Goal: Task Accomplishment & Management: Use online tool/utility

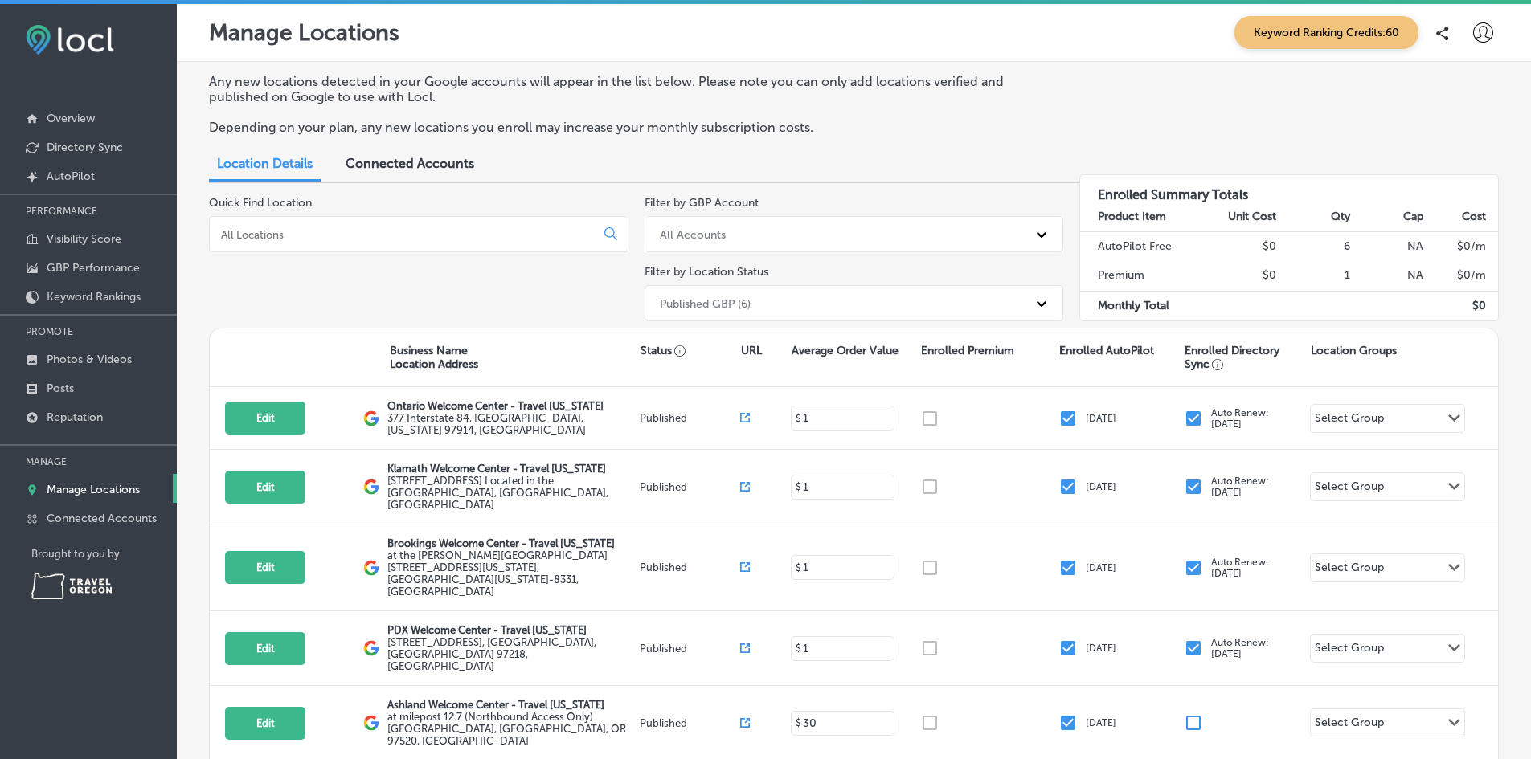
scroll to position [139, 0]
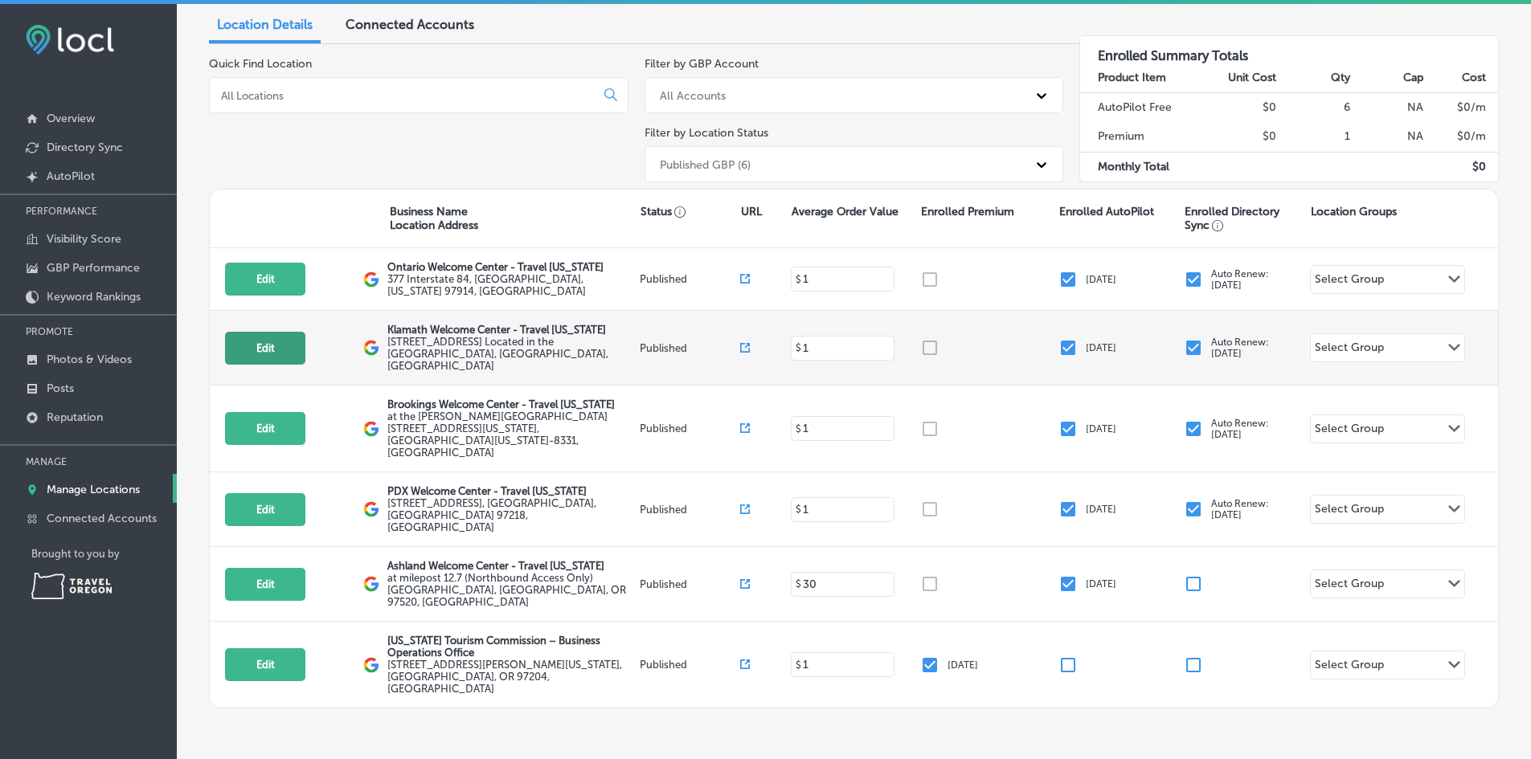
click at [289, 345] on button "Edit" at bounding box center [265, 348] width 80 height 33
select select "US"
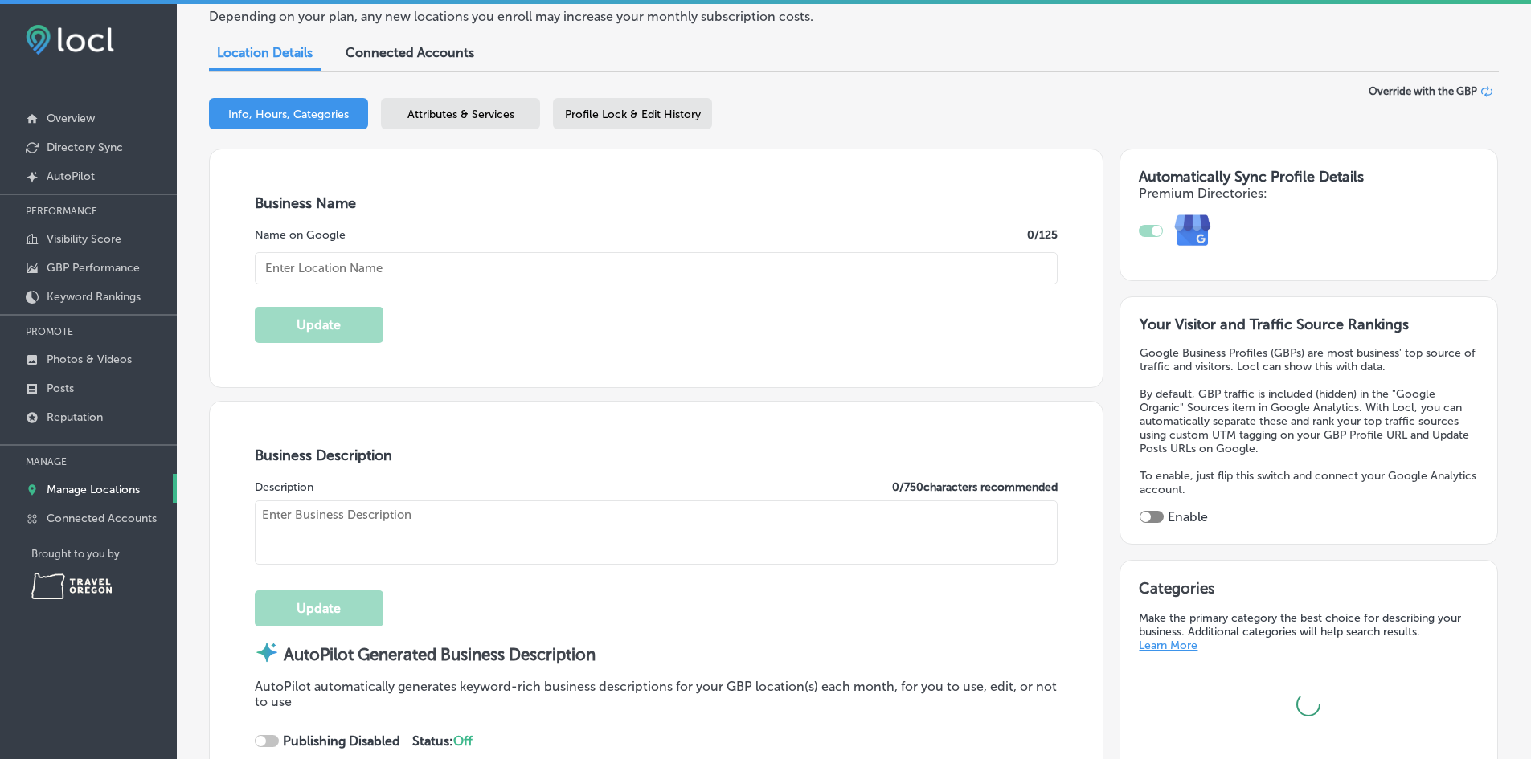
scroll to position [167, 0]
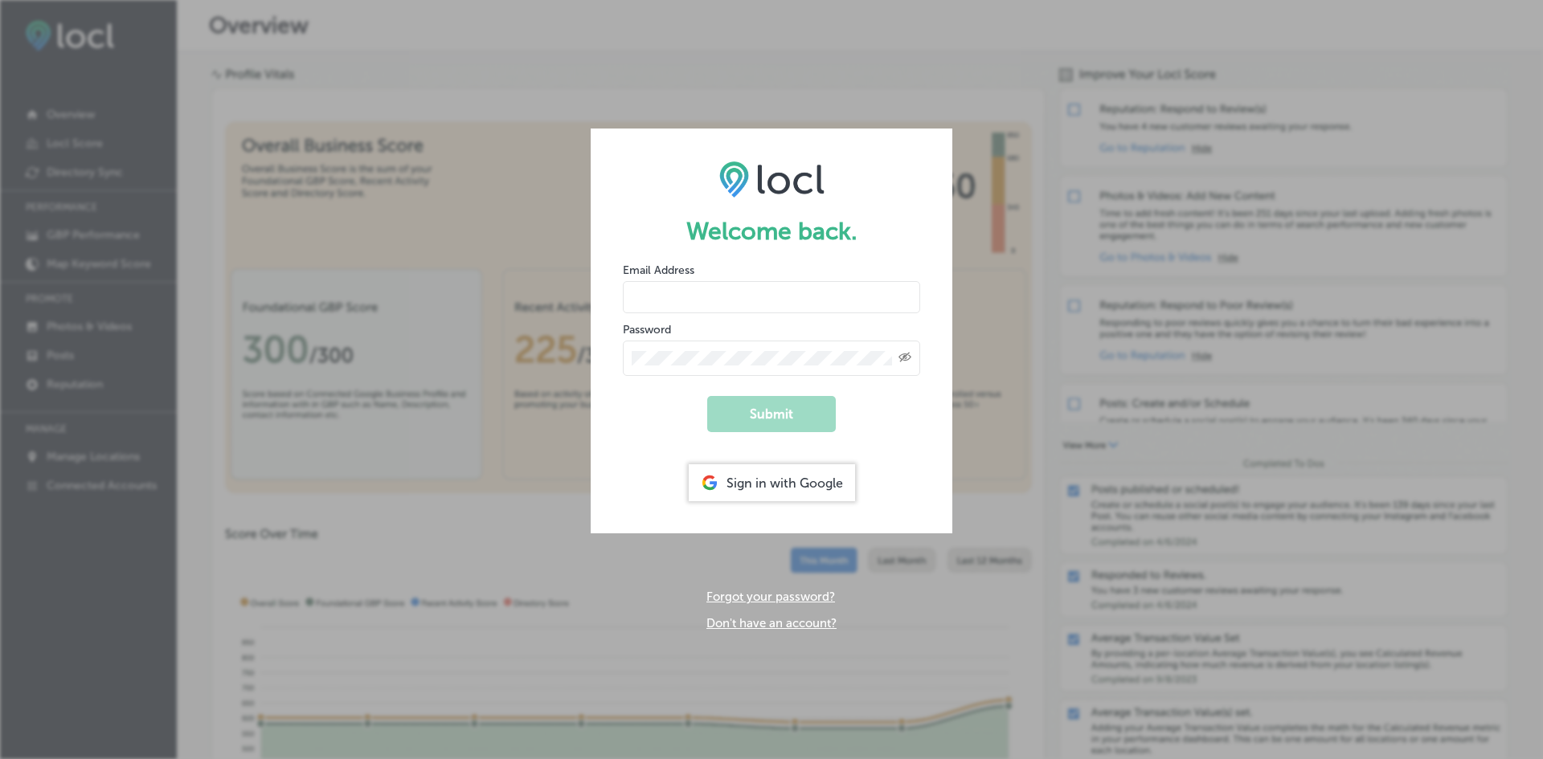
click at [759, 293] on input "email" at bounding box center [771, 297] width 297 height 32
type input "[PERSON_NAME][EMAIL_ADDRESS][DOMAIN_NAME]"
click at [707, 396] on button "Submit" at bounding box center [771, 414] width 129 height 36
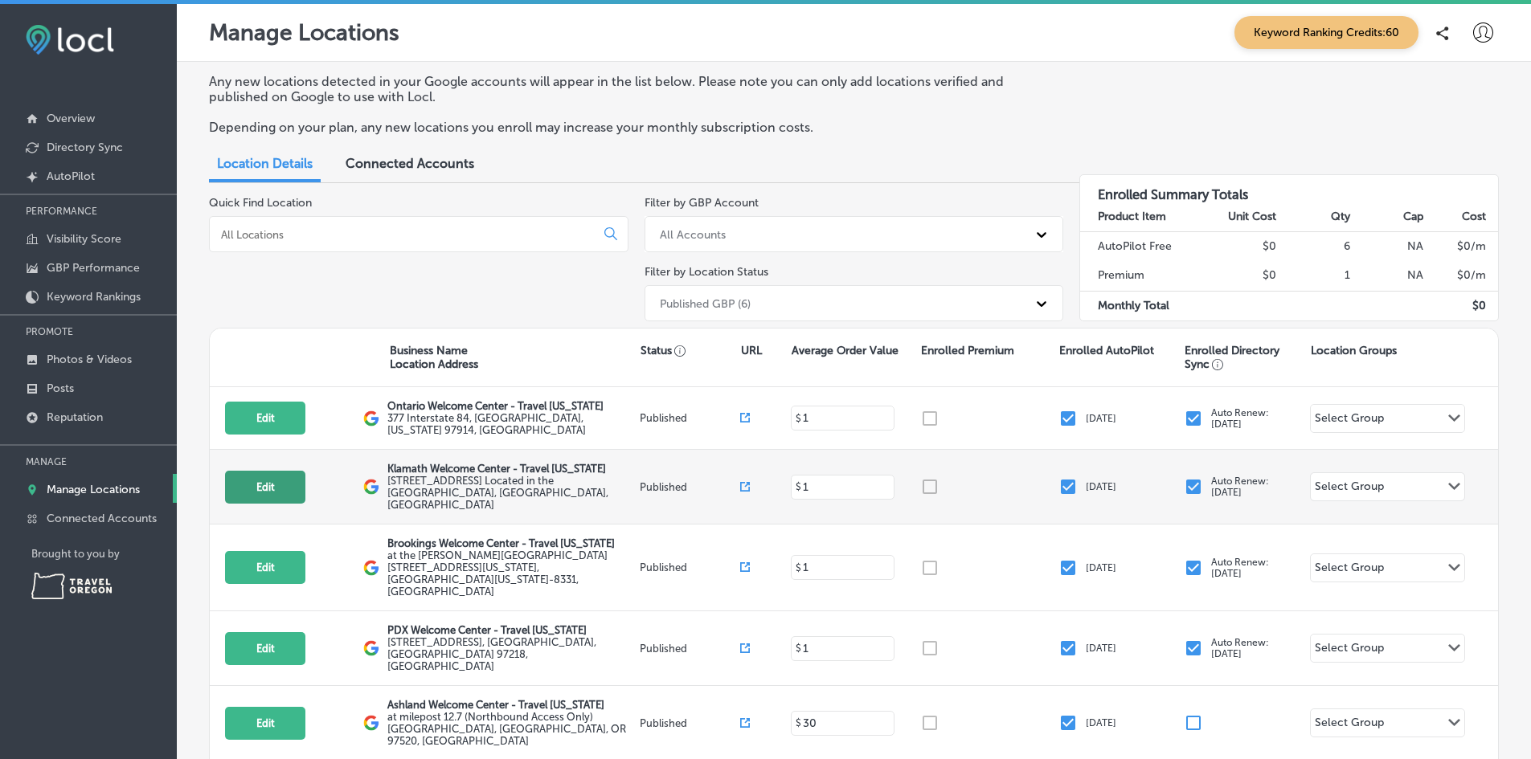
click at [283, 471] on button "Edit" at bounding box center [265, 487] width 80 height 33
select select "US"
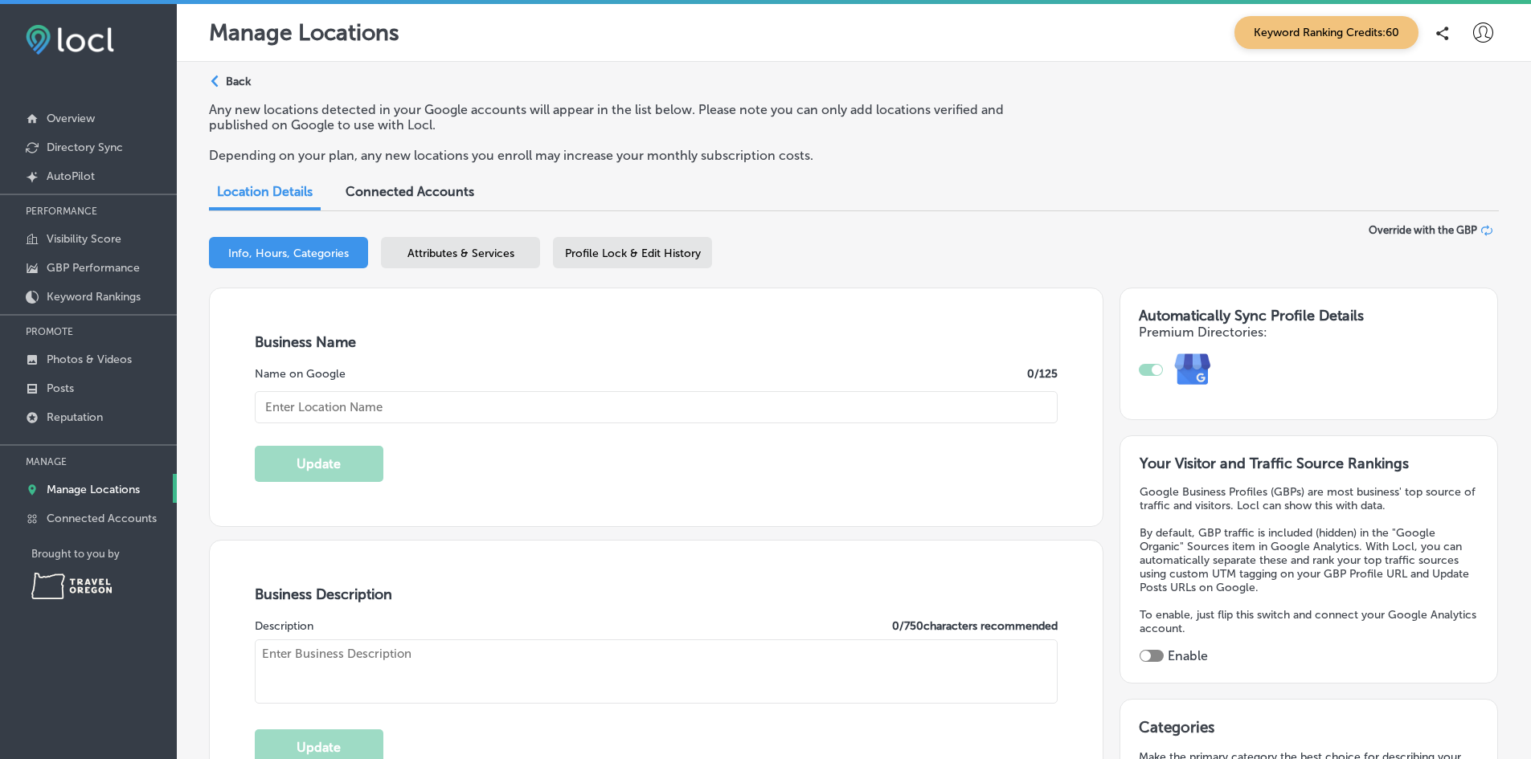
type input "Klamath Welcome Center - Travel [US_STATE]"
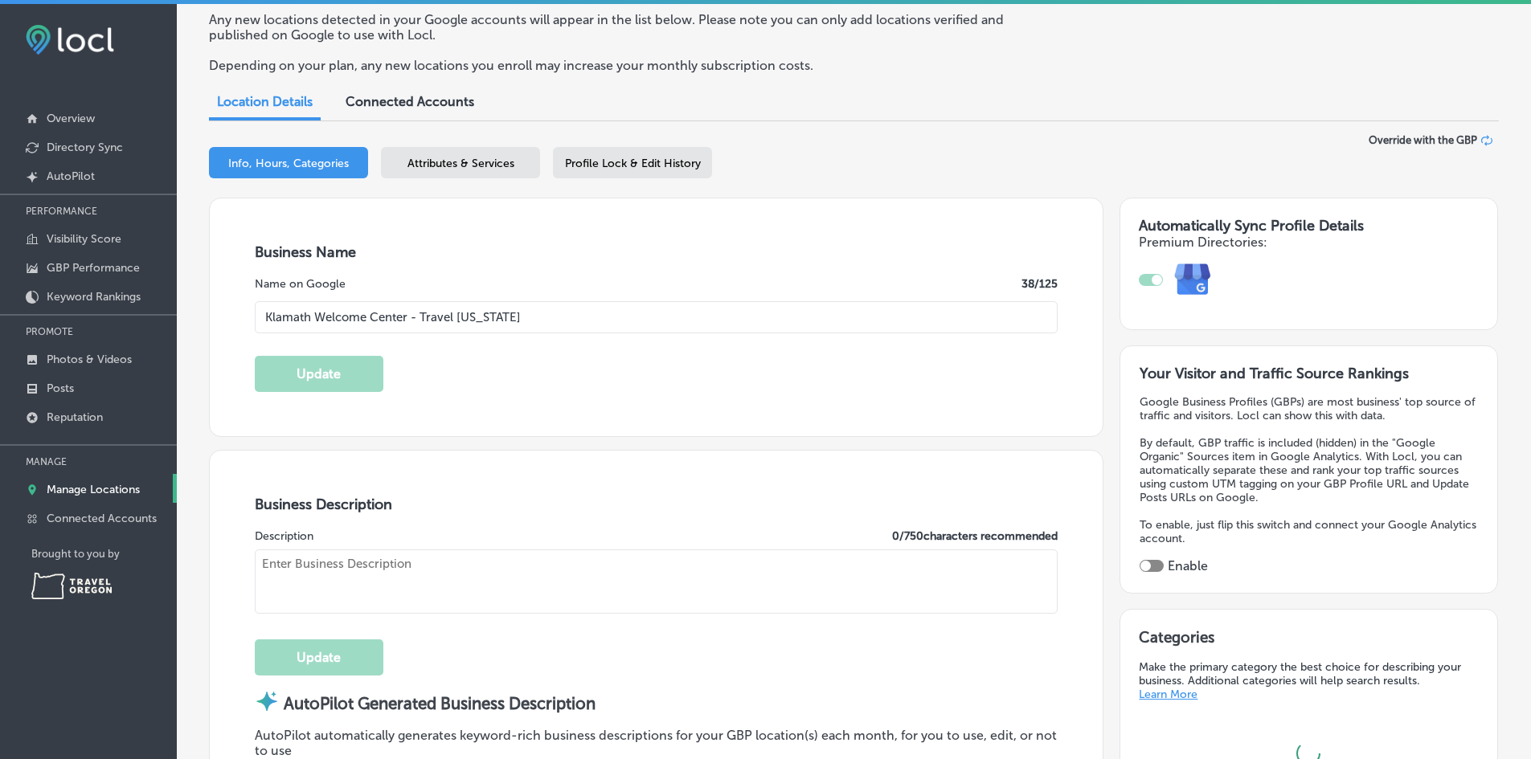
scroll to position [241, 0]
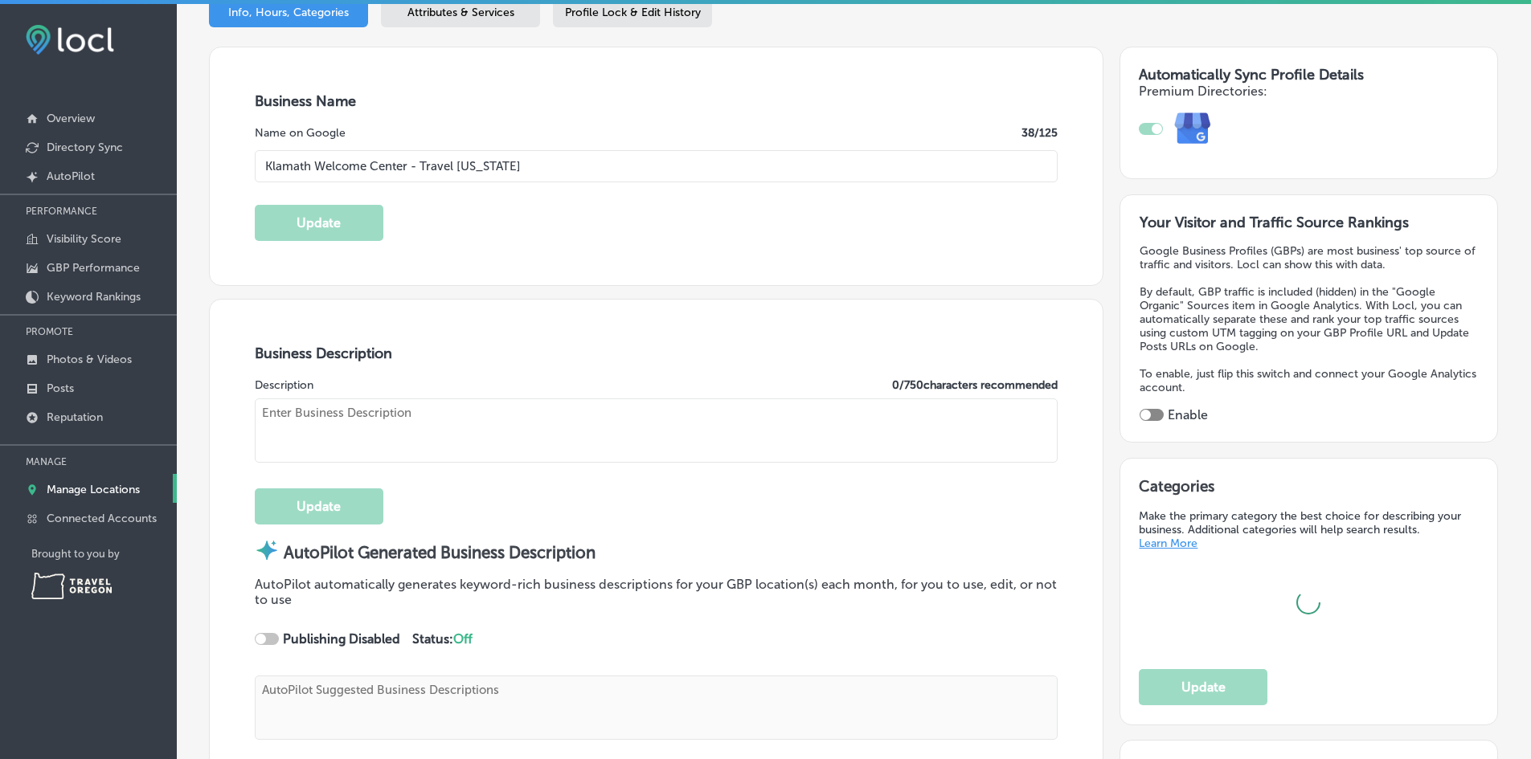
type textarea "Welcome to the [GEOGRAPHIC_DATA], your go-to visitor center for travel resource…"
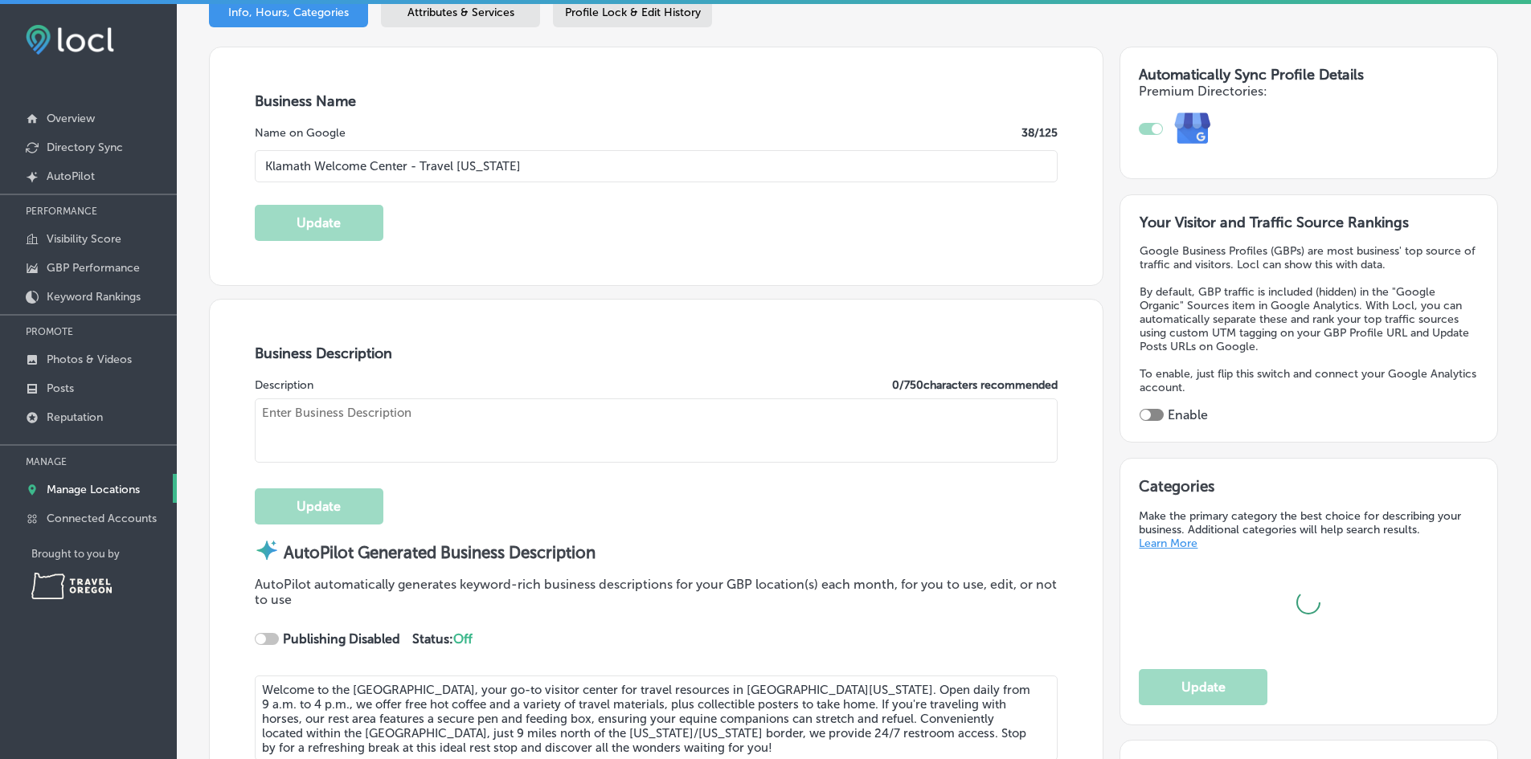
type input "[EMAIL_ADDRESS][DOMAIN_NAME]"
type input "[URL][DOMAIN_NAME]"
type input "[URL][DOMAIN_NAME][US_STATE]"
type input "[URL][DOMAIN_NAME]"
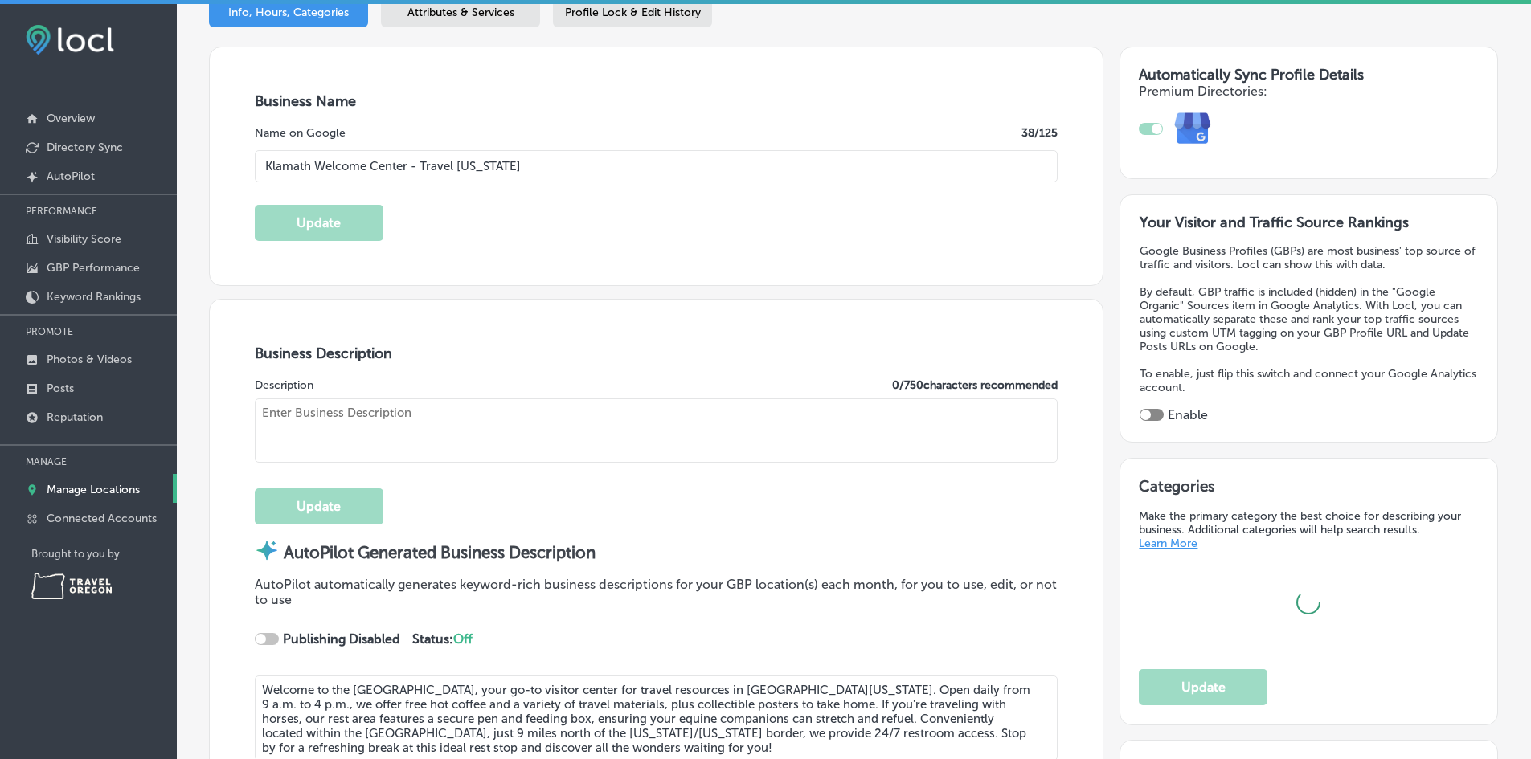
type input "[STREET_ADDRESS]"
type input "Located in the [GEOGRAPHIC_DATA]"
type input "[GEOGRAPHIC_DATA]"
type input "97601"
type input "US"
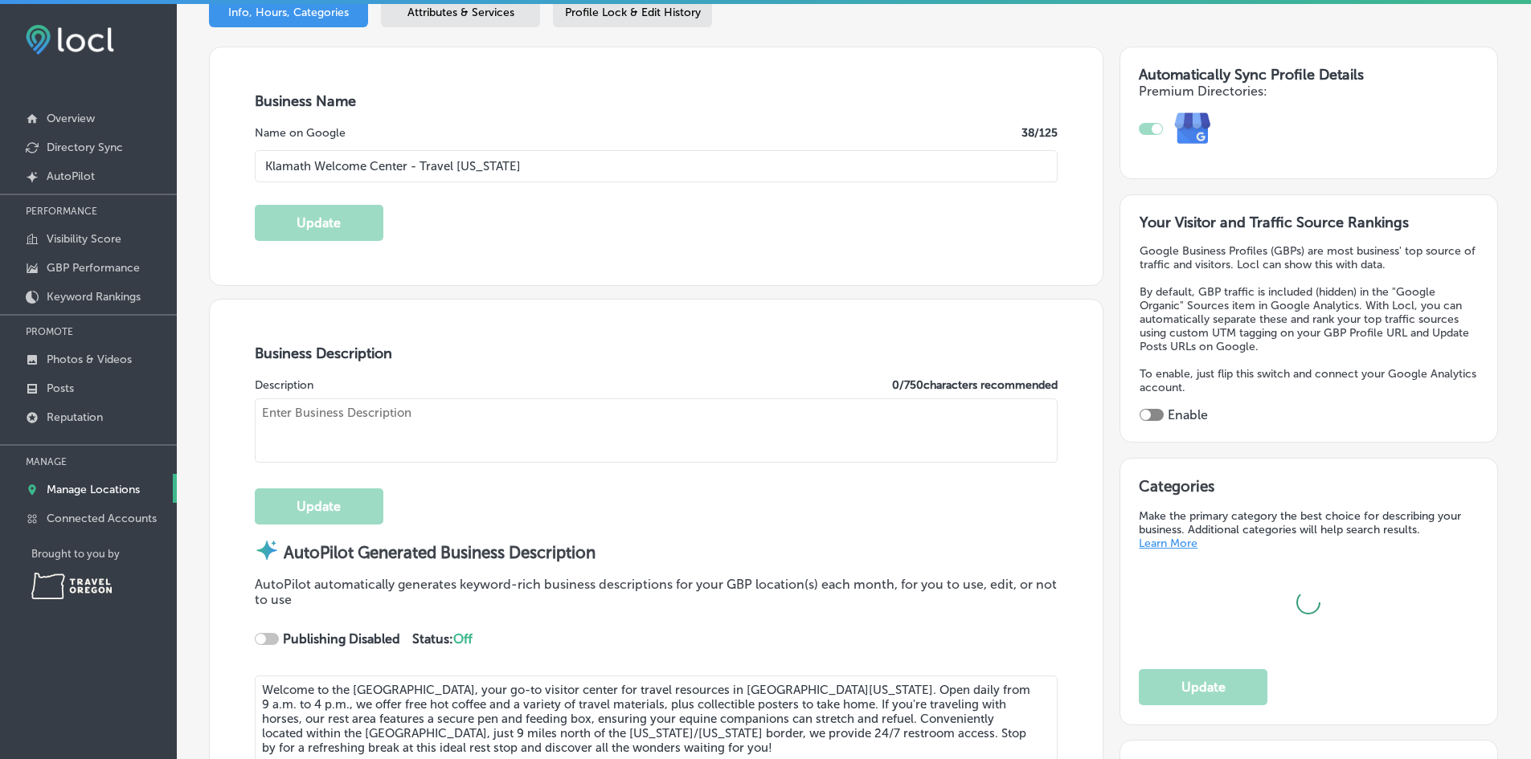
type input "[URL][DOMAIN_NAME][US_STATE]"
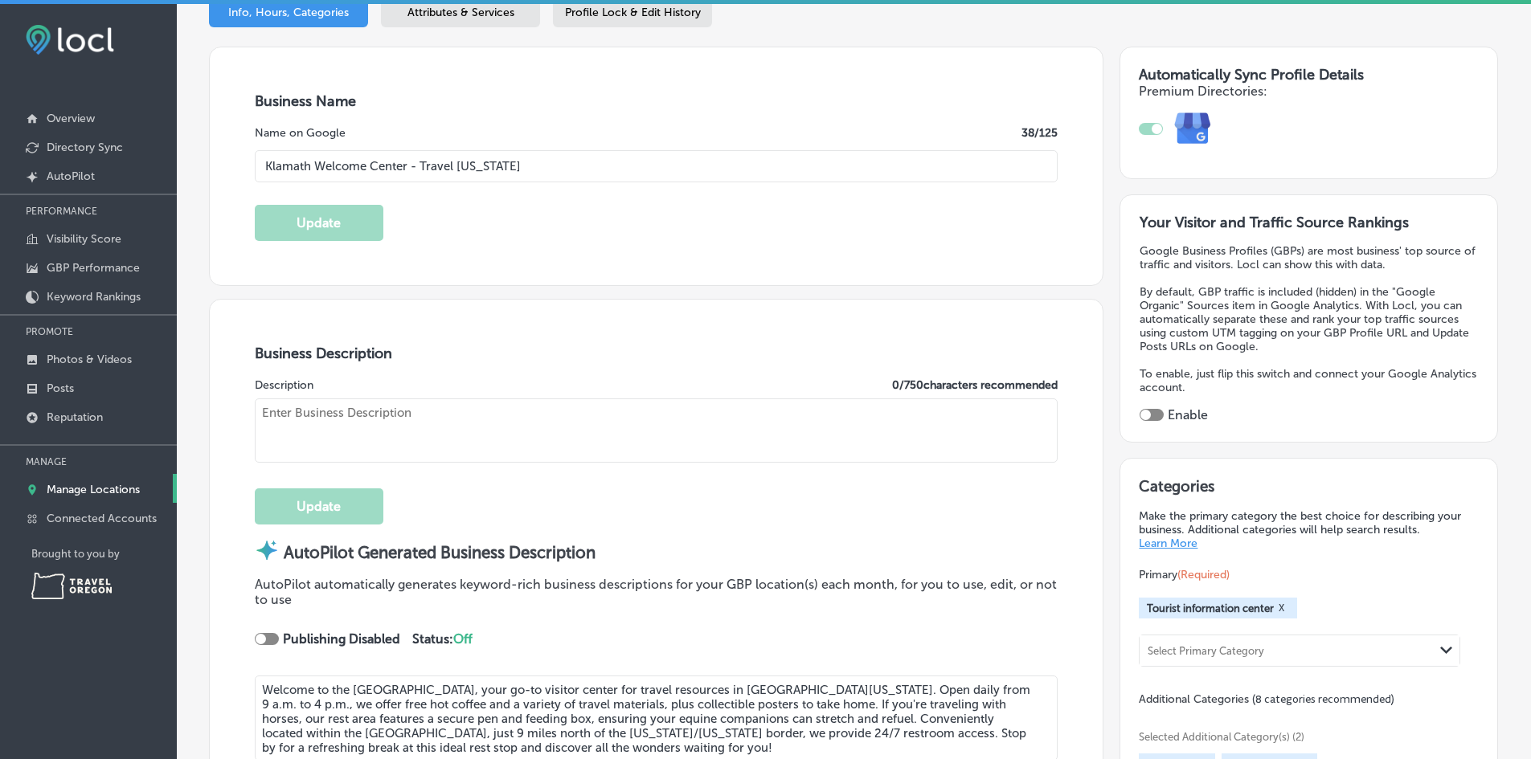
checkbox input "true"
type textarea "Welcome to the [GEOGRAPHIC_DATA], your go-to visitor center for travel resource…"
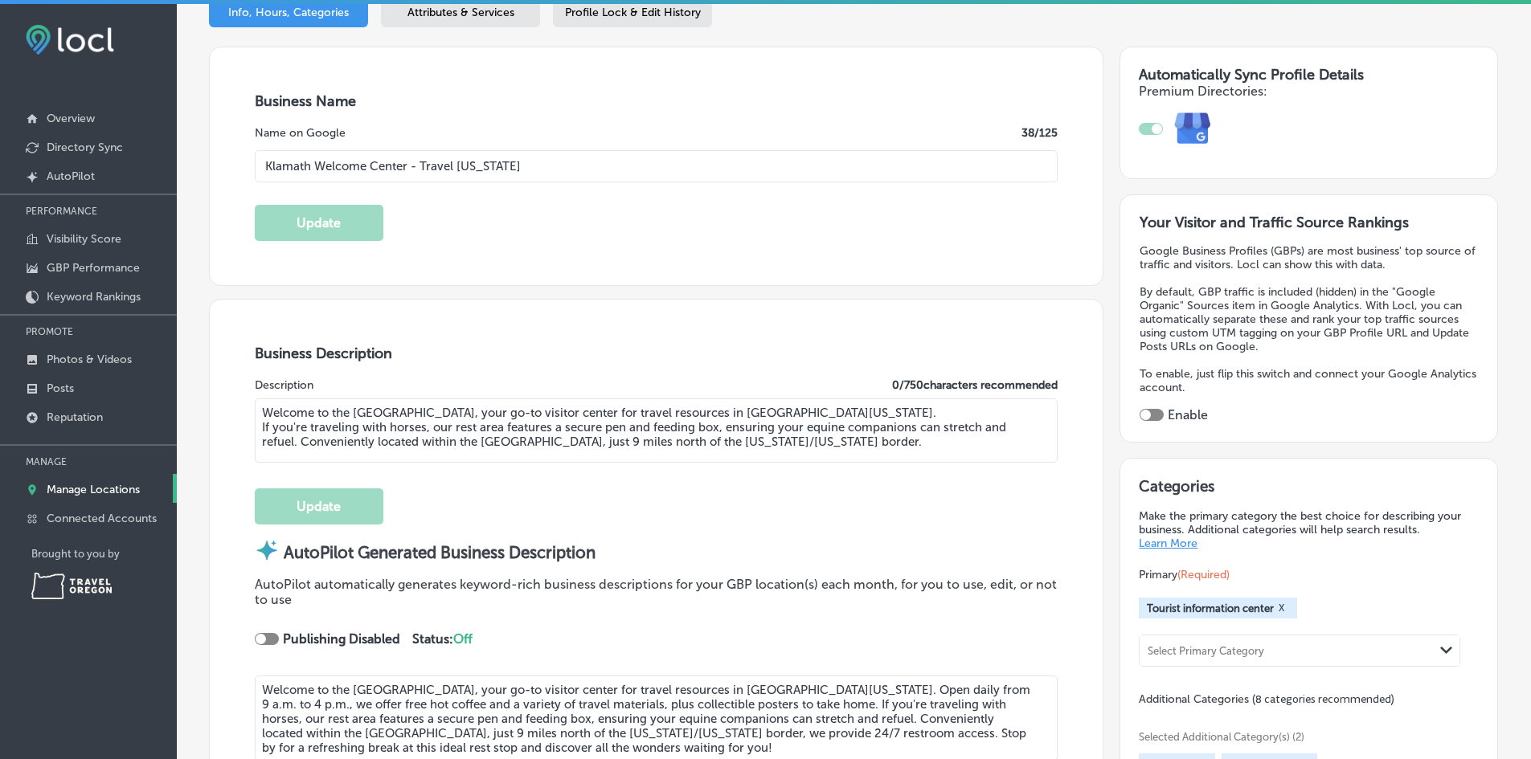
type input "[PHONE_NUMBER]"
drag, startPoint x: 926, startPoint y: 444, endPoint x: 219, endPoint y: 411, distance: 707.0
click at [219, 411] on div "Business Description Description 357 / 750 characters recommended Welcome to th…" at bounding box center [656, 583] width 893 height 567
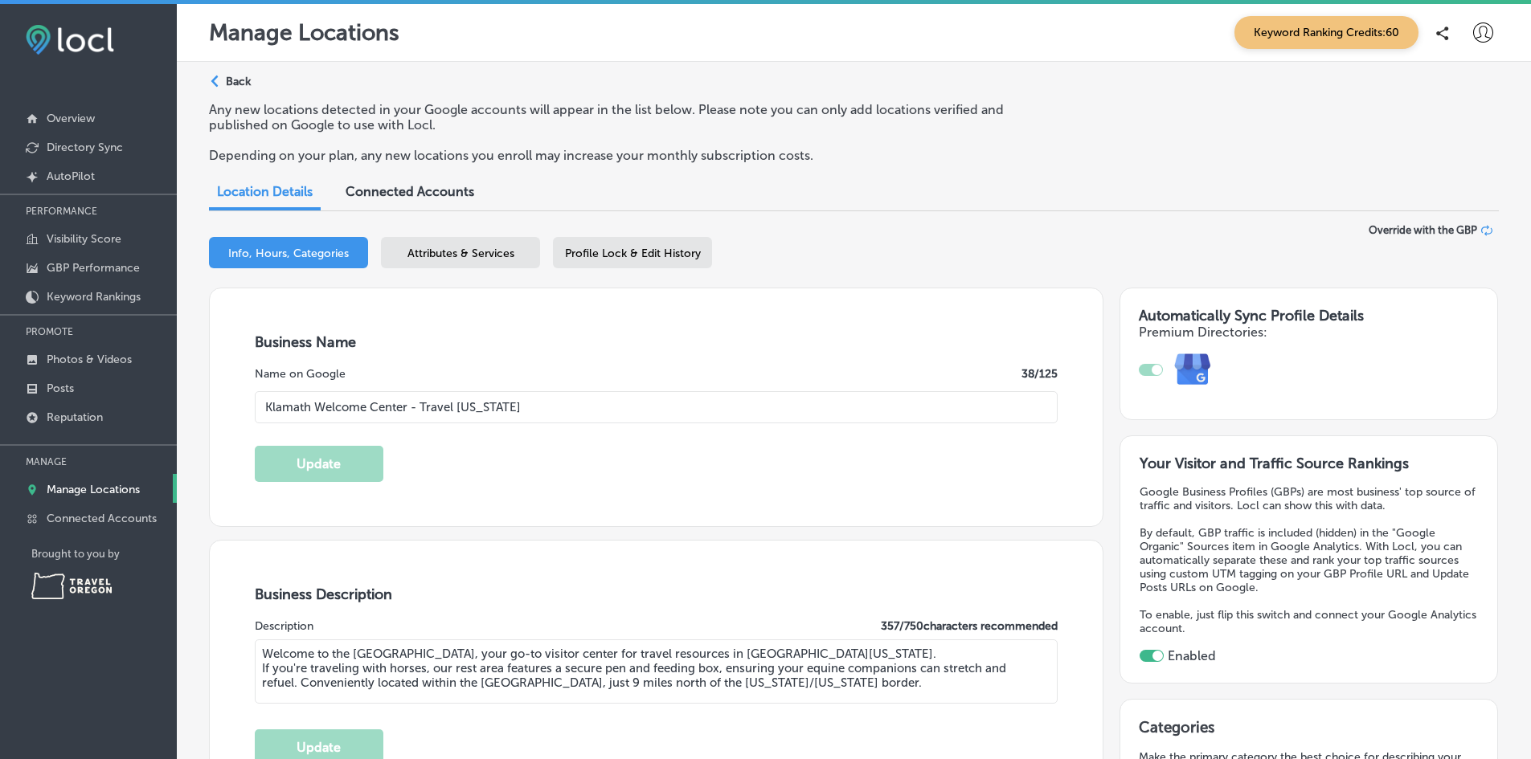
click at [231, 75] on p "Back" at bounding box center [238, 82] width 25 height 14
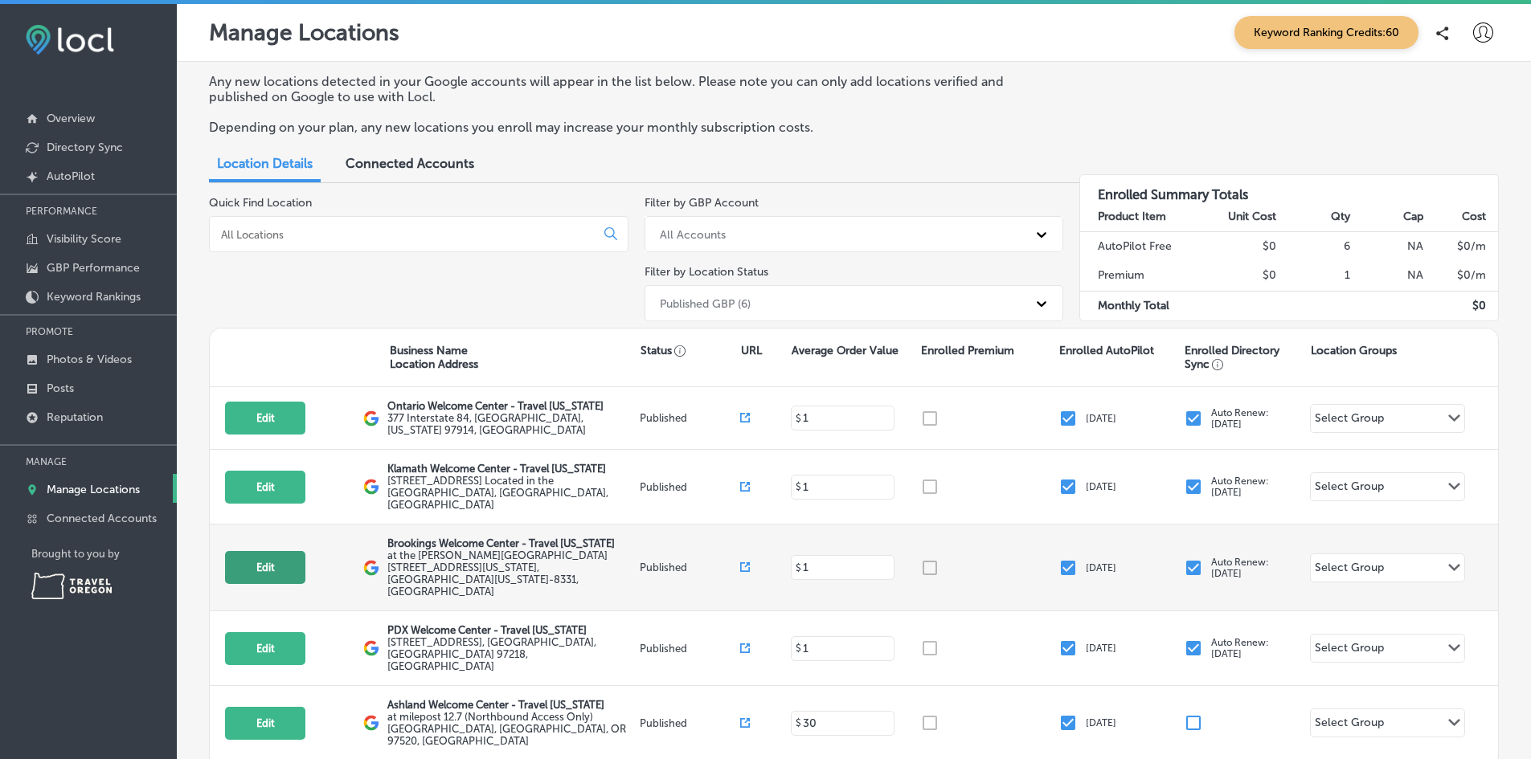
click at [269, 551] on button "Edit" at bounding box center [265, 567] width 80 height 33
select select "US"
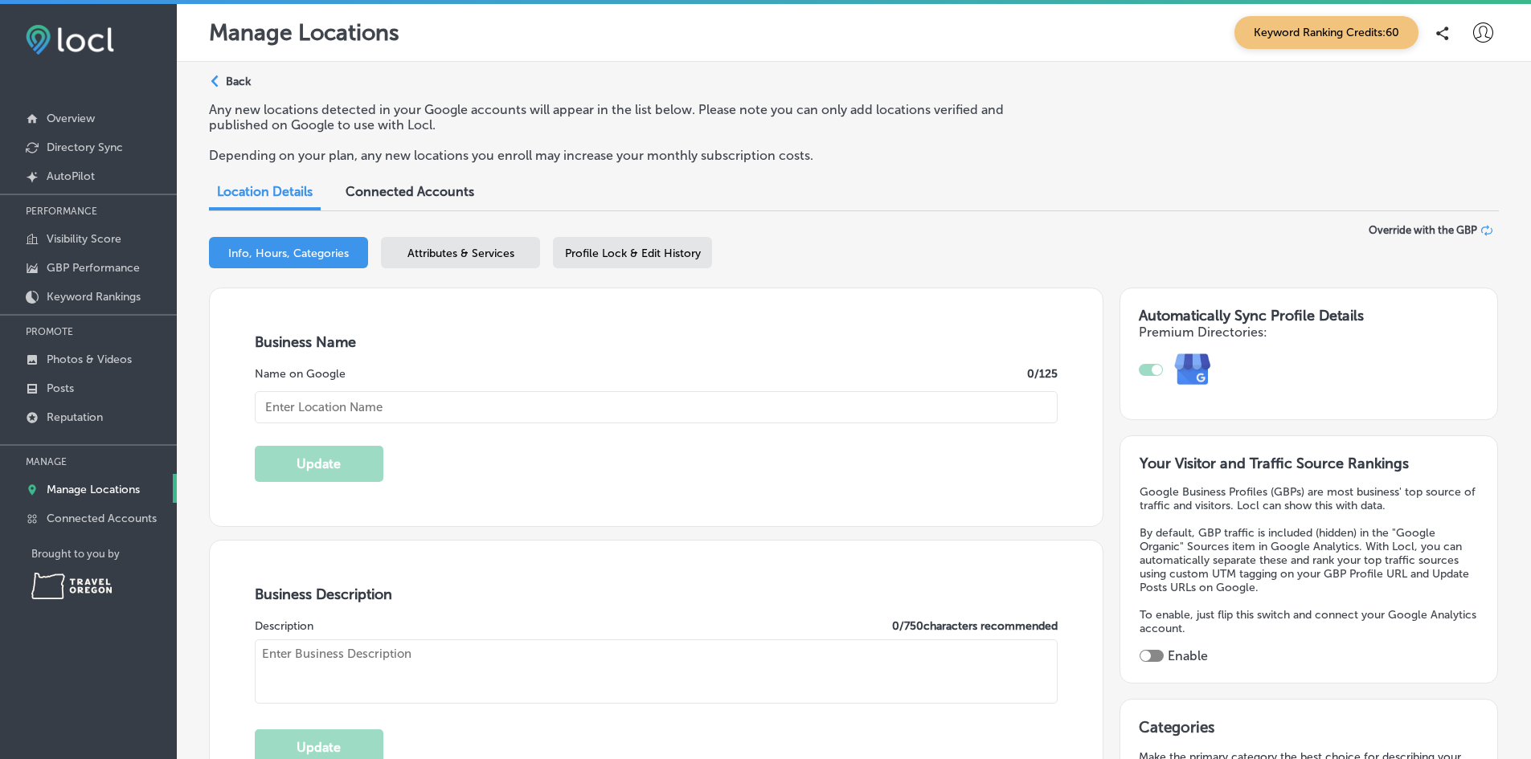
checkbox input "true"
type input "Brookings Welcome Center - Travel [US_STATE]"
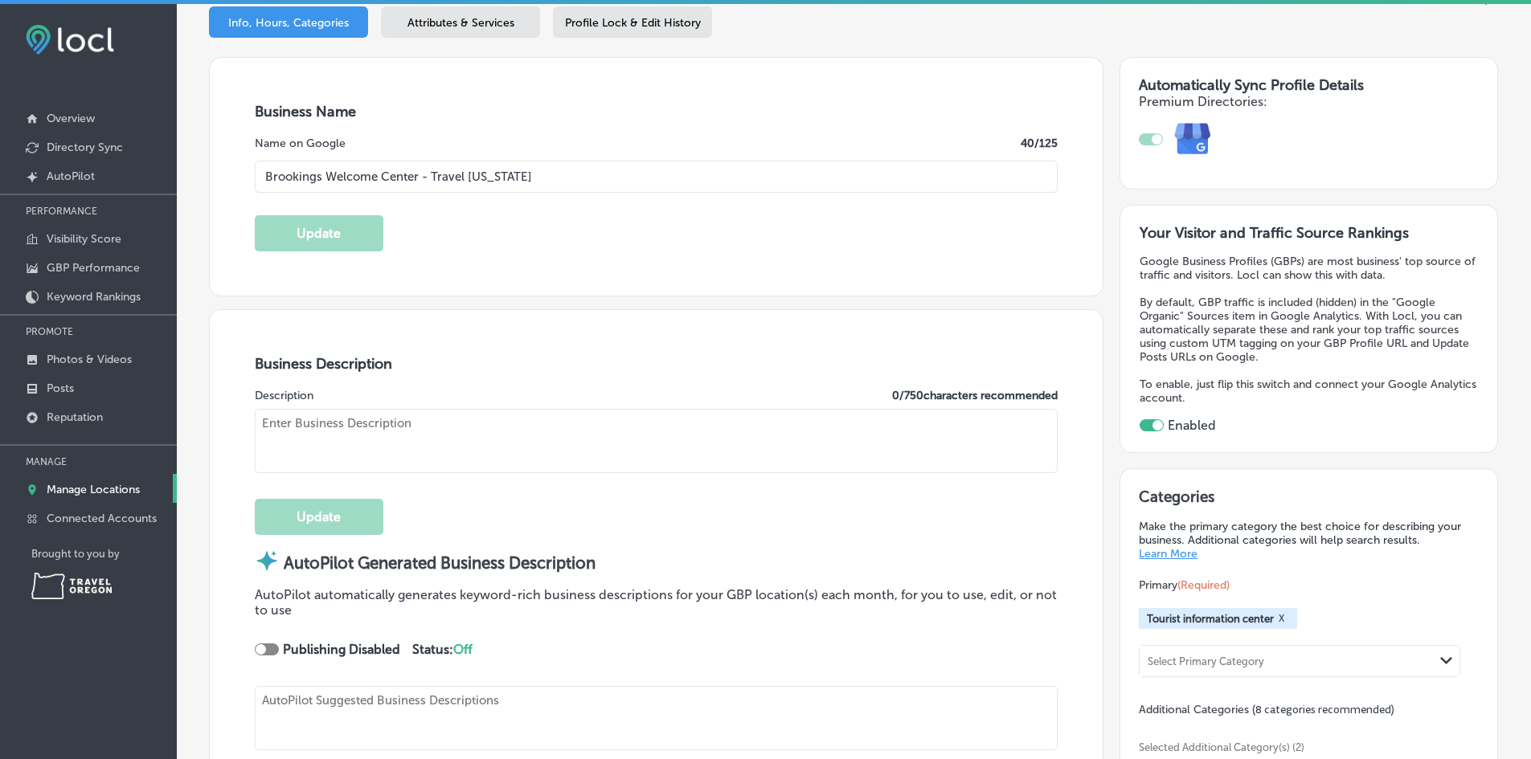
type textarea "Discover the Brookings Welcome Center – Travel [US_STATE], your trusted guide t…"
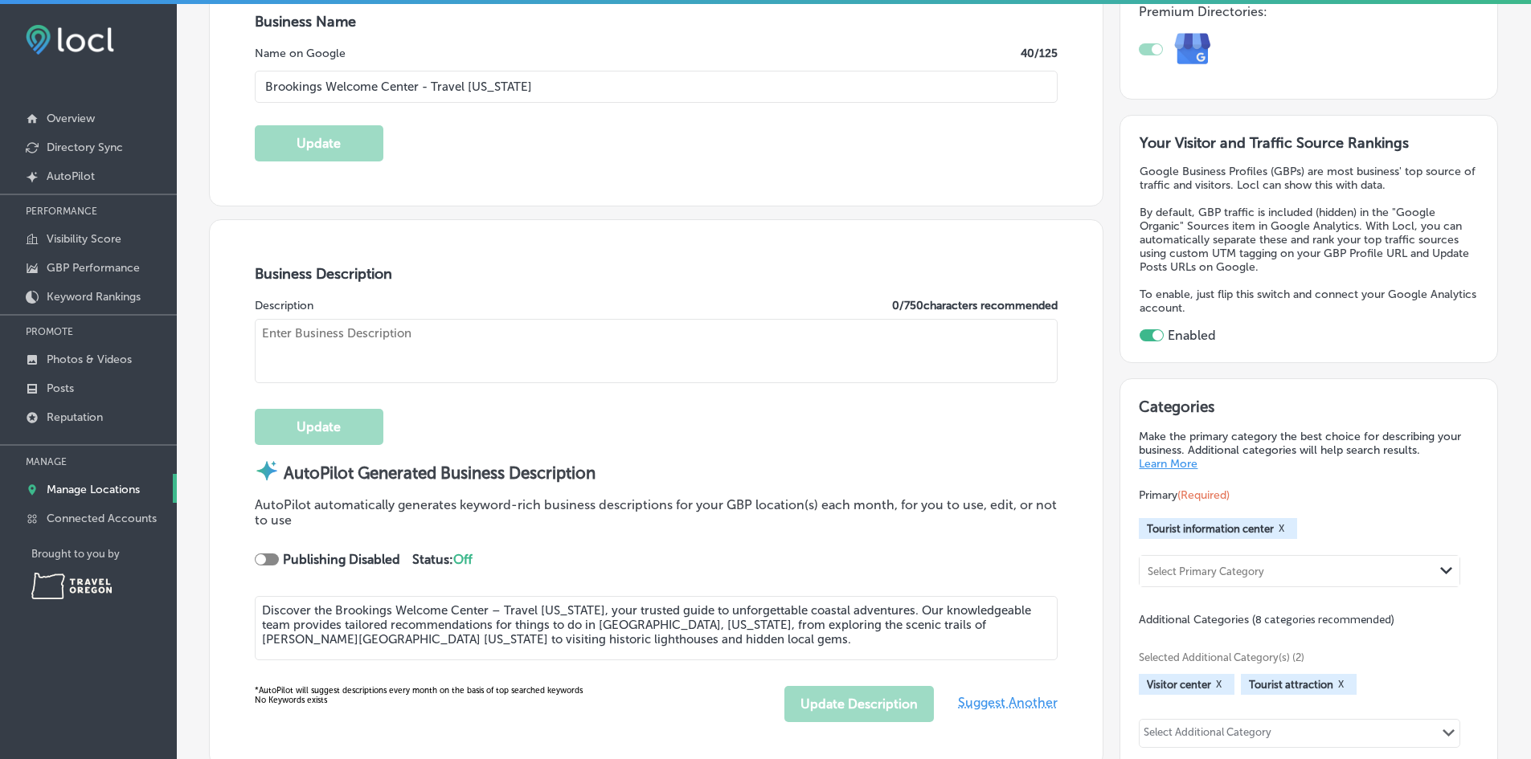
type input "at the [PERSON_NAME]"
type input "Field State Recreation Site 8331"
type input "Brookings"
type input "97415-8331"
type input "US"
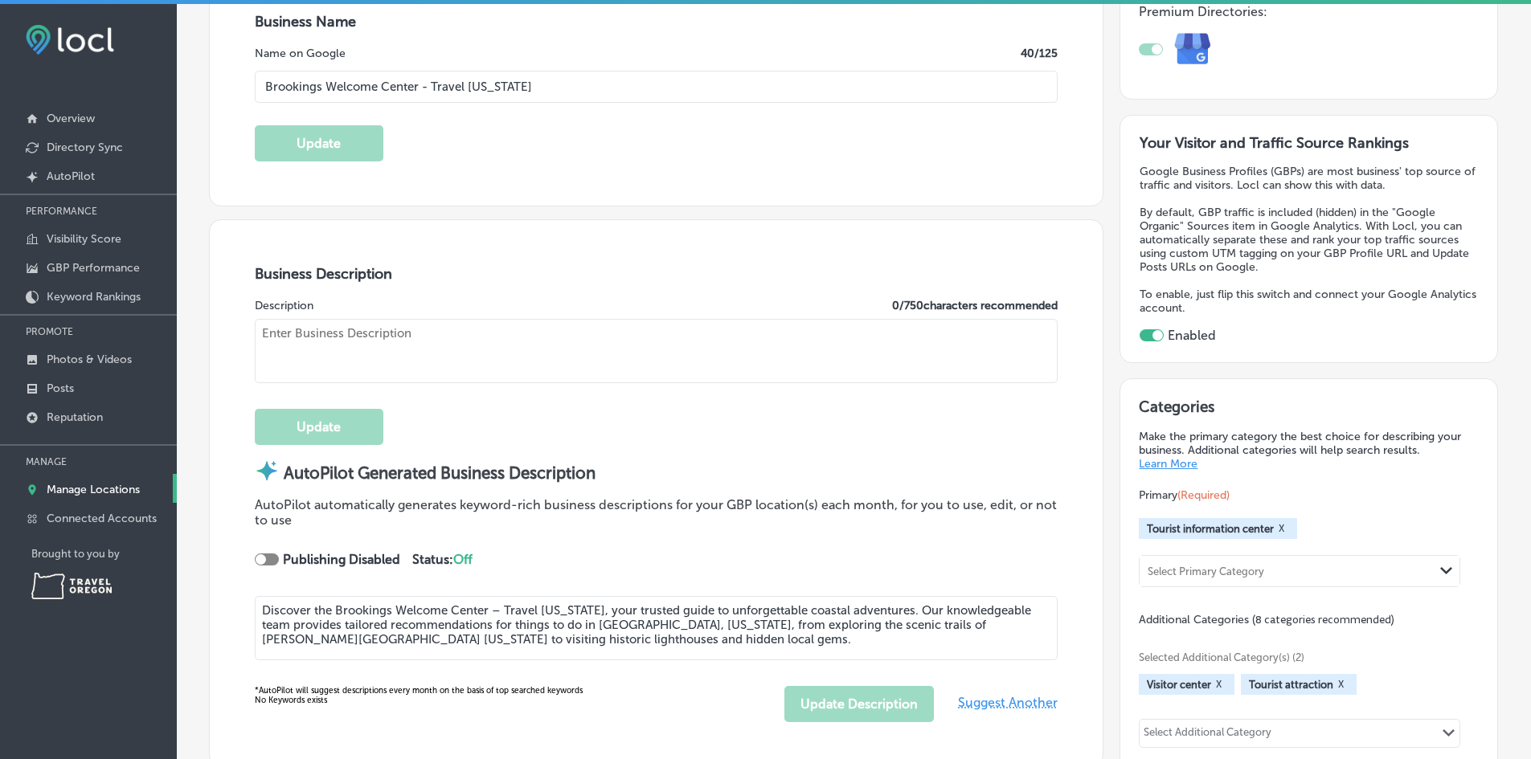
type input "[URL][DOMAIN_NAME]"
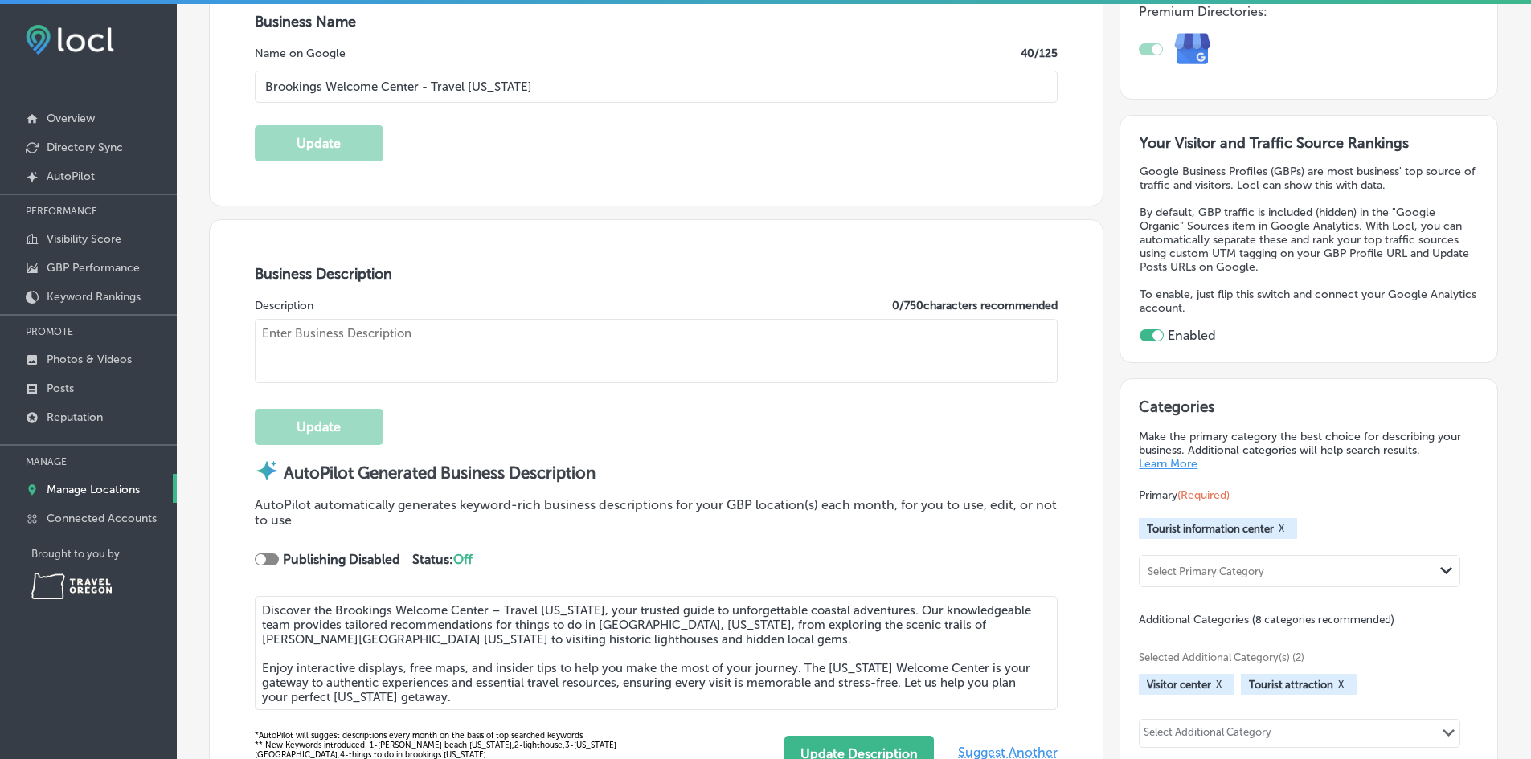
scroll to position [321, 0]
type textarea "The Brookings Welcome Center, operated by Travel [US_STATE], is open seven days…"
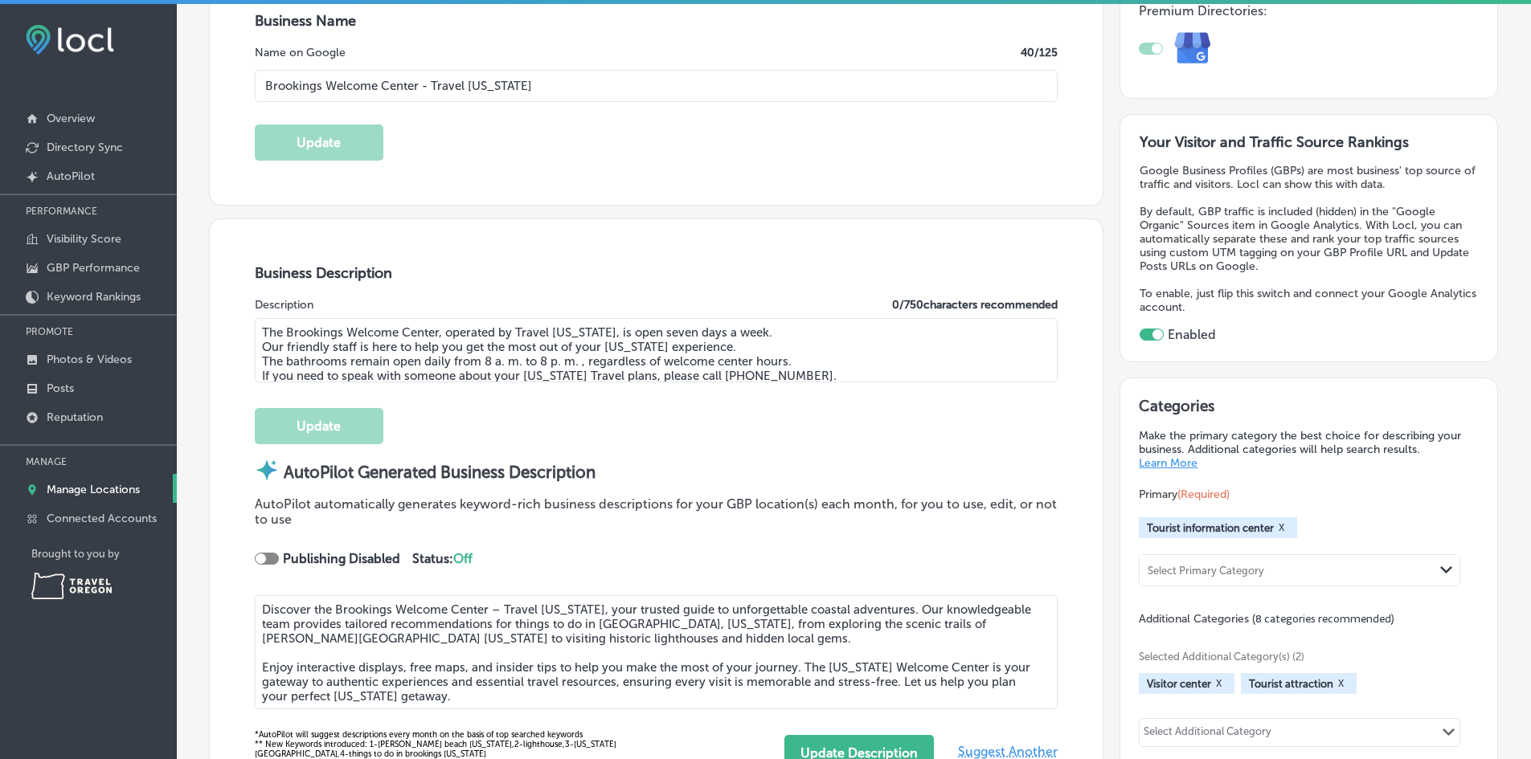
type input "[PHONE_NUMBER]"
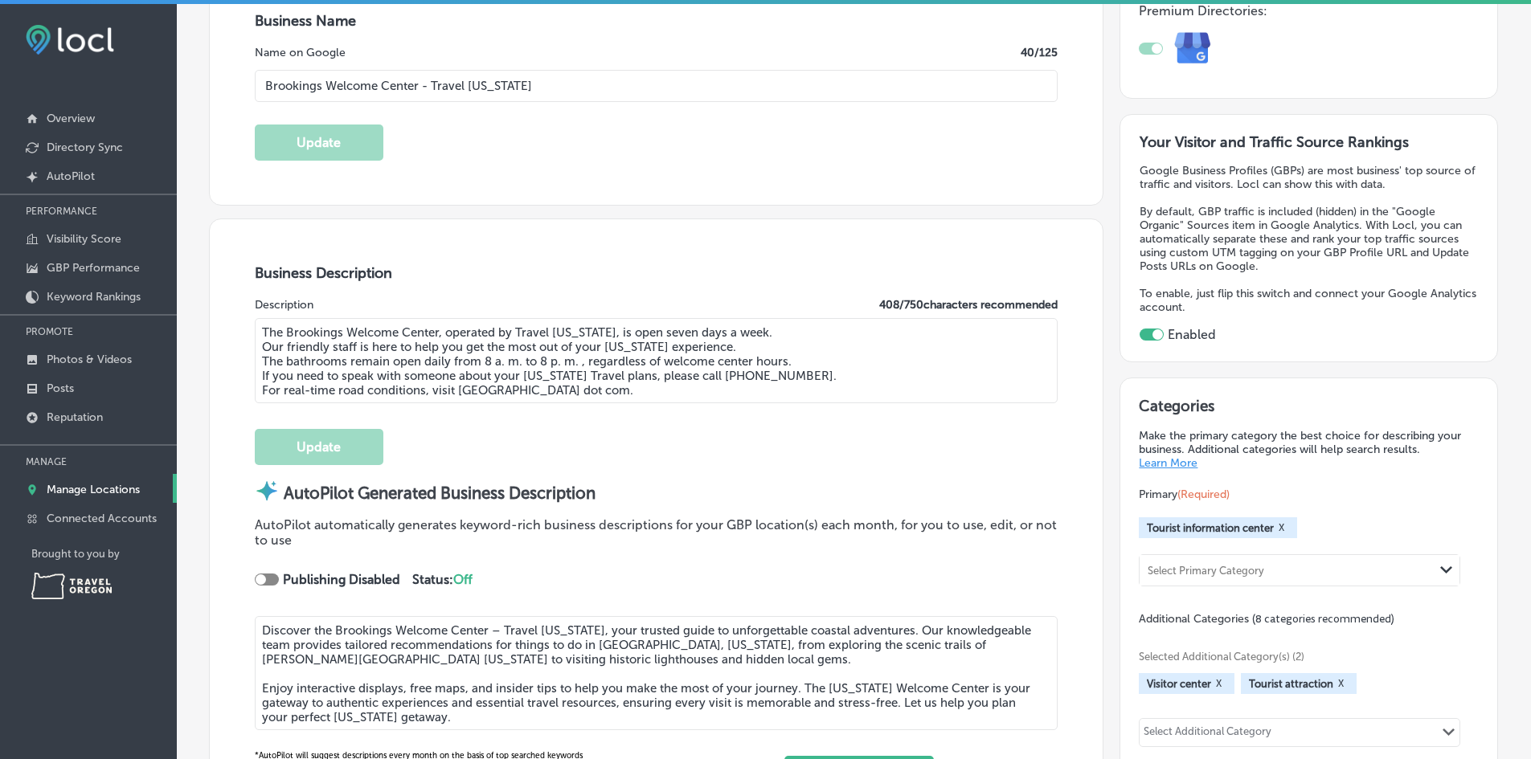
drag, startPoint x: 734, startPoint y: 379, endPoint x: 300, endPoint y: 329, distance: 435.9
click at [223, 316] on div "Business Description Description 408 / 750 characters recommended The Brookings…" at bounding box center [656, 527] width 893 height 617
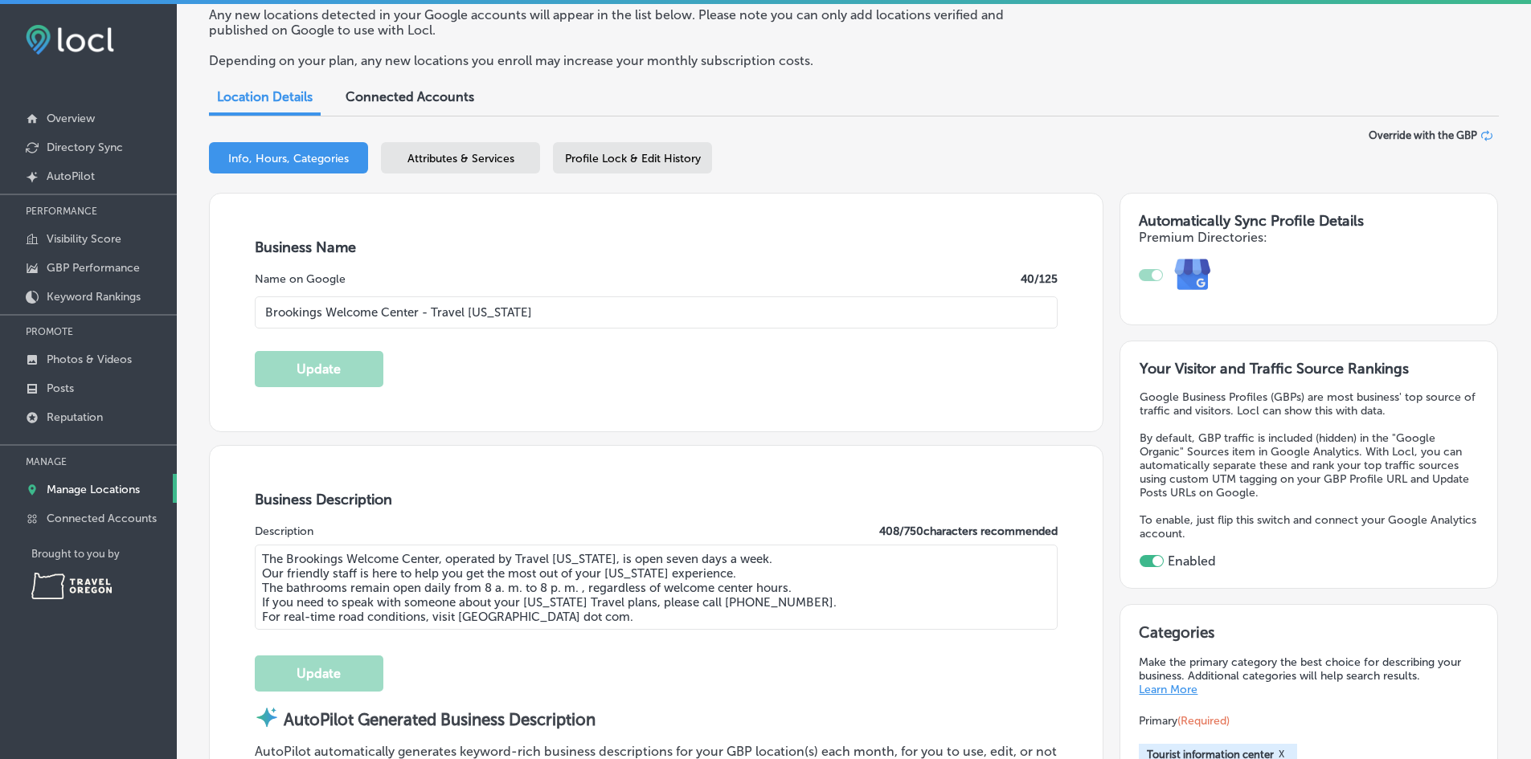
scroll to position [0, 0]
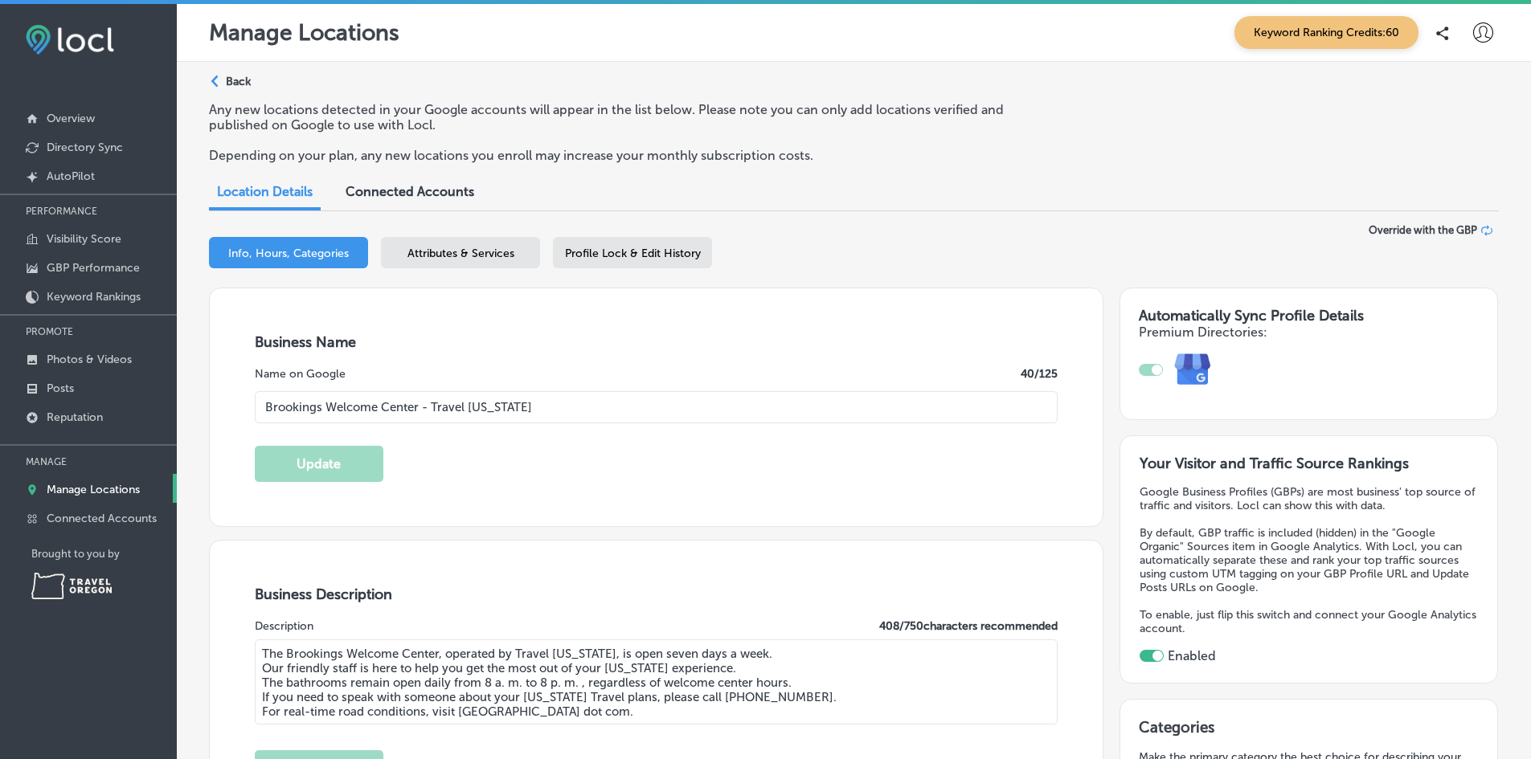
click at [229, 84] on p "Back" at bounding box center [238, 82] width 25 height 14
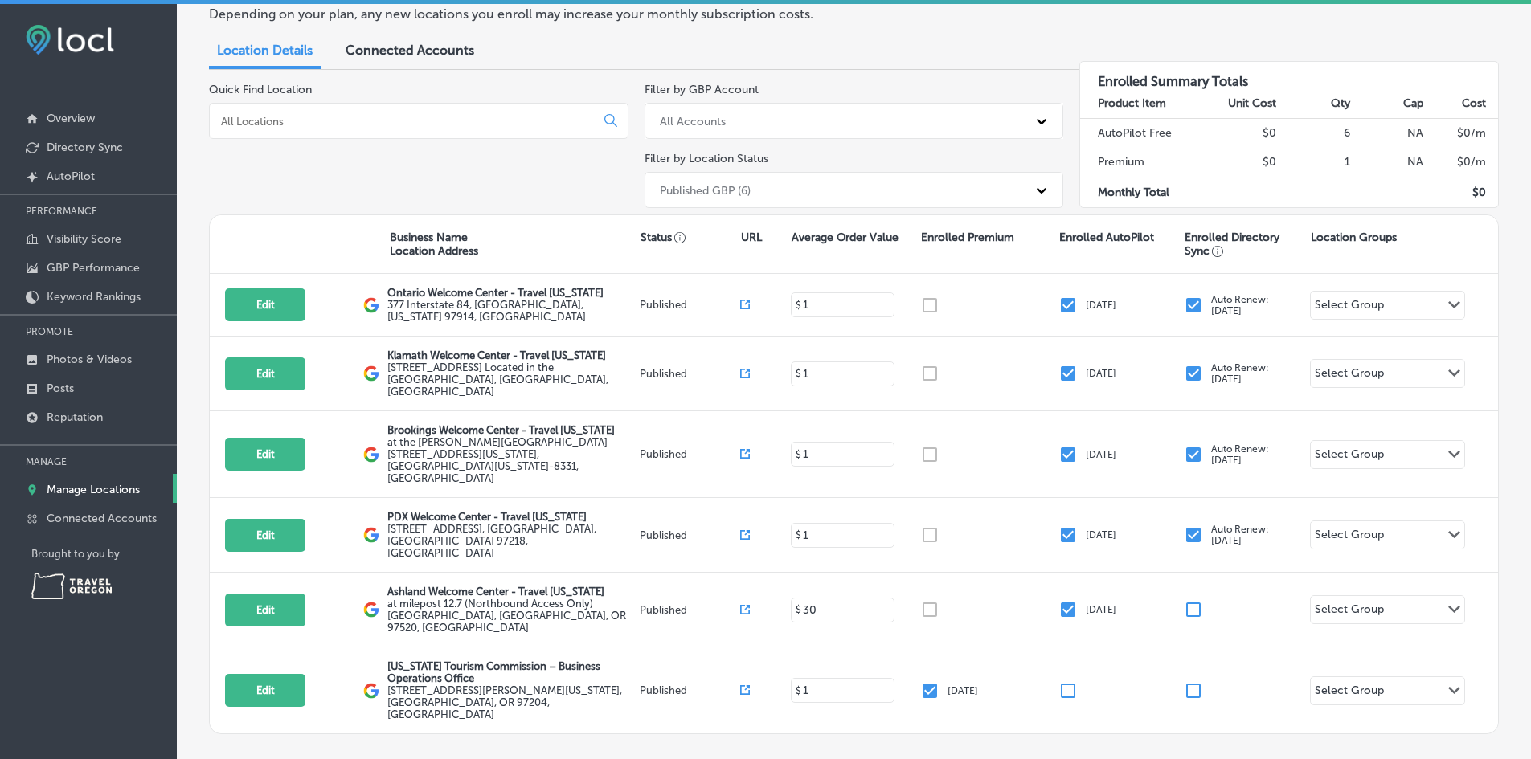
scroll to position [139, 0]
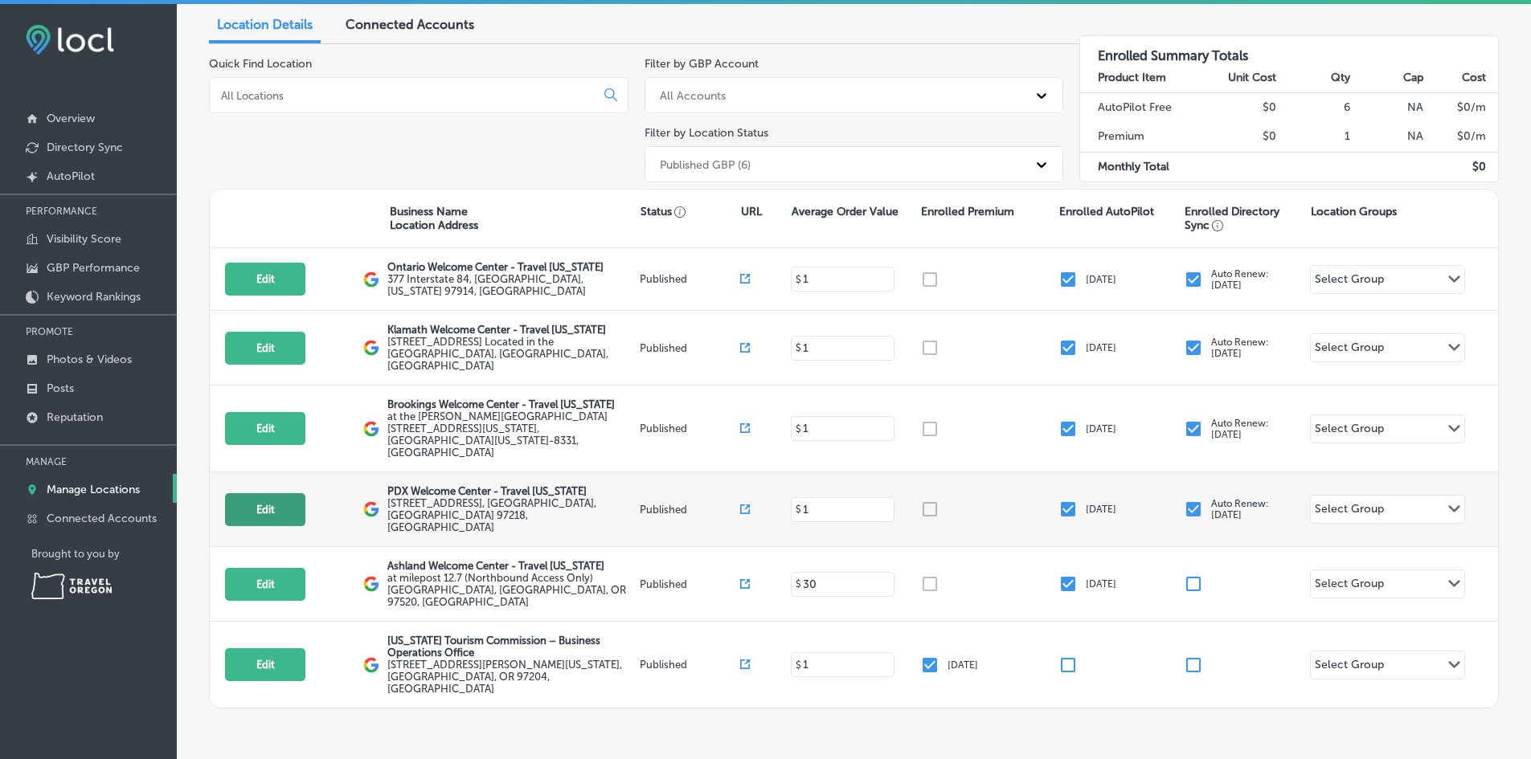
click at [259, 493] on button "Edit" at bounding box center [265, 509] width 80 height 33
select select "US"
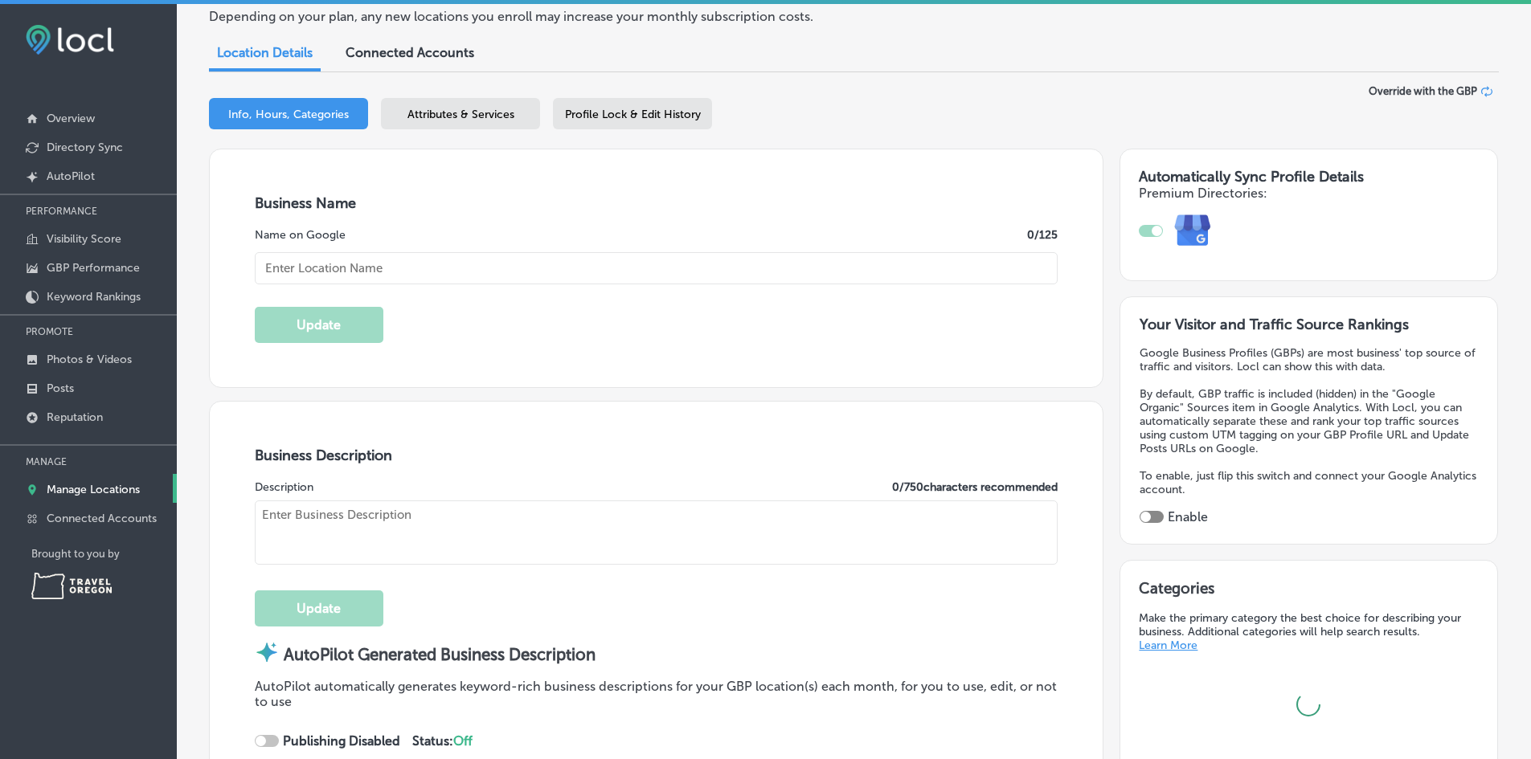
scroll to position [167, 0]
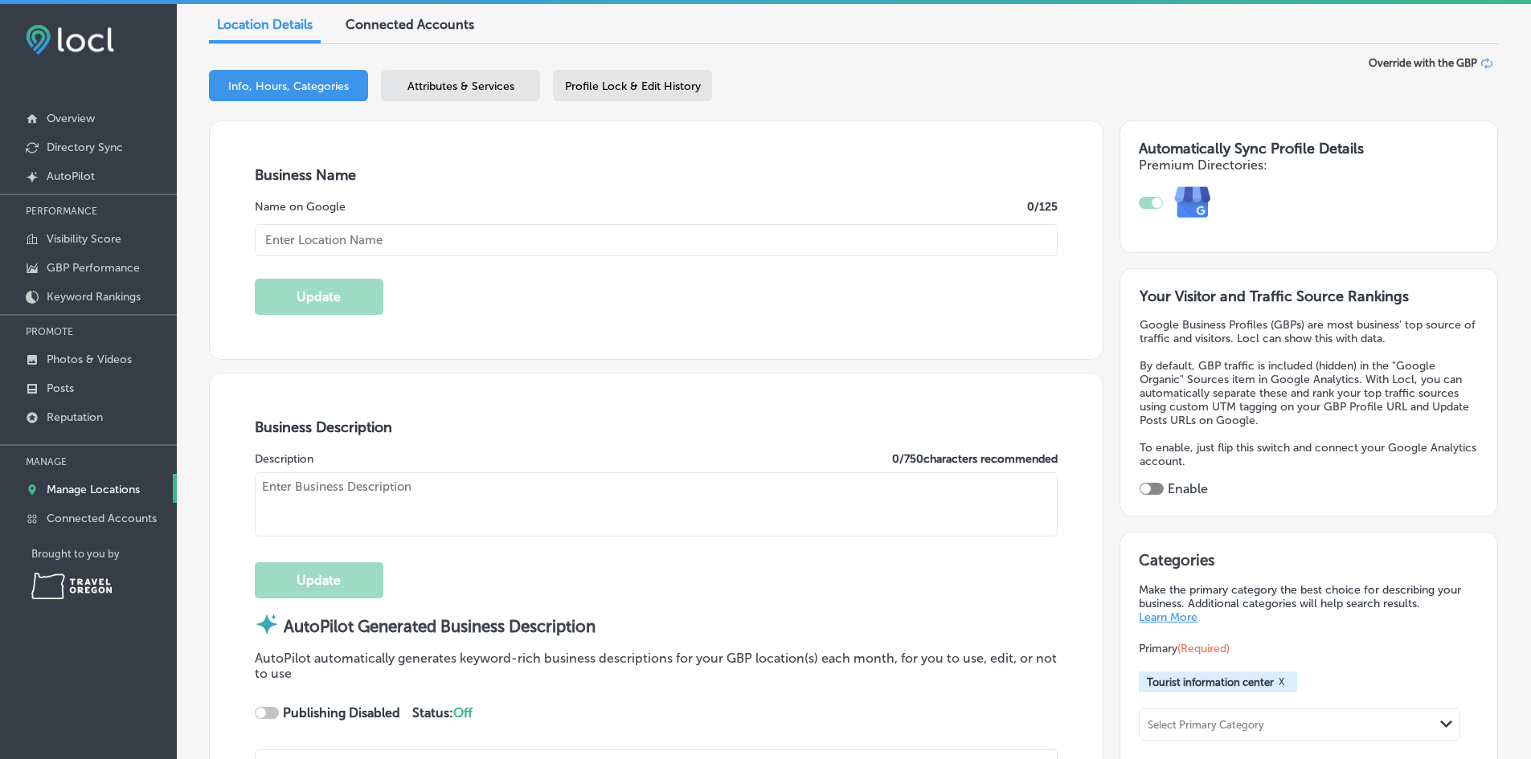
checkbox input "true"
type input "PDX Welcome Center - Travel [US_STATE]"
type textarea "Welcome to the PDX Welcome Center, your go-to resource for exploring the beauty…"
type input "[EMAIL_ADDRESS][DOMAIN_NAME]"
type input "[URL][DOMAIN_NAME]"
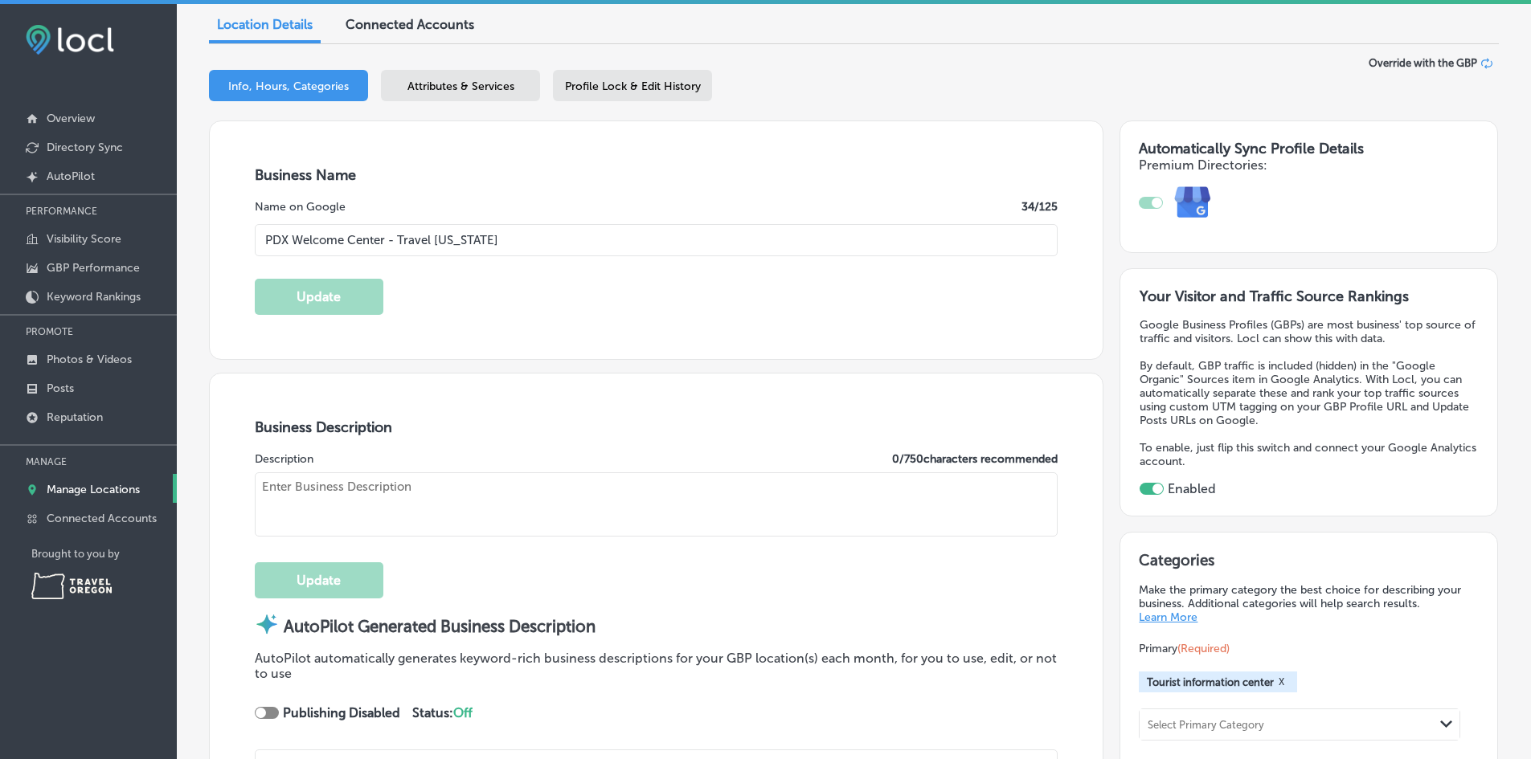
type input "[URL][DOMAIN_NAME]"
type input "[URL][DOMAIN_NAME][US_STATE]"
type input "[URL][DOMAIN_NAME]"
type input "[STREET_ADDRESS]"
type input "[GEOGRAPHIC_DATA]"
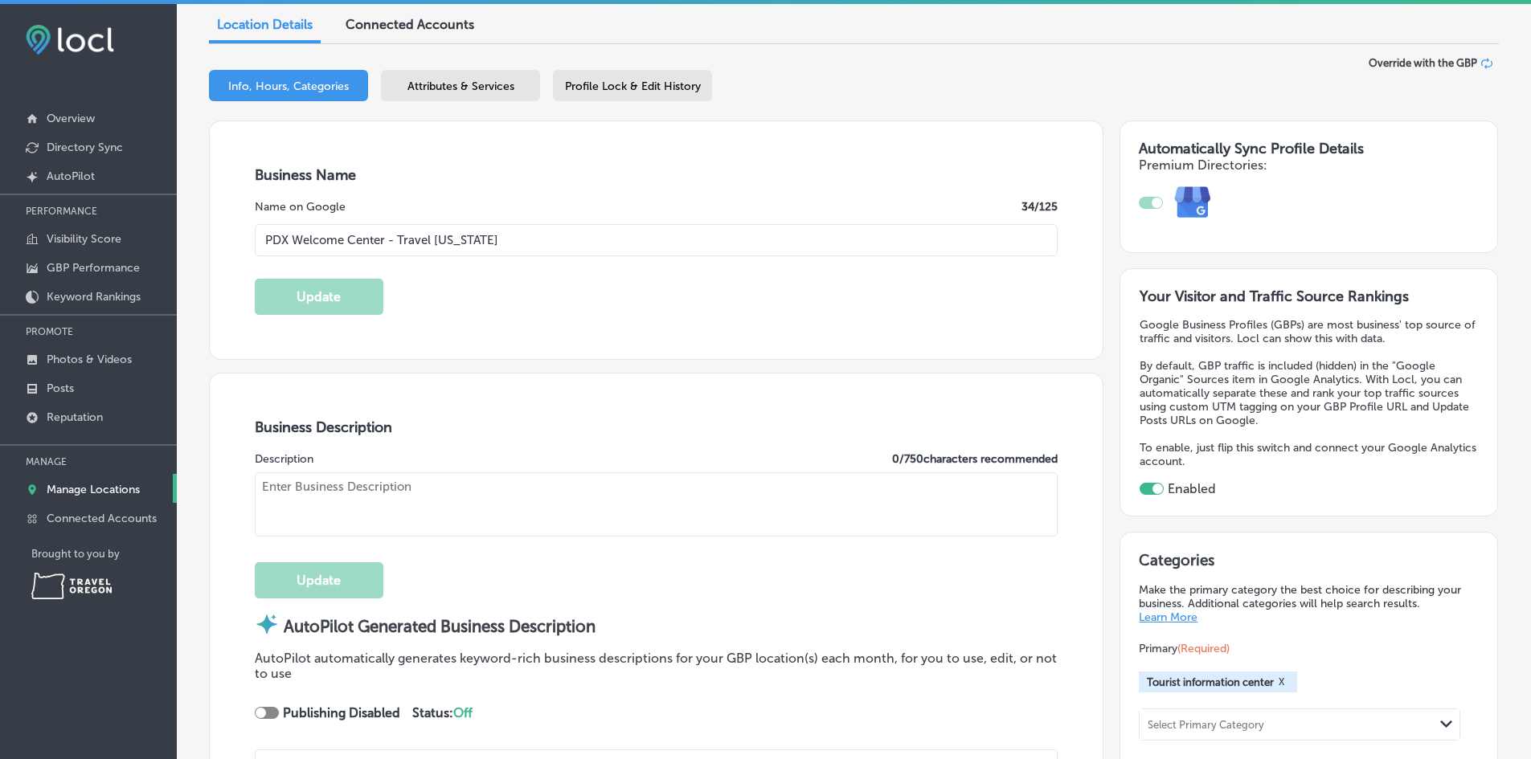
type input "97218"
type input "US"
type input "[URL][DOMAIN_NAME]"
type textarea "Welcome to the PDX Welcome Center operated by Travel [US_STATE]. Located at the…"
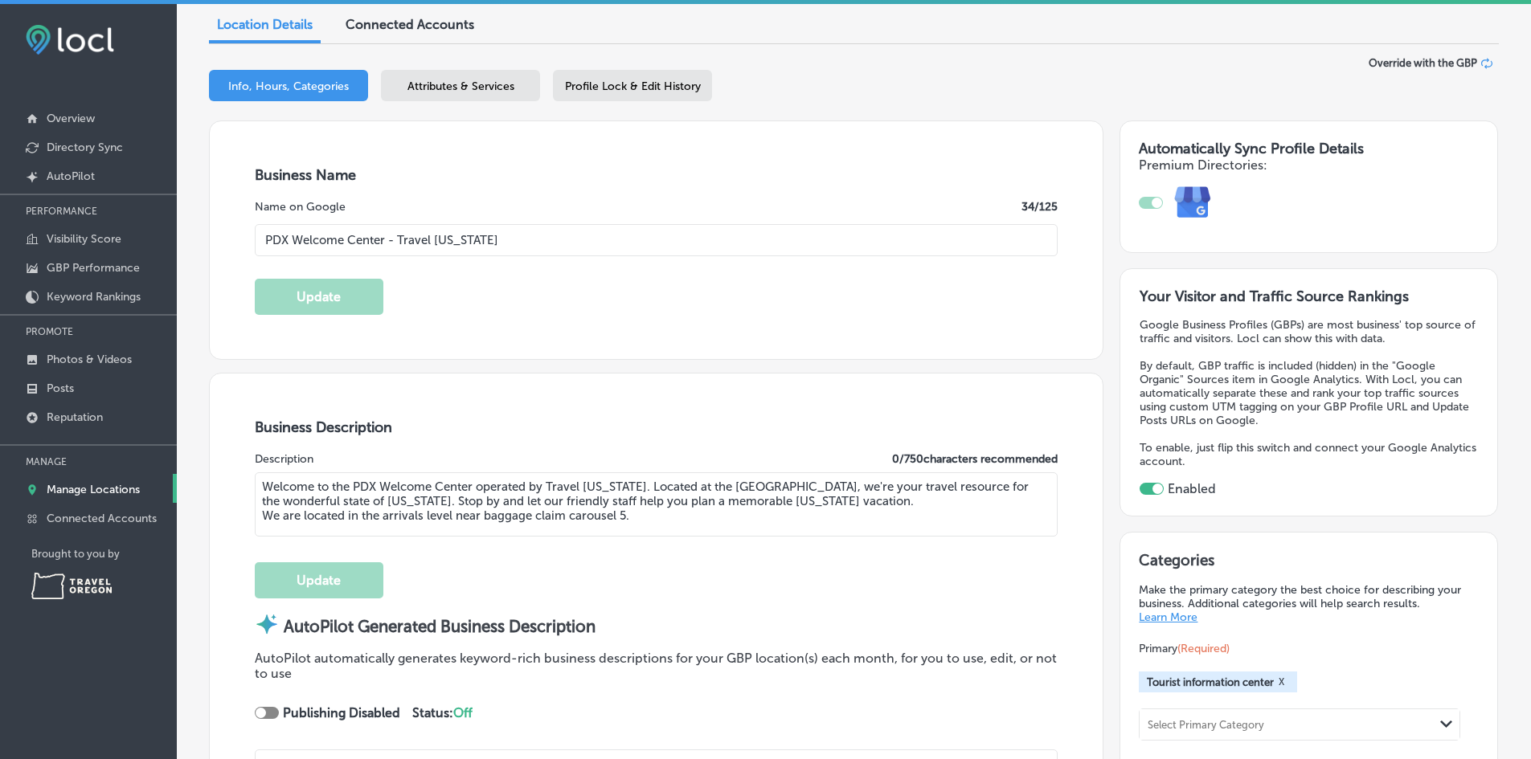
type input "[PHONE_NUMBER]"
drag, startPoint x: 682, startPoint y: 516, endPoint x: 172, endPoint y: 473, distance: 511.9
click at [172, 473] on div "iconmonstr-menu-thin copy Created with Sketch. Overview Directory Sync Created …" at bounding box center [765, 383] width 1531 height 759
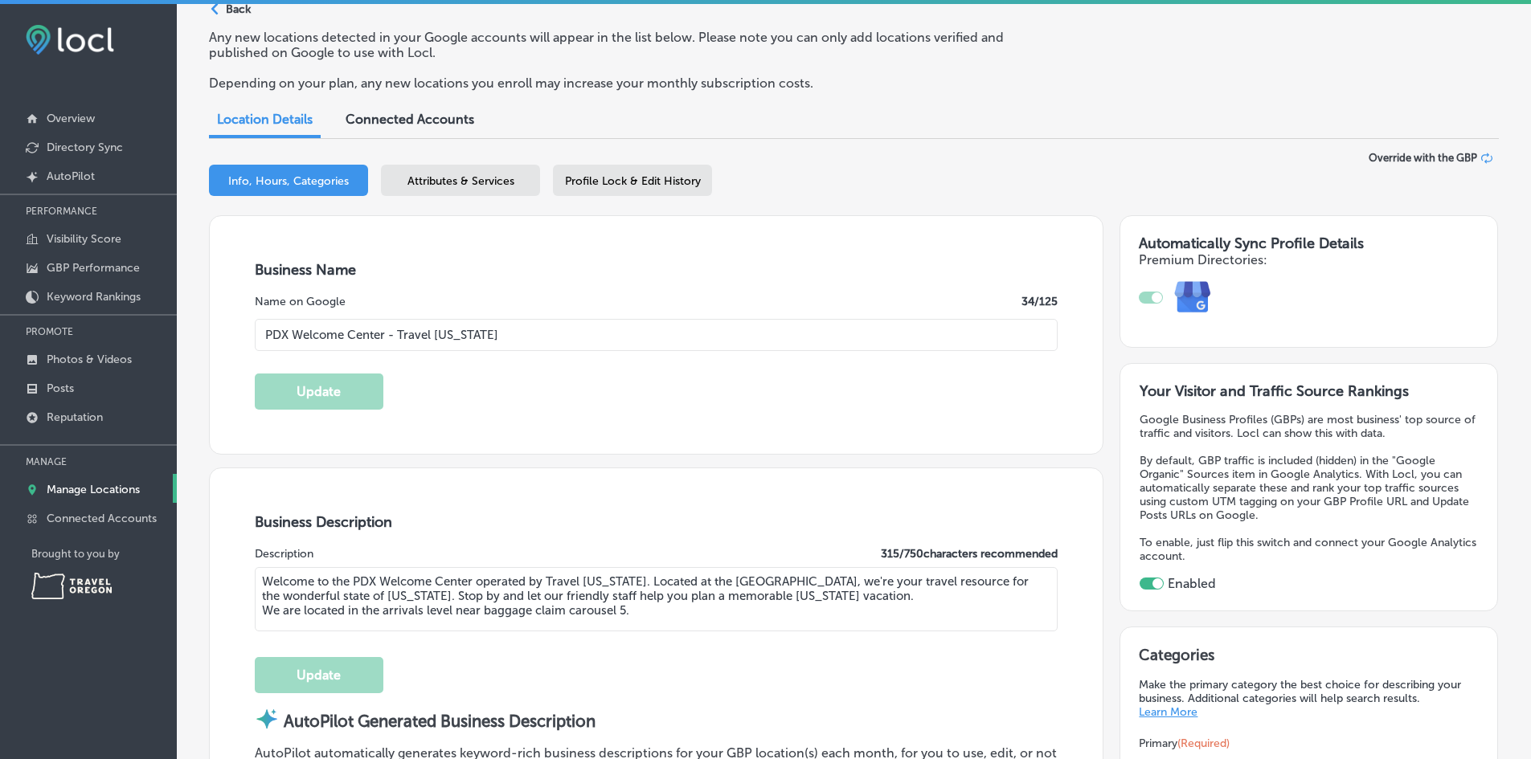
scroll to position [0, 0]
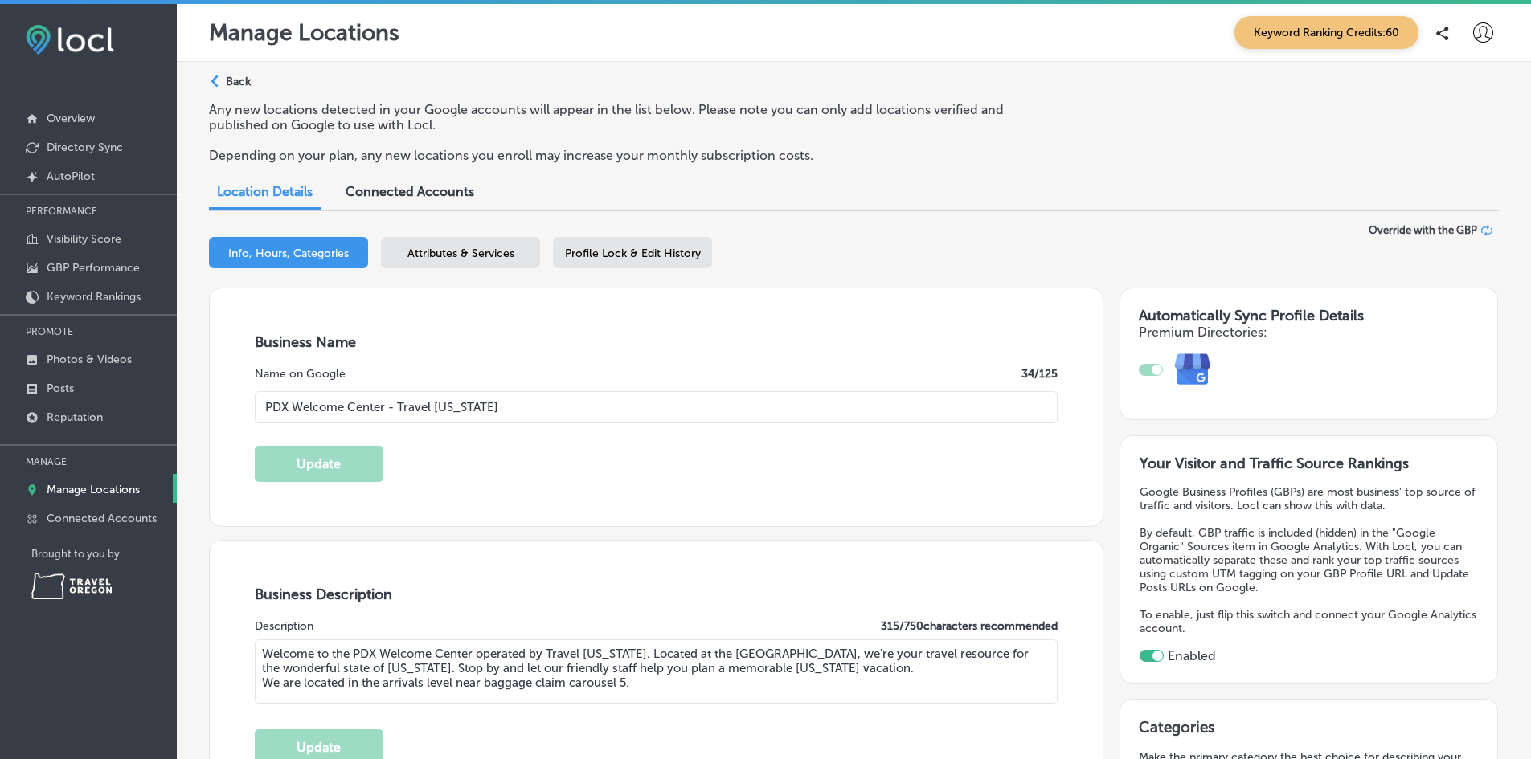
click at [236, 79] on p "Back" at bounding box center [238, 82] width 25 height 14
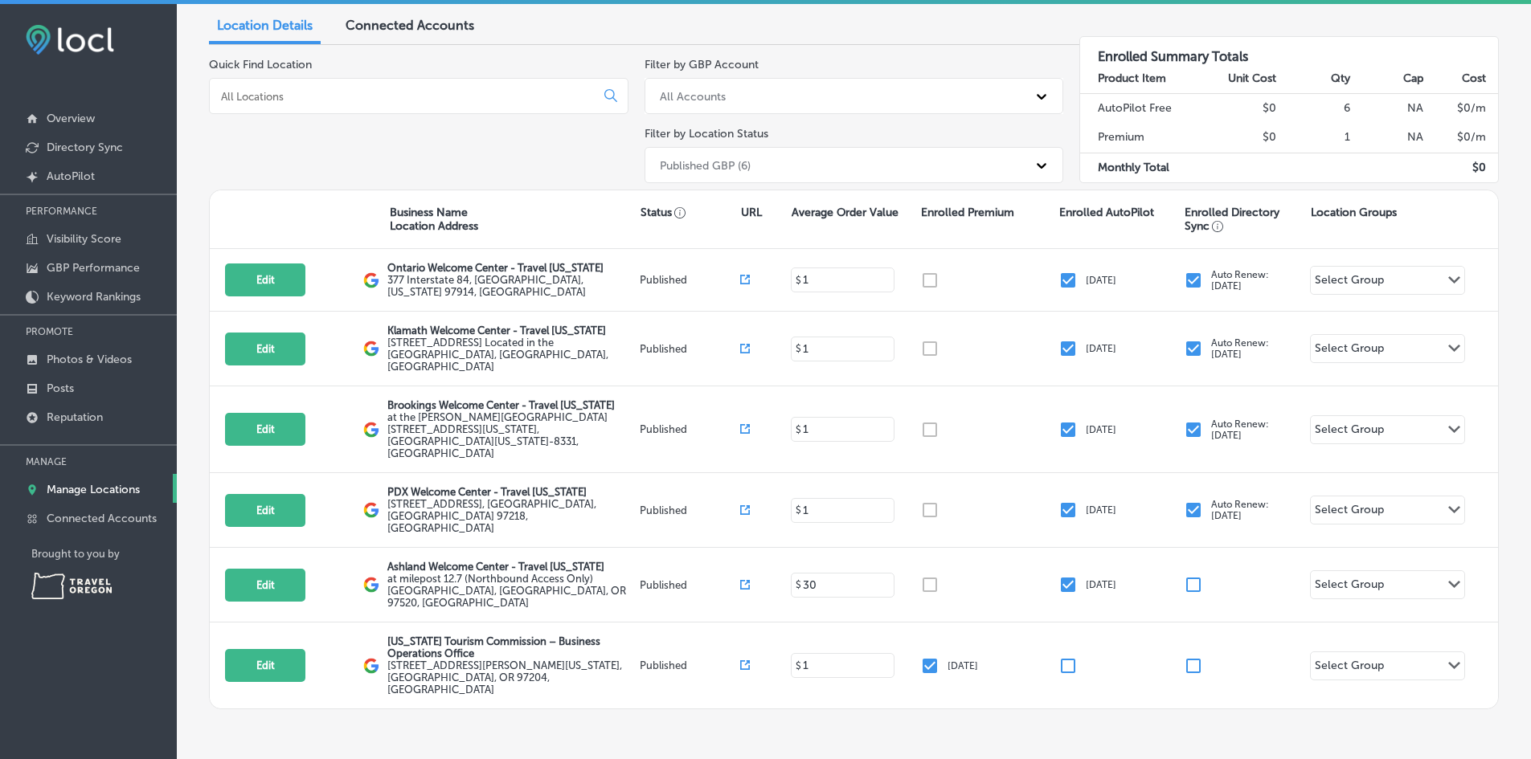
scroll to position [139, 0]
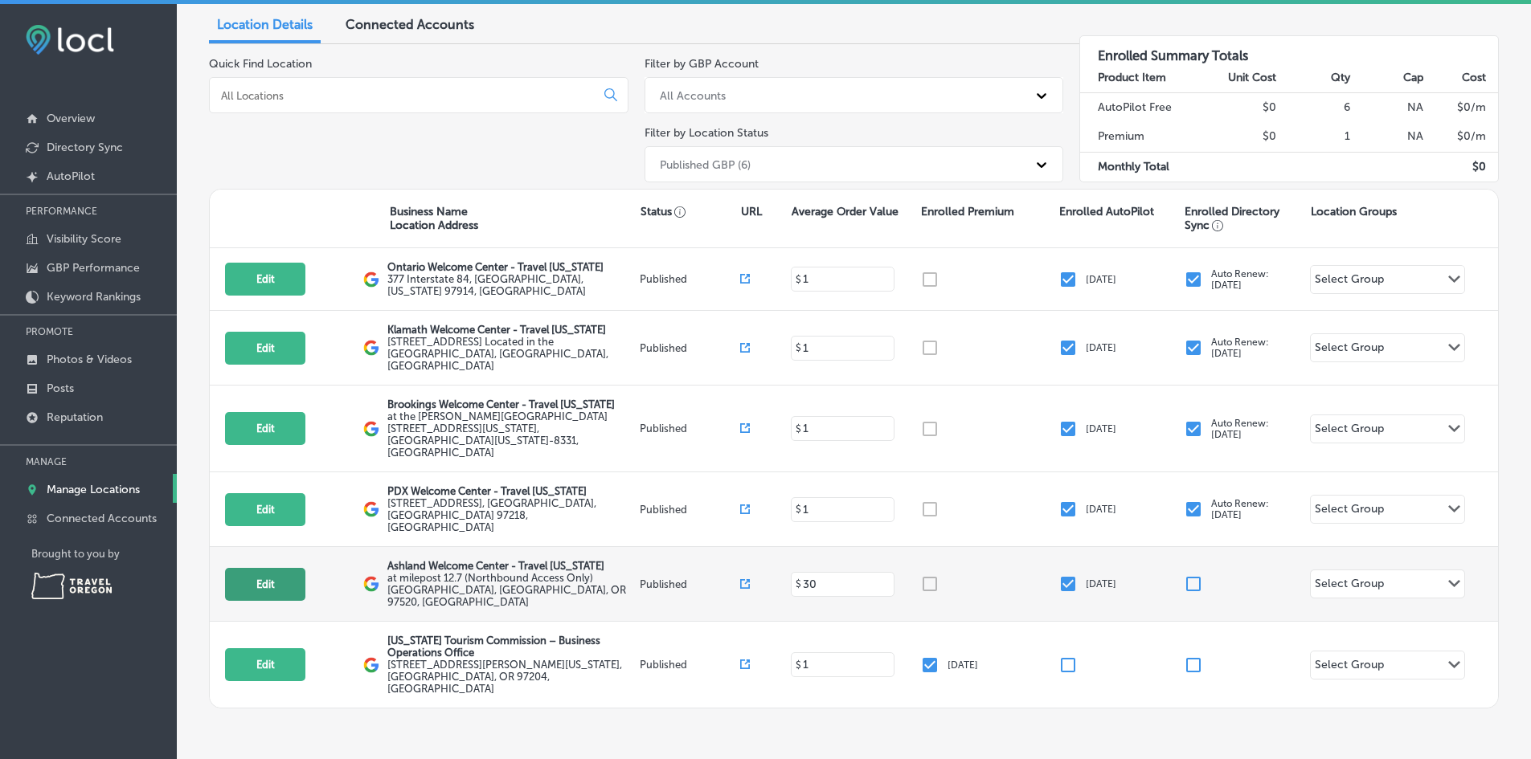
click at [252, 568] on button "Edit" at bounding box center [265, 584] width 80 height 33
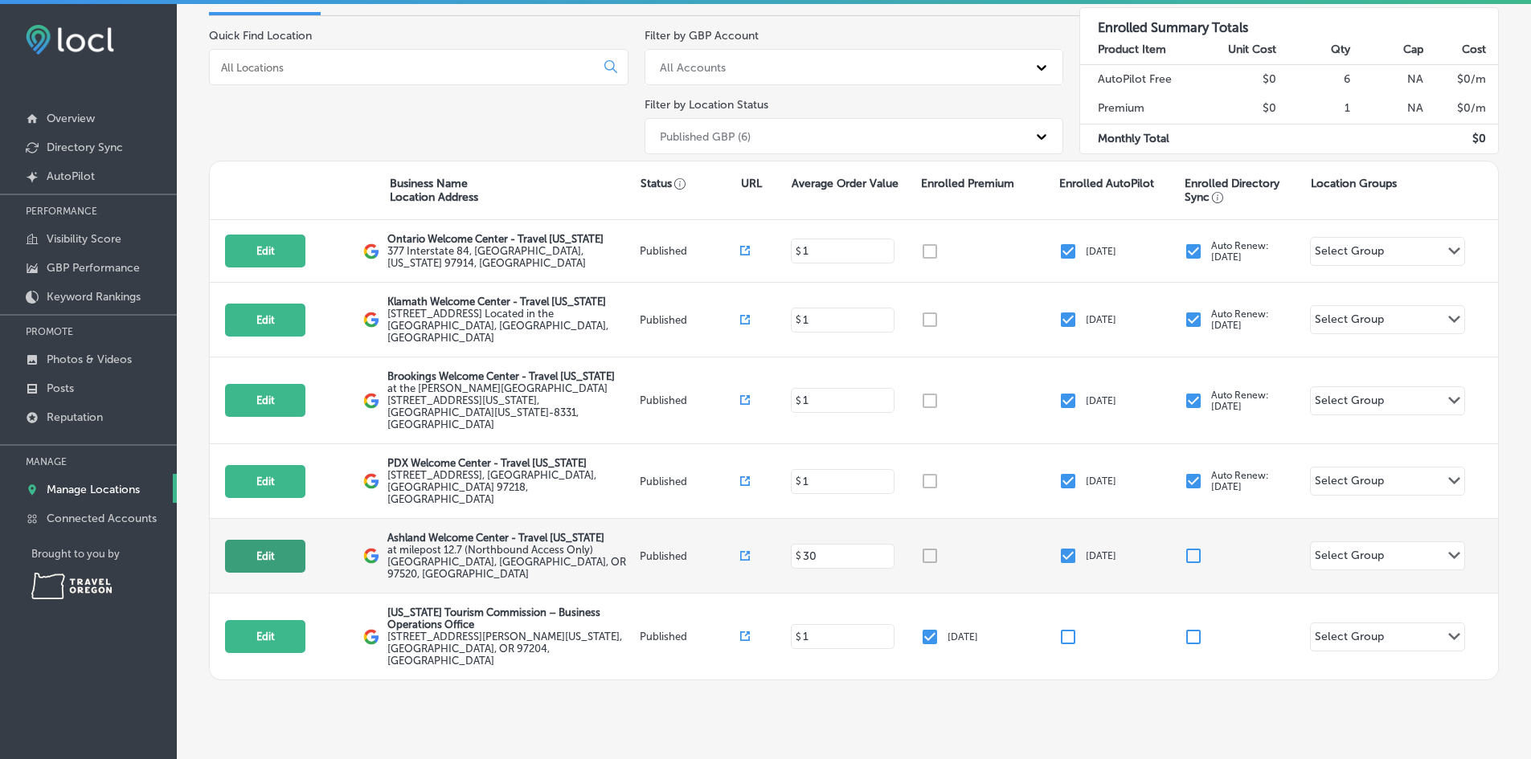
select select "US"
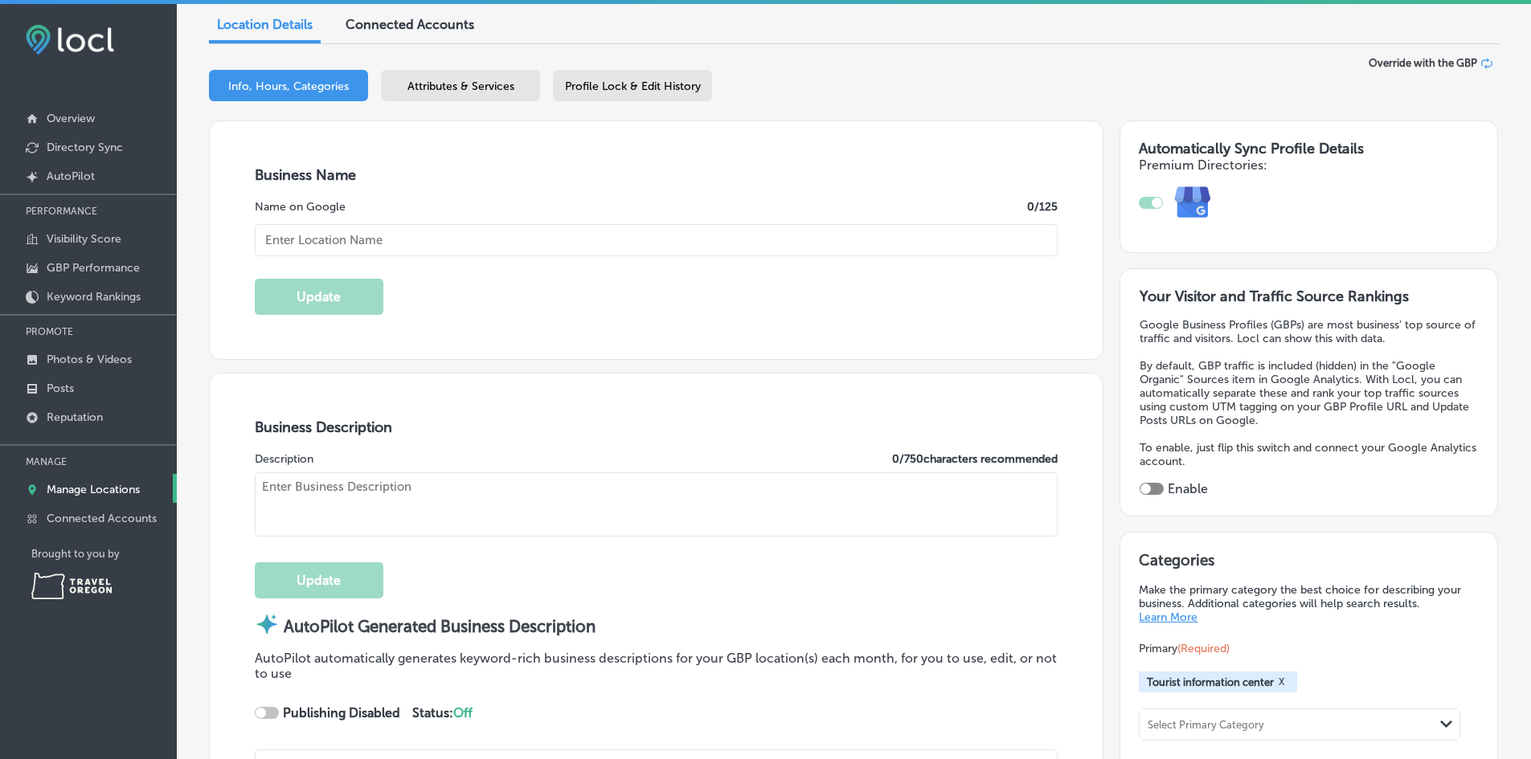
type input "Ashland Welcome Center - Travel [US_STATE]"
type textarea "Discover Ashland Welcome Center – Travel [US_STATE], your essential rest stop f…"
type input "at milepost 12.7 (Northbound Access Only)"
type input "[GEOGRAPHIC_DATA]"
type input "Ashland"
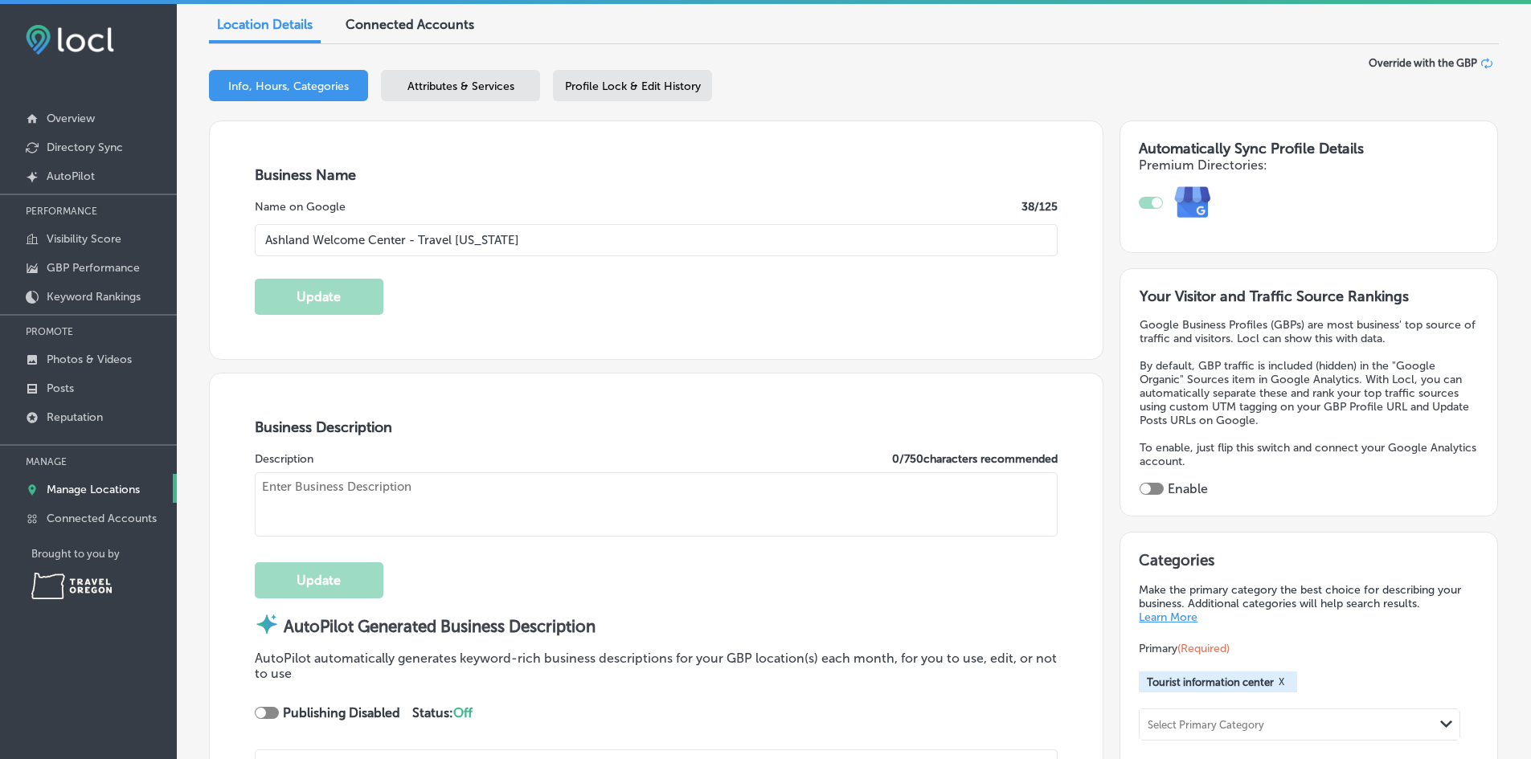
type input "97520"
type input "US"
type input "[URL][DOMAIN_NAME]"
type textarea "Welcome to [GEOGRAPHIC_DATA], your go-to destination for exploring the beauty o…"
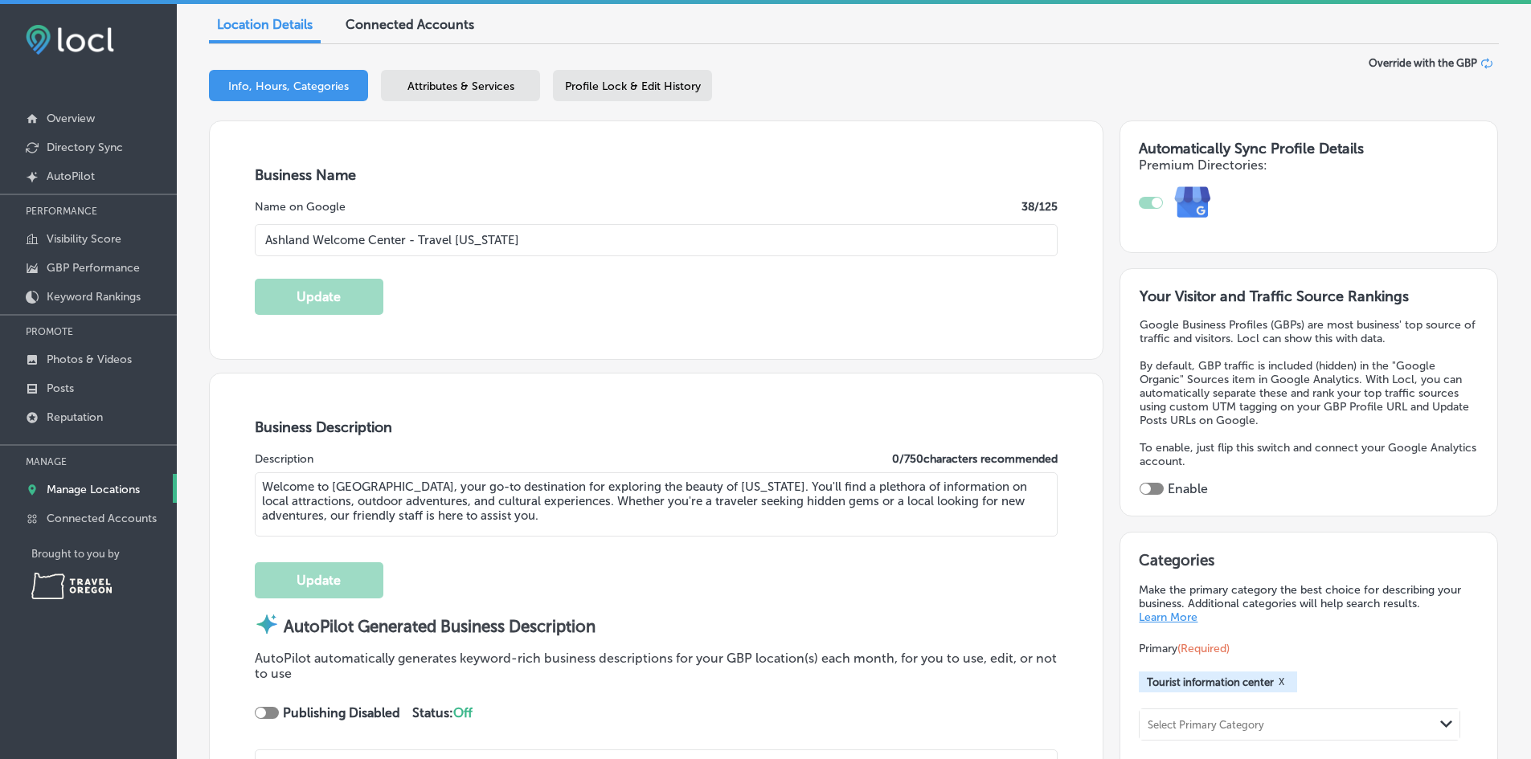
type input "[PHONE_NUMBER]"
drag, startPoint x: 586, startPoint y: 519, endPoint x: 224, endPoint y: 488, distance: 363.7
click at [224, 488] on div "Business Description Description 326 / 750 characters recommended Welcome to [G…" at bounding box center [656, 672] width 893 height 596
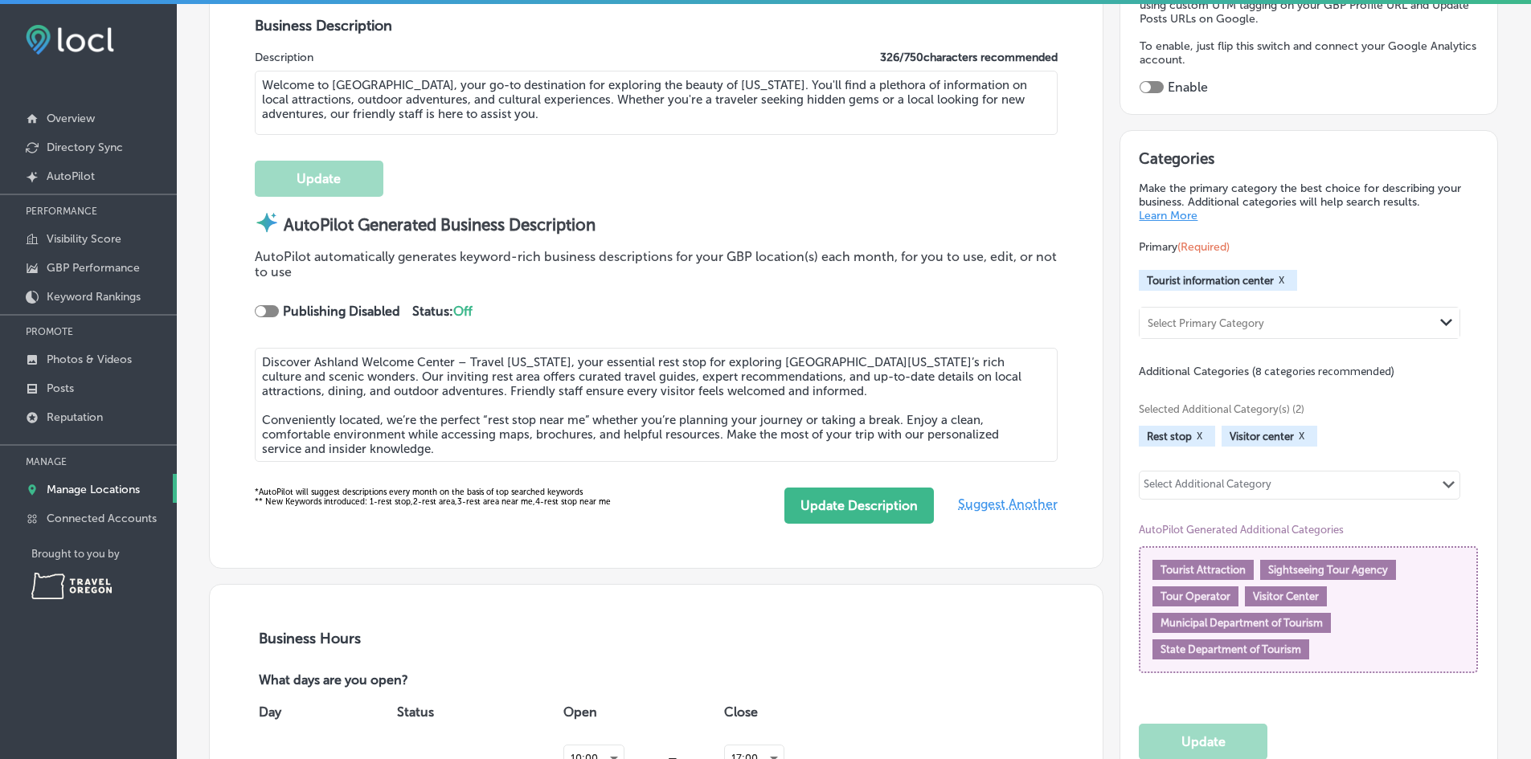
drag, startPoint x: 456, startPoint y: 453, endPoint x: 250, endPoint y: 360, distance: 226.5
click at [250, 360] on div "Business Description Description 326 / 750 characters recommended Welcome to [G…" at bounding box center [656, 270] width 893 height 596
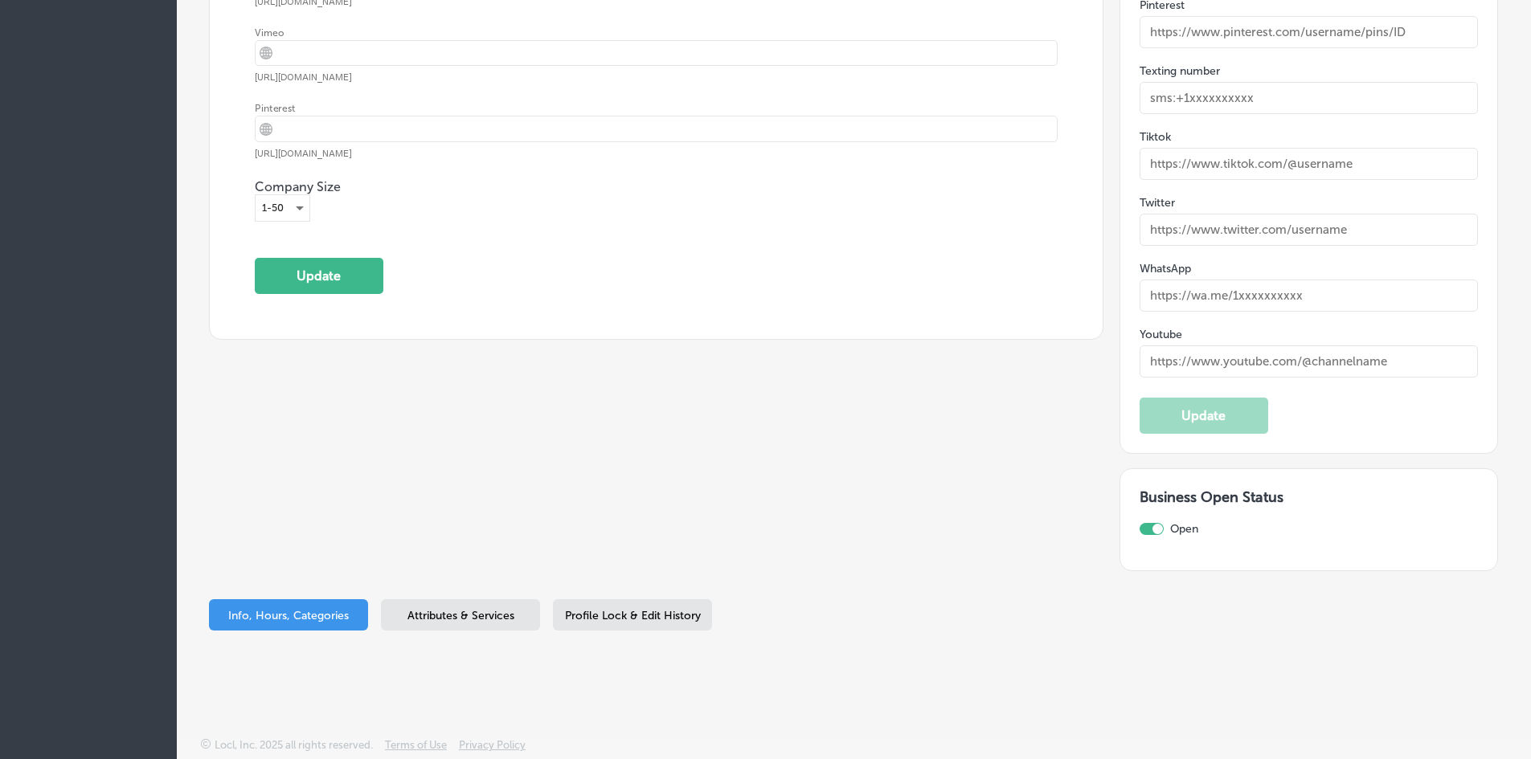
scroll to position [0, 0]
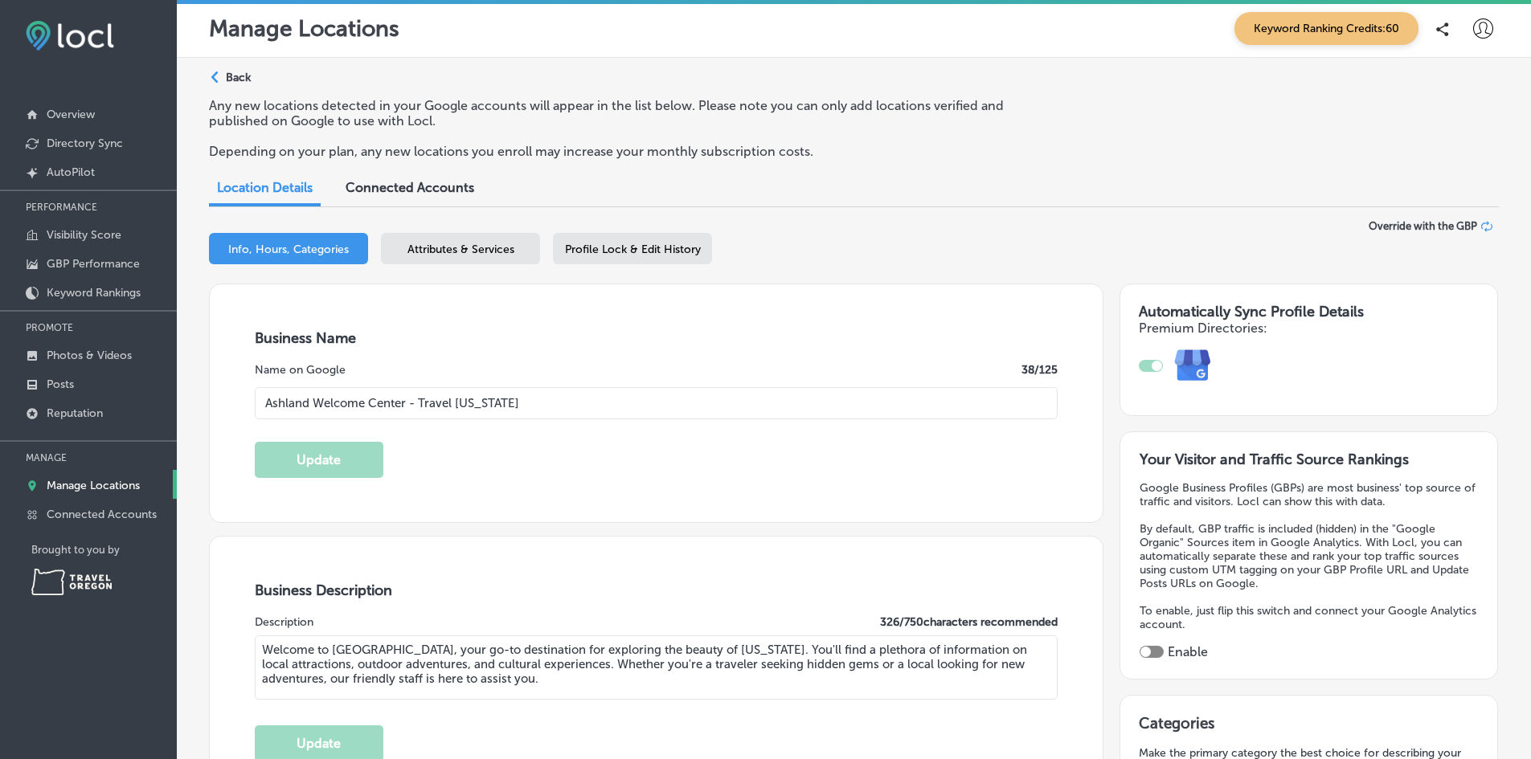
click at [87, 489] on p "Manage Locations" at bounding box center [93, 486] width 93 height 14
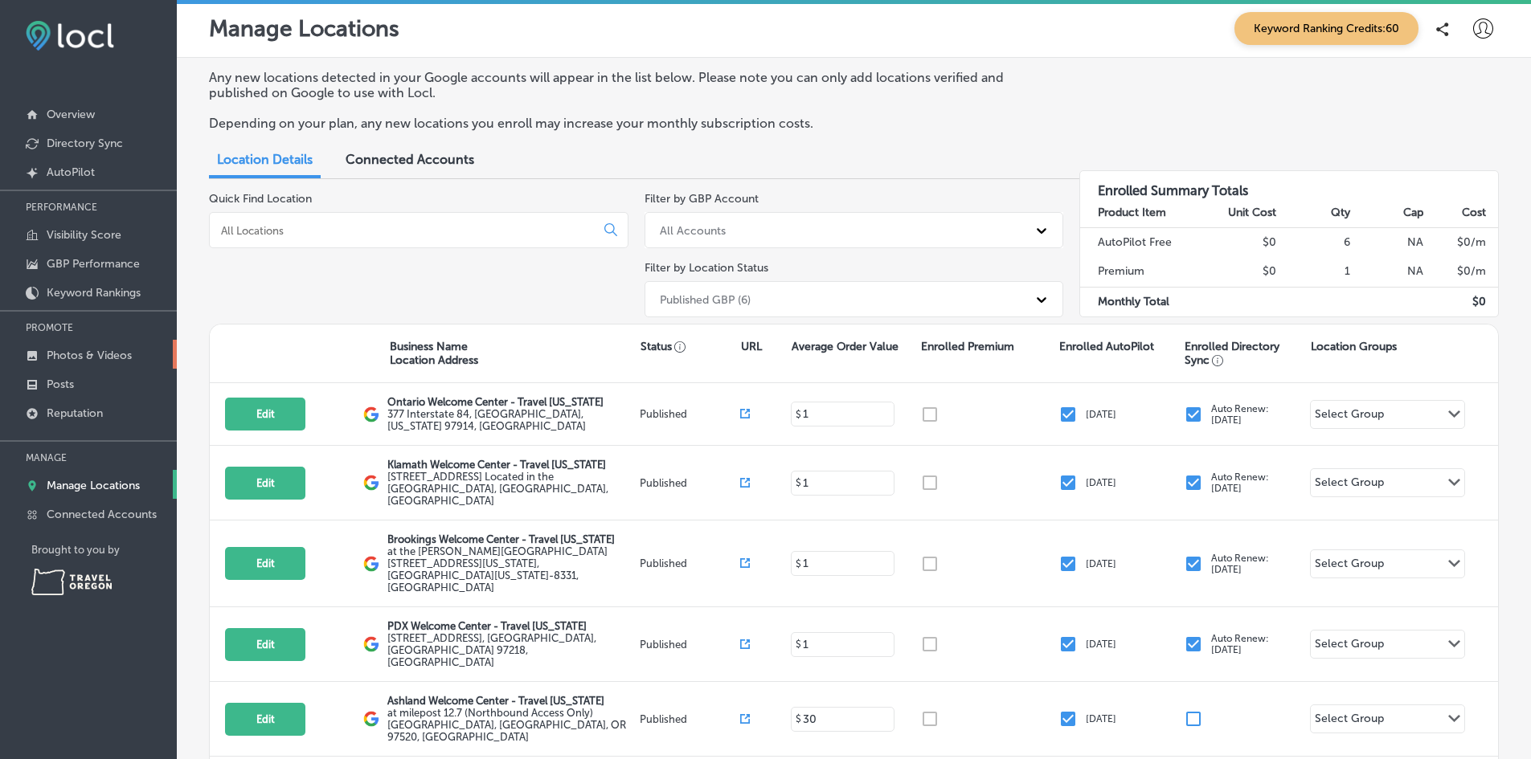
click at [60, 354] on p "Photos & Videos" at bounding box center [89, 356] width 85 height 14
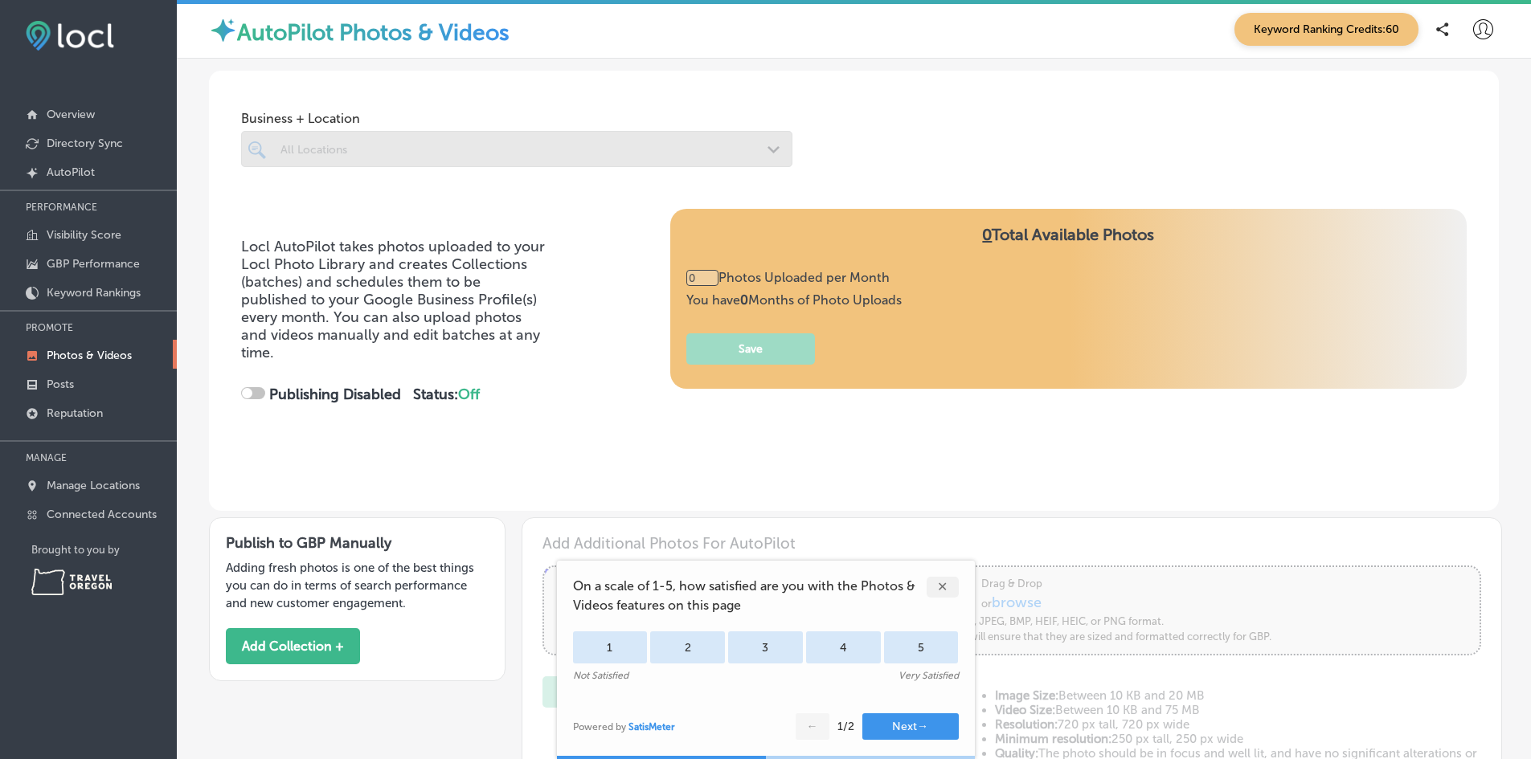
type input "5"
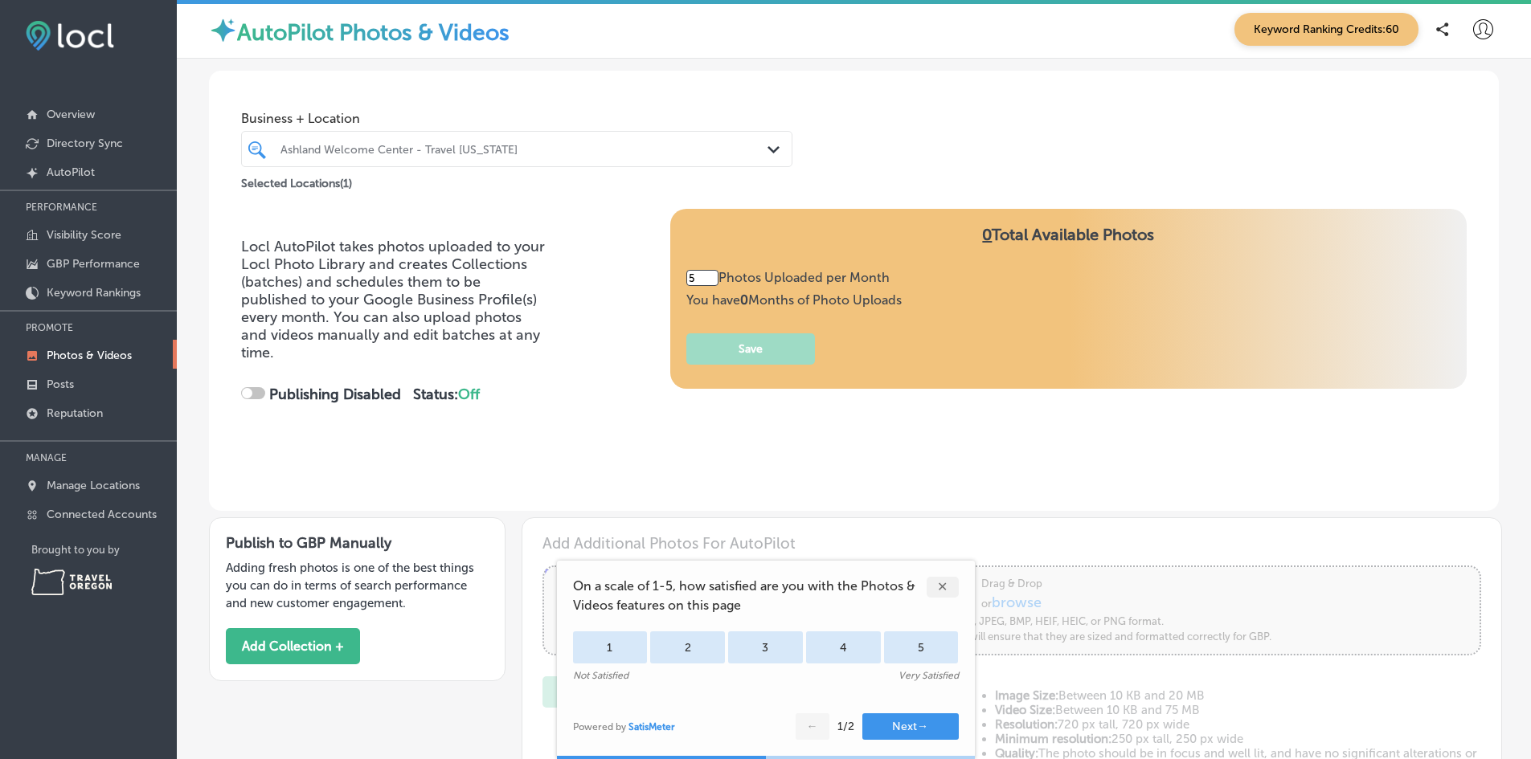
checkbox input "true"
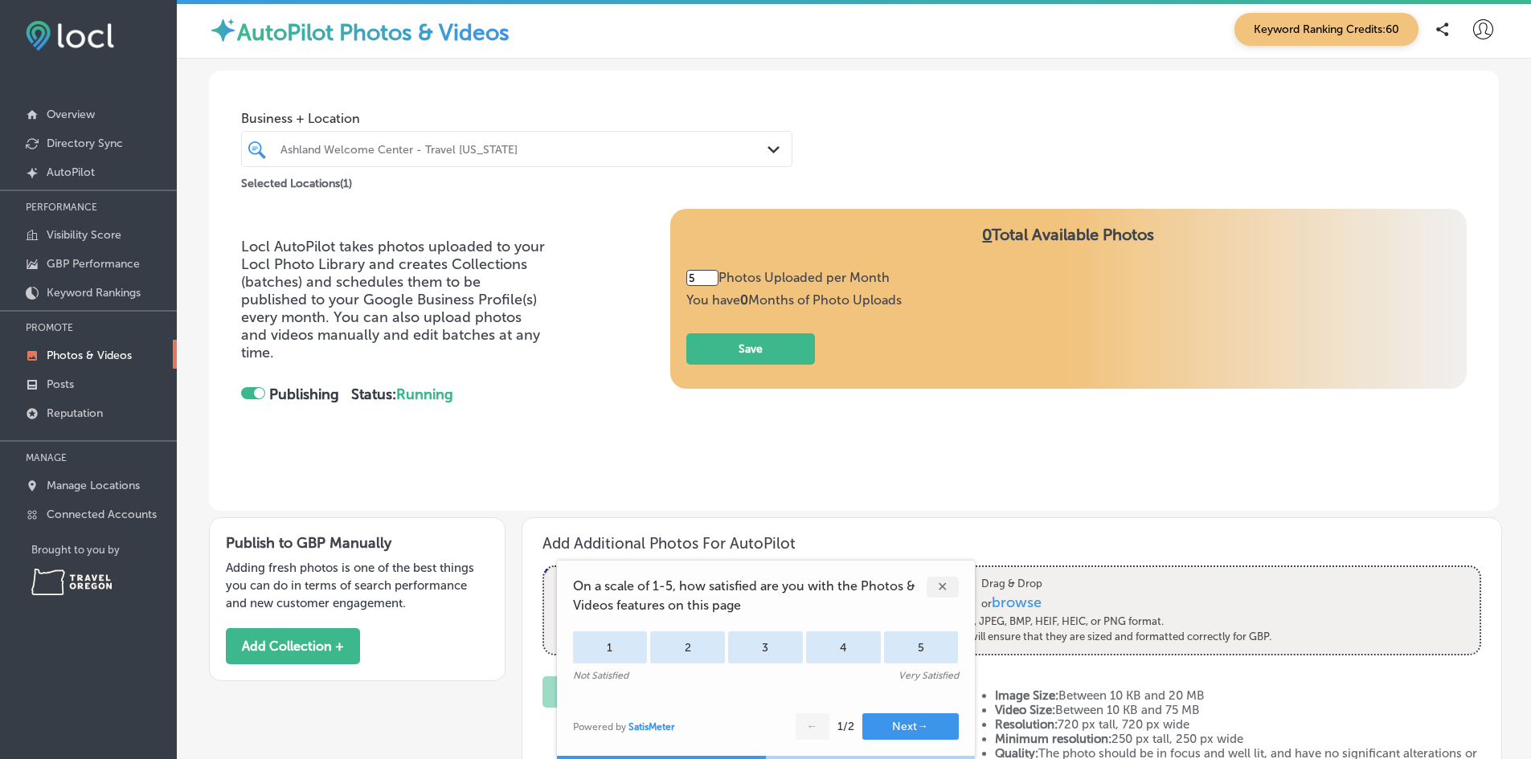
click at [943, 585] on div "✕" at bounding box center [942, 587] width 32 height 21
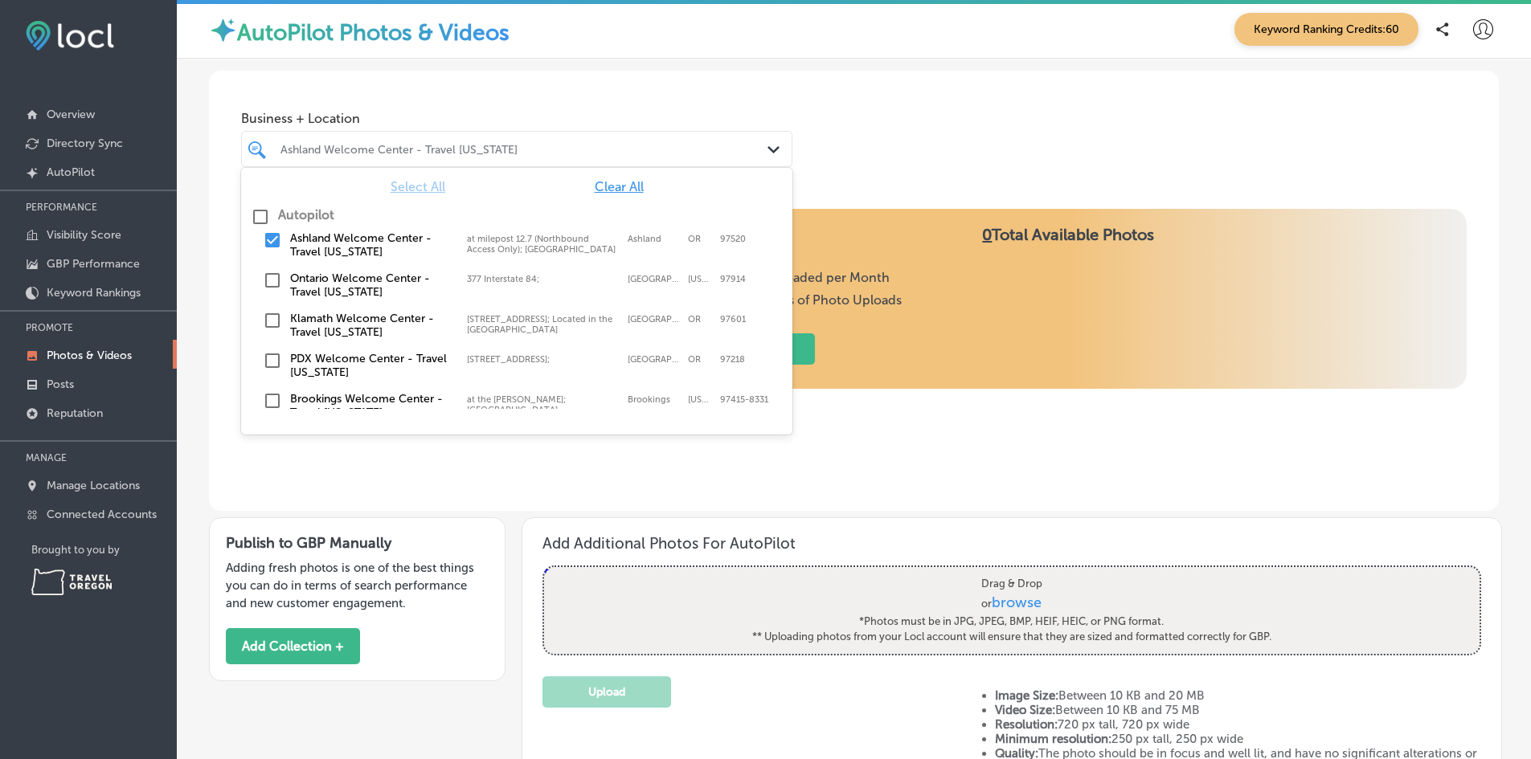
click at [413, 157] on div at bounding box center [493, 149] width 428 height 22
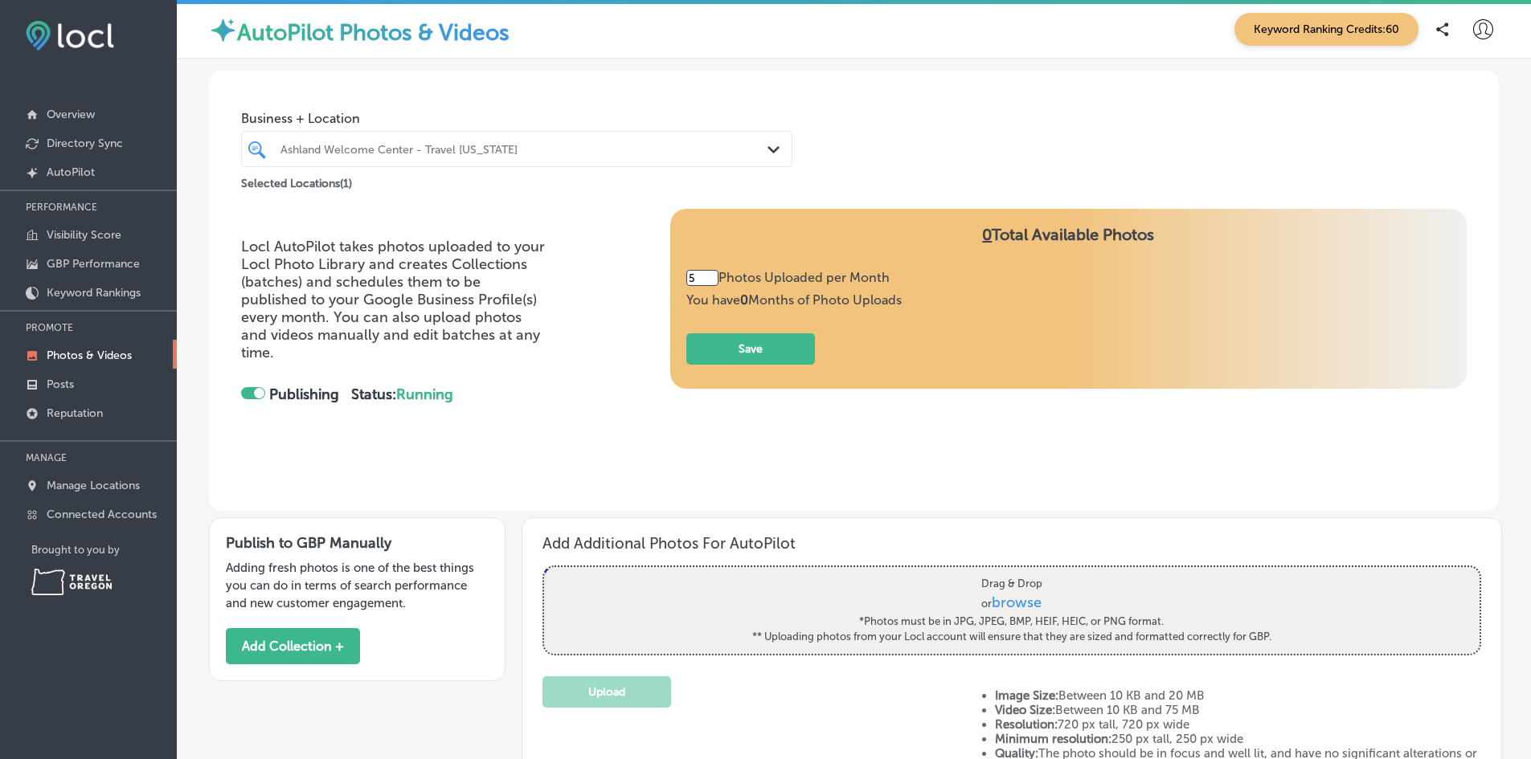
click at [934, 128] on div "Business + Location Ashland Welcome Center - Travel [US_STATE] Path Created wit…" at bounding box center [853, 132] width 1289 height 122
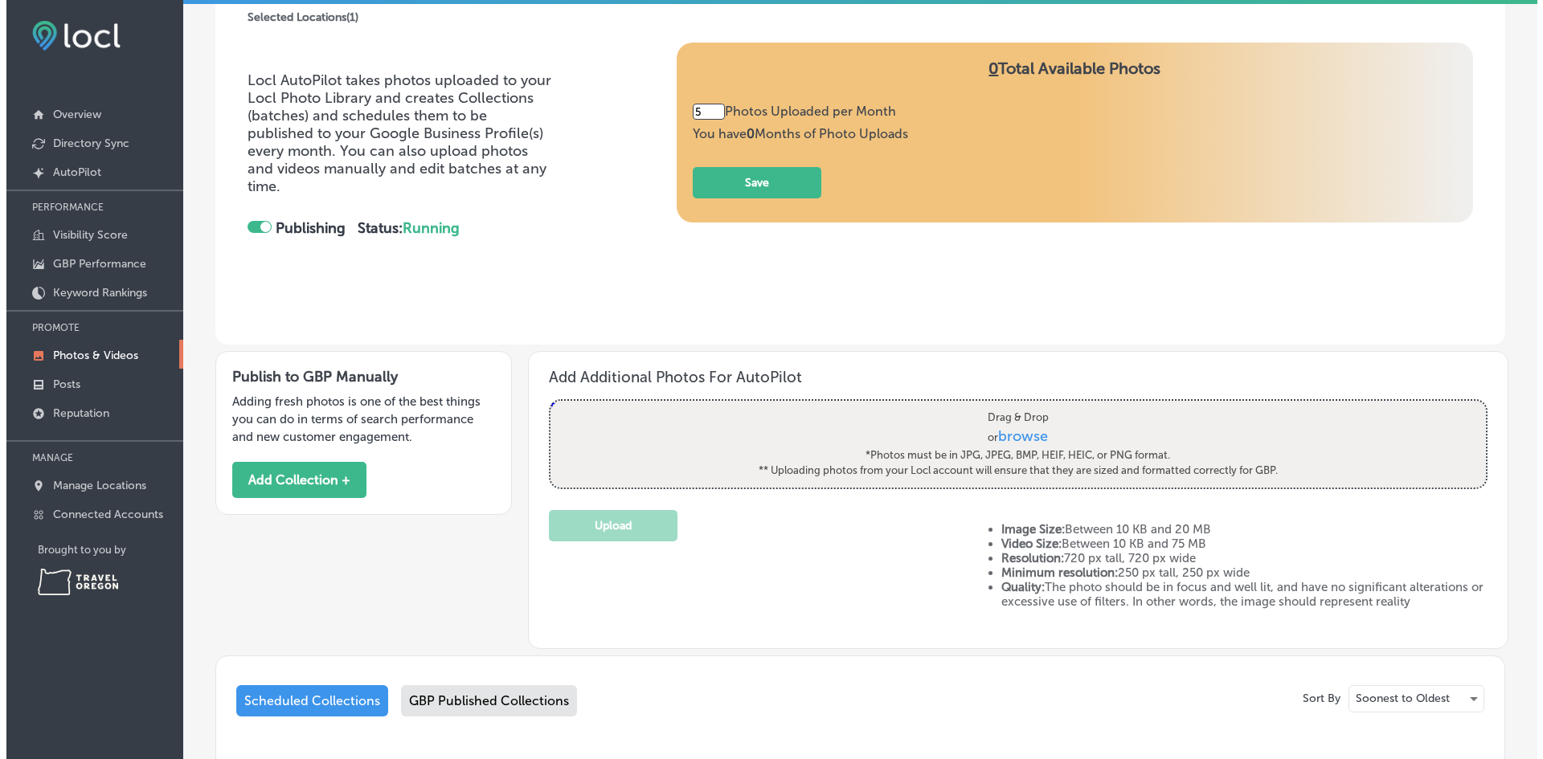
scroll to position [321, 0]
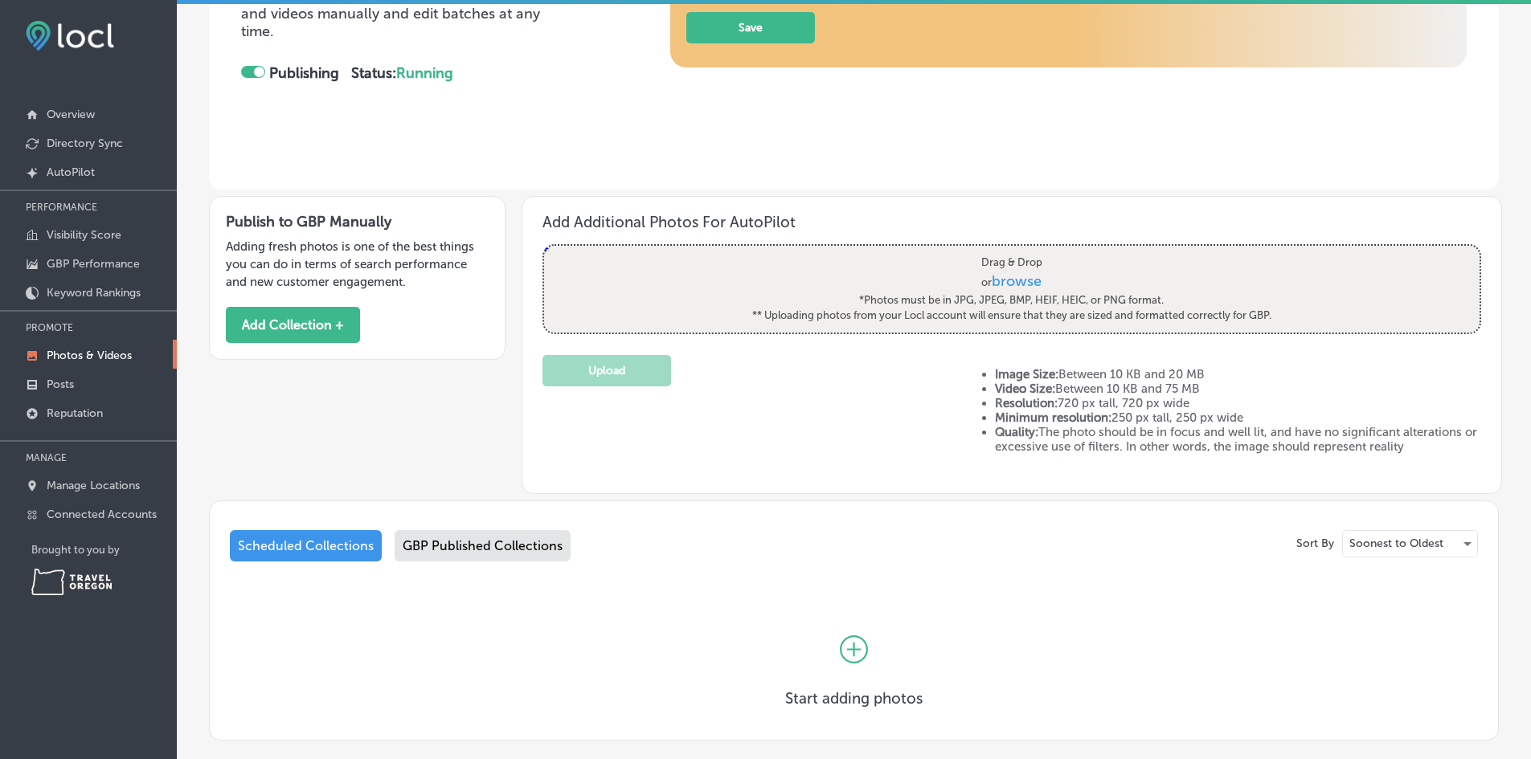
click at [779, 407] on div "Upload" at bounding box center [752, 416] width 420 height 122
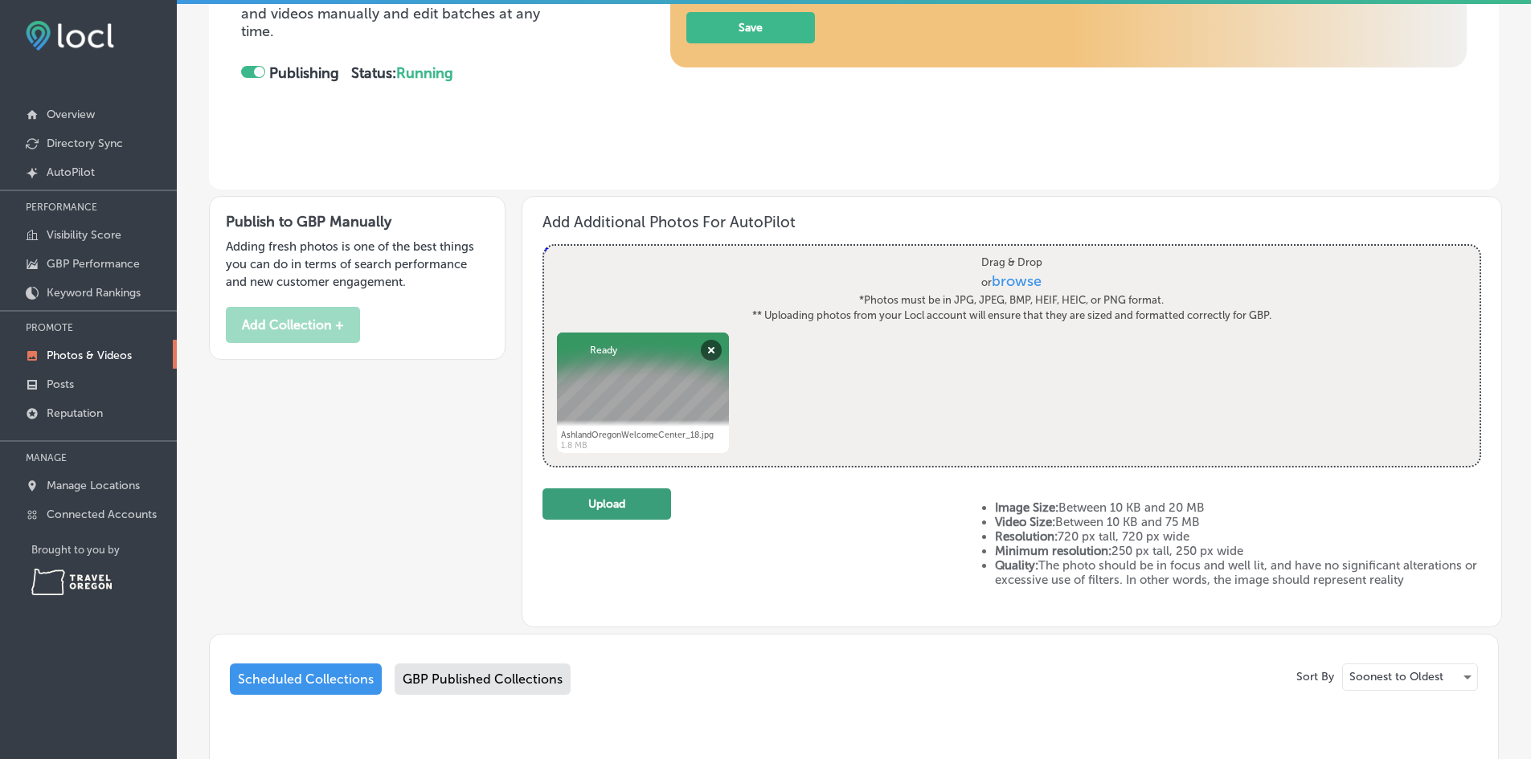
click at [625, 504] on button "Upload" at bounding box center [606, 503] width 129 height 31
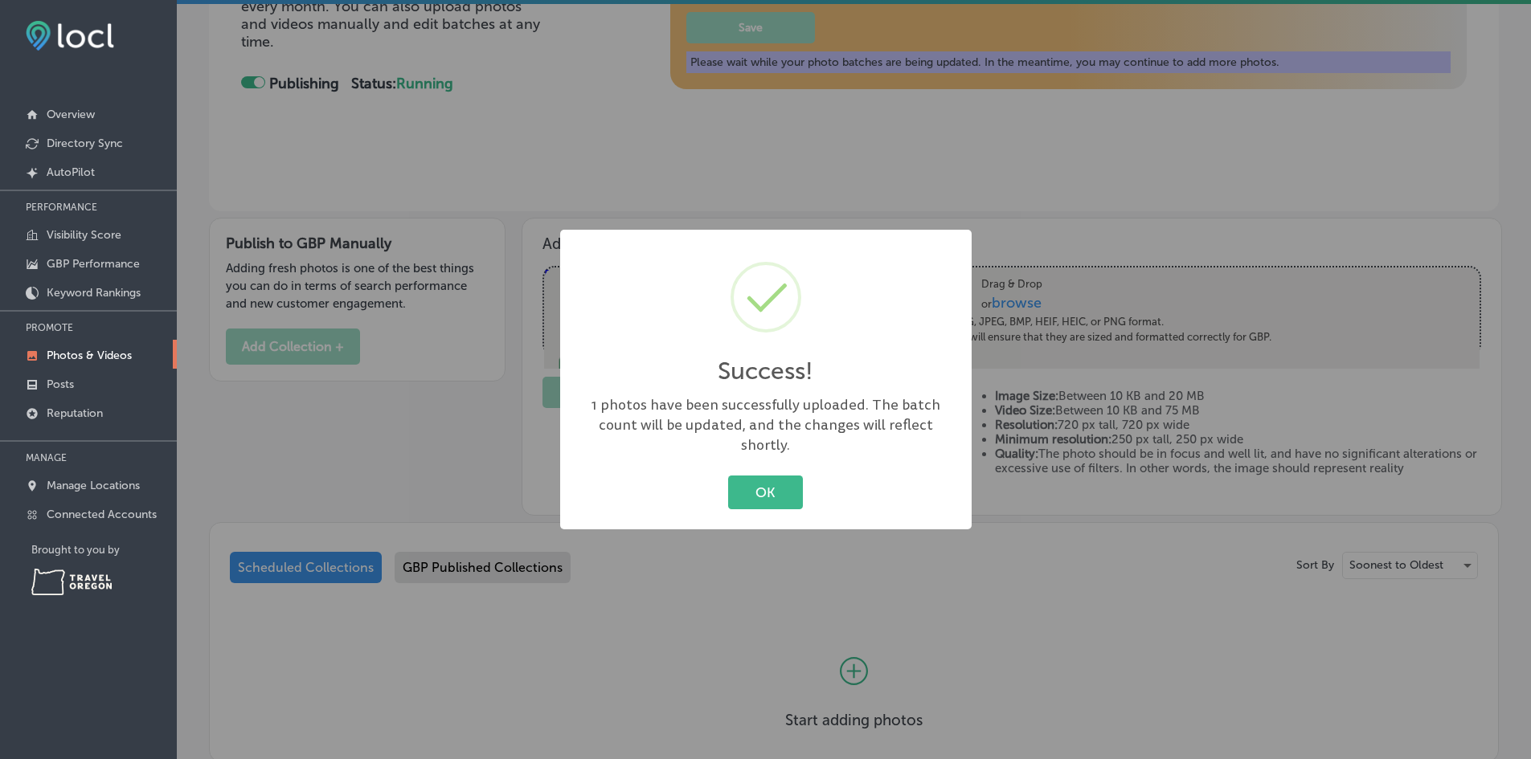
scroll to position [341, 0]
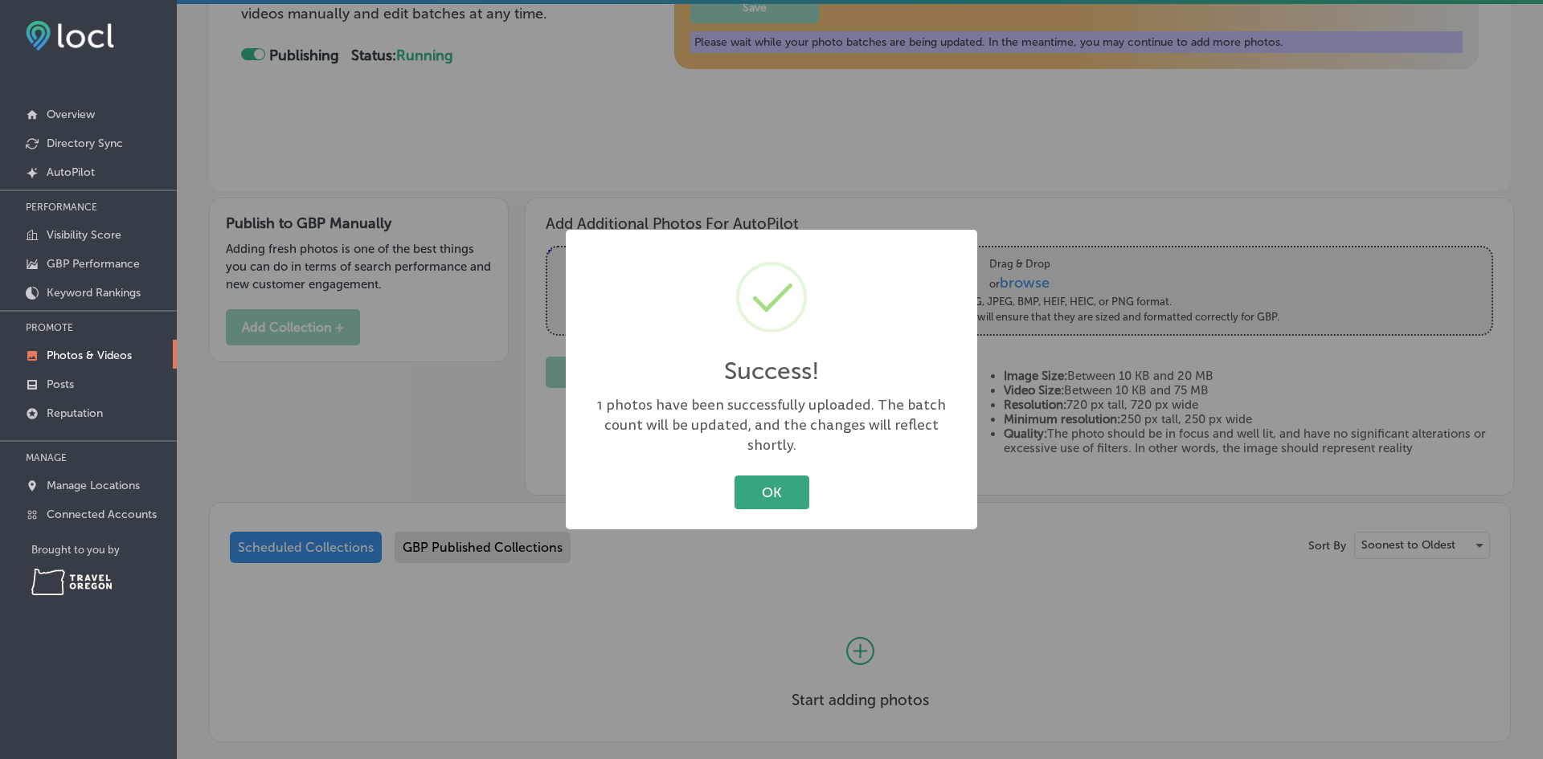
click at [779, 487] on button "OK" at bounding box center [771, 492] width 75 height 33
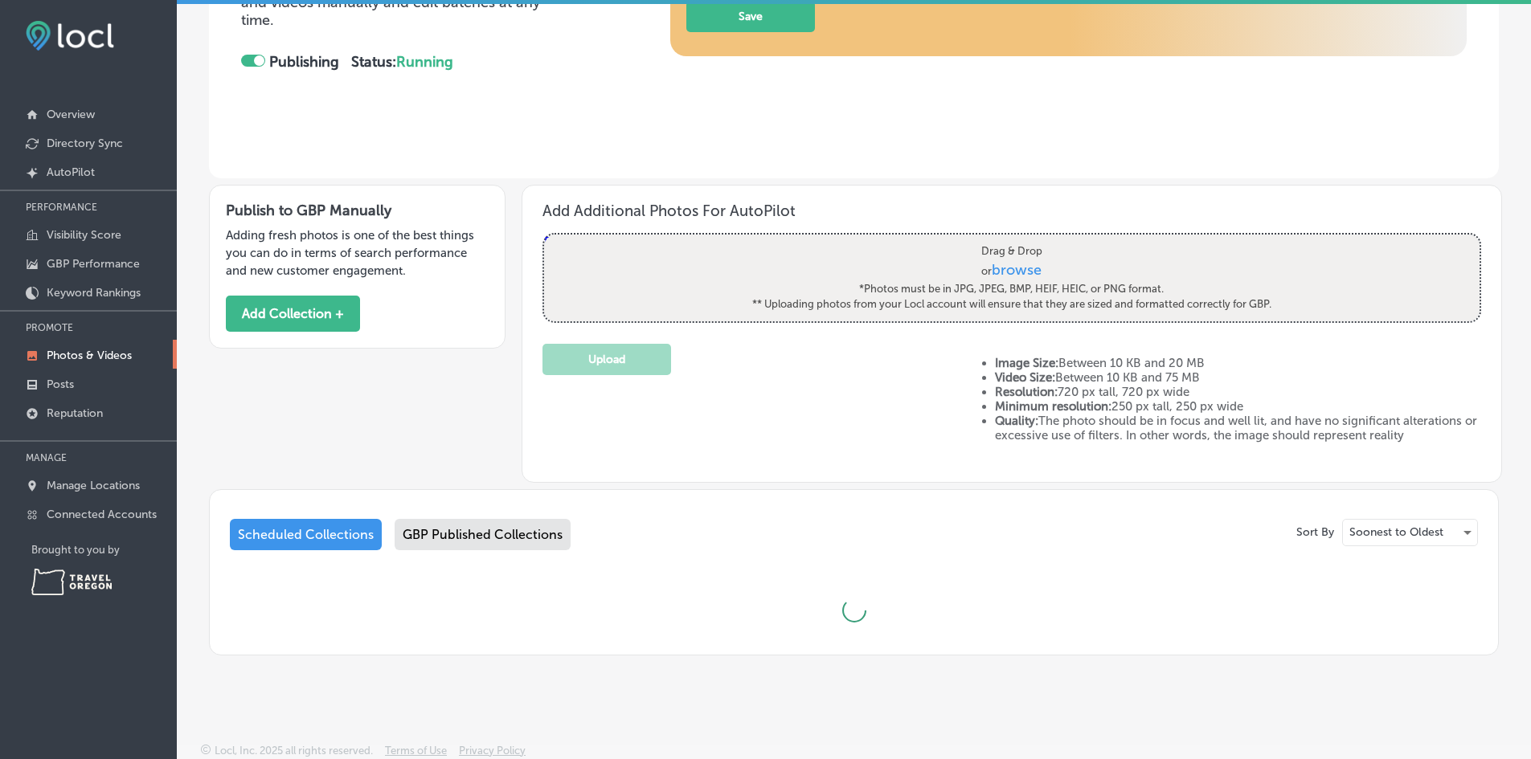
scroll to position [321, 0]
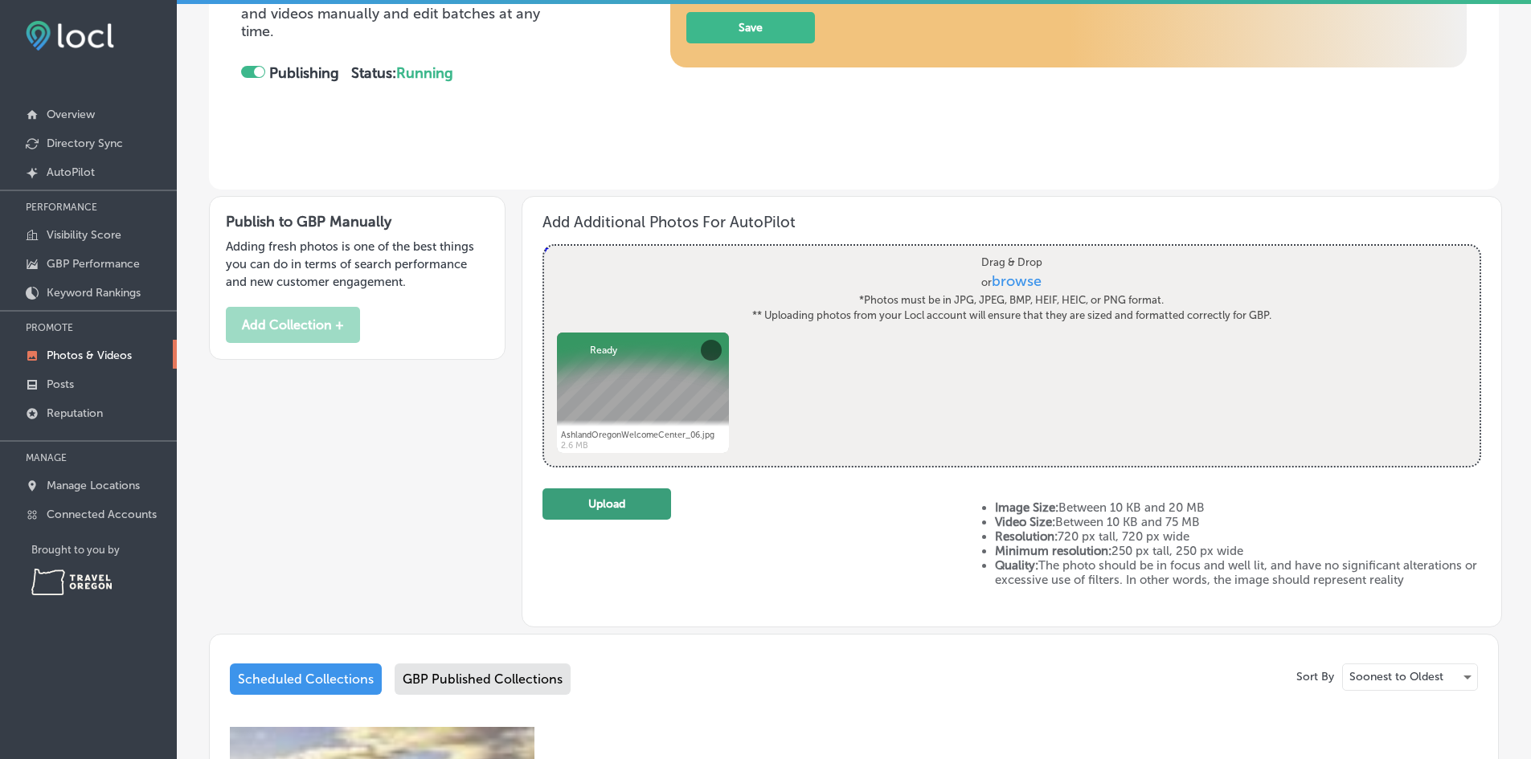
click at [620, 503] on button "Upload" at bounding box center [606, 503] width 129 height 31
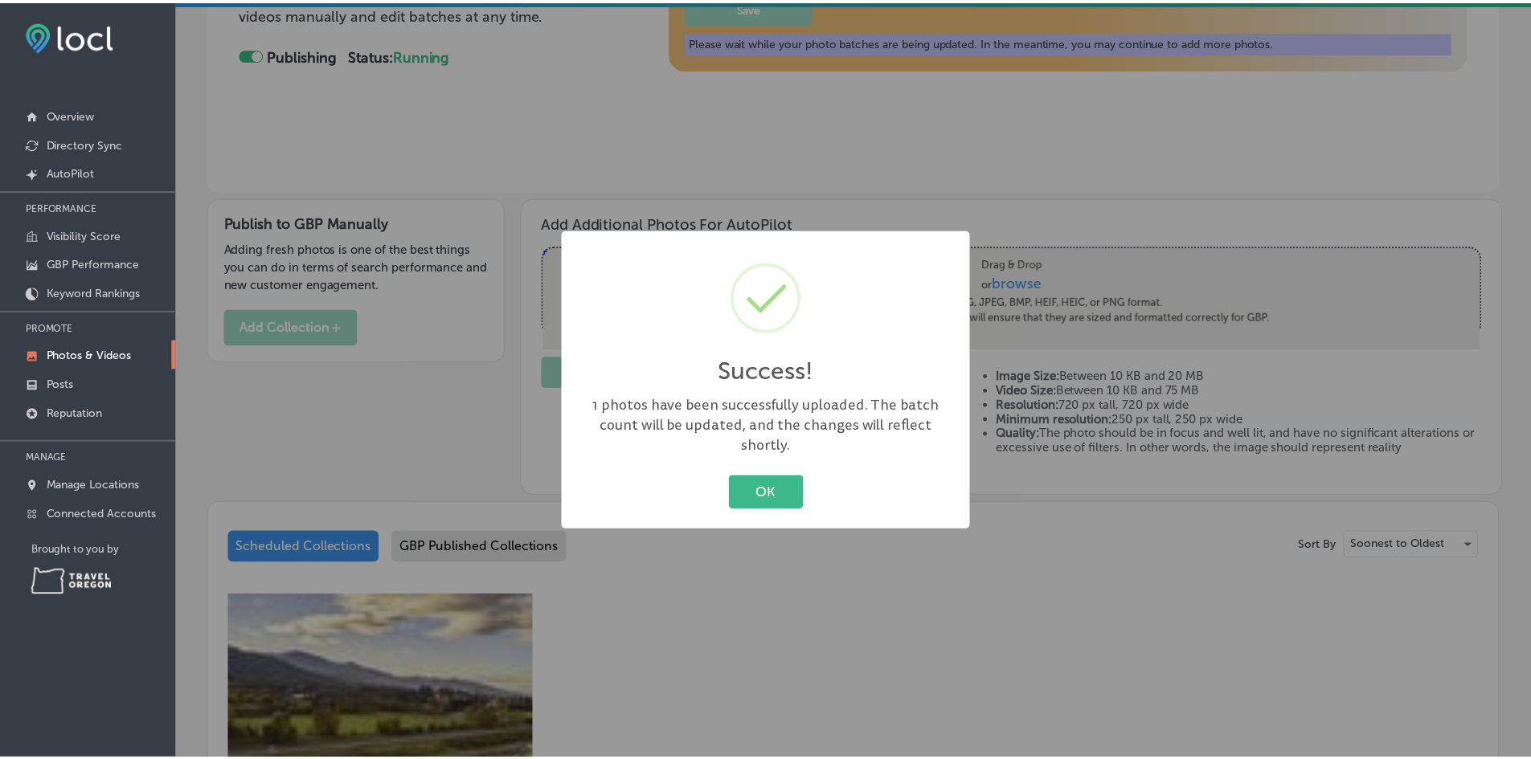
scroll to position [331, 0]
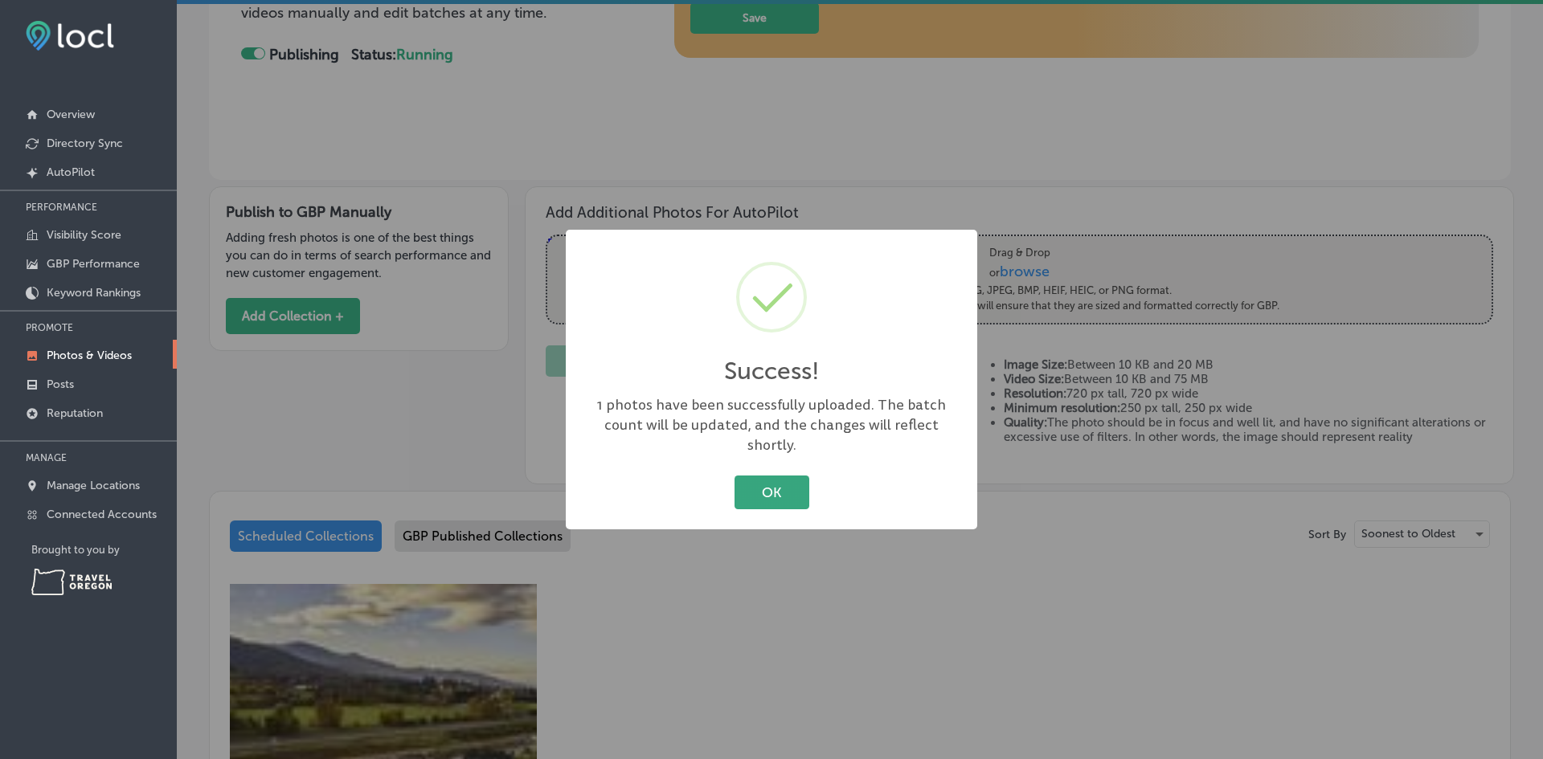
click at [748, 476] on button "OK" at bounding box center [771, 492] width 75 height 33
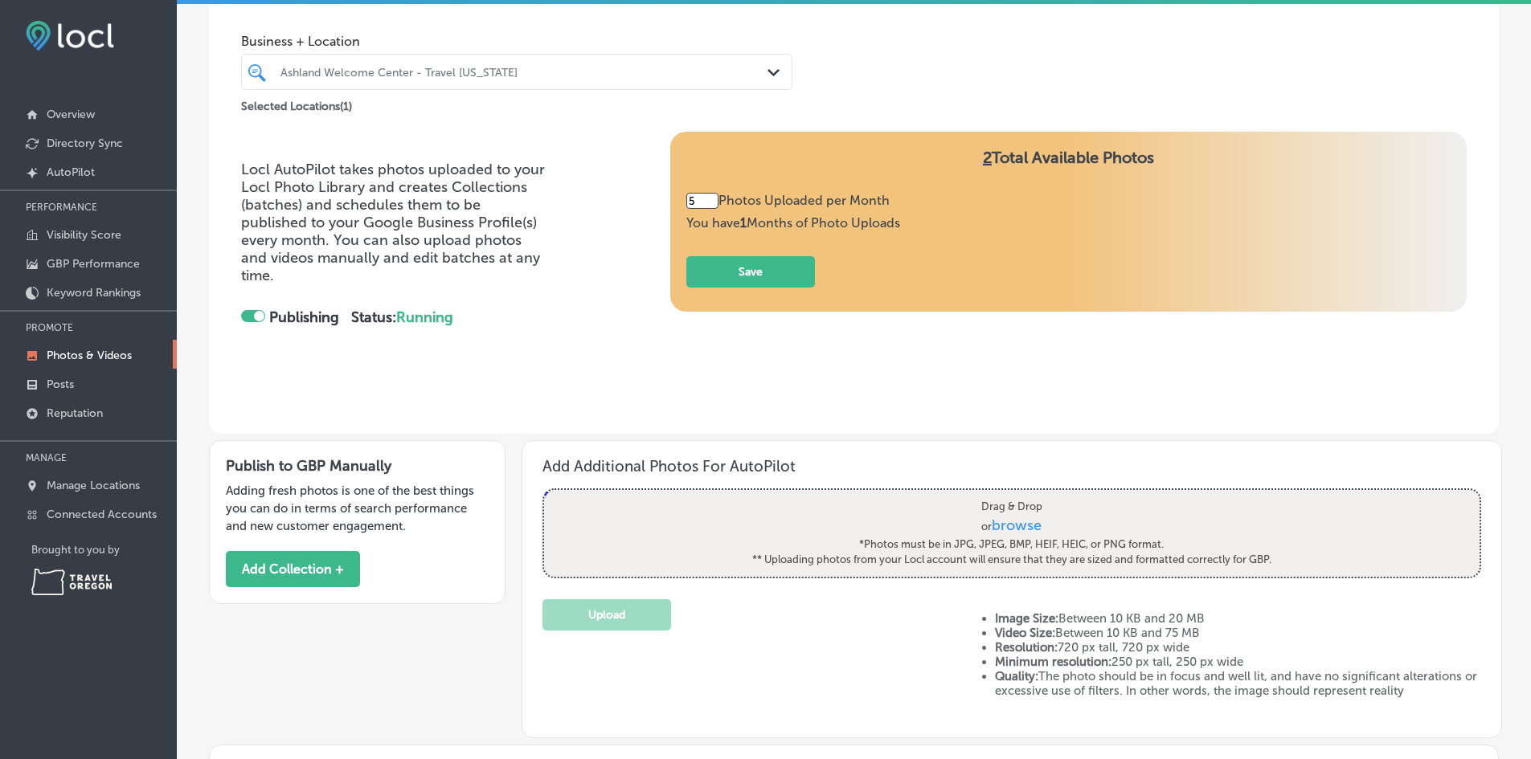
scroll to position [0, 0]
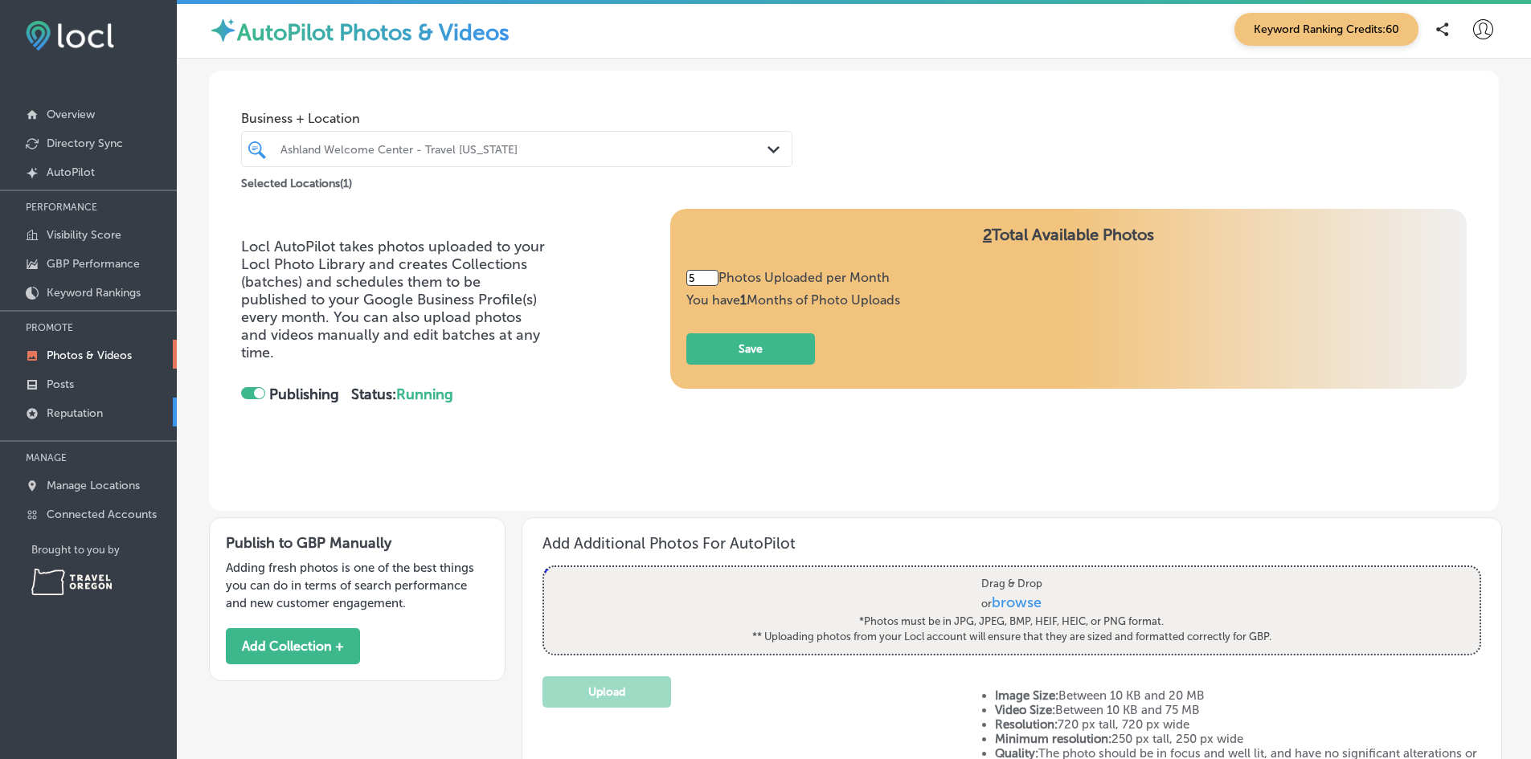
click at [75, 409] on p "Reputation" at bounding box center [75, 414] width 56 height 14
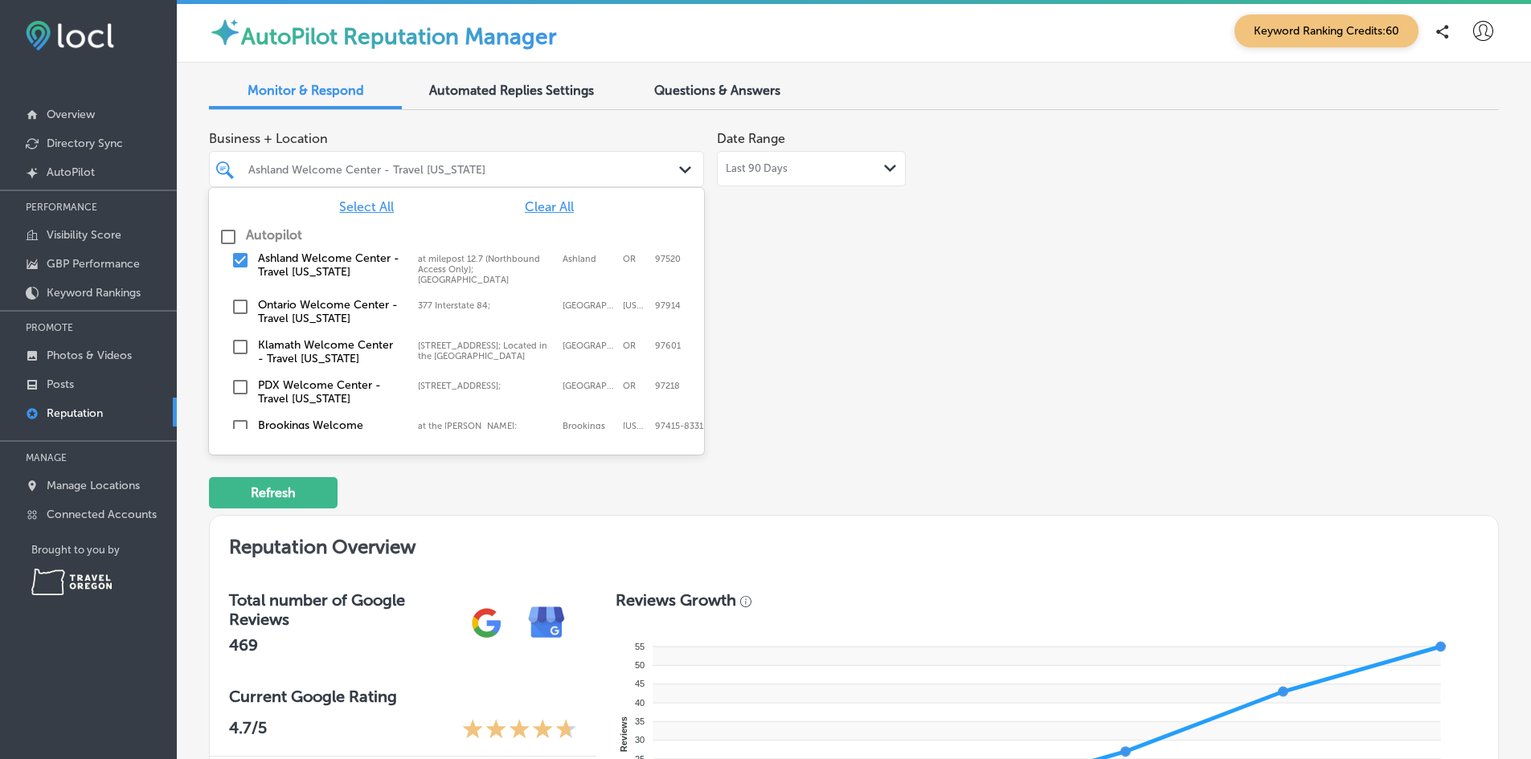
click at [495, 162] on div "Ashland Welcome Center - Travel [US_STATE]" at bounding box center [464, 169] width 432 height 14
click at [362, 205] on span "Select All" at bounding box center [366, 206] width 55 height 15
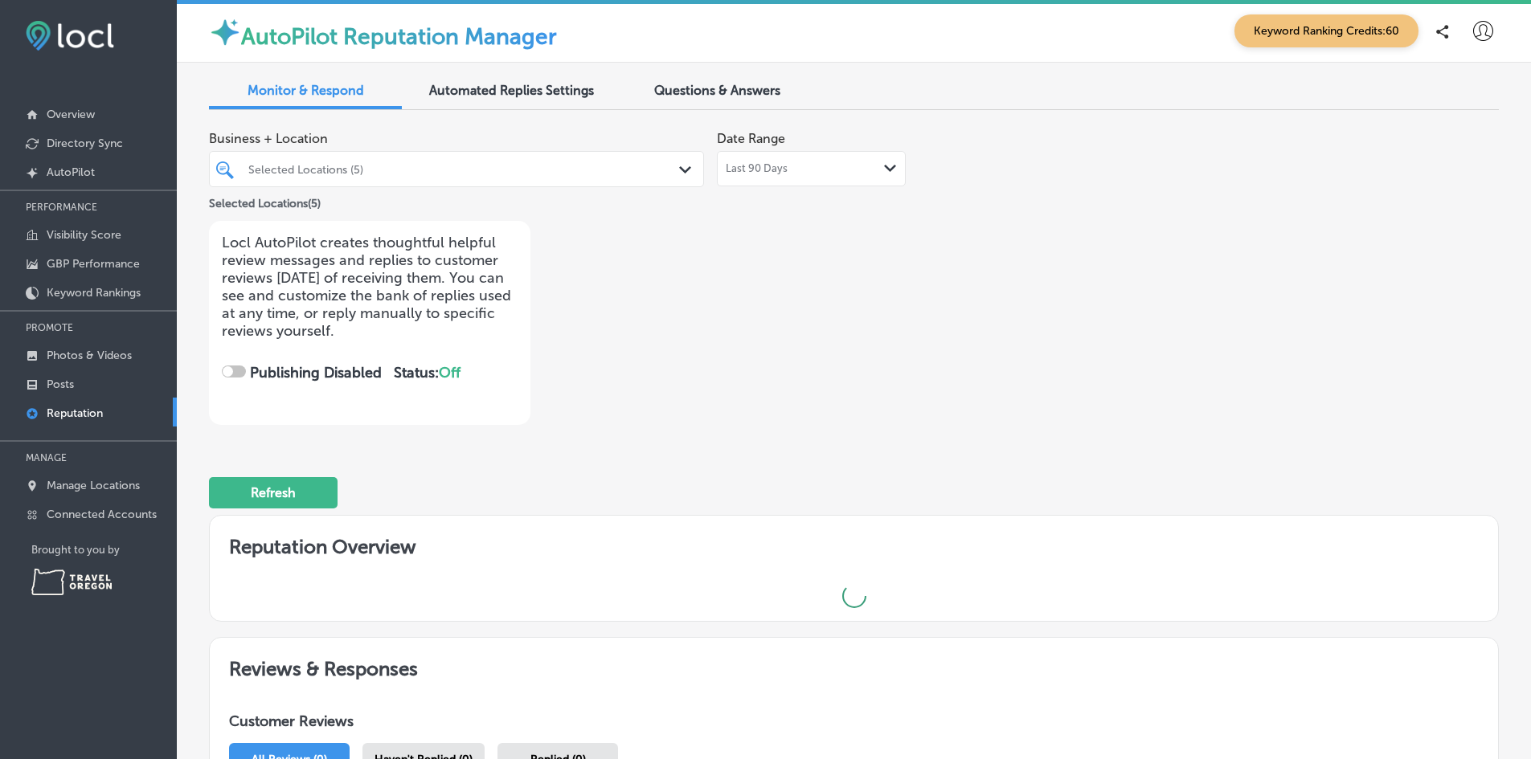
click at [899, 362] on div "Business + Location Selected Locations (5) Path Created with Sketch. Selected L…" at bounding box center [596, 274] width 774 height 302
checkbox input "true"
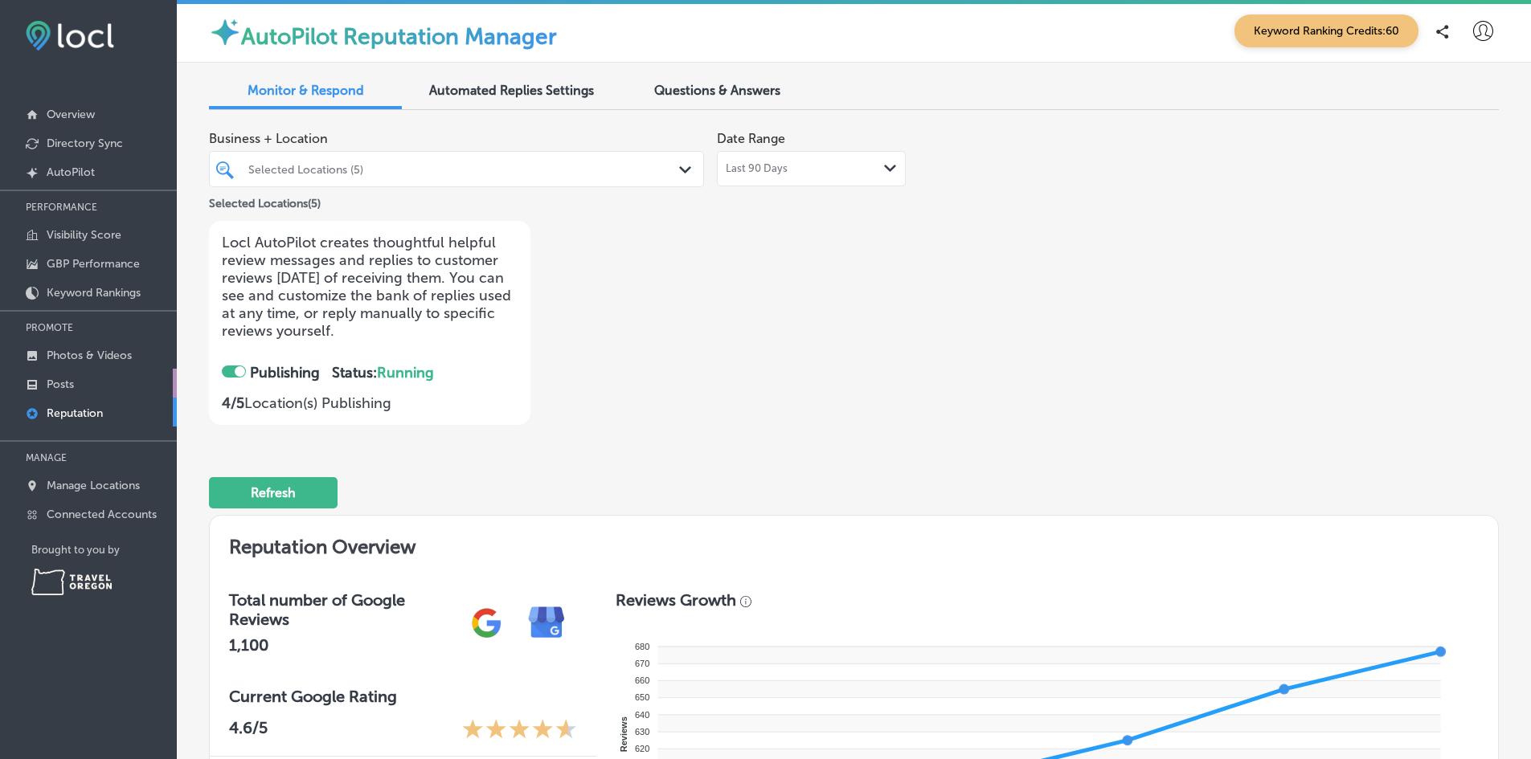
click at [61, 388] on p "Posts" at bounding box center [60, 385] width 27 height 14
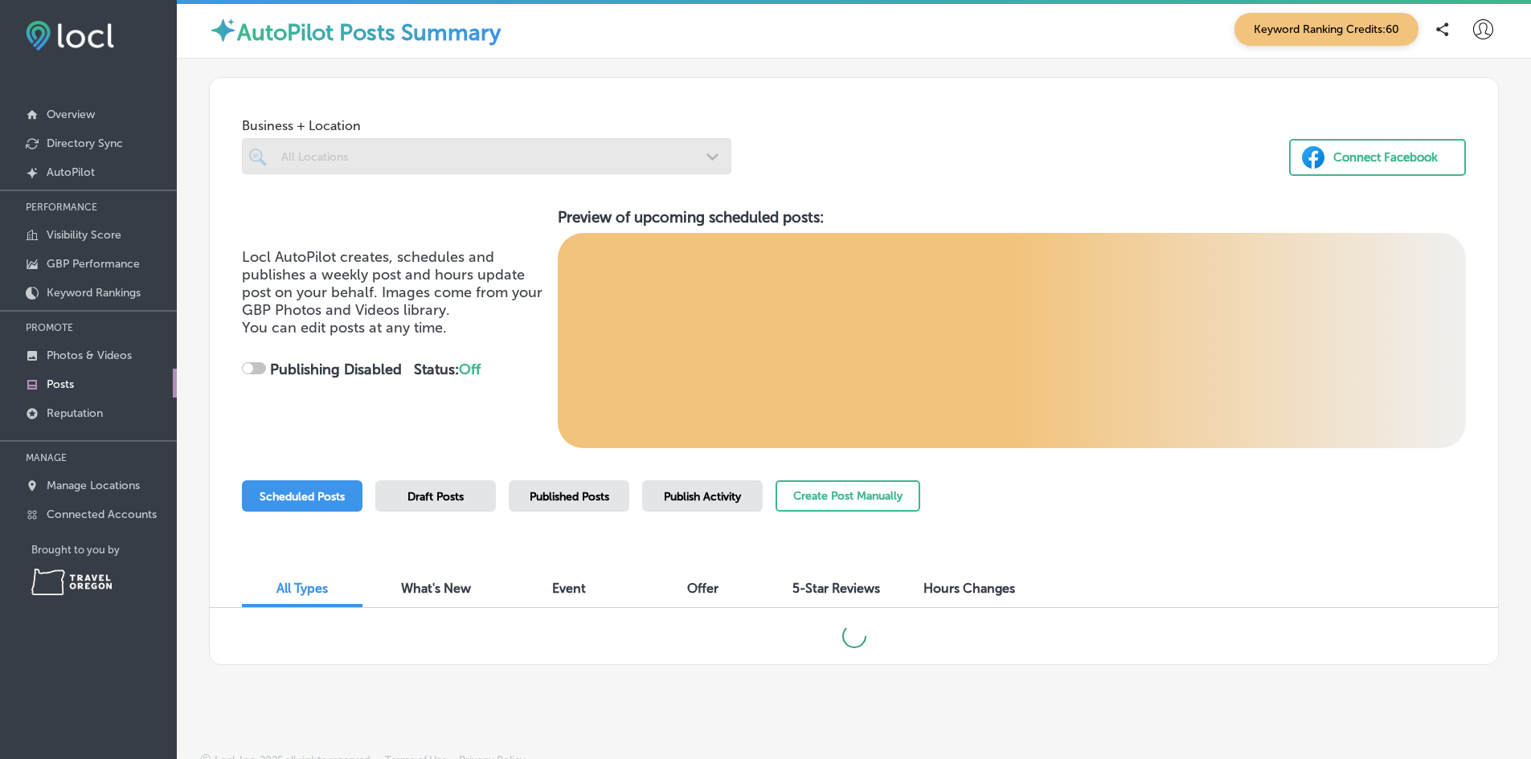
checkbox input "true"
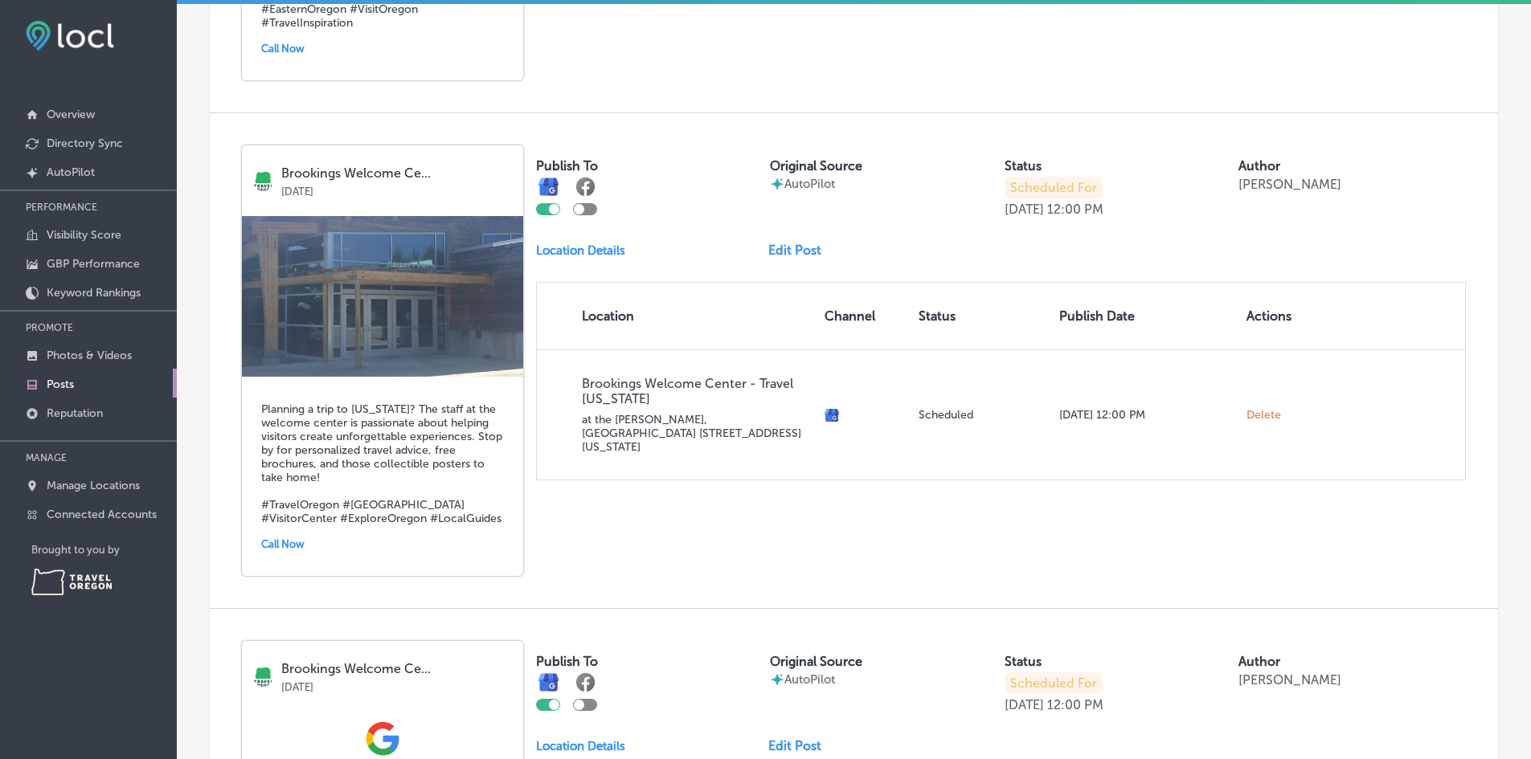
scroll to position [1044, 0]
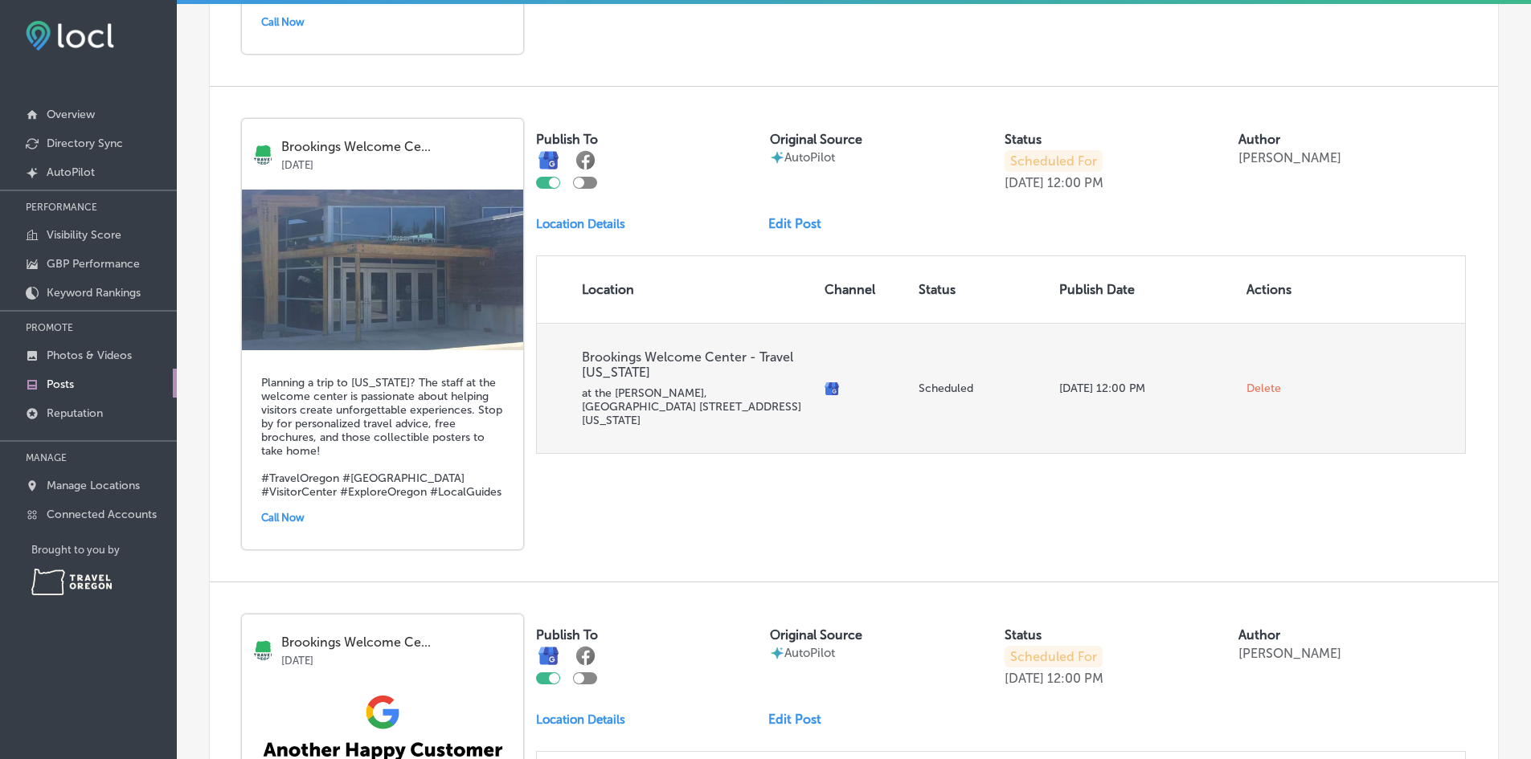
click at [1254, 382] on span "Delete" at bounding box center [1263, 389] width 35 height 14
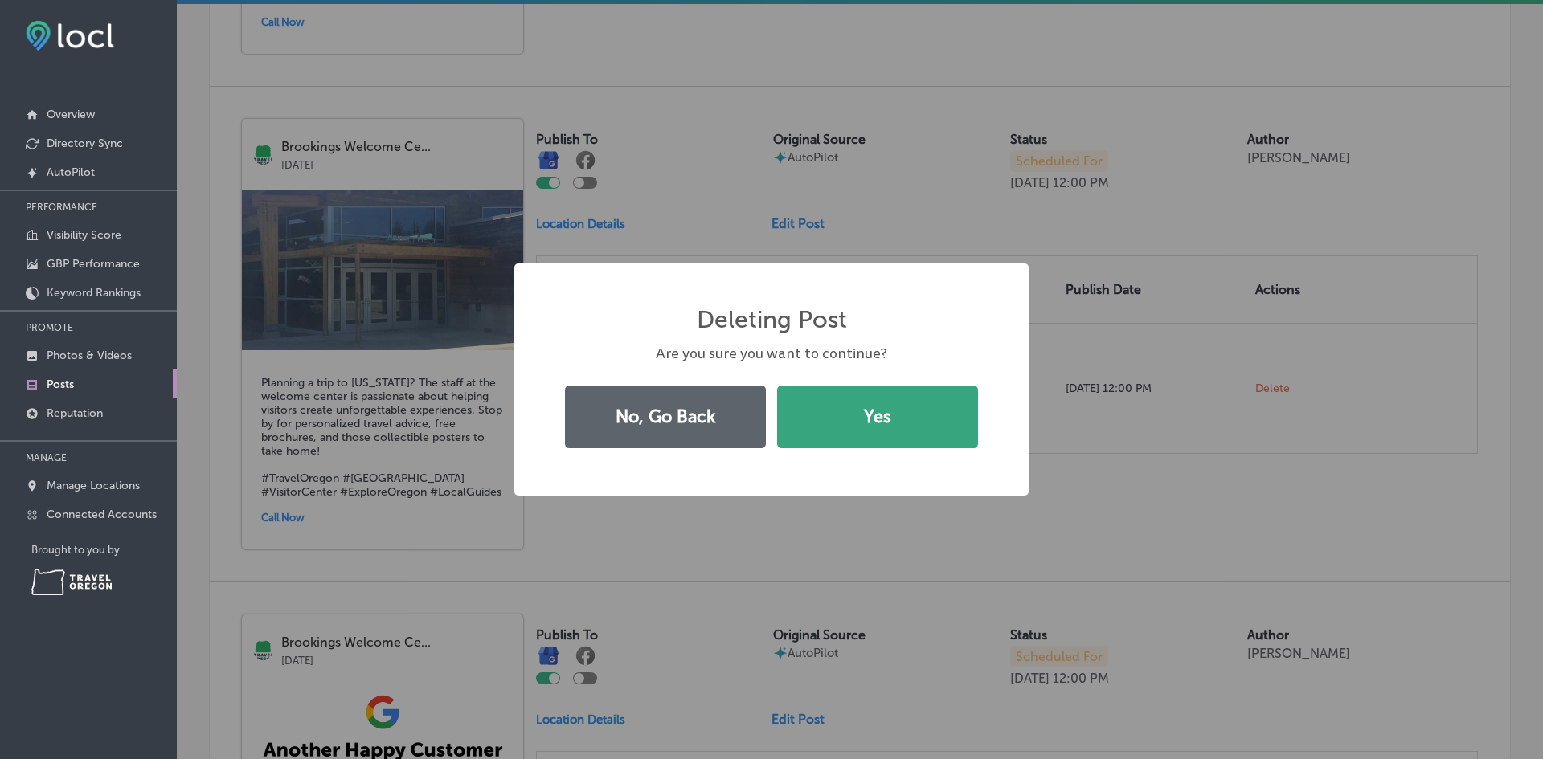
click at [910, 427] on button "Yes" at bounding box center [877, 417] width 201 height 63
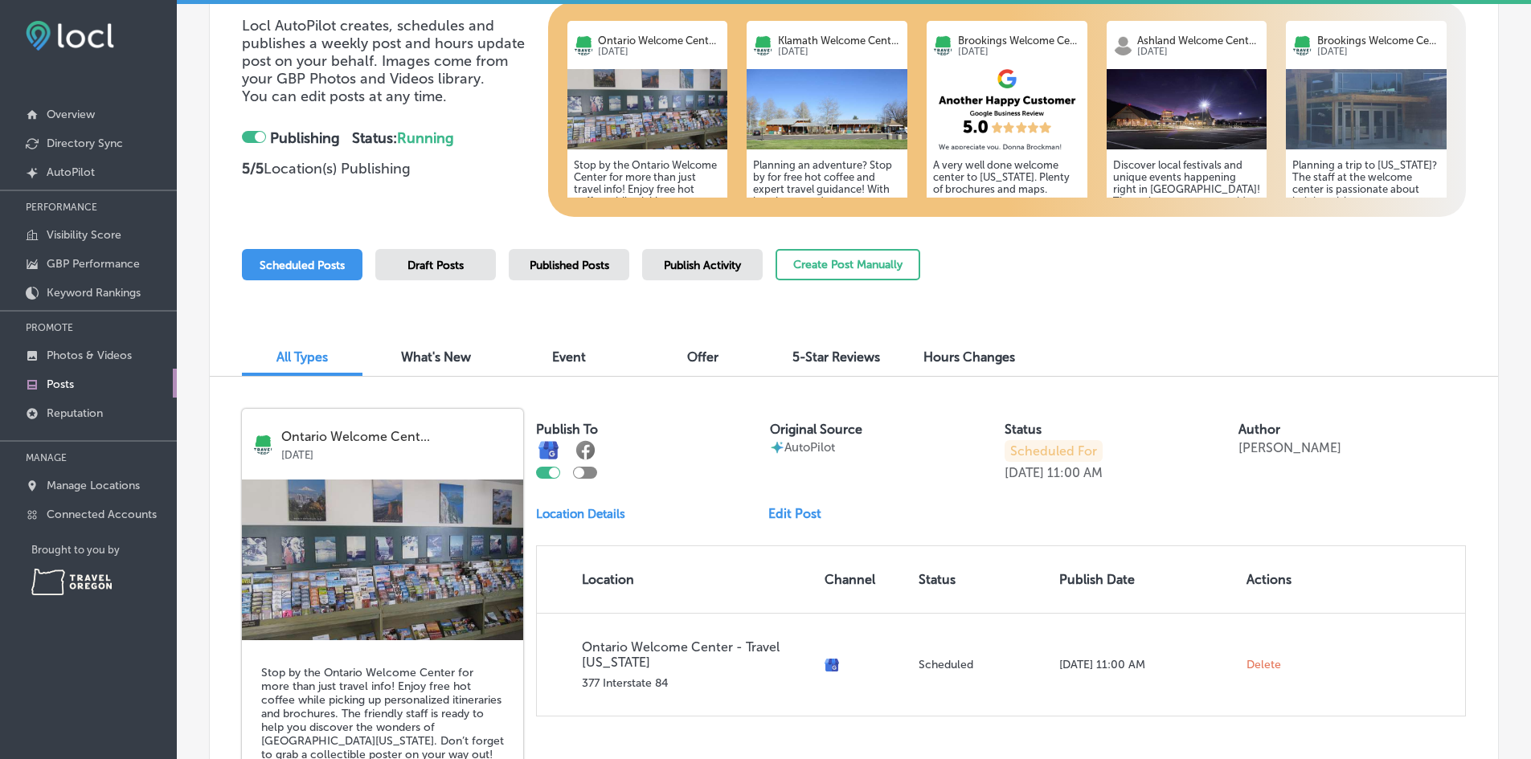
scroll to position [0, 0]
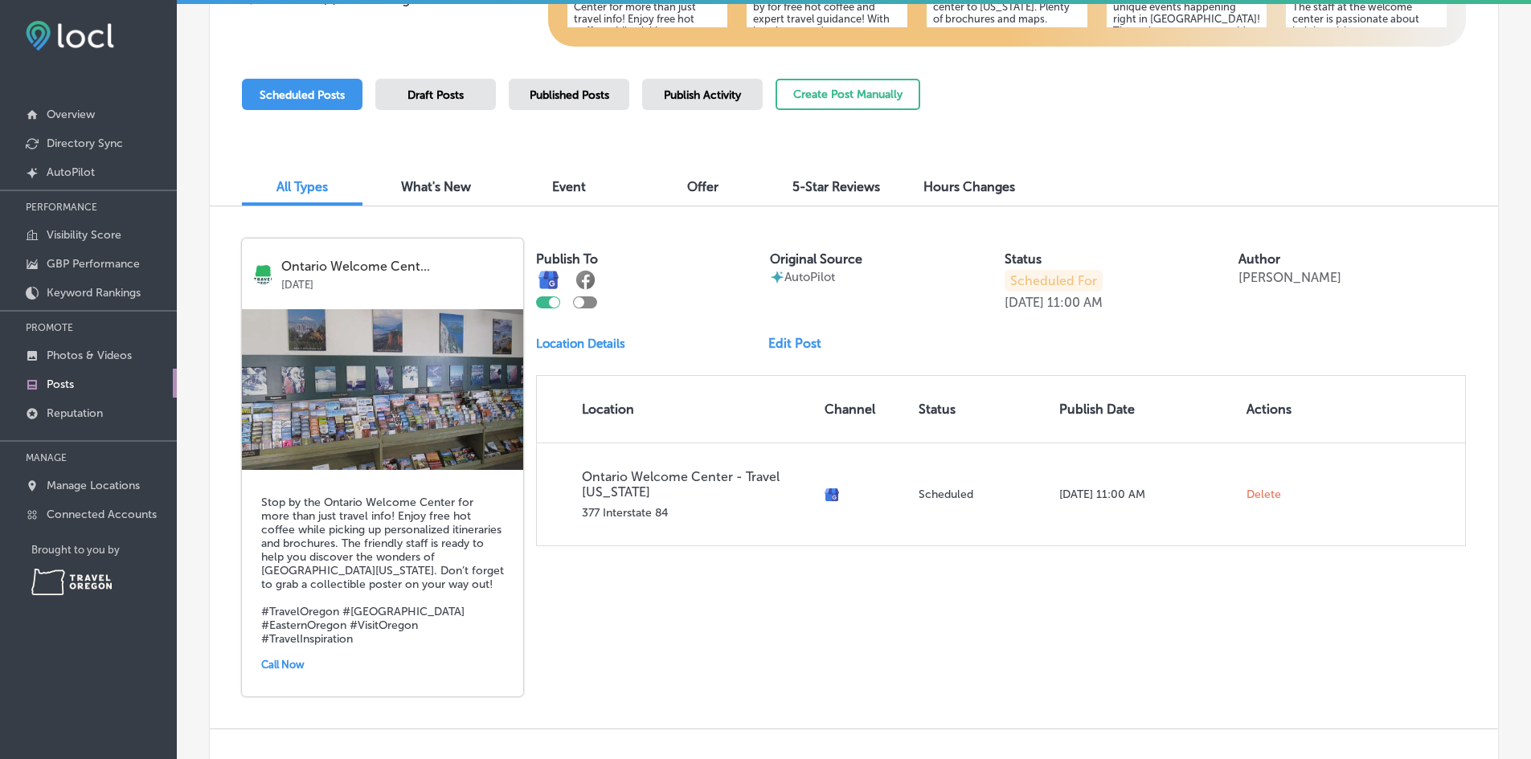
click at [464, 98] on div "Draft Posts" at bounding box center [435, 94] width 121 height 31
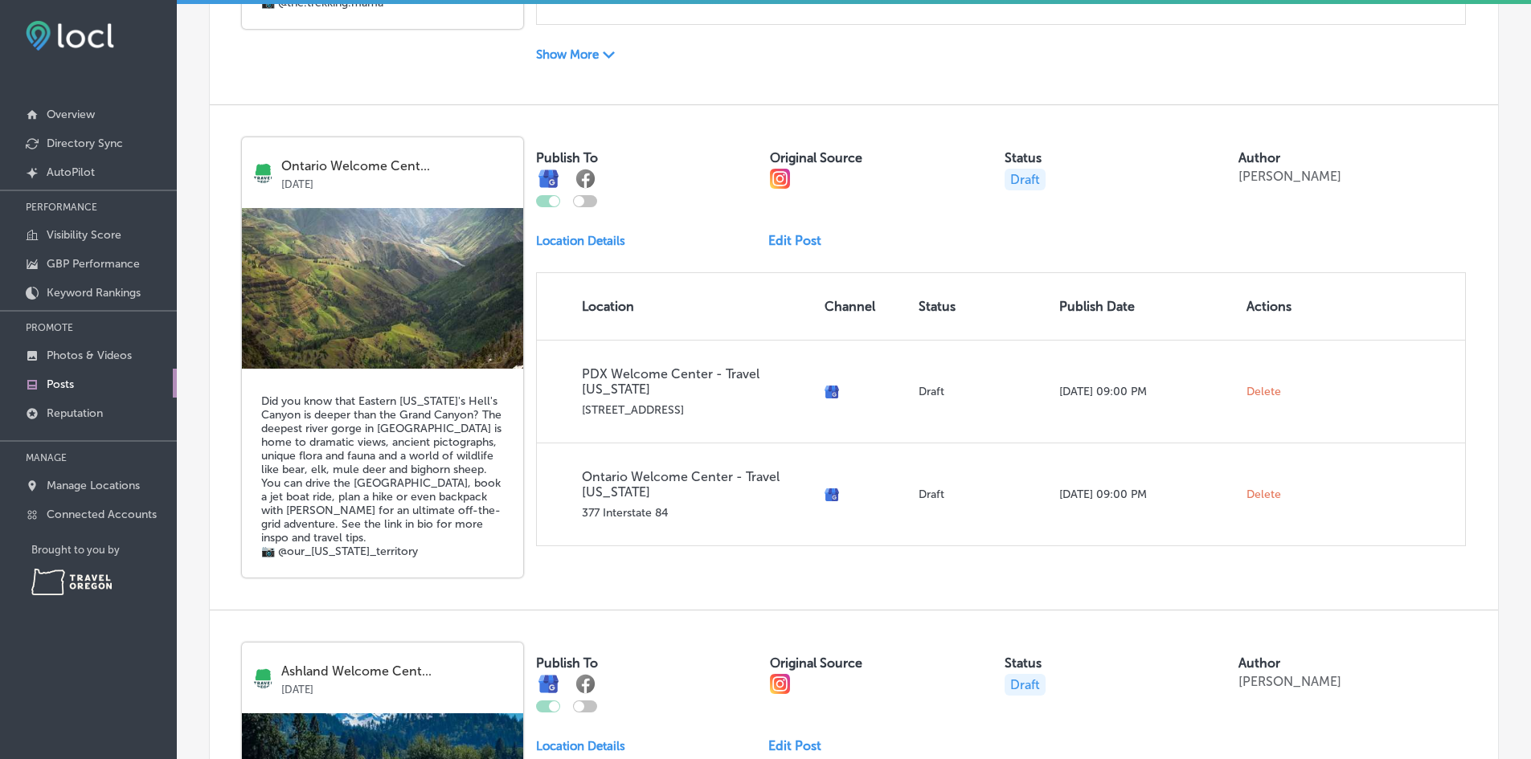
scroll to position [1044, 0]
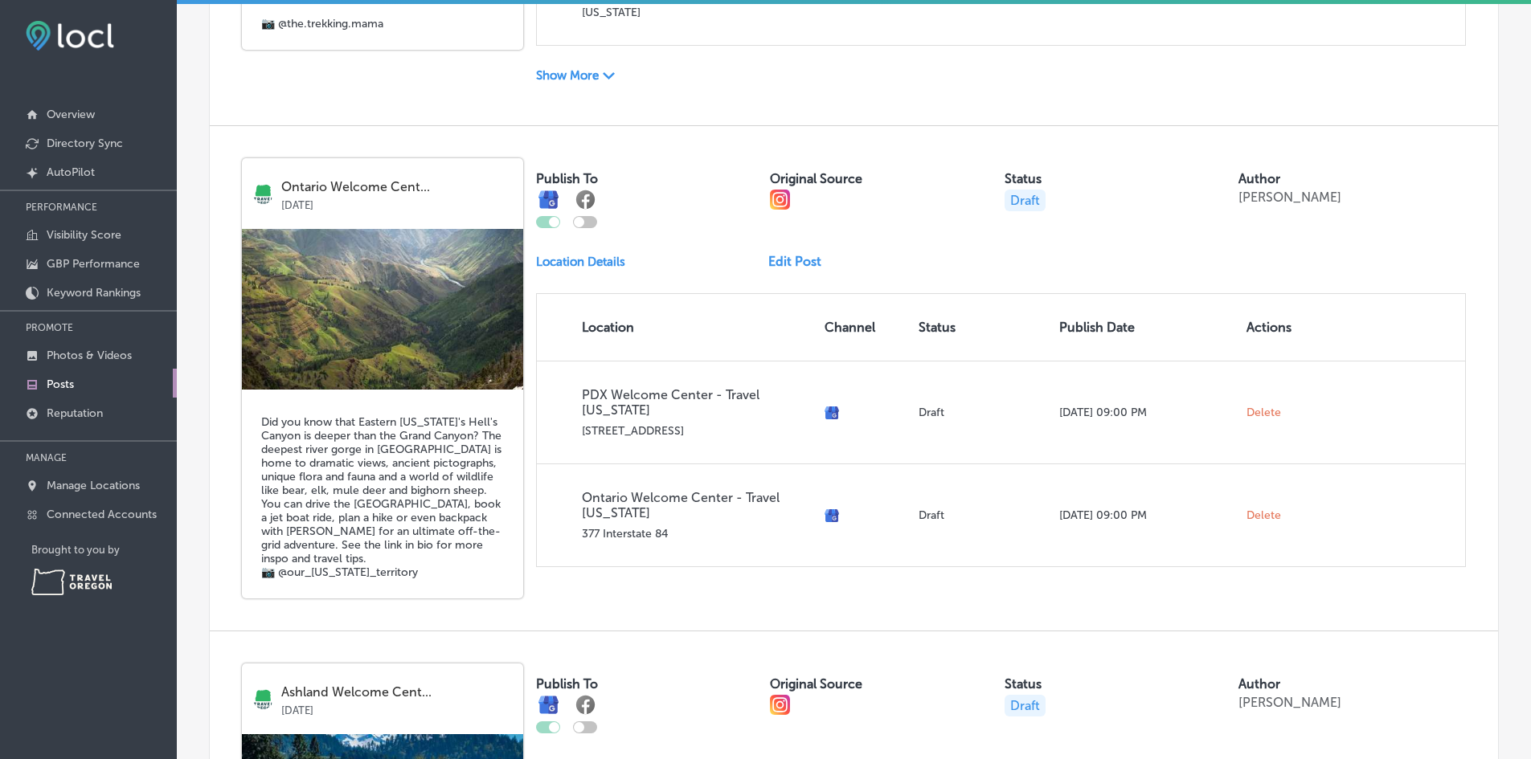
click at [786, 254] on link "Edit Post" at bounding box center [801, 261] width 66 height 15
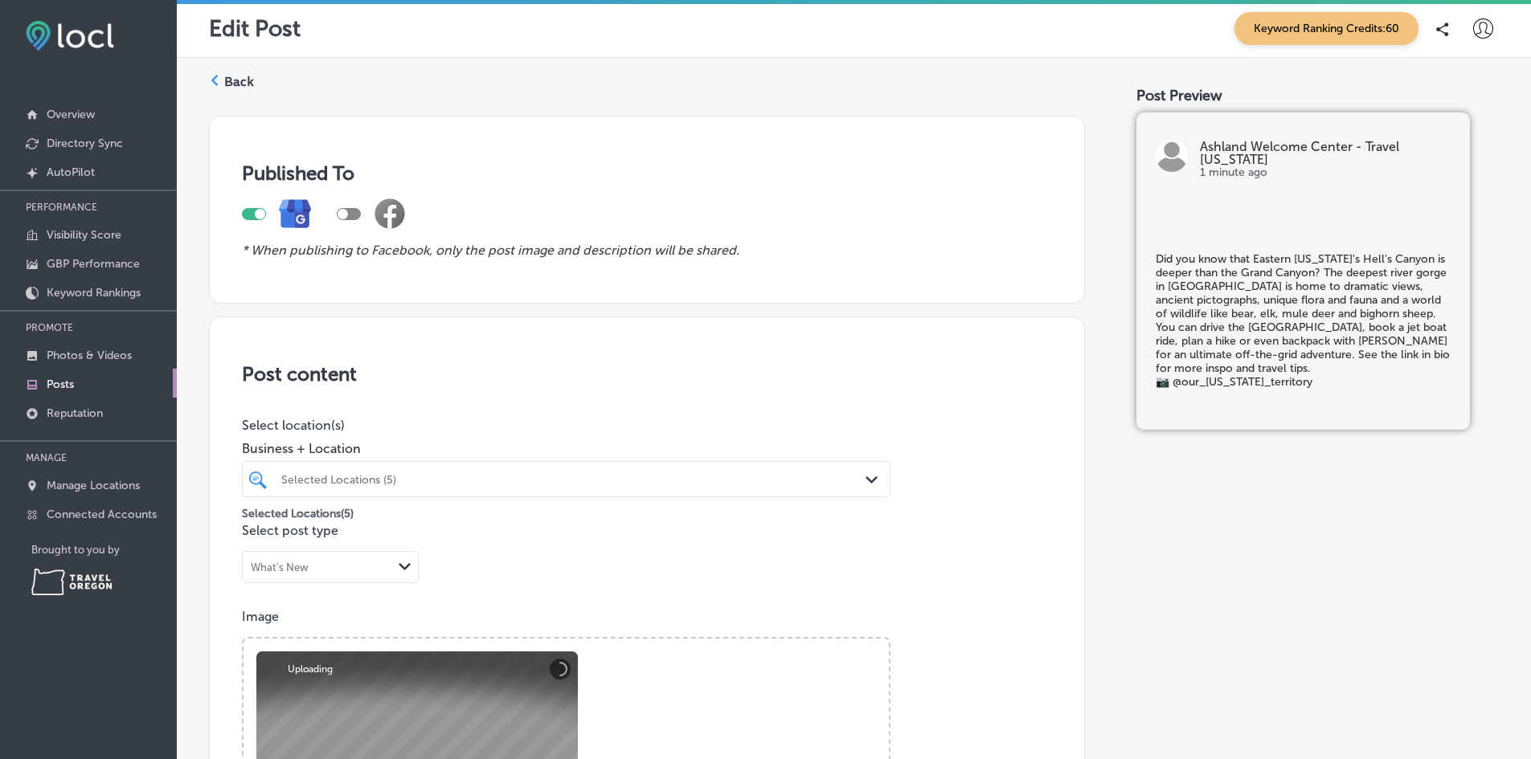
scroll to position [241, 0]
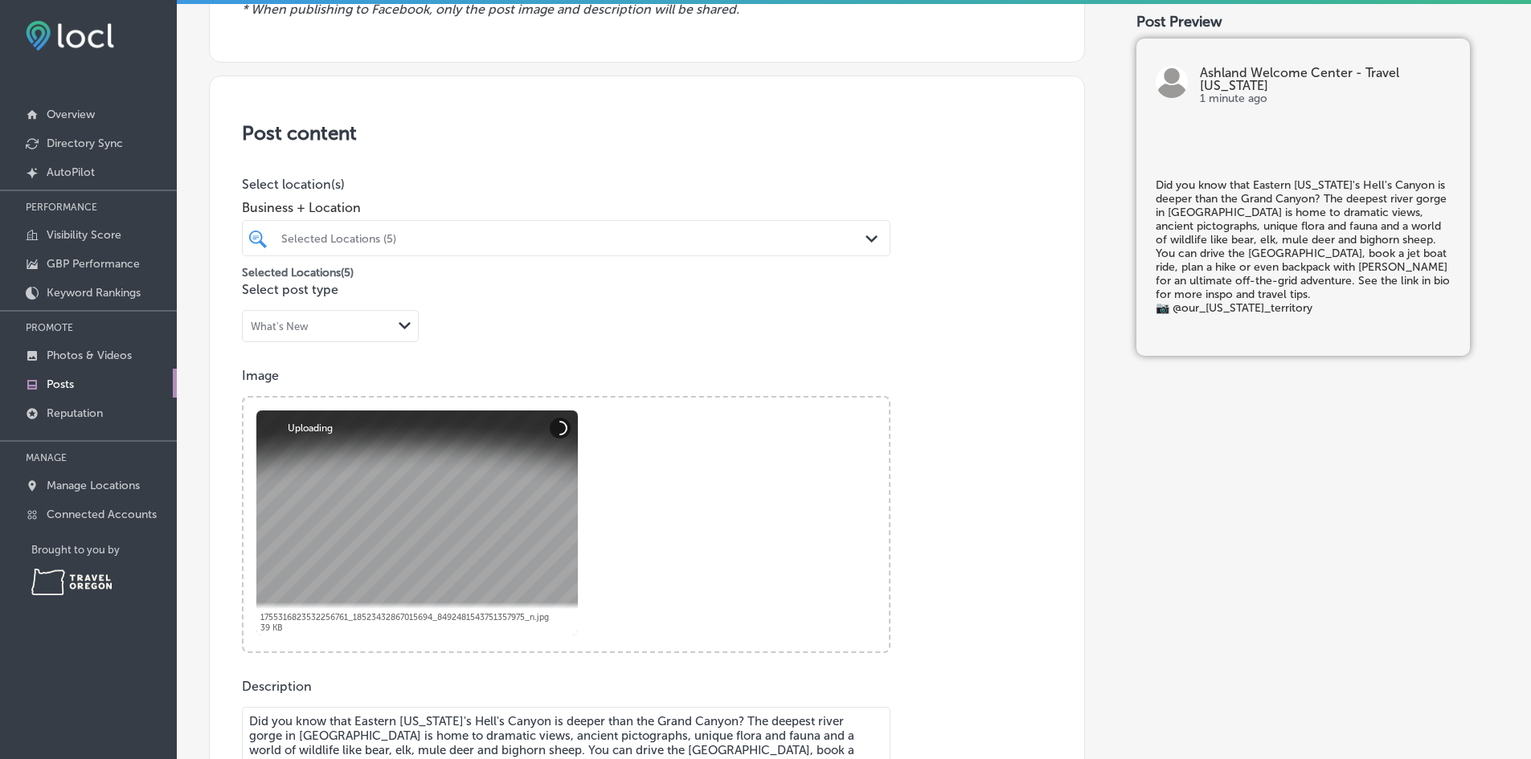
click at [479, 241] on div "Selected Locations (5)" at bounding box center [574, 238] width 586 height 14
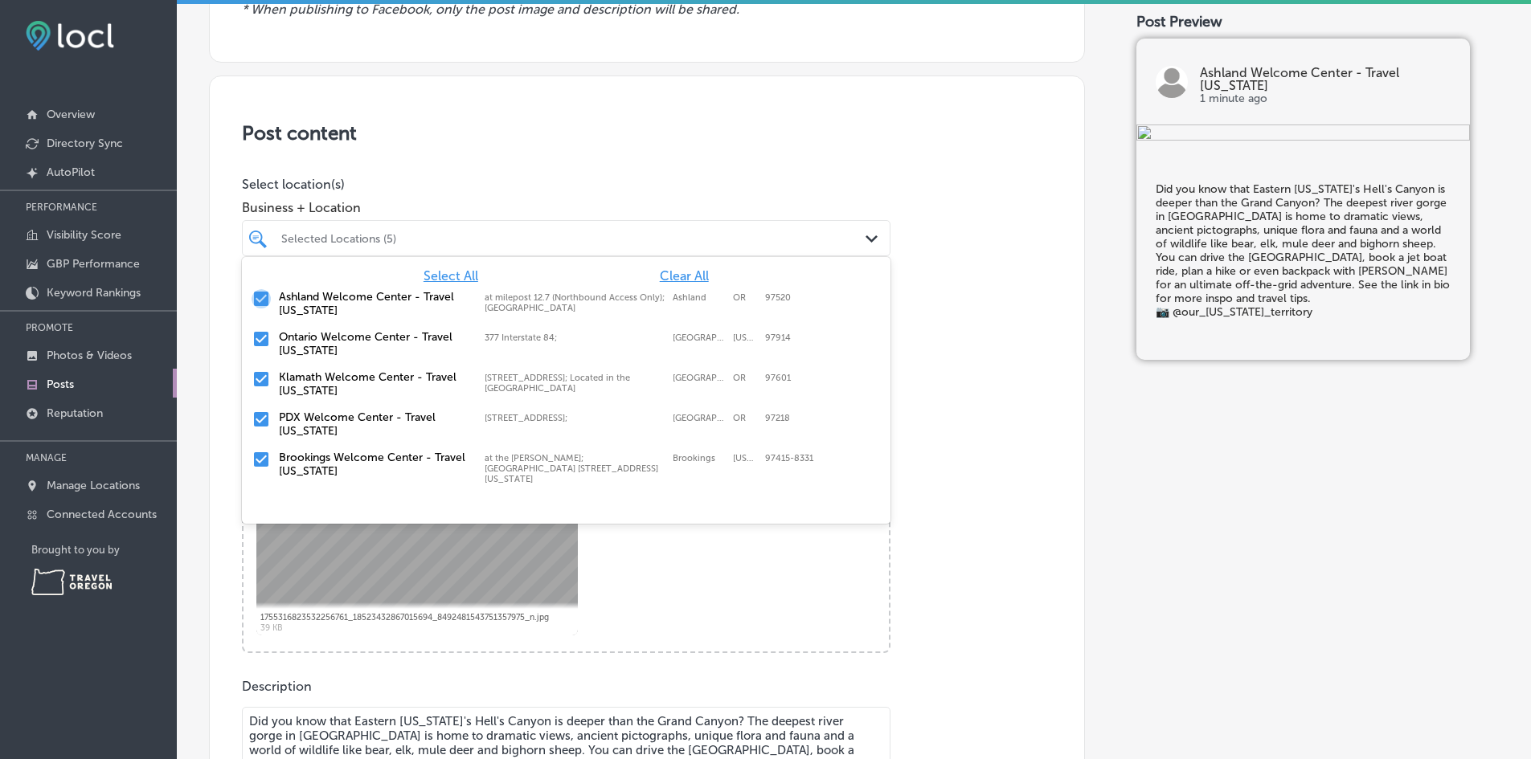
click at [267, 297] on input "checkbox" at bounding box center [260, 298] width 19 height 19
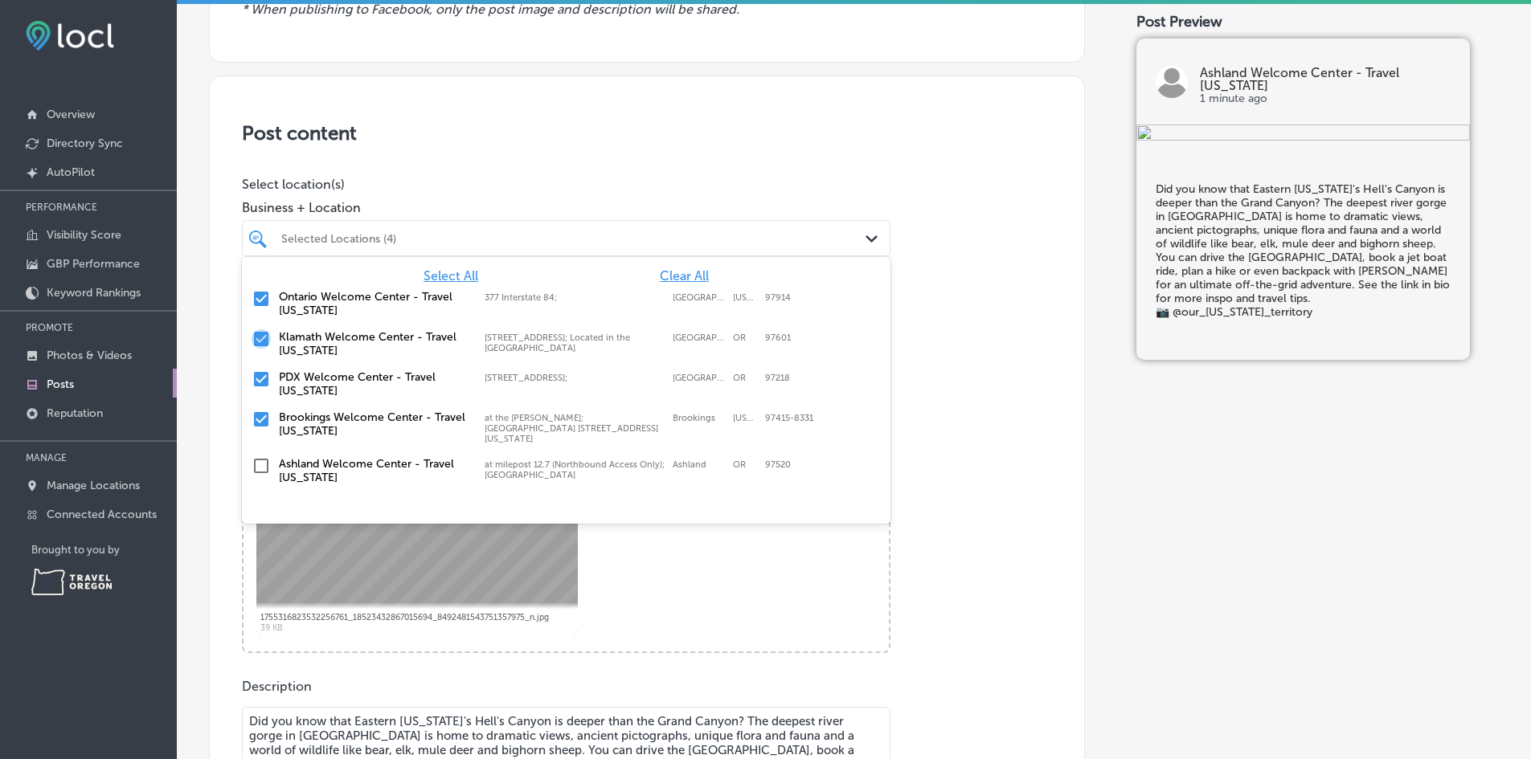
click at [259, 331] on input "checkbox" at bounding box center [260, 338] width 19 height 19
click at [264, 378] on input "checkbox" at bounding box center [260, 379] width 19 height 19
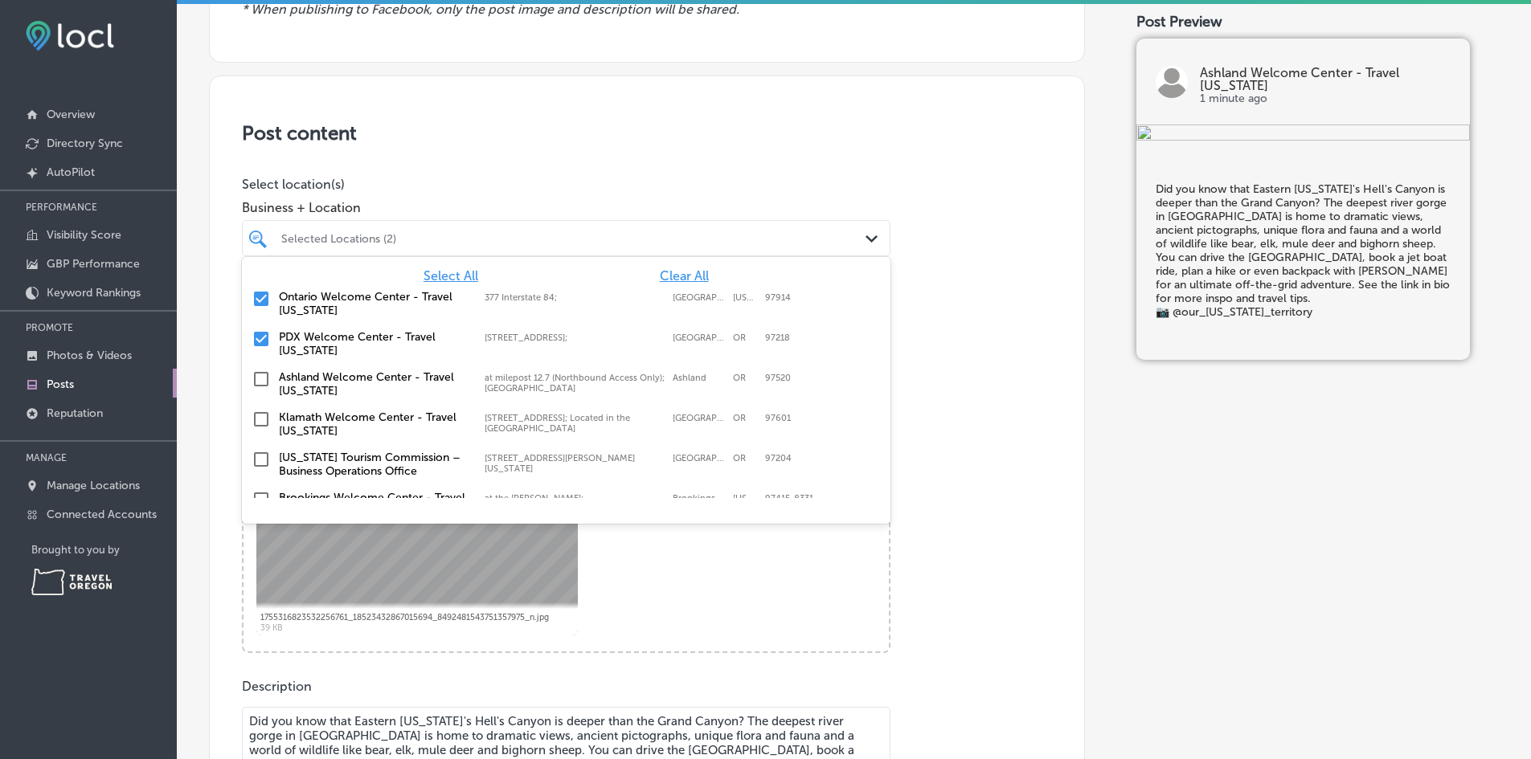
click at [961, 395] on div "Image Powered by PQINA Browse Or drag and drop a photo 1755316823532256761_1852…" at bounding box center [647, 510] width 810 height 285
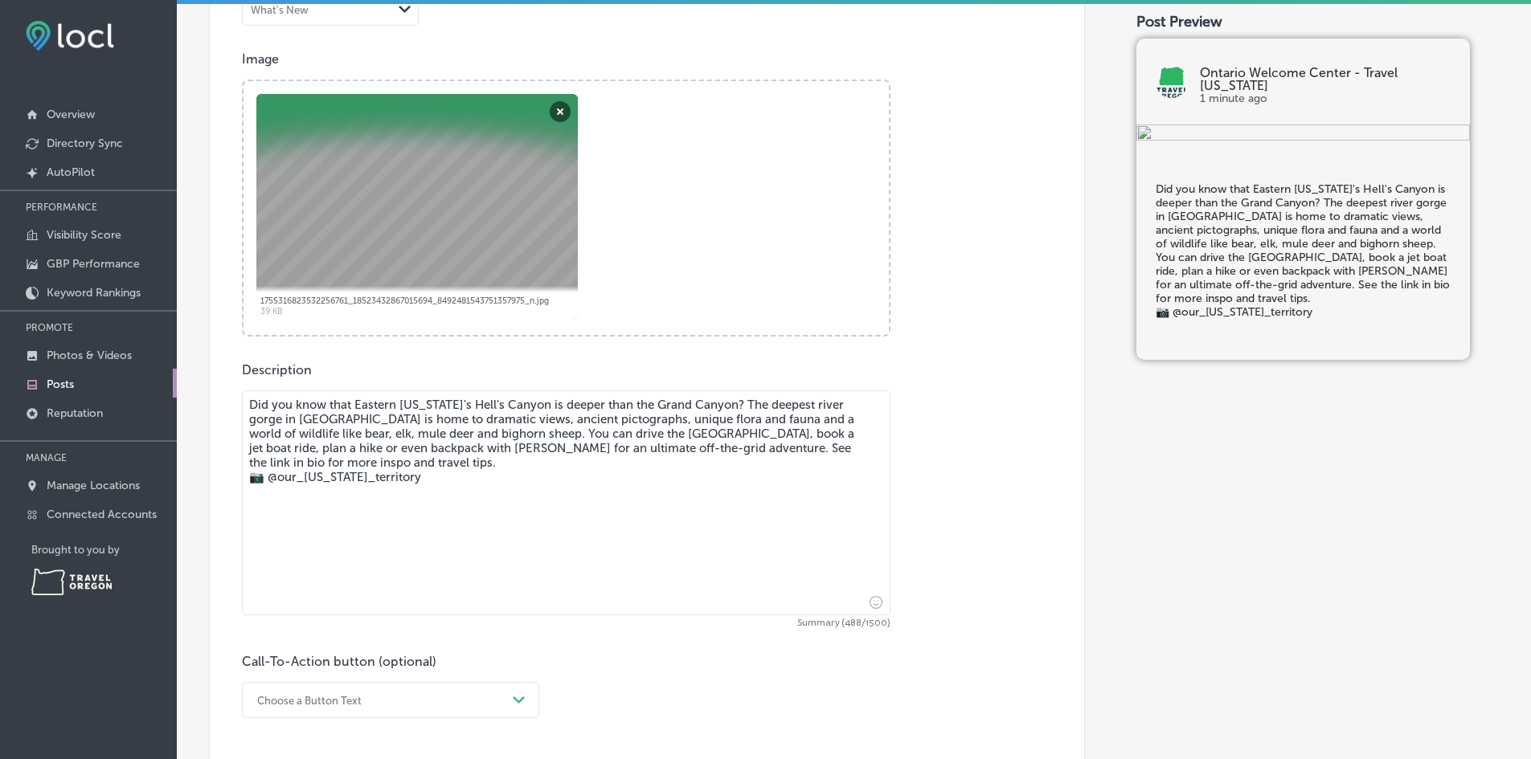
scroll to position [562, 0]
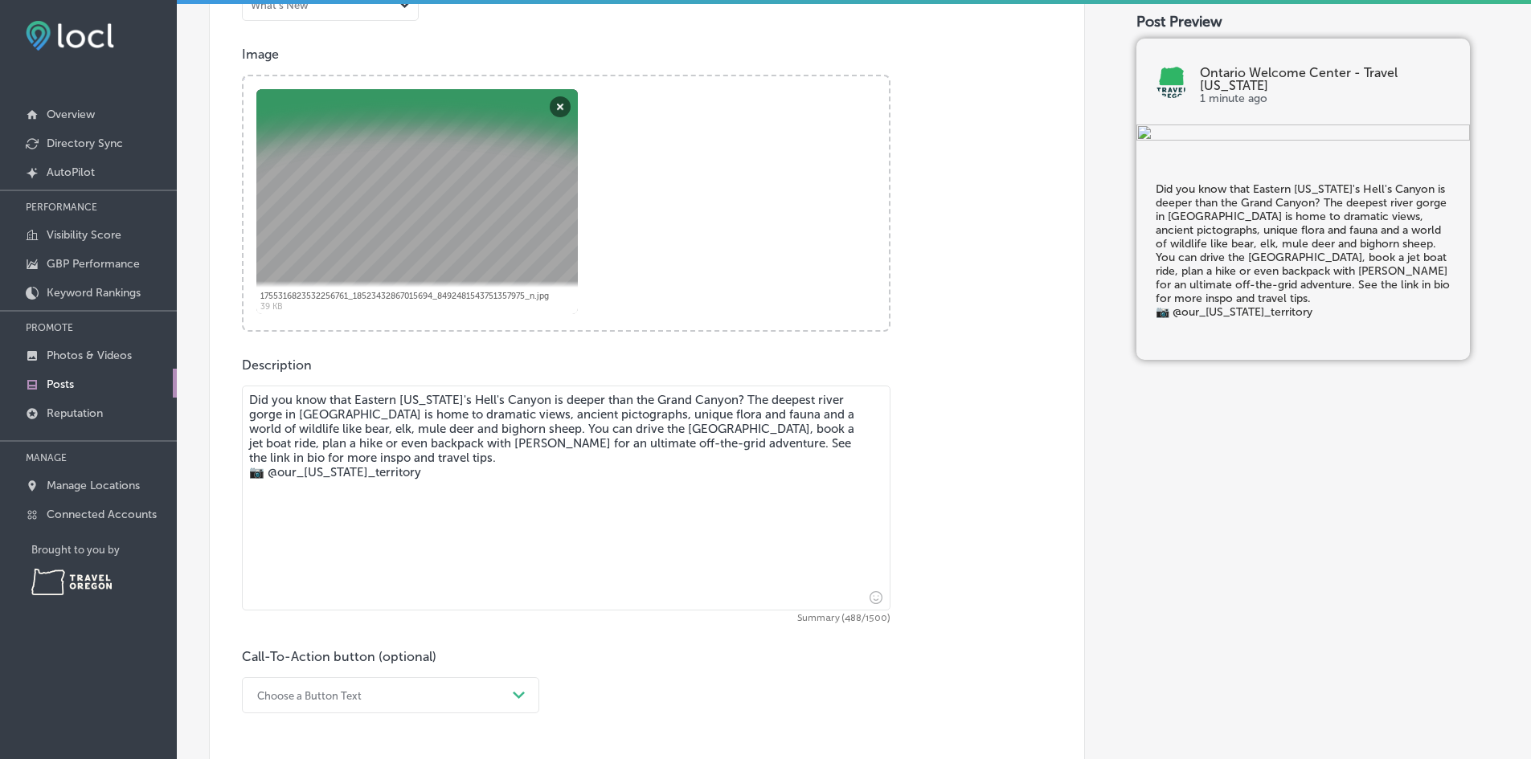
drag, startPoint x: 424, startPoint y: 480, endPoint x: 272, endPoint y: 476, distance: 152.7
click at [272, 476] on textarea "Did you know that Eastern [US_STATE]'s Hell's Canyon is deeper than the Grand C…" at bounding box center [566, 498] width 648 height 225
paste textarea "[PERSON_NAME]"
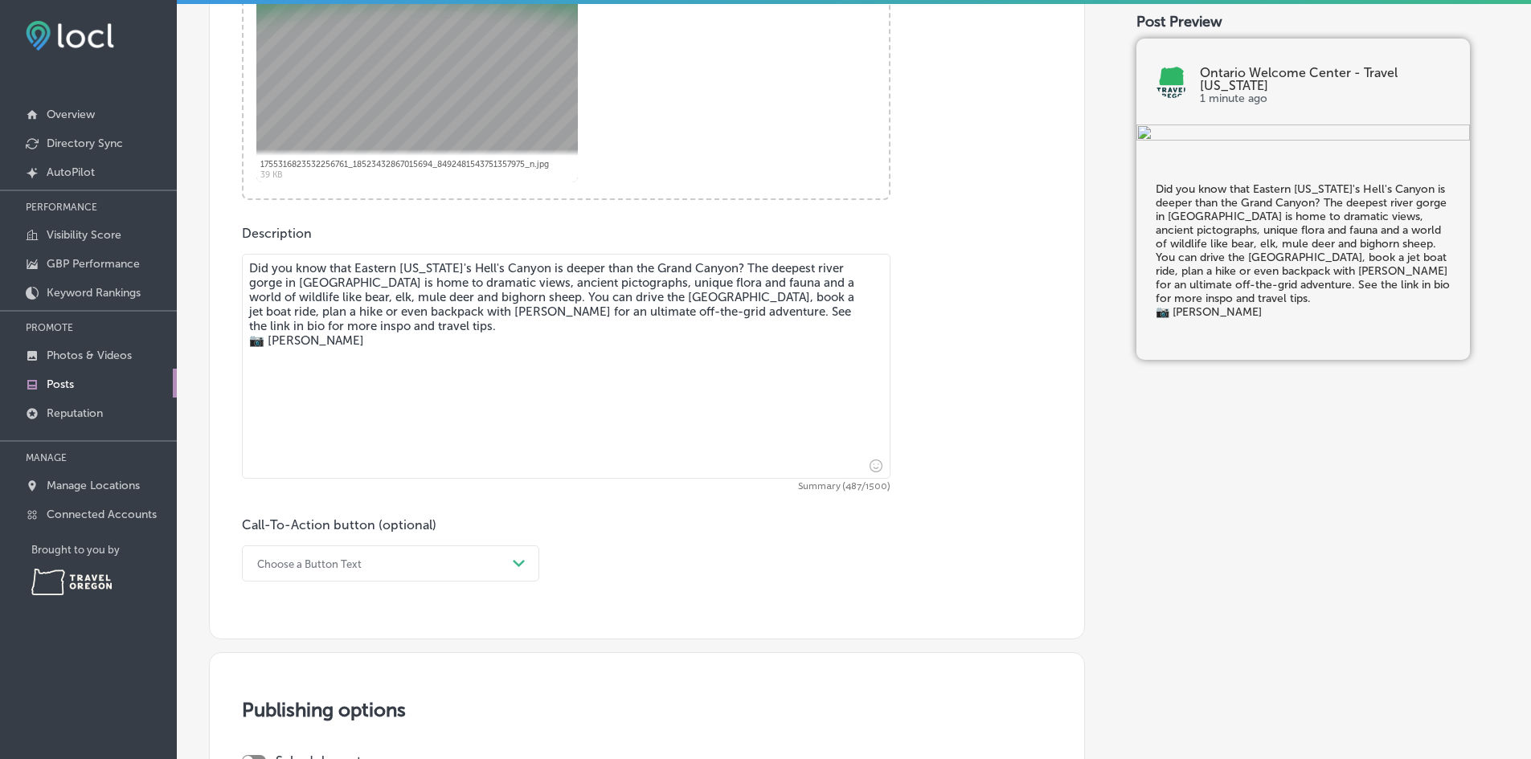
scroll to position [723, 0]
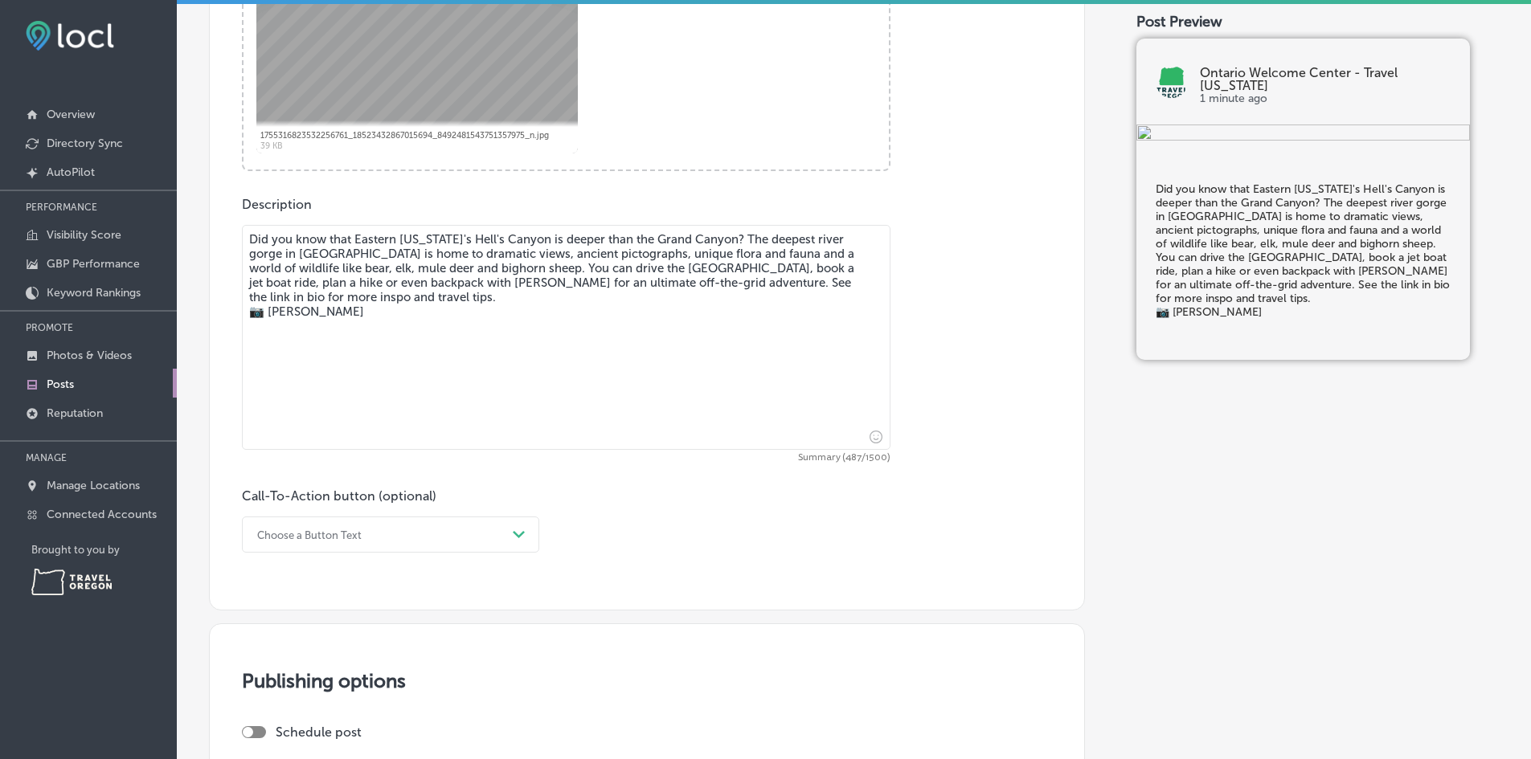
type textarea "Did you know that Eastern [US_STATE]'s Hell's Canyon is deeper than the Grand C…"
click at [370, 526] on div "Choose a Button Text" at bounding box center [377, 534] width 257 height 25
click at [337, 677] on div "Learn more" at bounding box center [390, 682] width 297 height 28
click at [415, 627] on input "text" at bounding box center [566, 629] width 647 height 44
paste input "[URL][DOMAIN_NAME]"
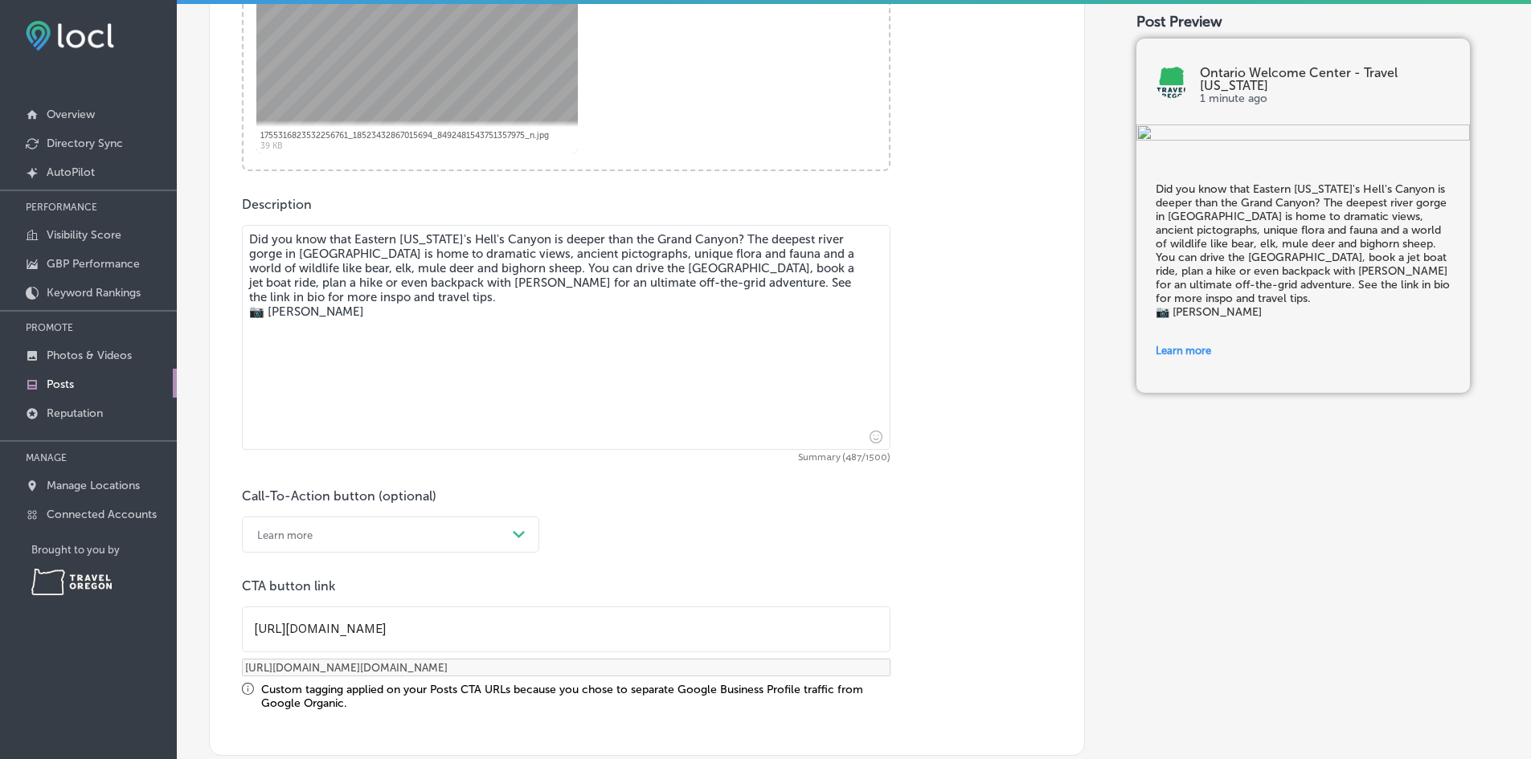
type input "[URL][DOMAIN_NAME]"
click at [951, 557] on div "Call-To-Action button (optional) Learn more Path Created with Sketch. CTA butto…" at bounding box center [647, 599] width 810 height 222
click at [952, 557] on div "Call-To-Action button (optional) Learn more Path Created with Sketch. CTA butto…" at bounding box center [647, 599] width 810 height 222
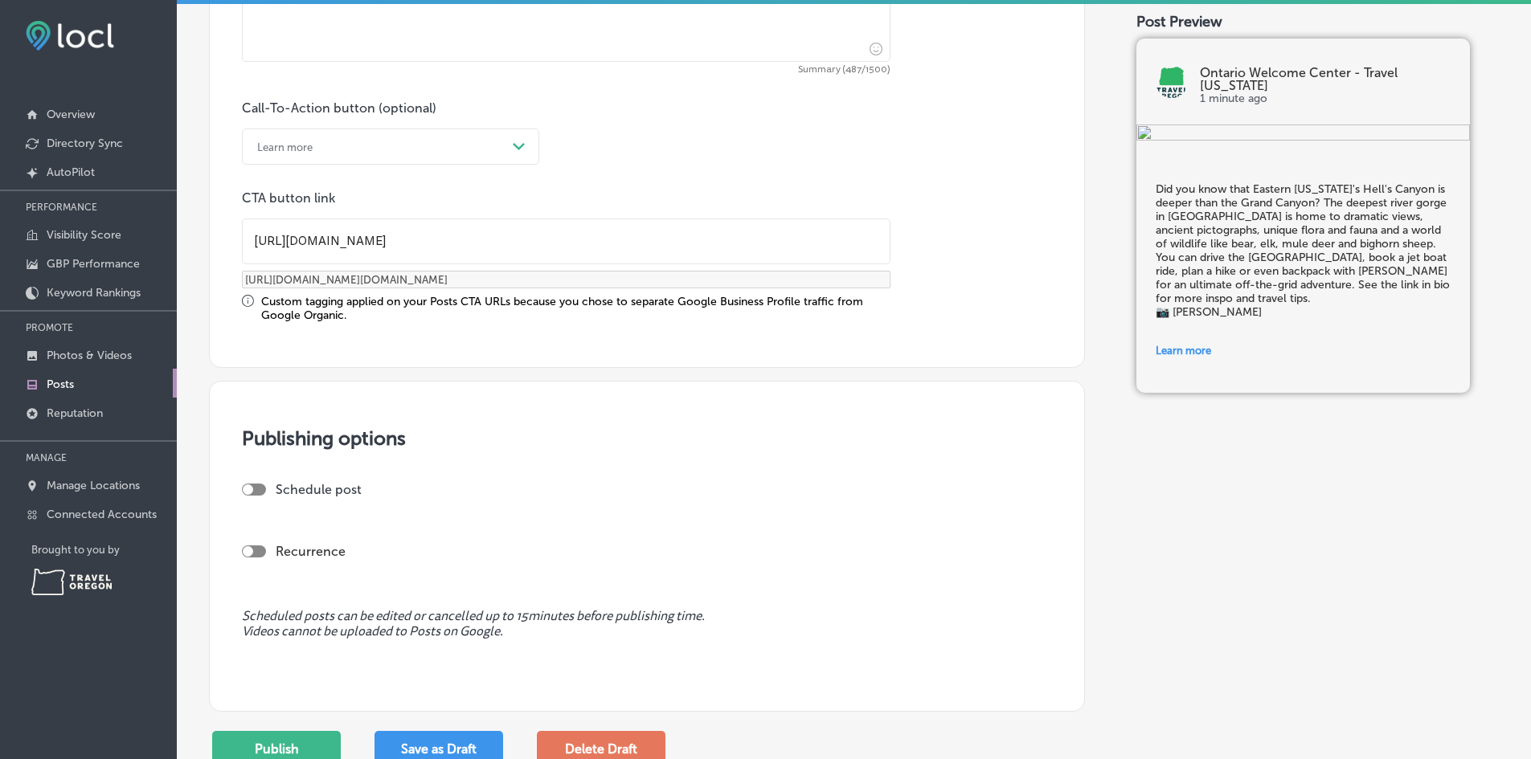
scroll to position [1205, 0]
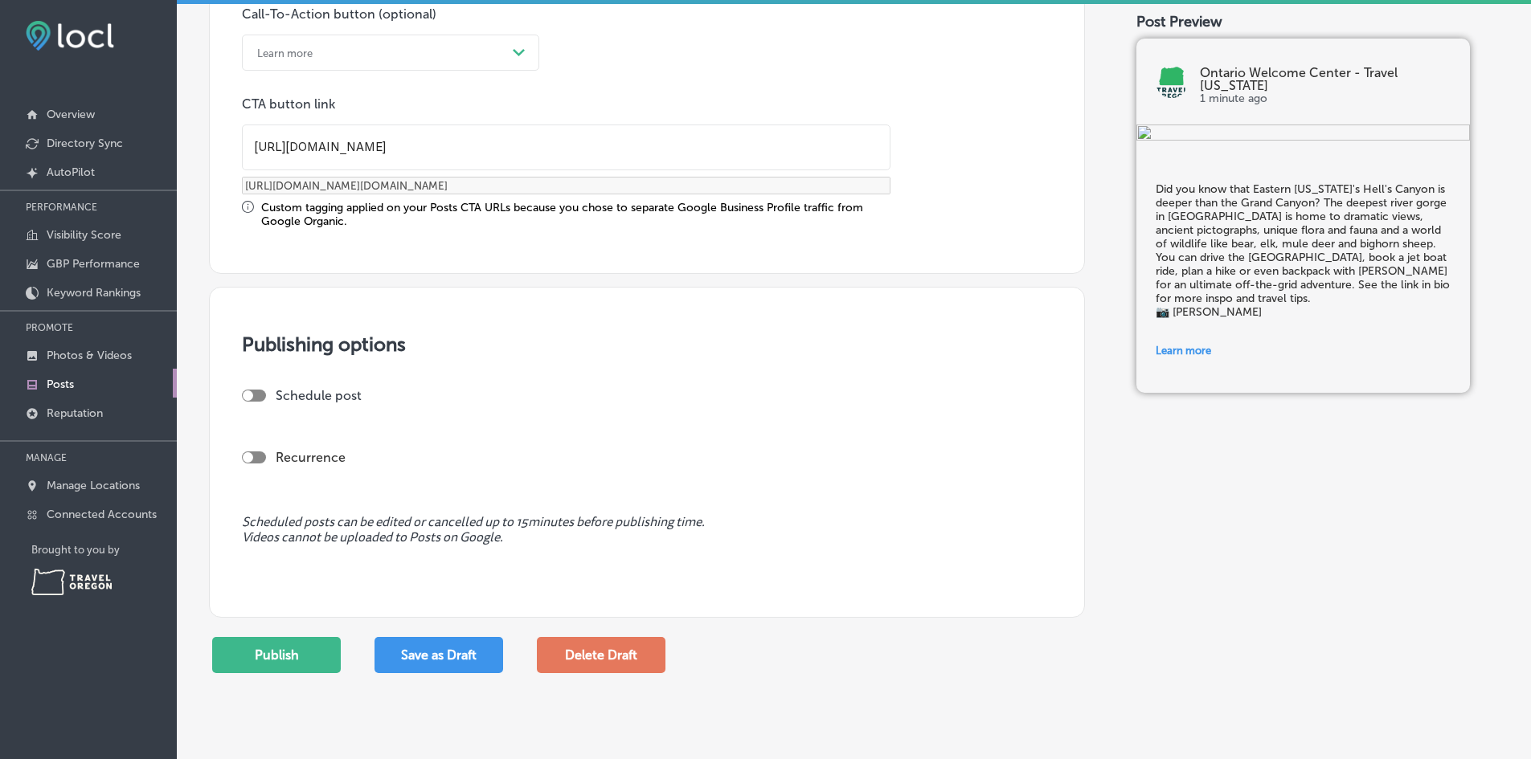
click at [252, 394] on div at bounding box center [248, 395] width 10 height 10
checkbox input "true"
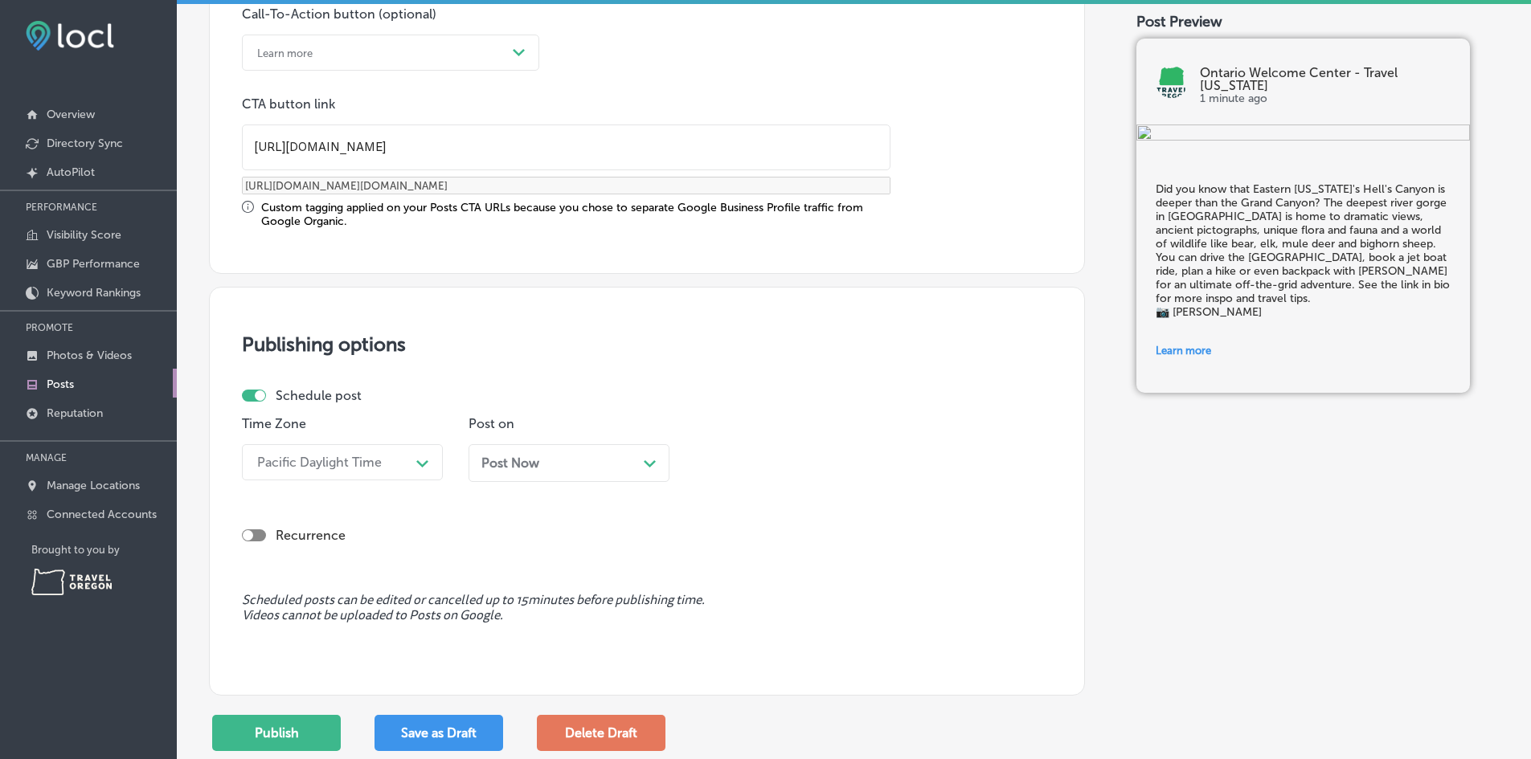
click at [502, 468] on span "Post Now" at bounding box center [510, 463] width 58 height 15
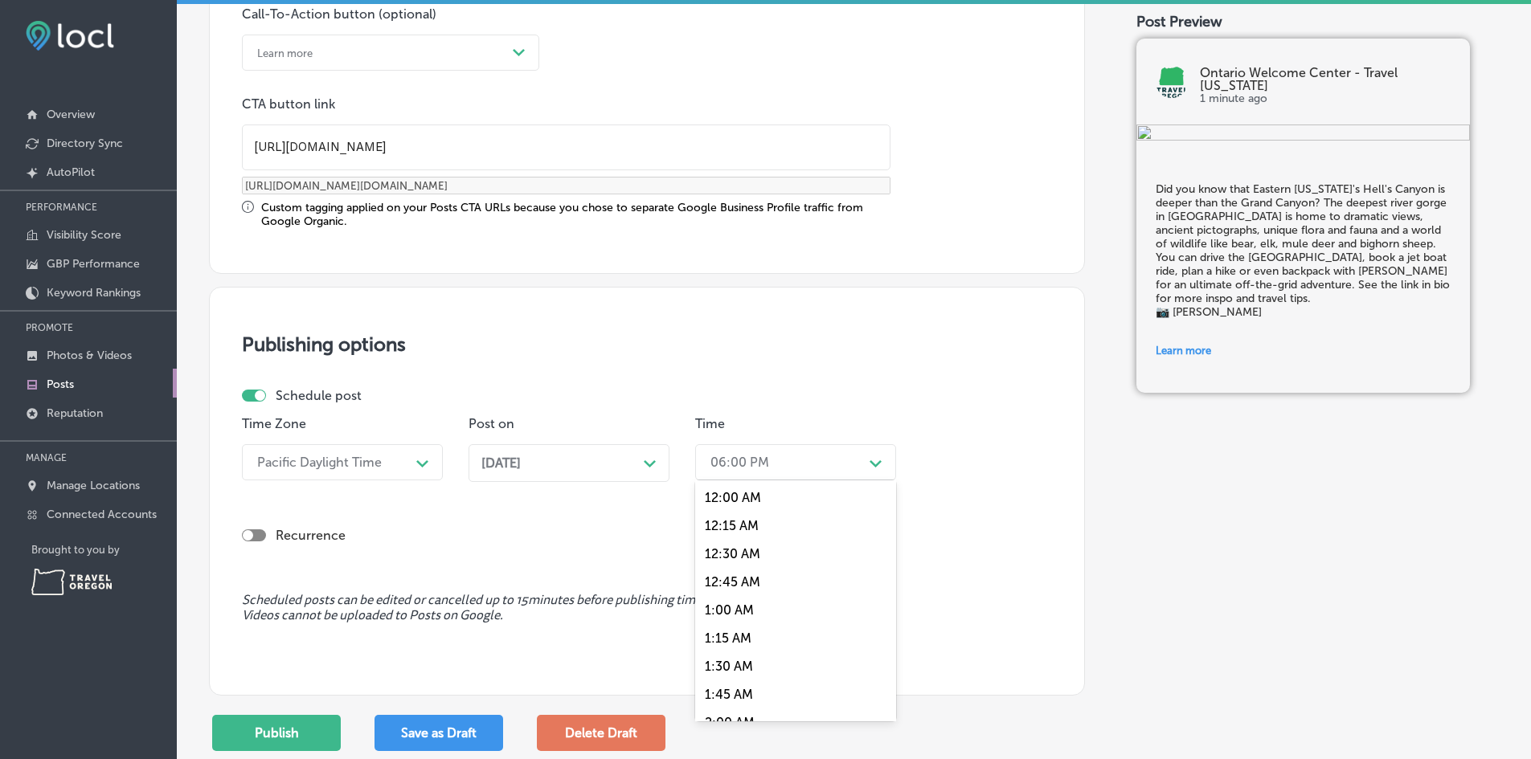
click at [876, 468] on icon "Path Created with Sketch." at bounding box center [875, 463] width 12 height 7
click at [746, 525] on div "10:00 AM" at bounding box center [795, 523] width 201 height 28
click at [654, 462] on polygon at bounding box center [650, 463] width 12 height 7
click at [879, 460] on icon "Path Created with Sketch." at bounding box center [875, 463] width 12 height 7
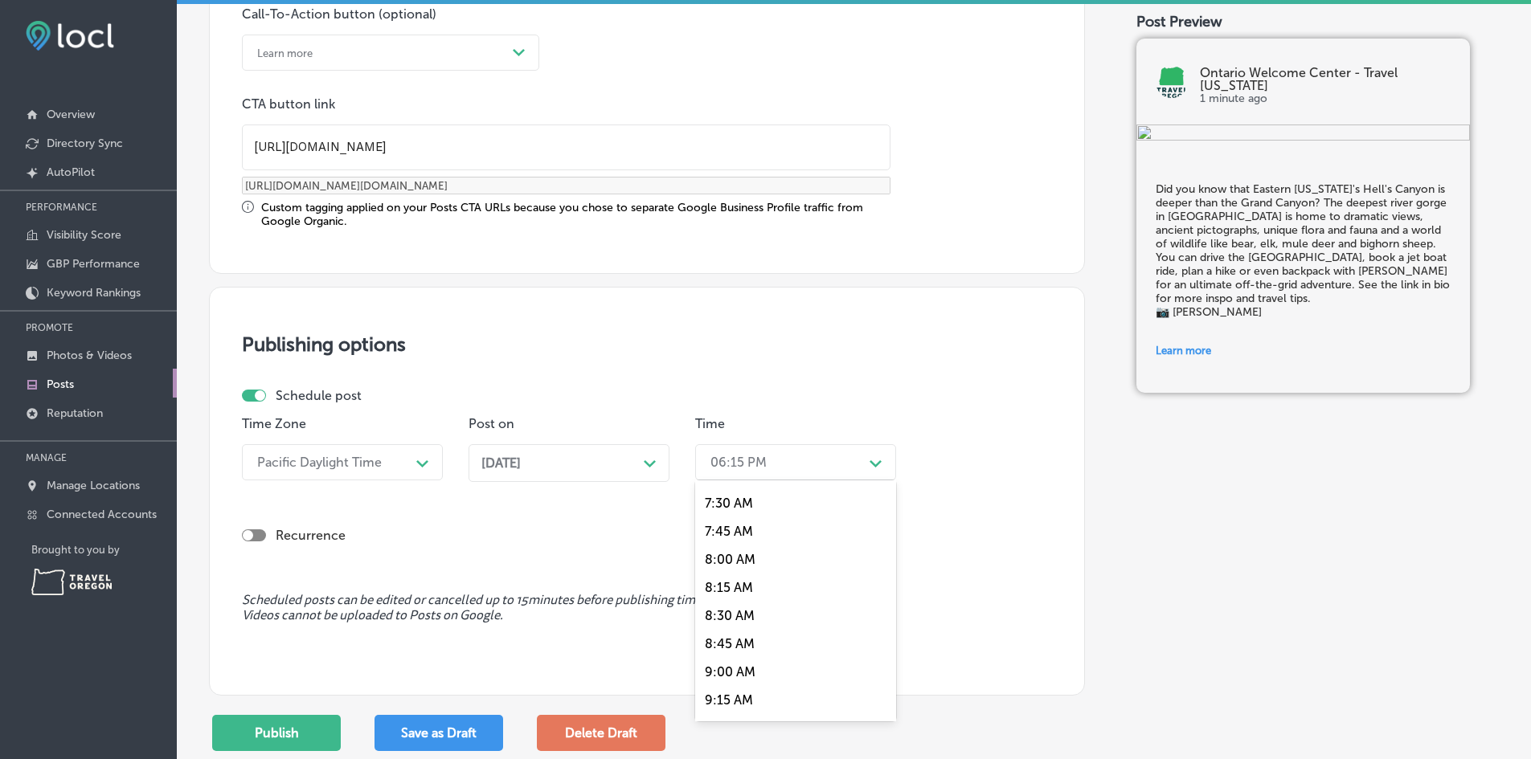
scroll to position [868, 0]
click at [769, 638] on div "9:00 AM" at bounding box center [795, 642] width 201 height 28
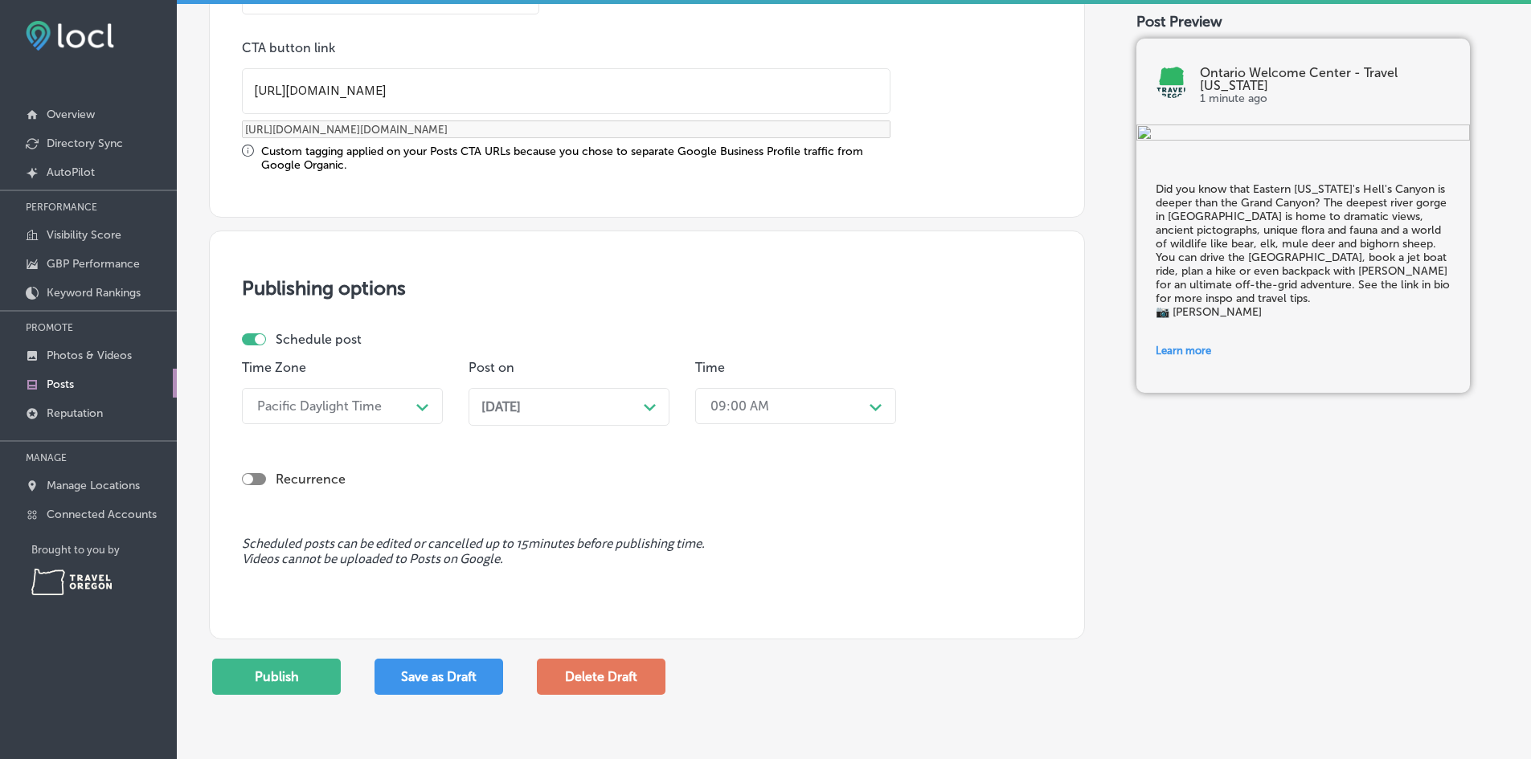
scroll to position [1366, 0]
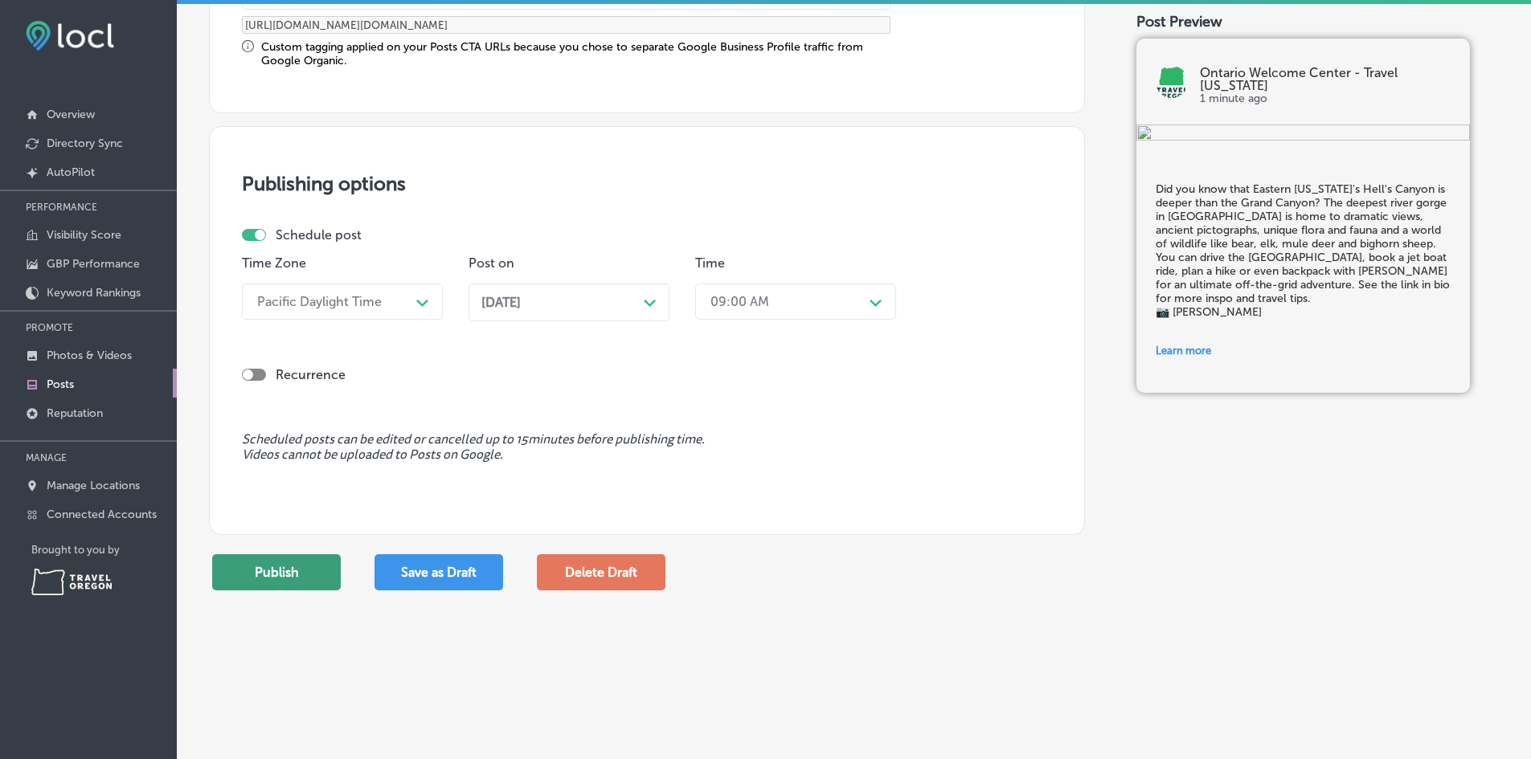
click at [325, 573] on button "Publish" at bounding box center [276, 572] width 129 height 36
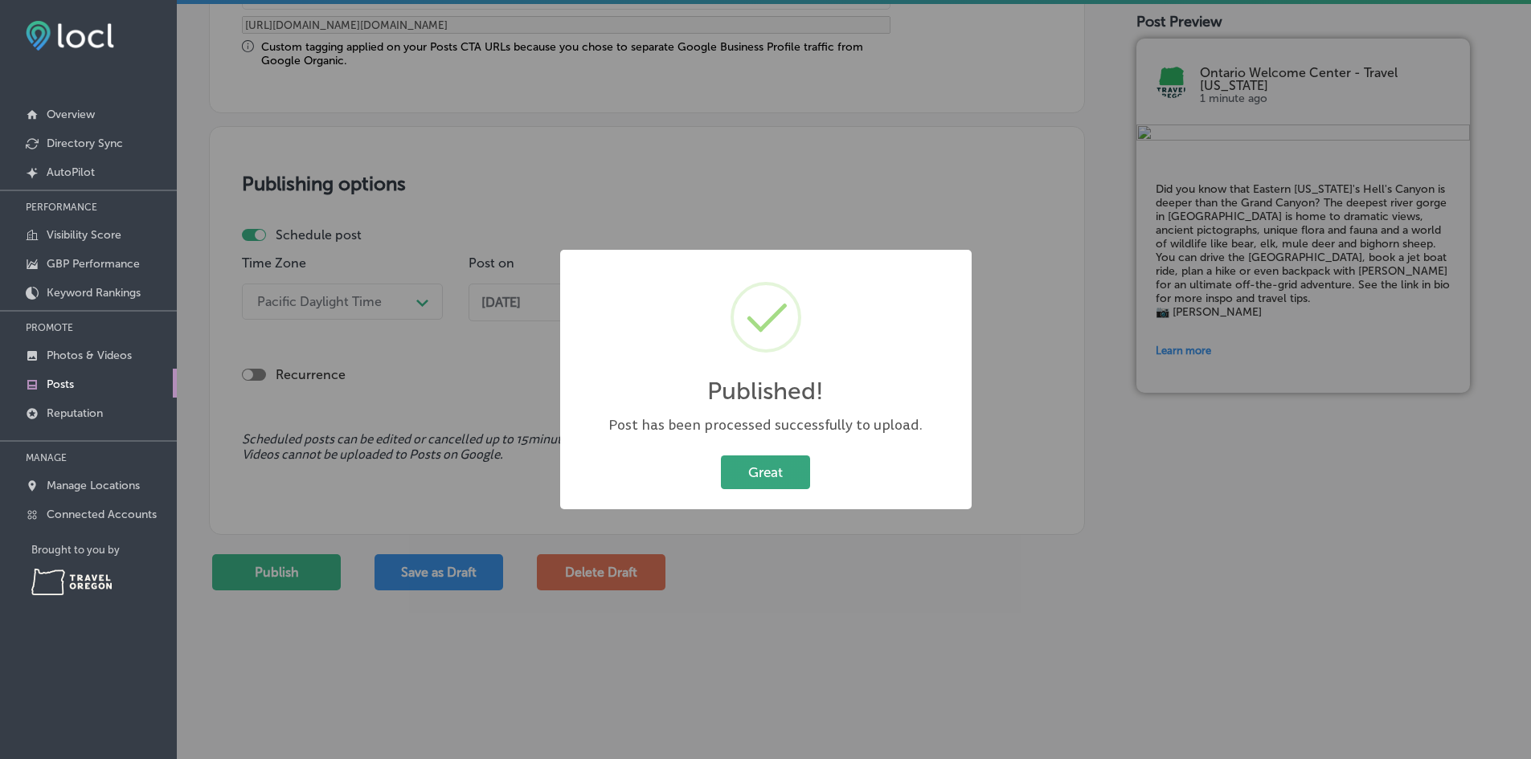
click at [783, 476] on button "Great" at bounding box center [765, 472] width 89 height 33
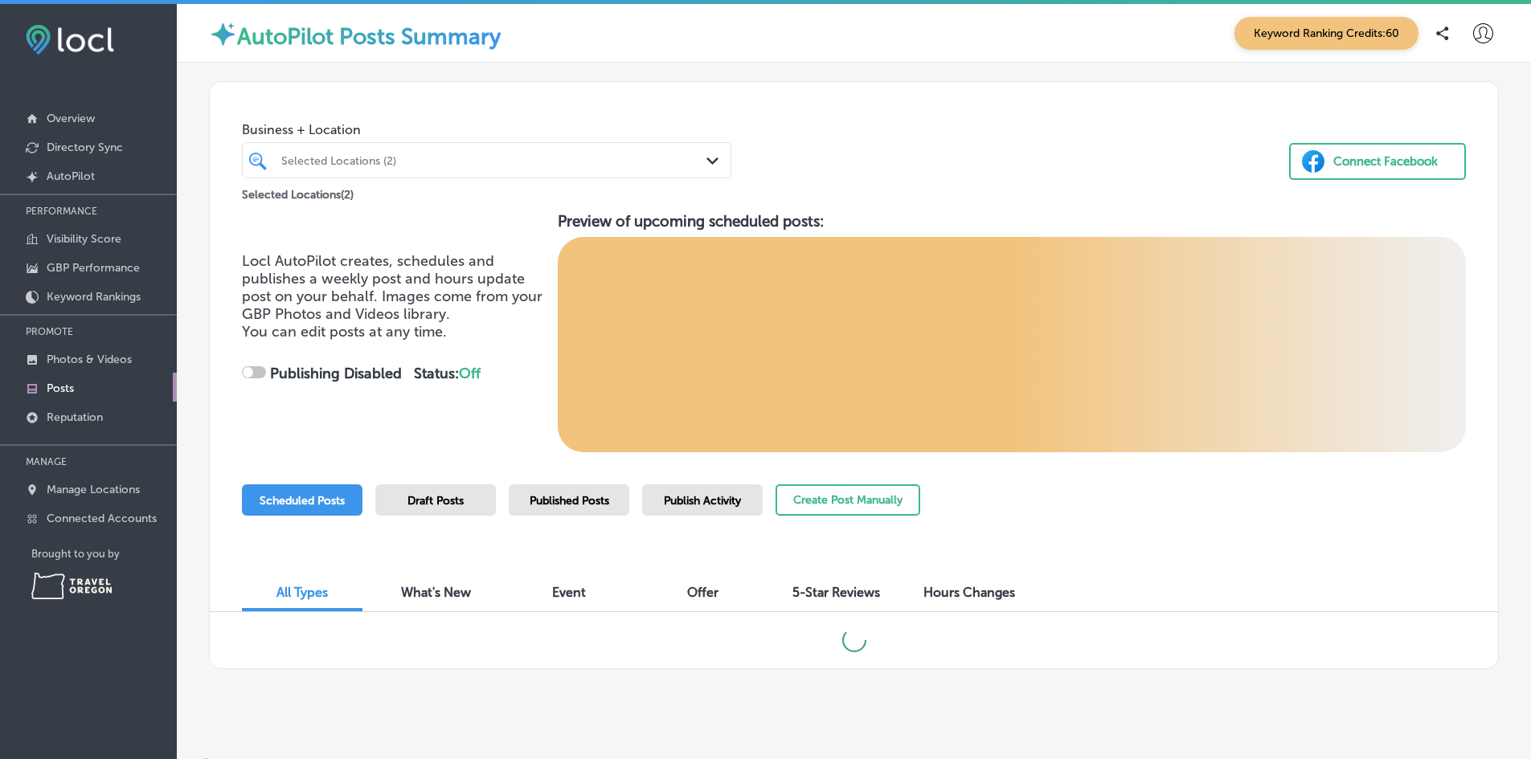
checkbox input "true"
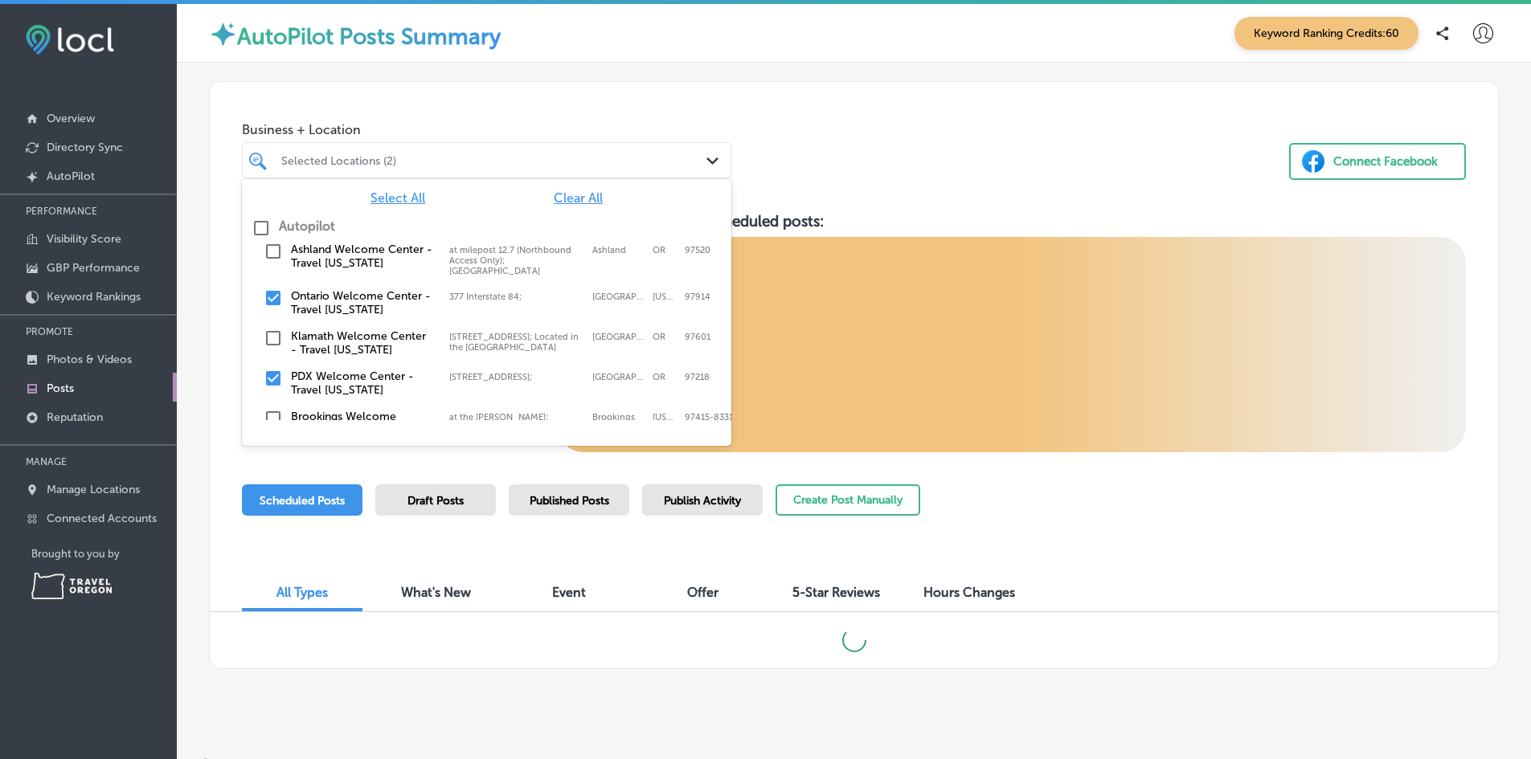
click at [316, 168] on div at bounding box center [466, 160] width 373 height 22
click at [266, 231] on input "checkbox" at bounding box center [260, 228] width 19 height 19
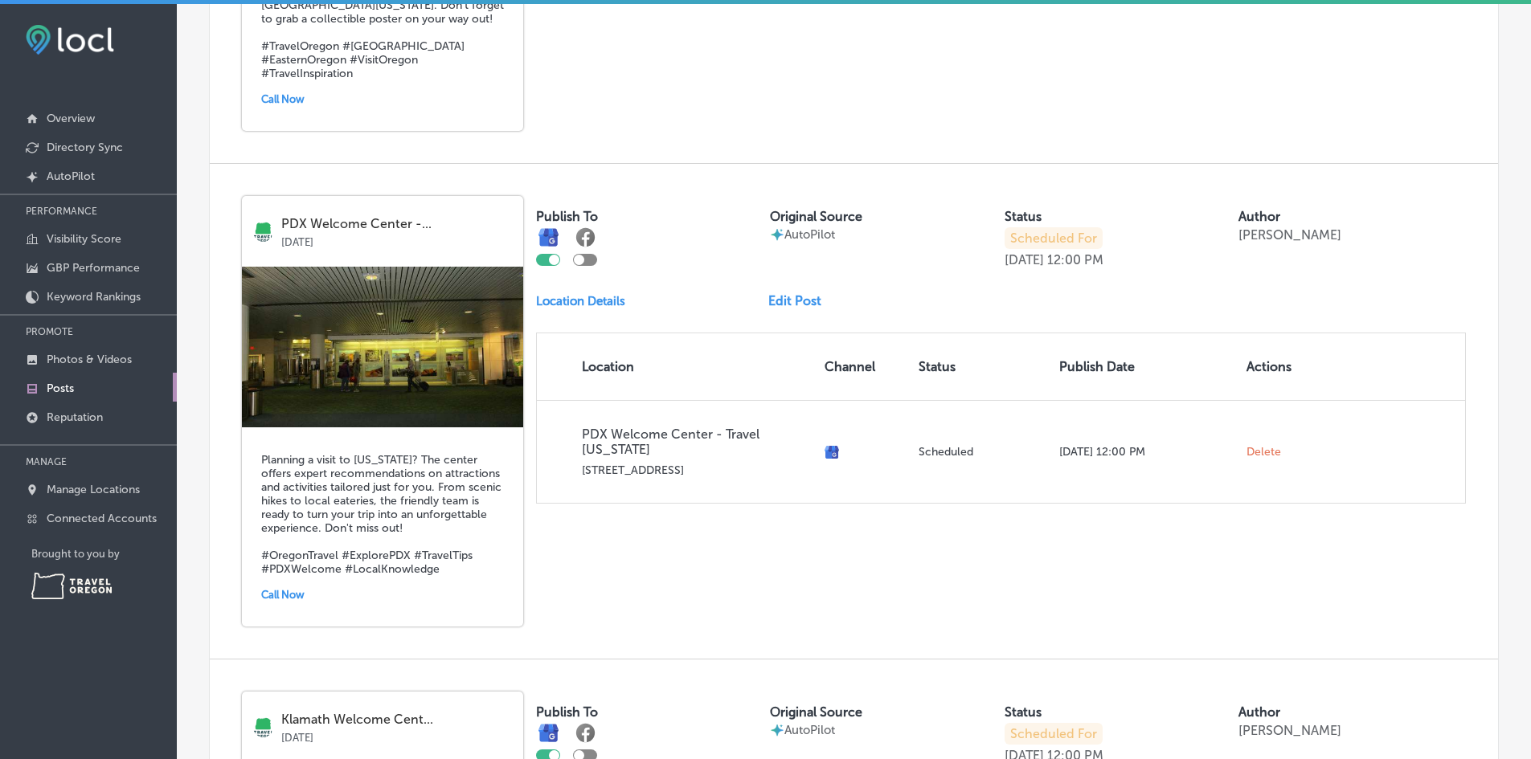
scroll to position [979, 0]
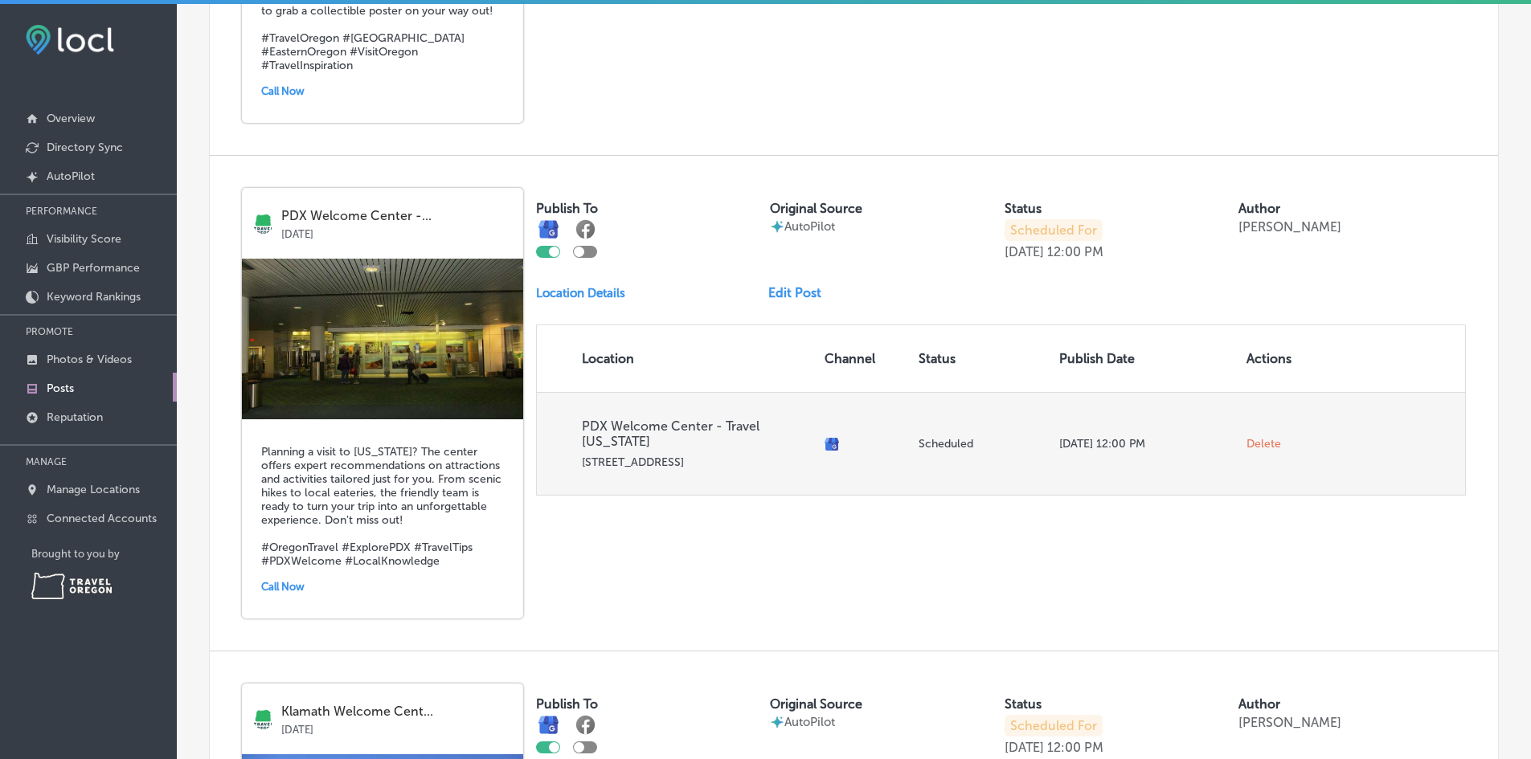
click at [1253, 439] on span "Delete" at bounding box center [1263, 444] width 35 height 14
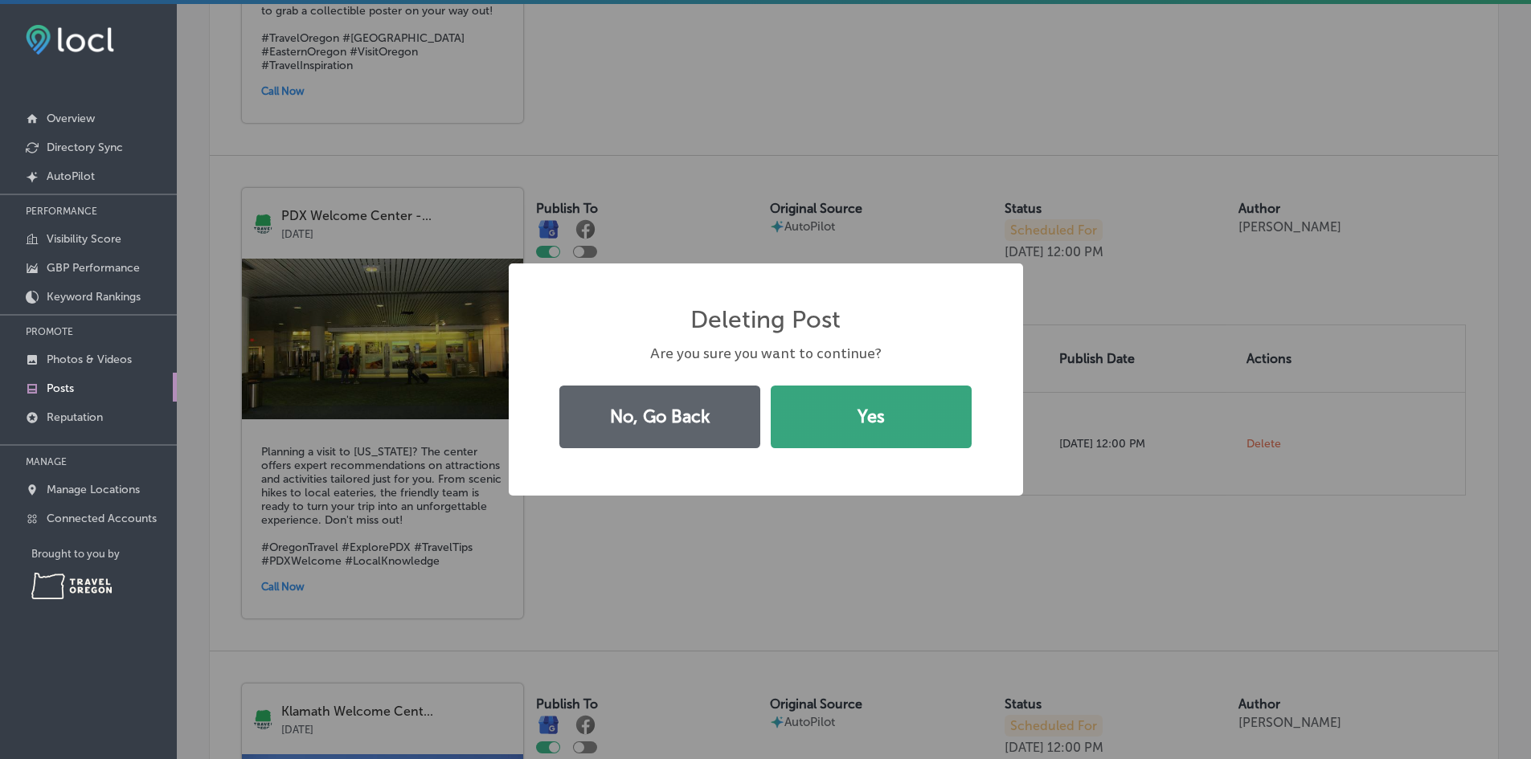
click at [890, 417] on button "Yes" at bounding box center [870, 417] width 201 height 63
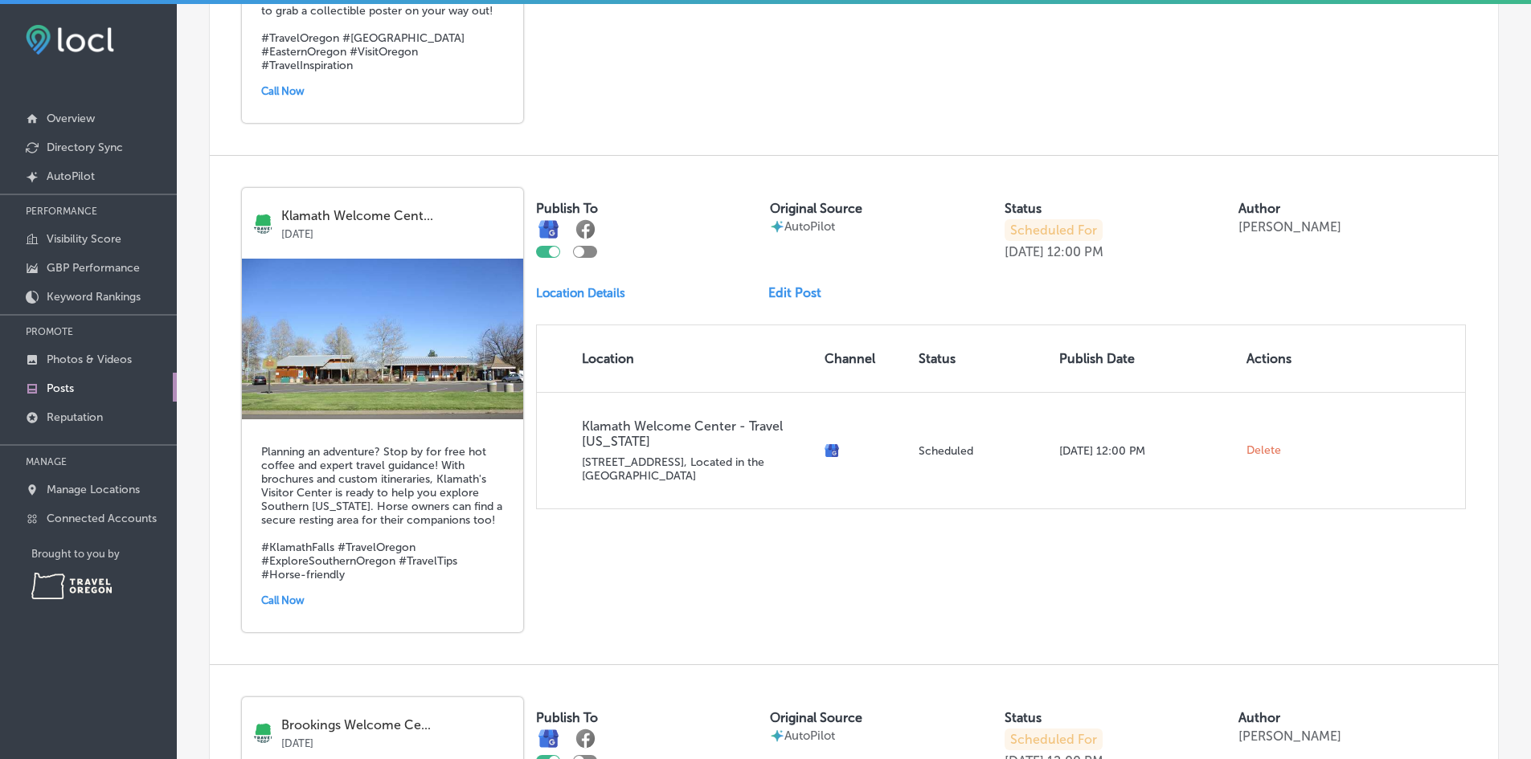
click at [800, 291] on link "Edit Post" at bounding box center [801, 292] width 66 height 15
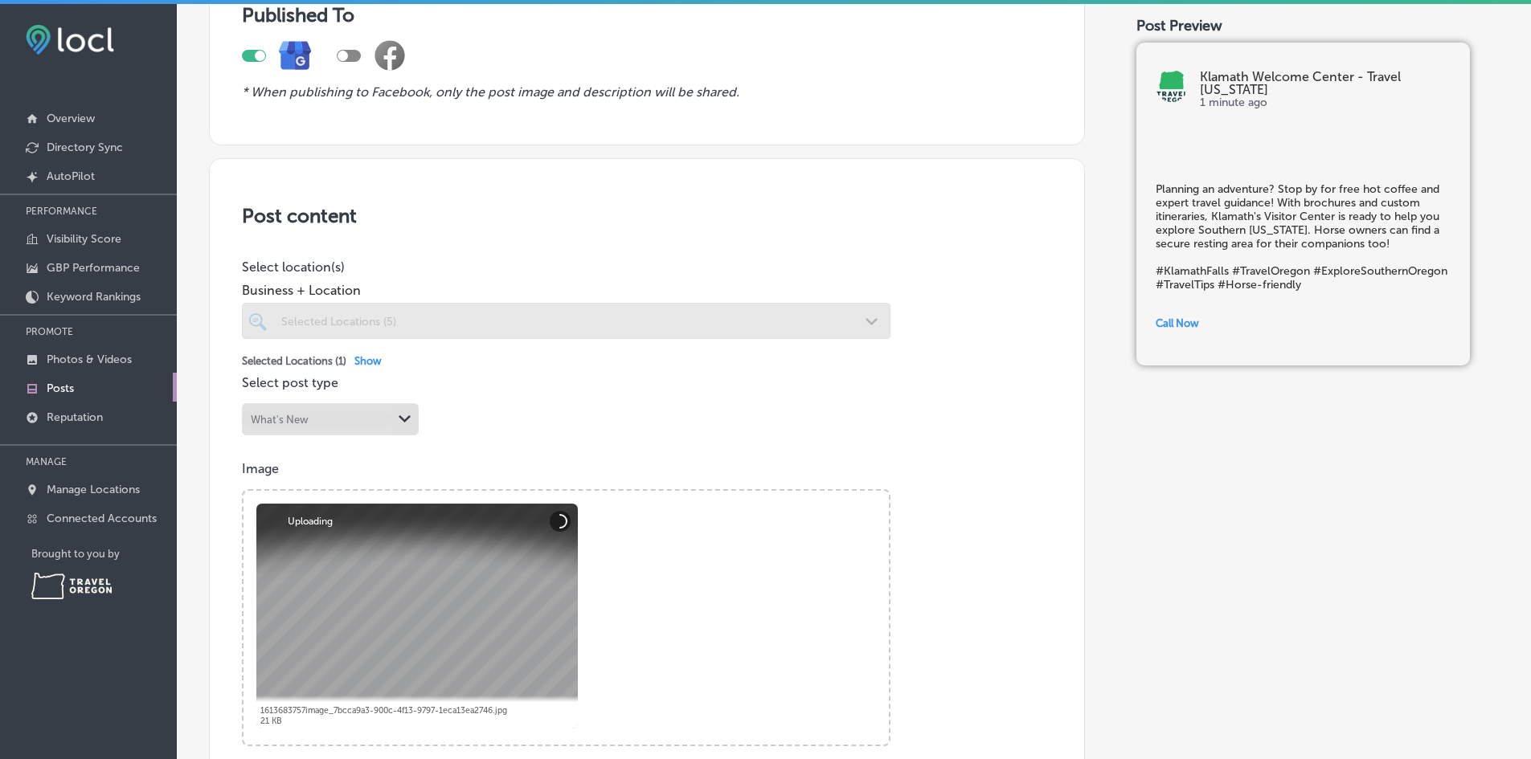
scroll to position [402, 0]
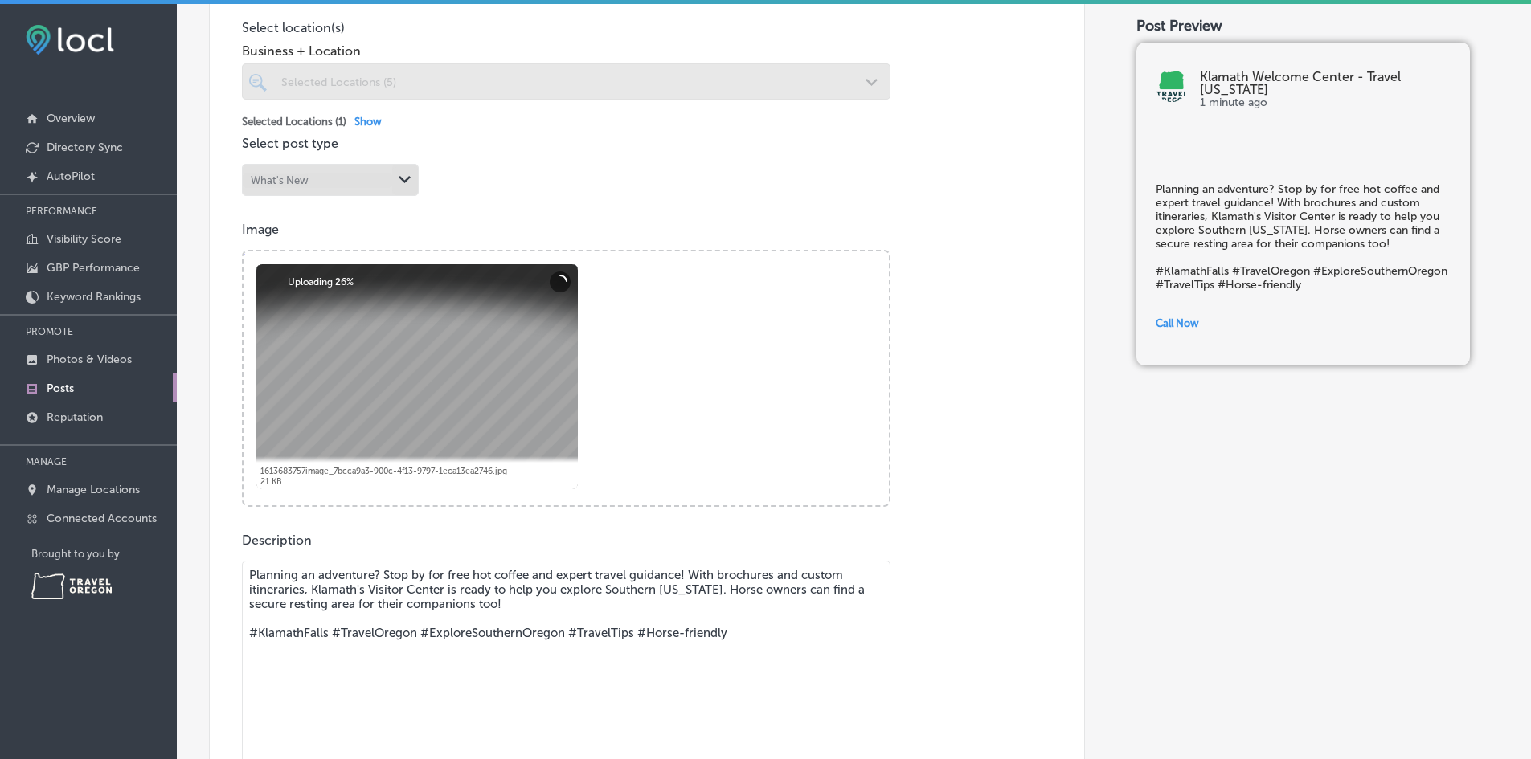
click at [317, 574] on textarea "Planning an adventure? Stop by for free hot coffee and expert travel guidance! …" at bounding box center [566, 673] width 648 height 225
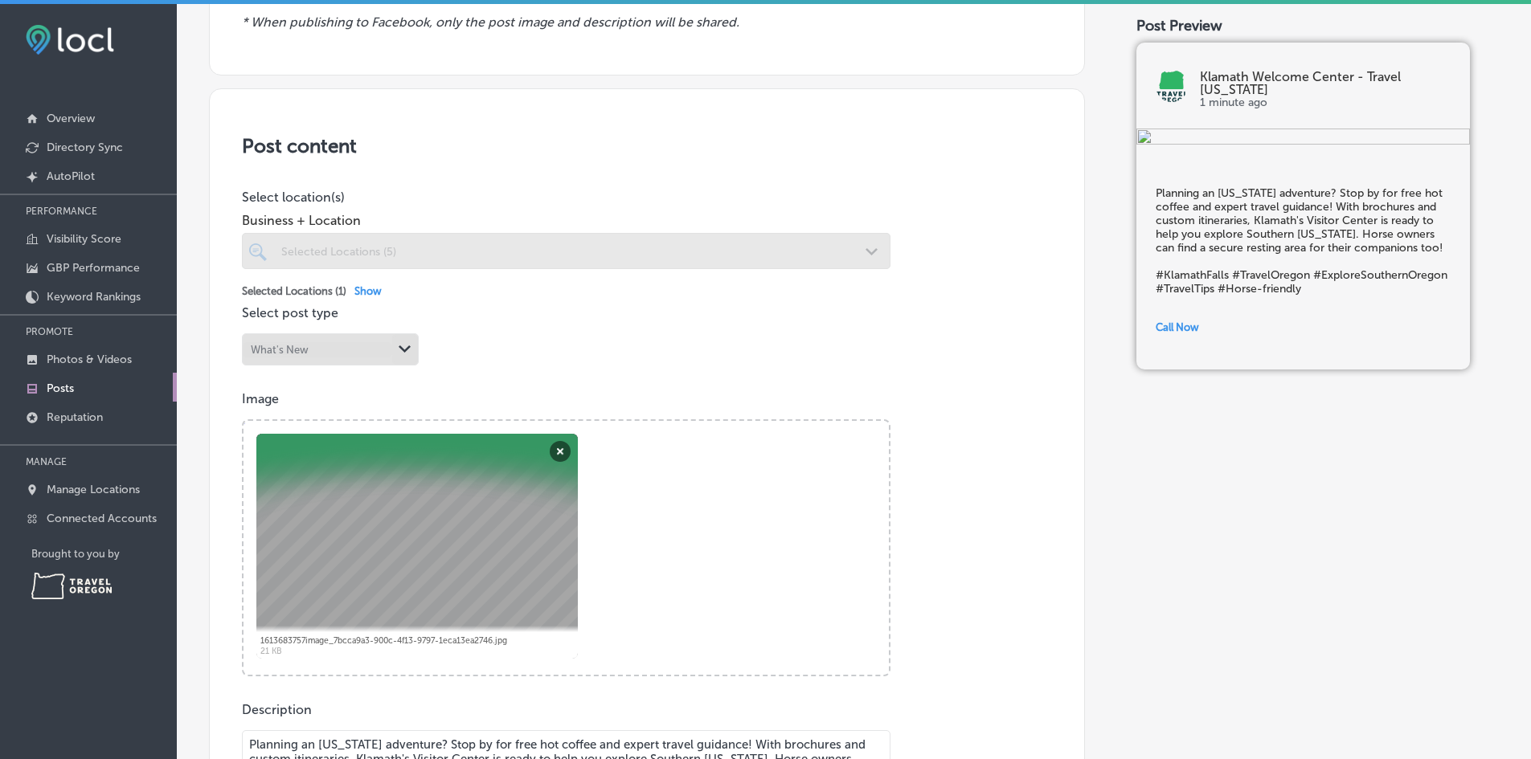
scroll to position [241, 0]
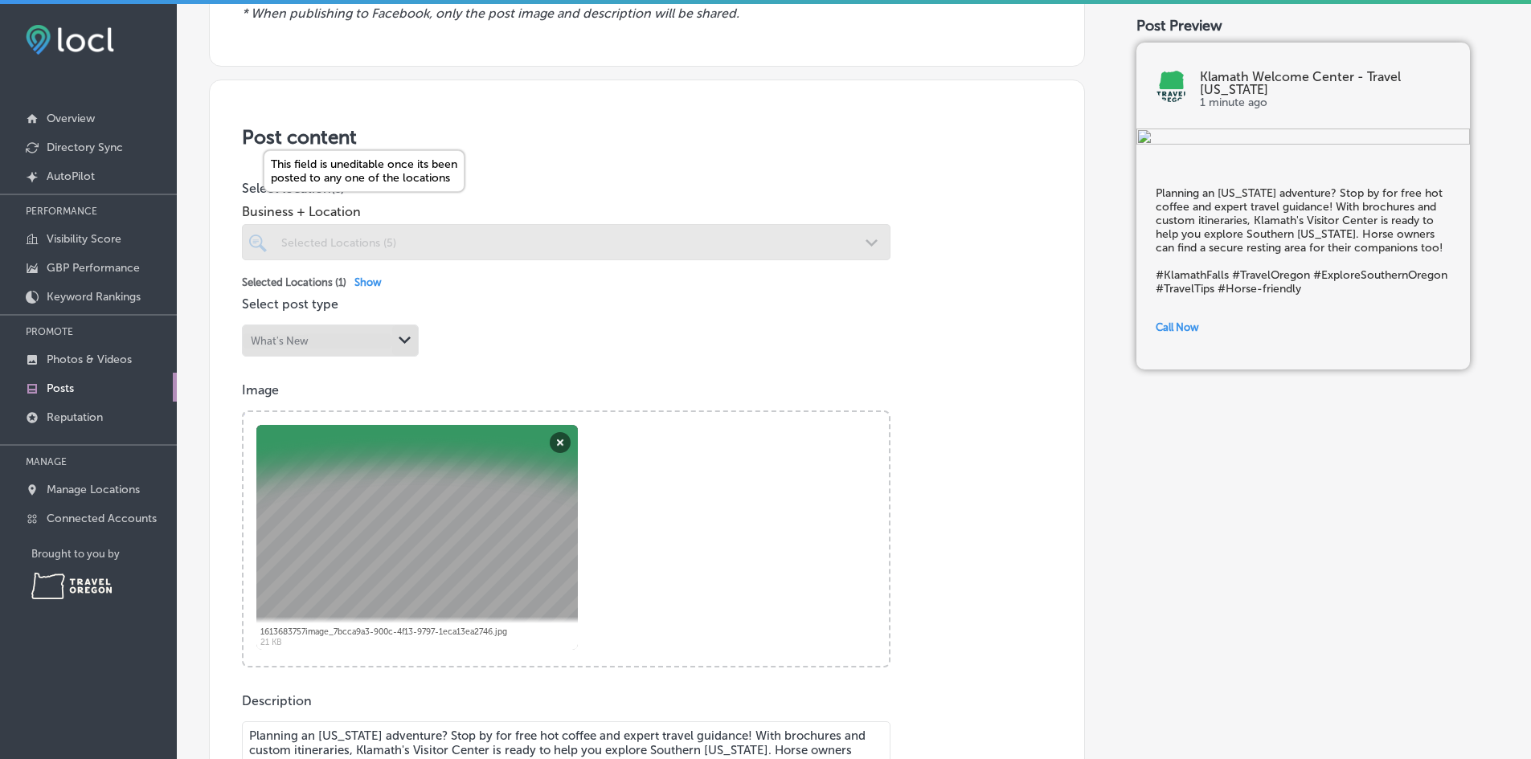
click at [786, 246] on div at bounding box center [566, 242] width 648 height 36
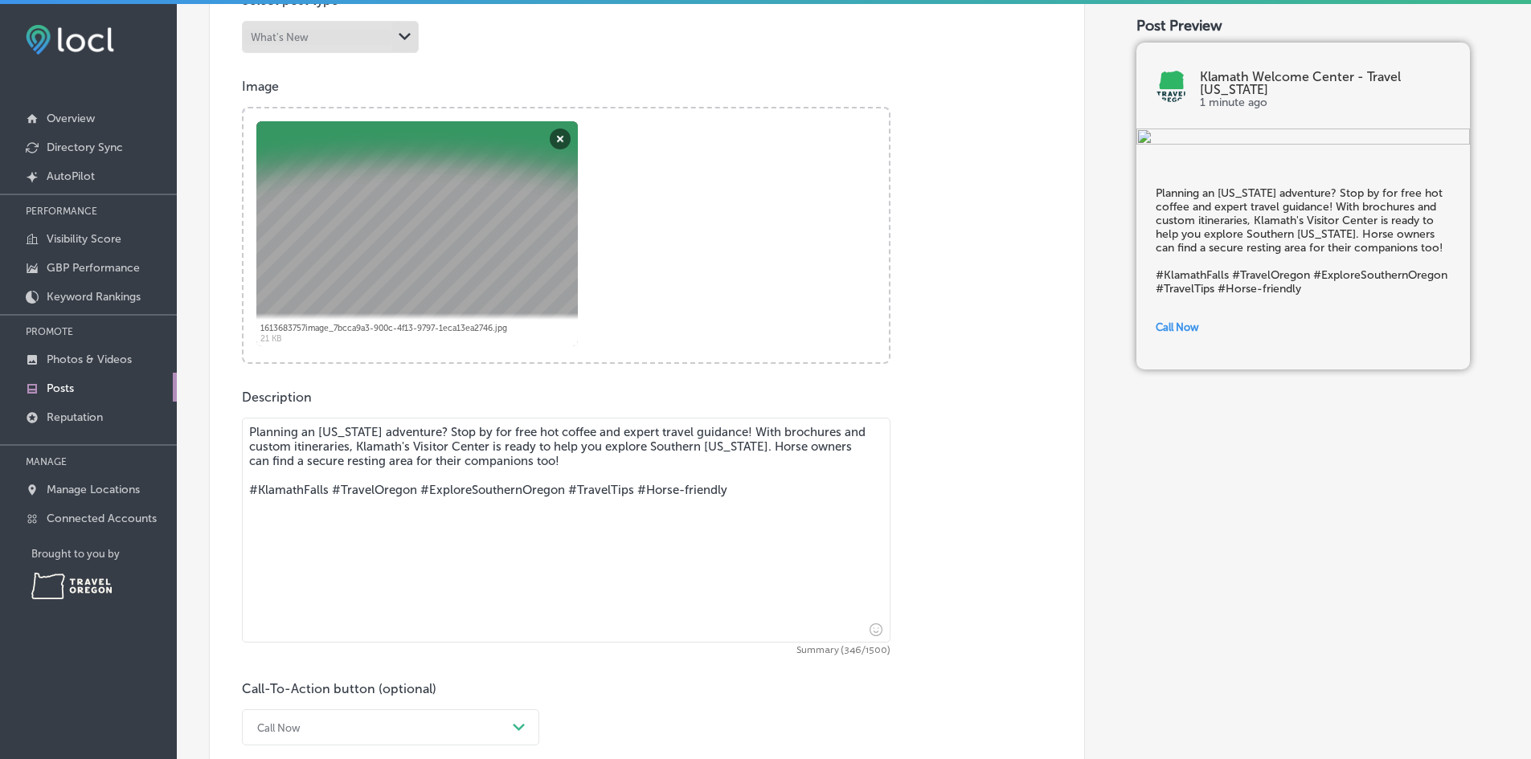
scroll to position [537, 0]
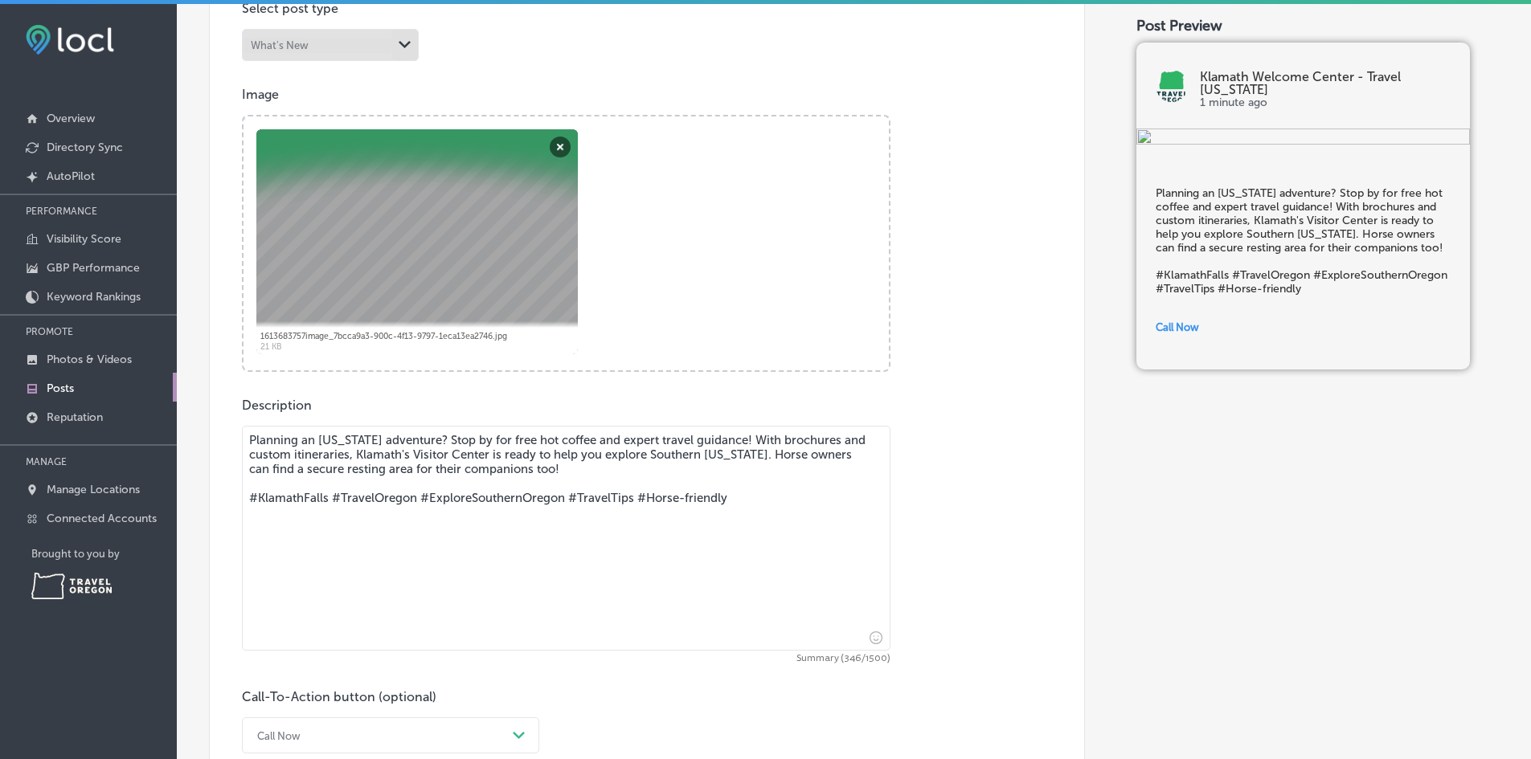
drag, startPoint x: 603, startPoint y: 438, endPoint x: 475, endPoint y: 434, distance: 128.6
click at [475, 434] on textarea "Planning an [US_STATE] adventure? Stop by for free hot coffee and expert travel…" at bounding box center [566, 538] width 648 height 225
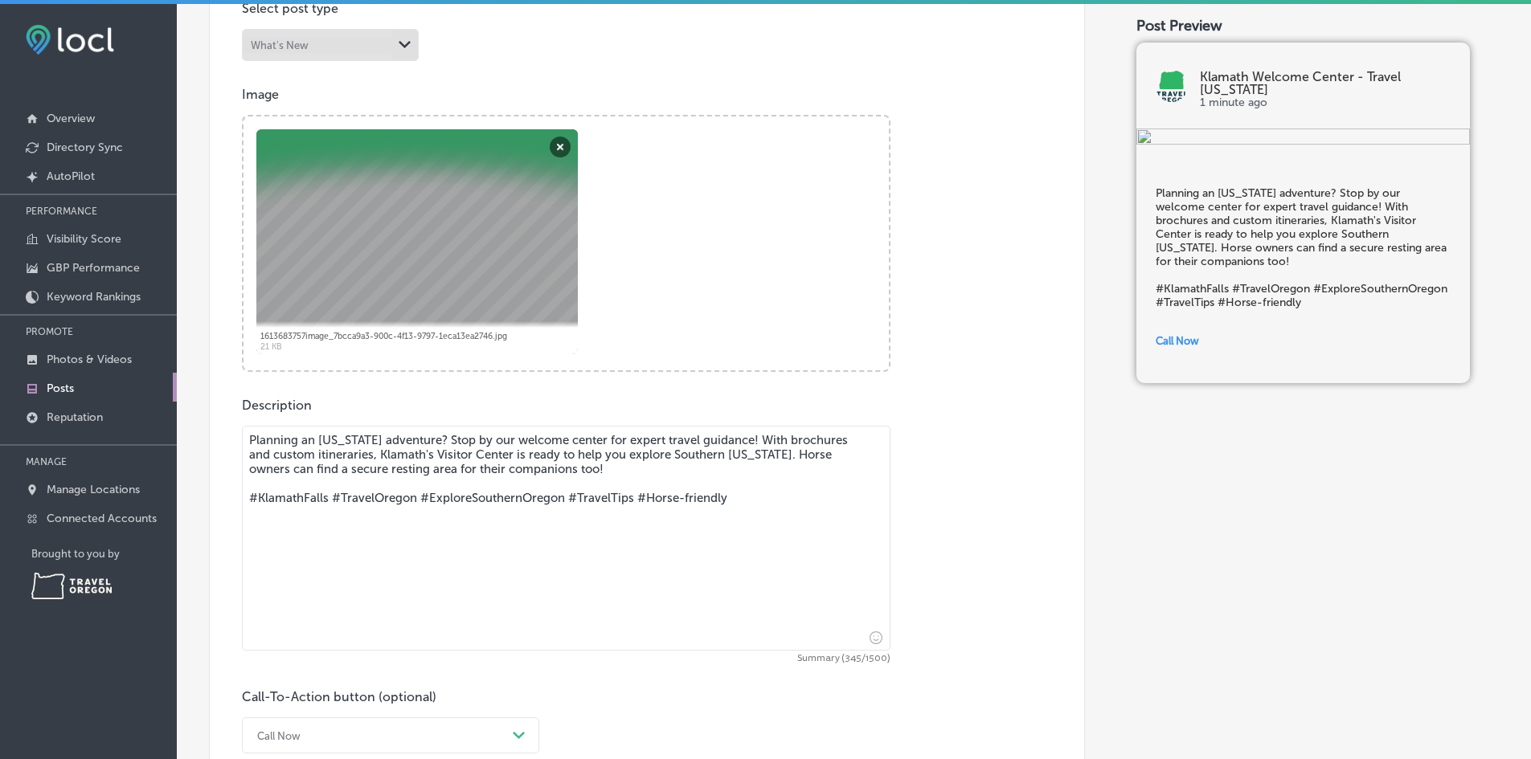
click at [741, 439] on textarea "Planning an [US_STATE] adventure? Stop by our welcome center for expert travel …" at bounding box center [566, 538] width 648 height 225
click at [356, 452] on textarea "Planning an [US_STATE] adventure? Stop by our welcome center for expert travel …" at bounding box center [566, 538] width 648 height 225
click at [703, 456] on textarea "Planning an [US_STATE] adventure? Stop by our welcome center for expert travel …" at bounding box center [566, 538] width 648 height 225
click at [596, 472] on textarea "Planning an [US_STATE] adventure? Stop by our welcome center for expert travel …" at bounding box center [566, 538] width 648 height 225
drag, startPoint x: 769, startPoint y: 499, endPoint x: 231, endPoint y: 493, distance: 537.5
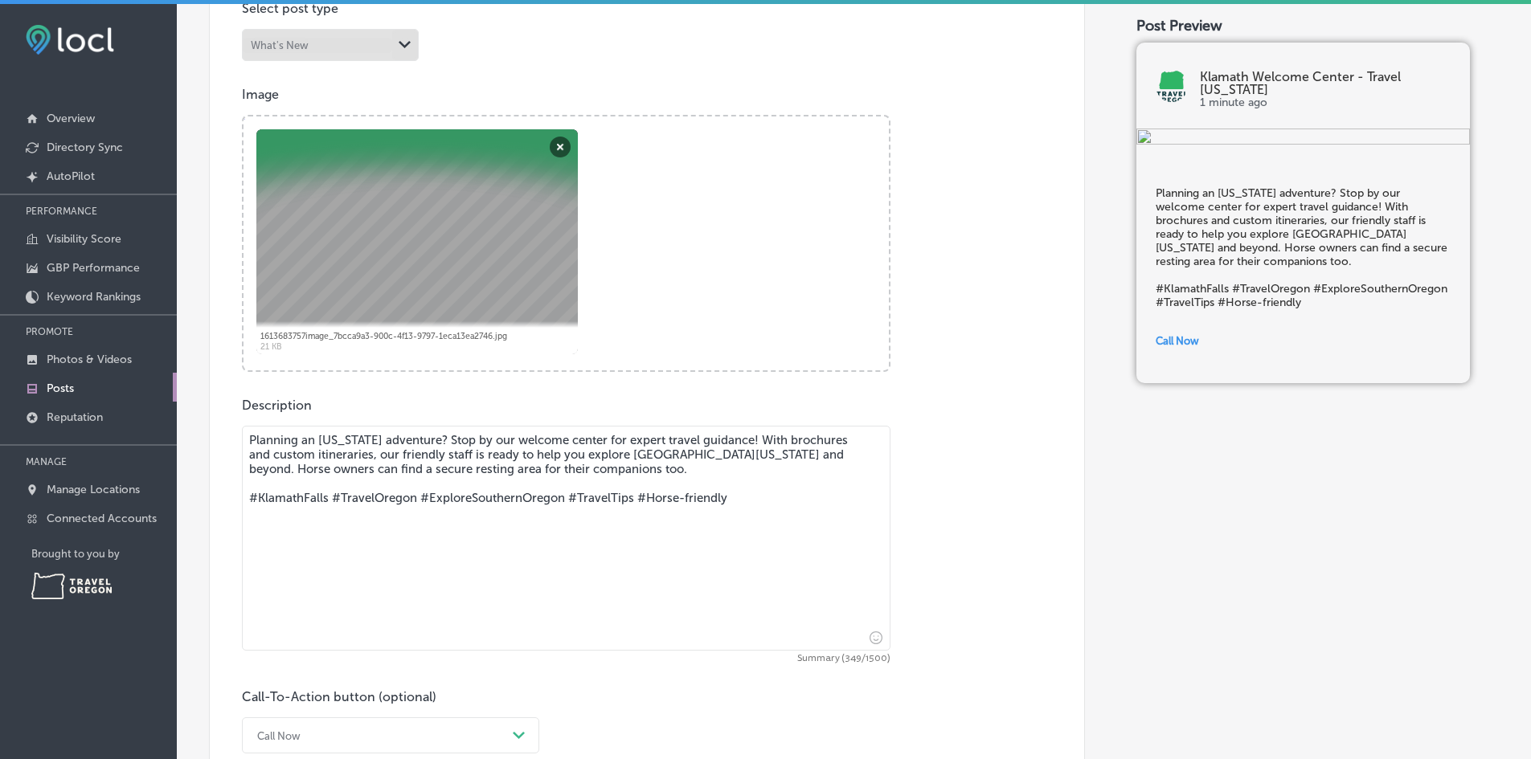
click at [231, 493] on div "Post content Select location(s) Business + Location Selected Locations (5) Path…" at bounding box center [647, 298] width 876 height 1028
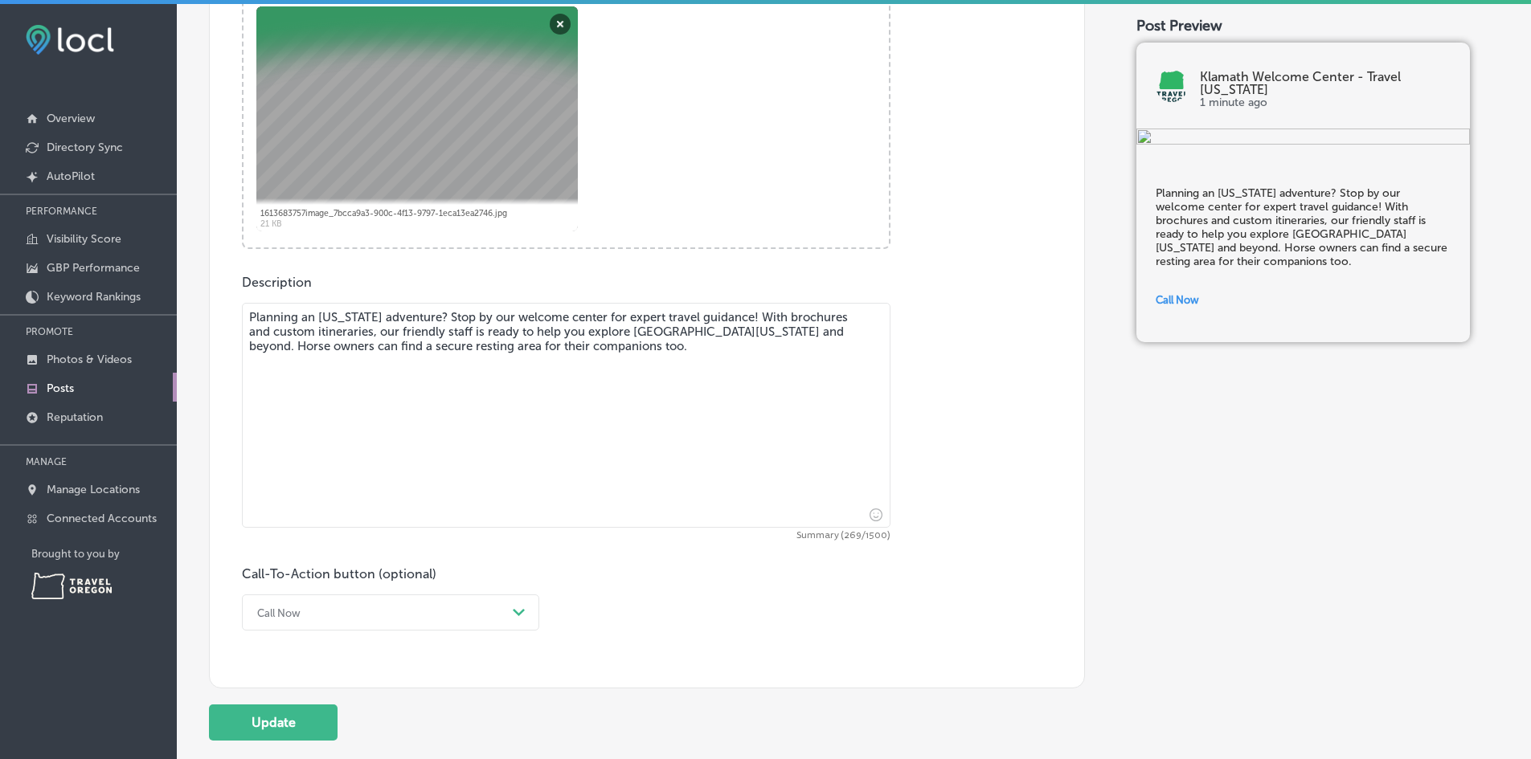
scroll to position [778, 0]
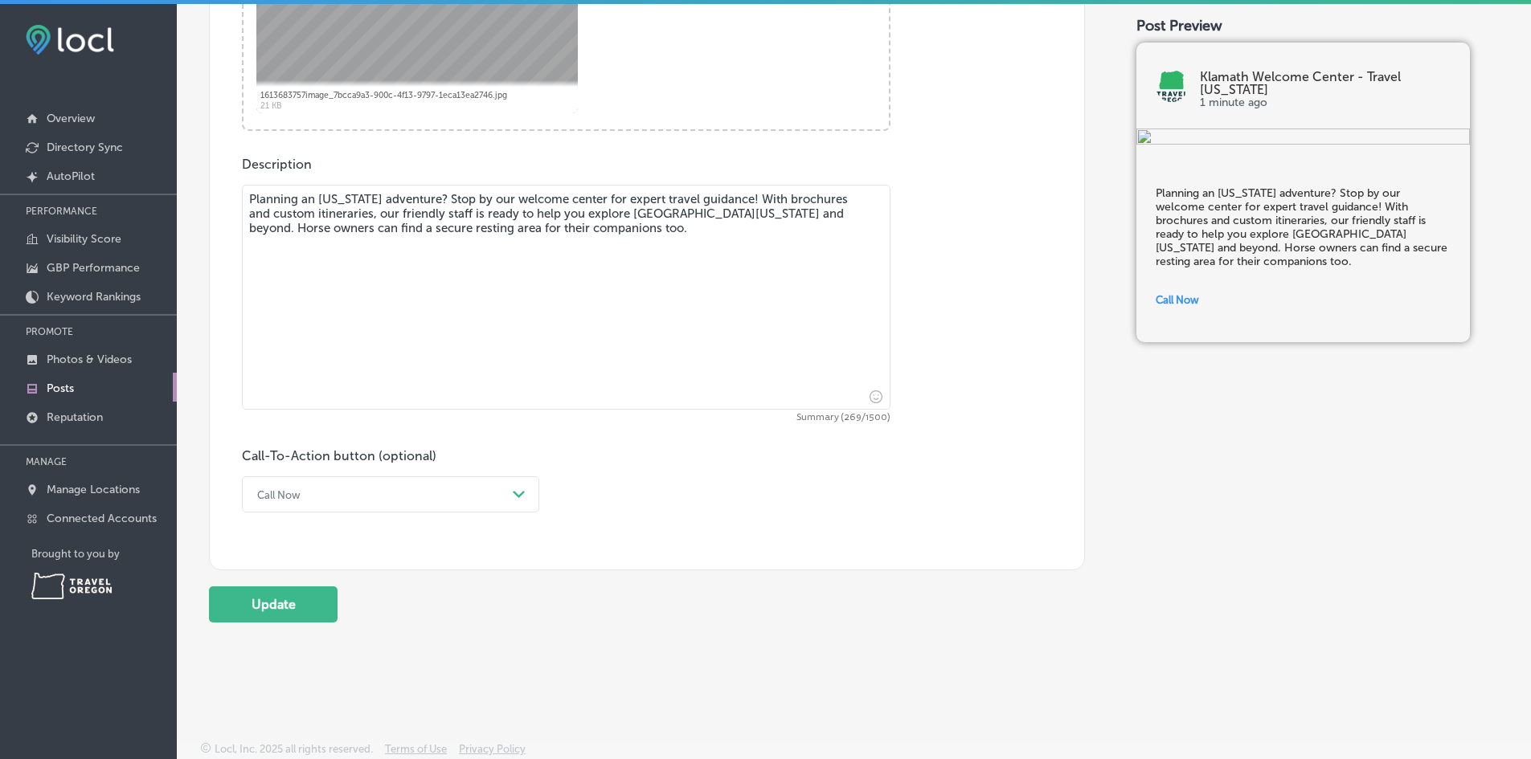
type textarea "Planning an [US_STATE] adventure? Stop by our welcome center for expert travel …"
click at [317, 494] on div "Call Now" at bounding box center [377, 494] width 257 height 25
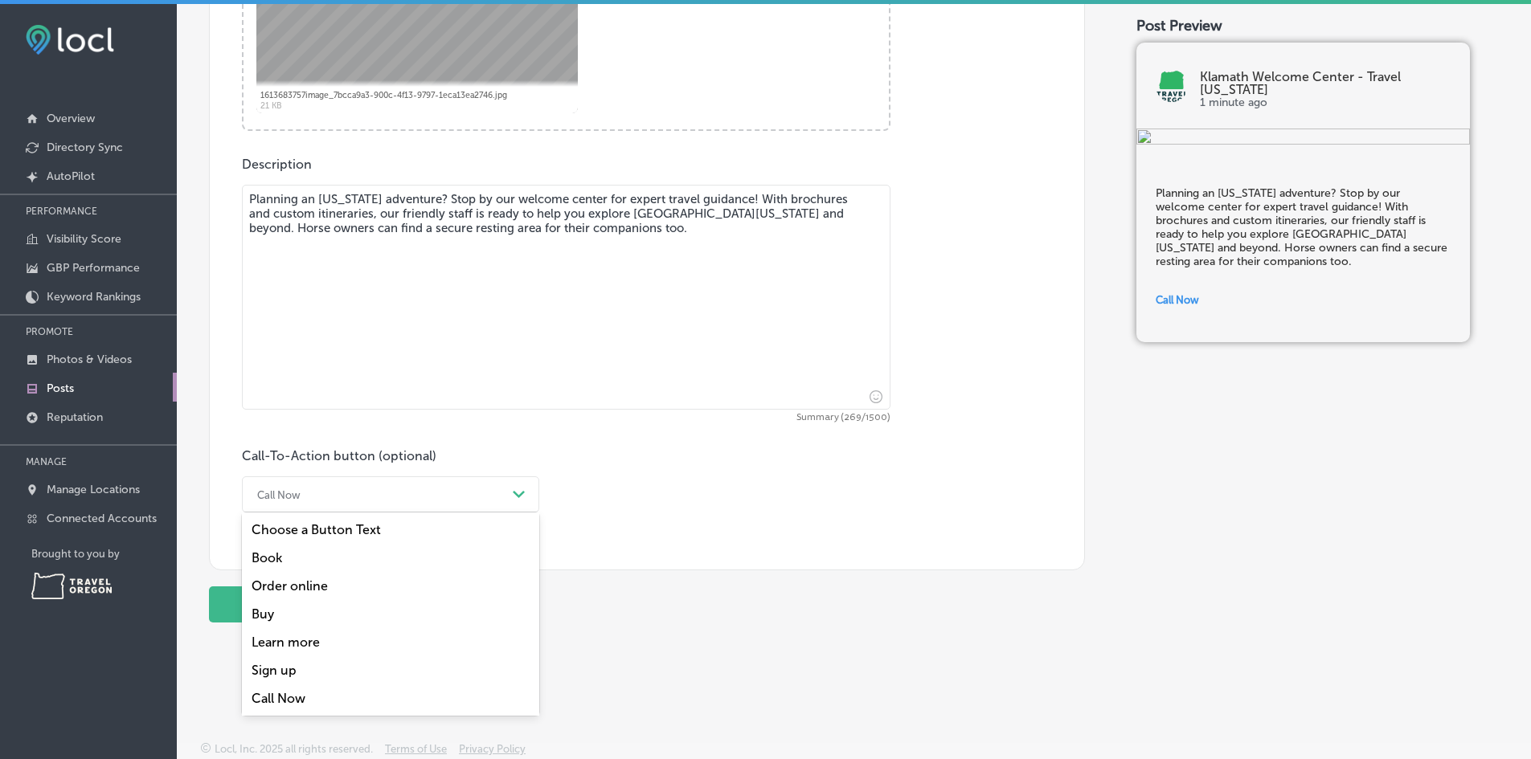
click at [313, 645] on div "Learn more" at bounding box center [390, 642] width 297 height 28
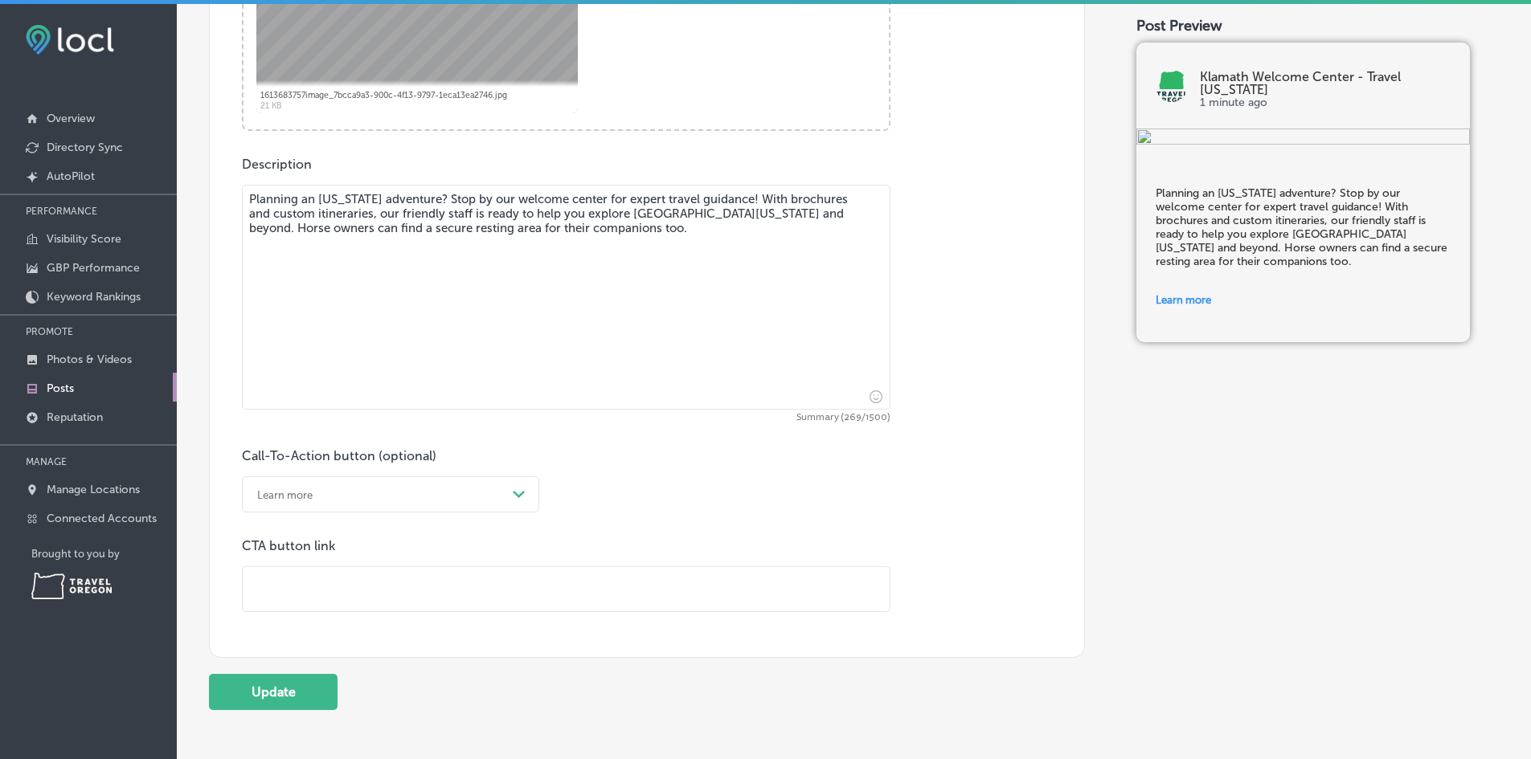
click at [519, 581] on input "text" at bounding box center [566, 589] width 647 height 44
paste input "[URL][DOMAIN_NAME][US_STATE]"
type input "[URL][DOMAIN_NAME][US_STATE]"
click at [313, 658] on div "Post content Select location(s) Business + Location Selected Locations (5) Path…" at bounding box center [647, 100] width 876 height 1115
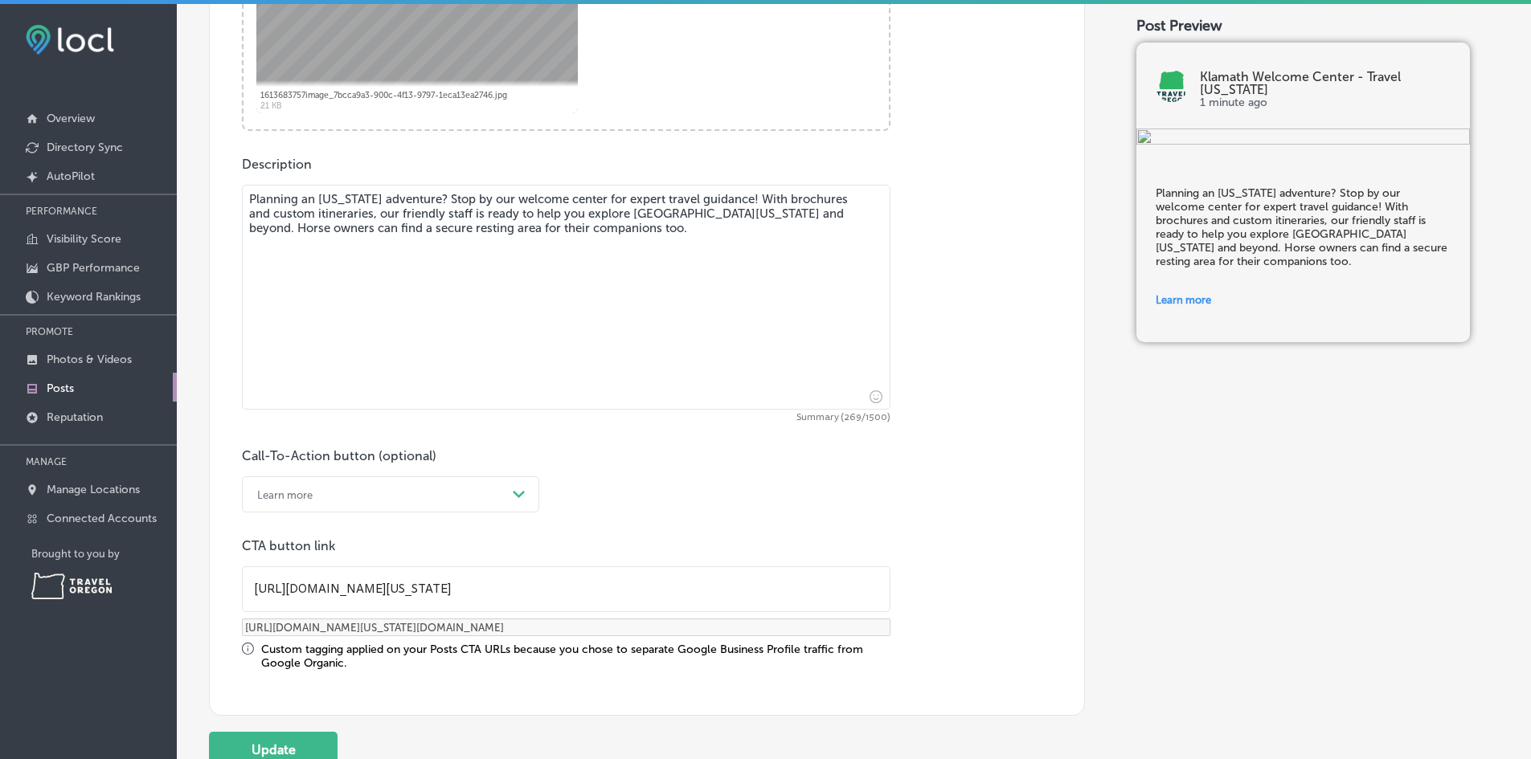
scroll to position [923, 0]
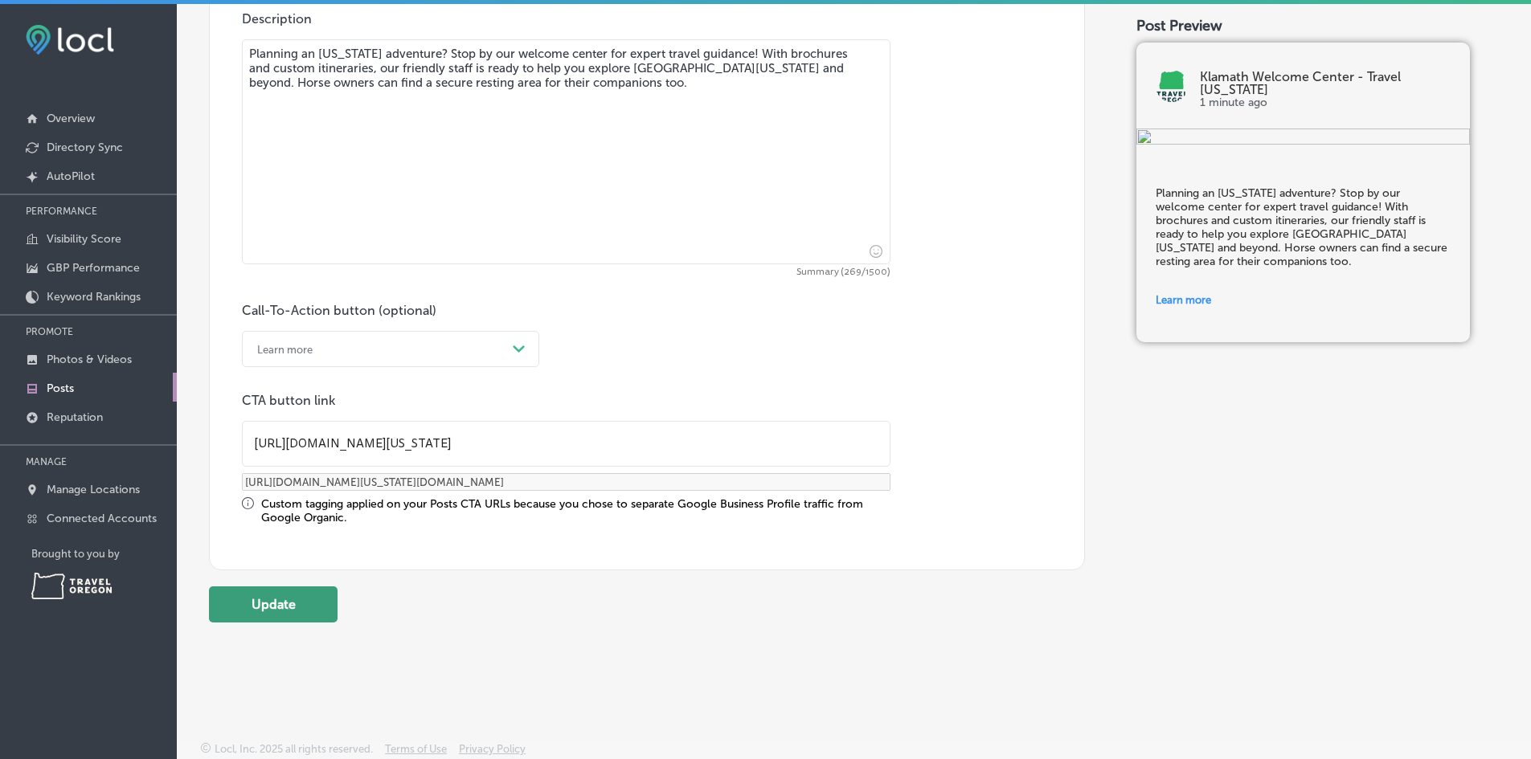
click at [313, 606] on button "Update" at bounding box center [273, 604] width 129 height 36
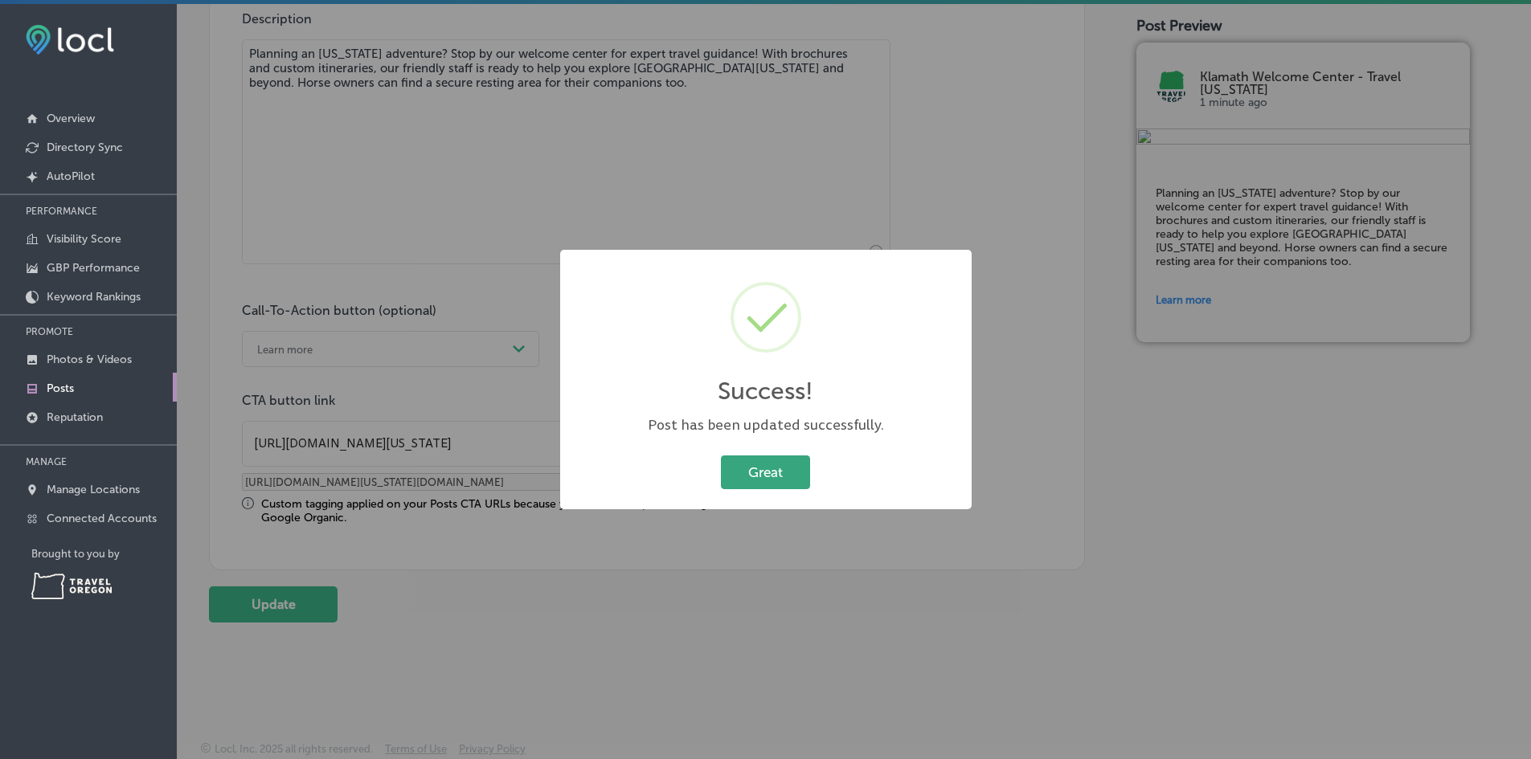
click at [761, 472] on button "Great" at bounding box center [765, 472] width 89 height 33
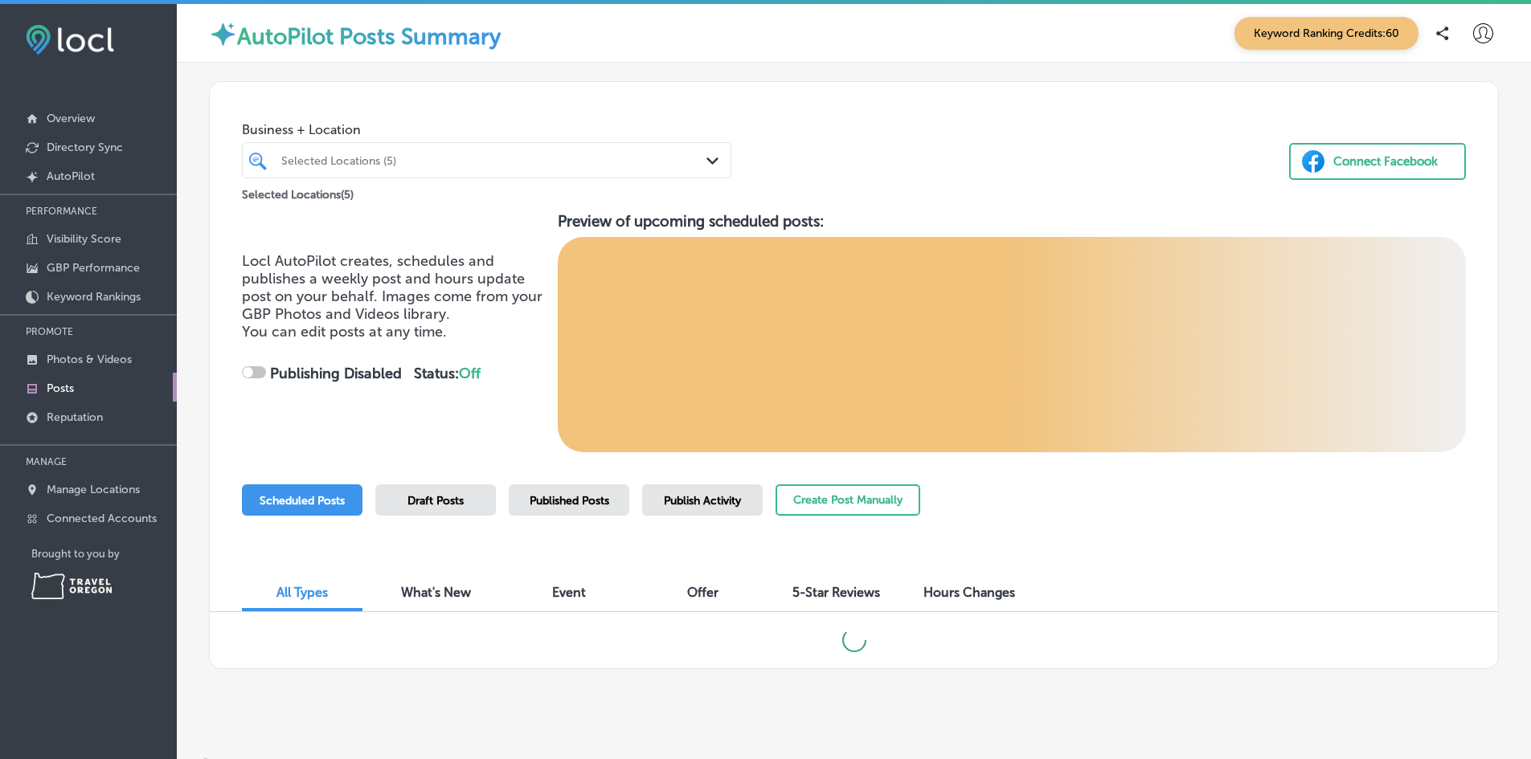
checkbox input "true"
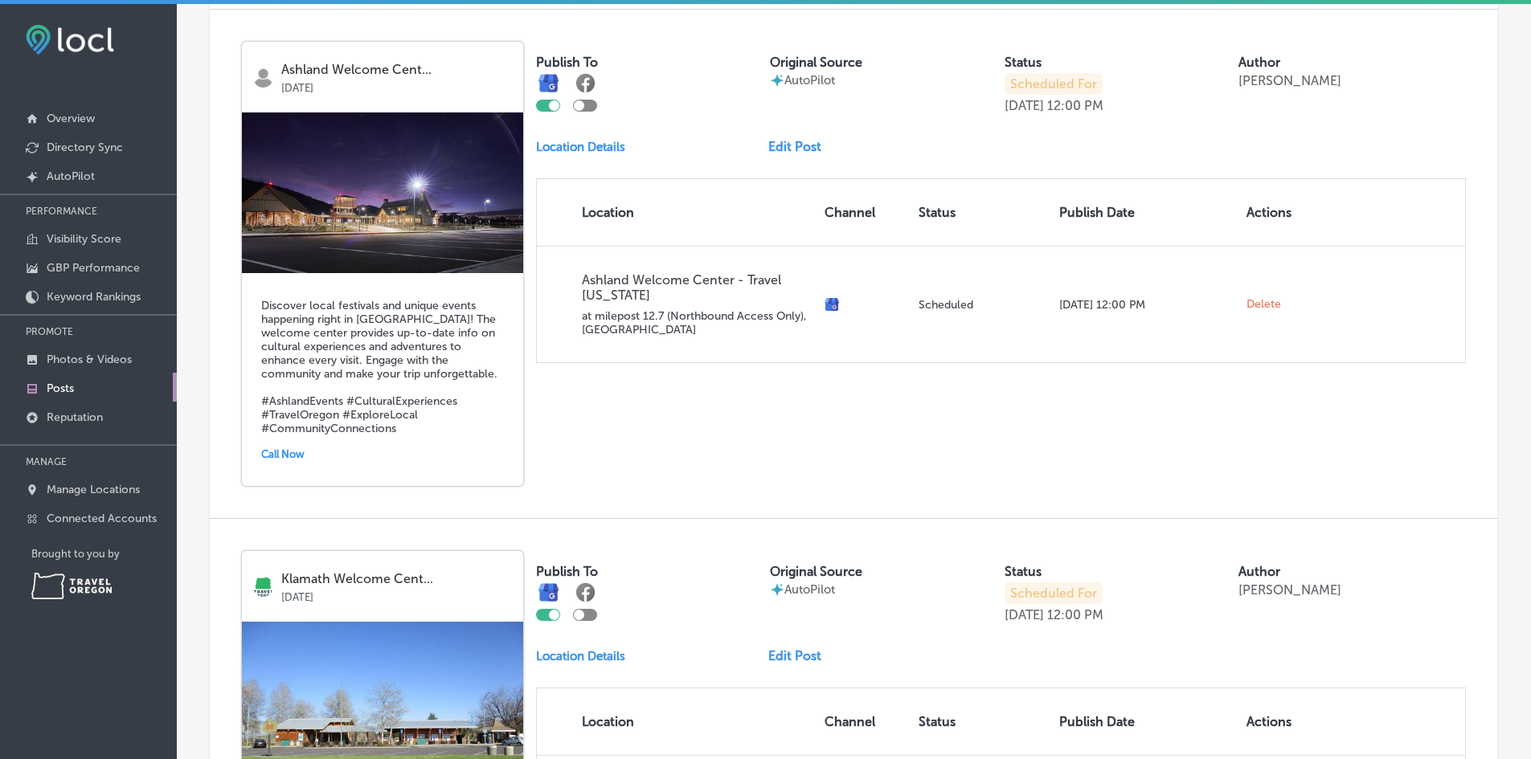
scroll to position [899, 0]
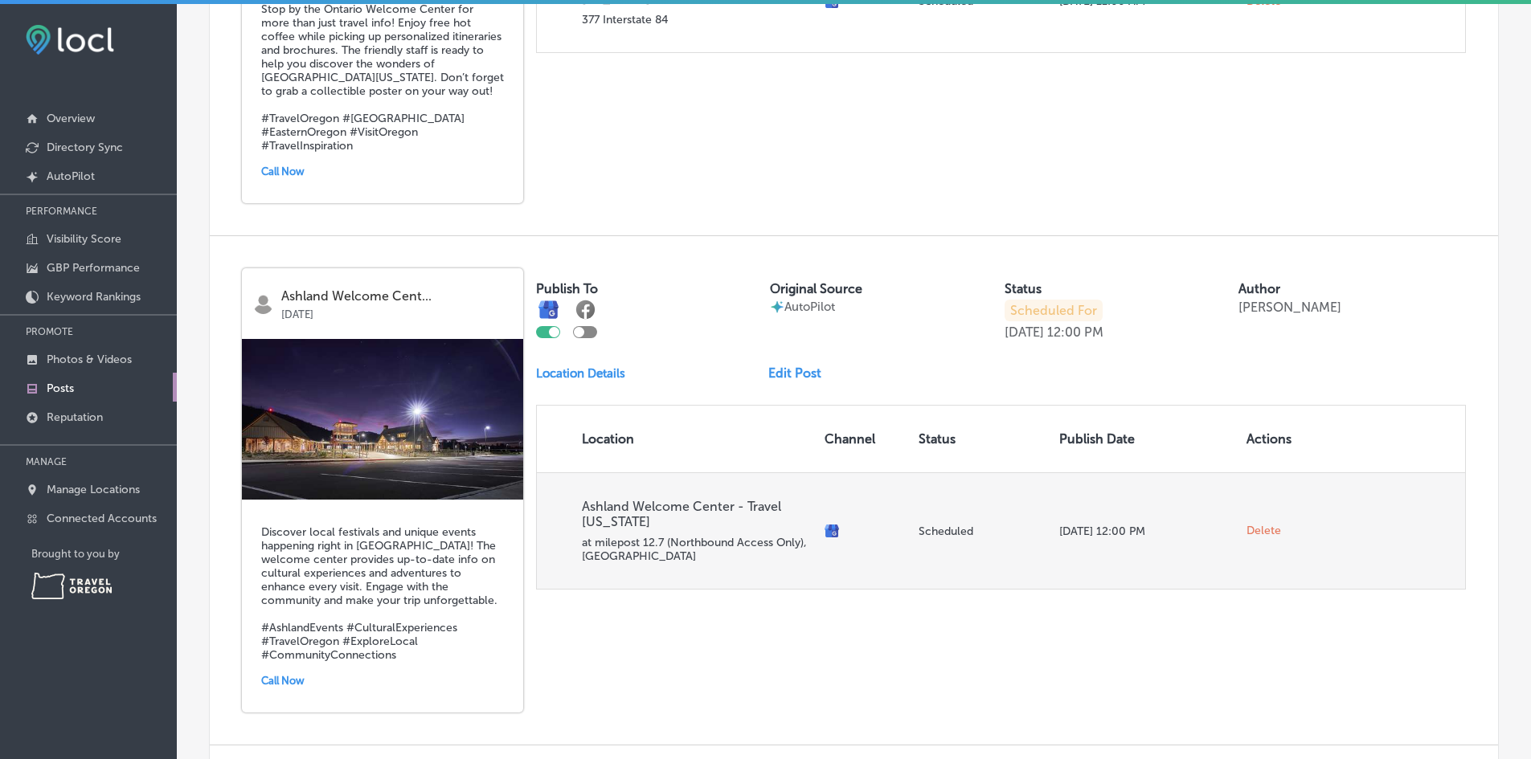
click at [1261, 525] on span "Delete" at bounding box center [1263, 531] width 35 height 14
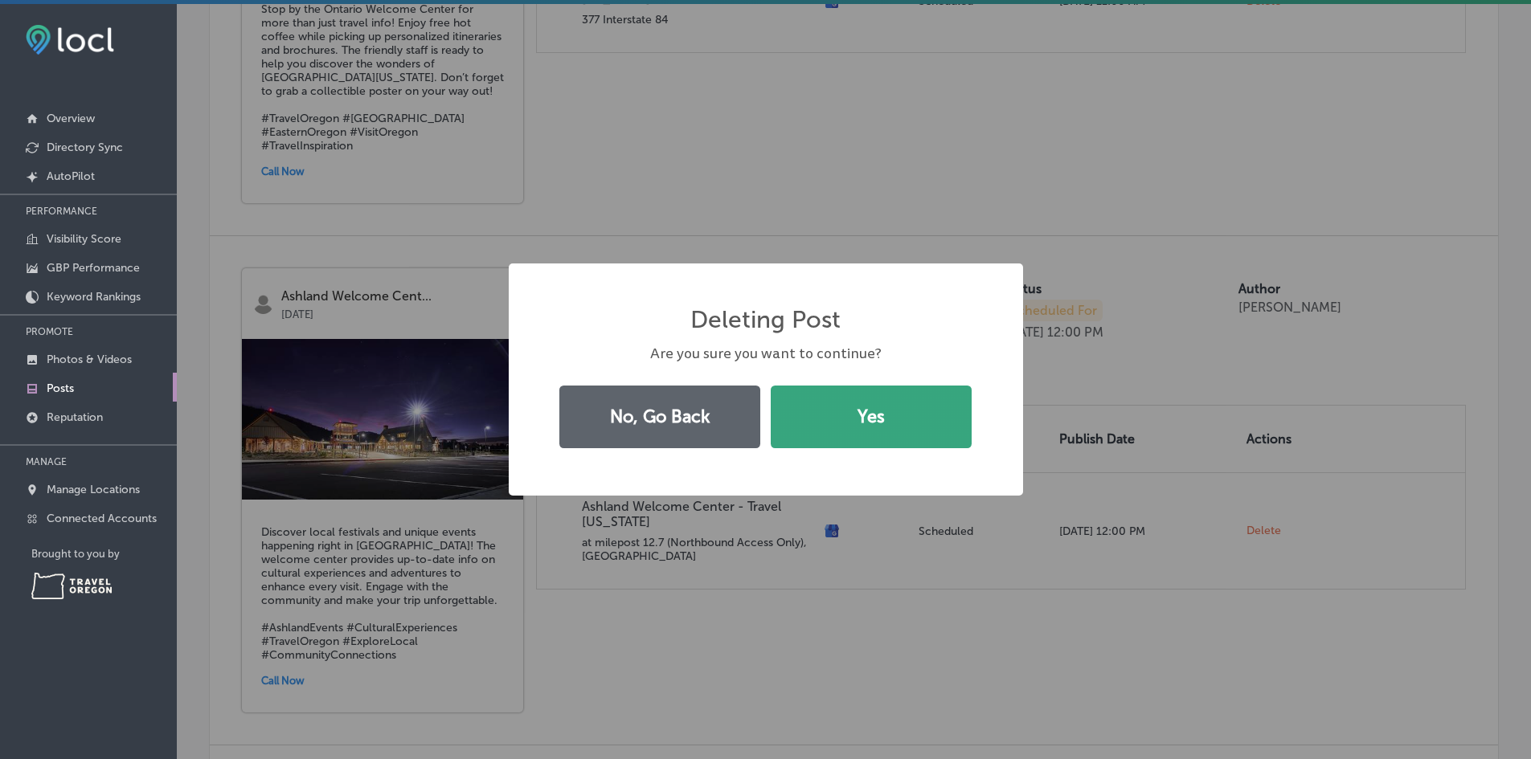
click at [930, 427] on button "Yes" at bounding box center [870, 417] width 201 height 63
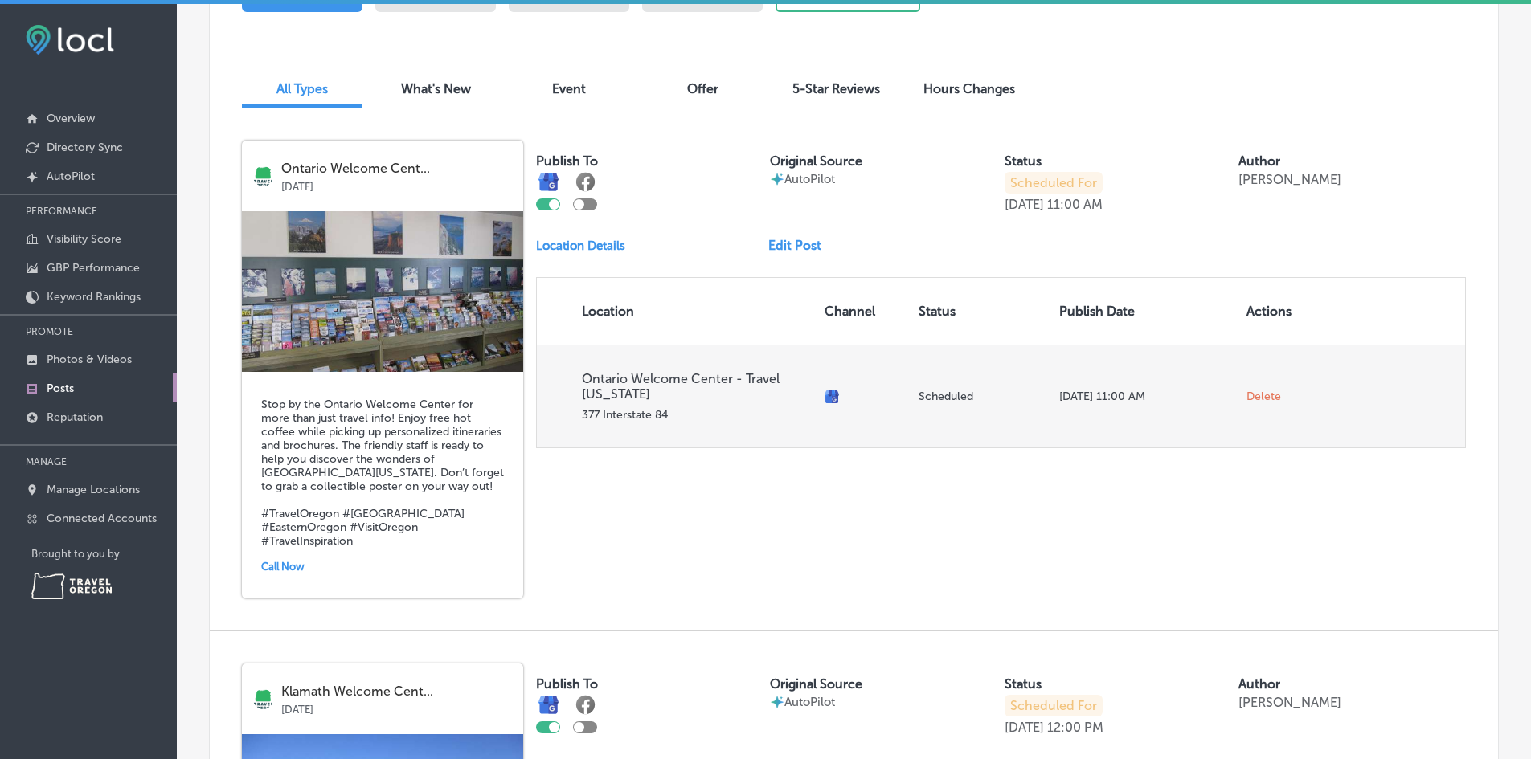
scroll to position [497, 0]
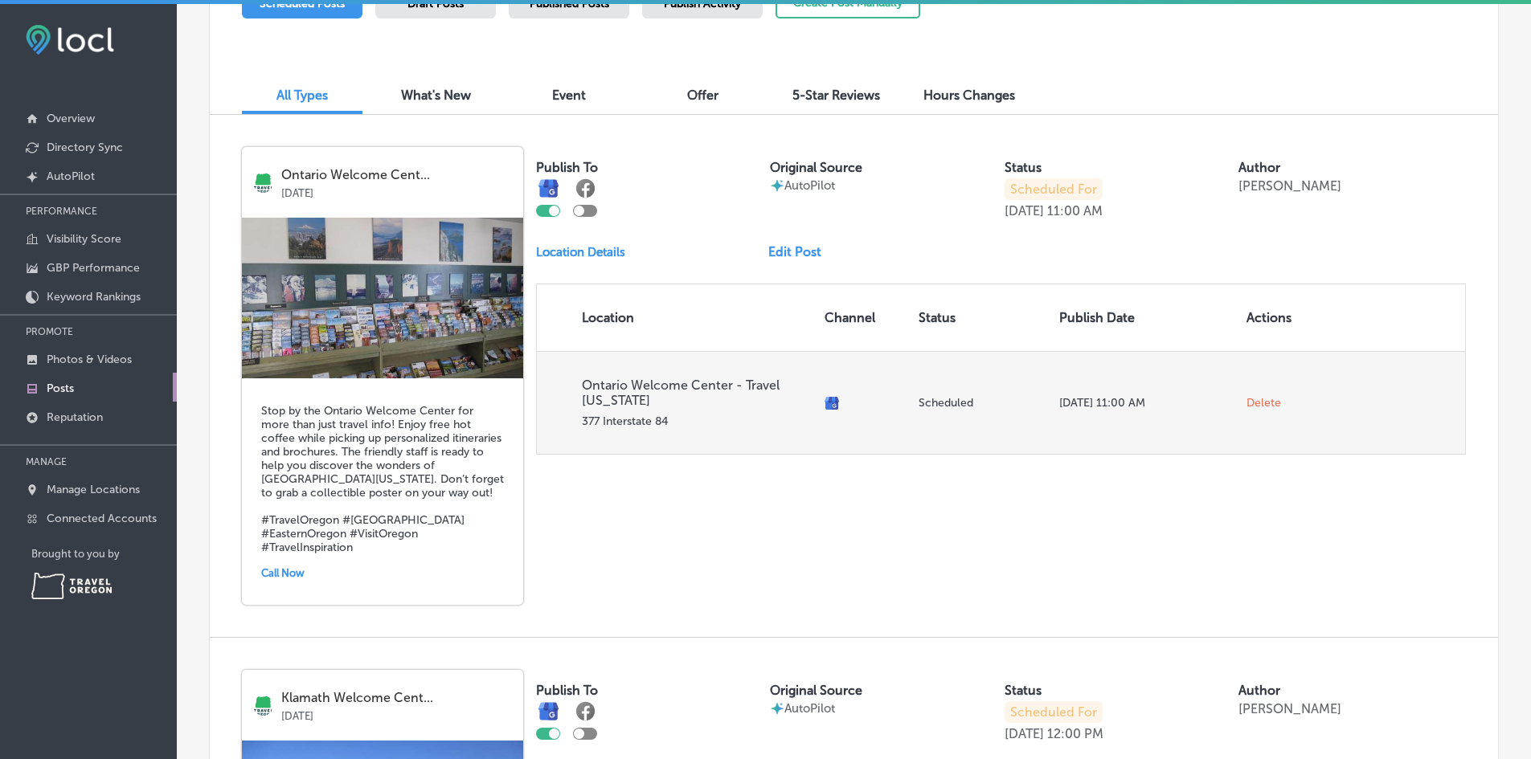
click at [1257, 398] on span "Delete" at bounding box center [1263, 403] width 35 height 14
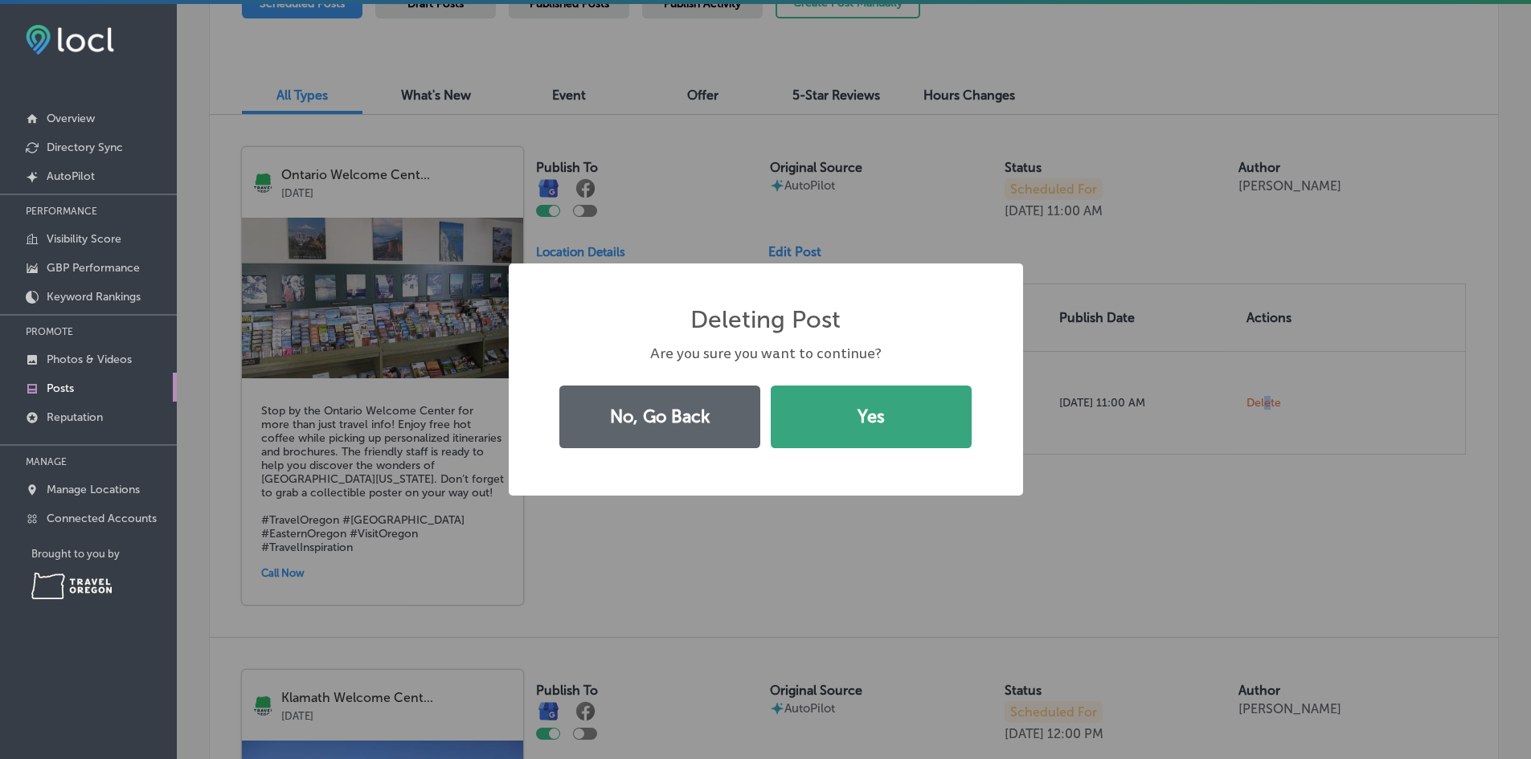
click at [835, 407] on button "Yes" at bounding box center [870, 417] width 201 height 63
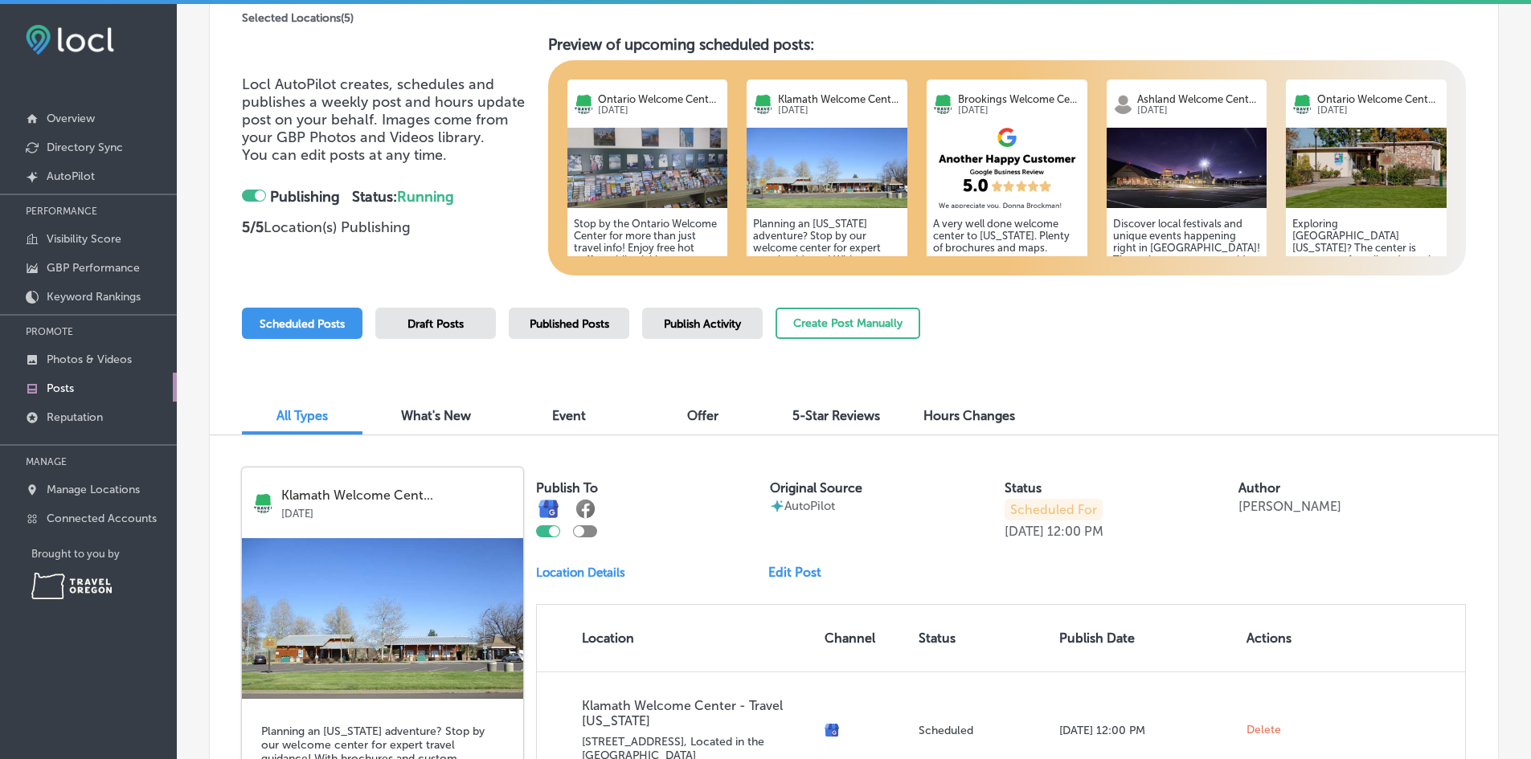
scroll to position [176, 0]
click at [467, 326] on div "Draft Posts" at bounding box center [435, 324] width 121 height 31
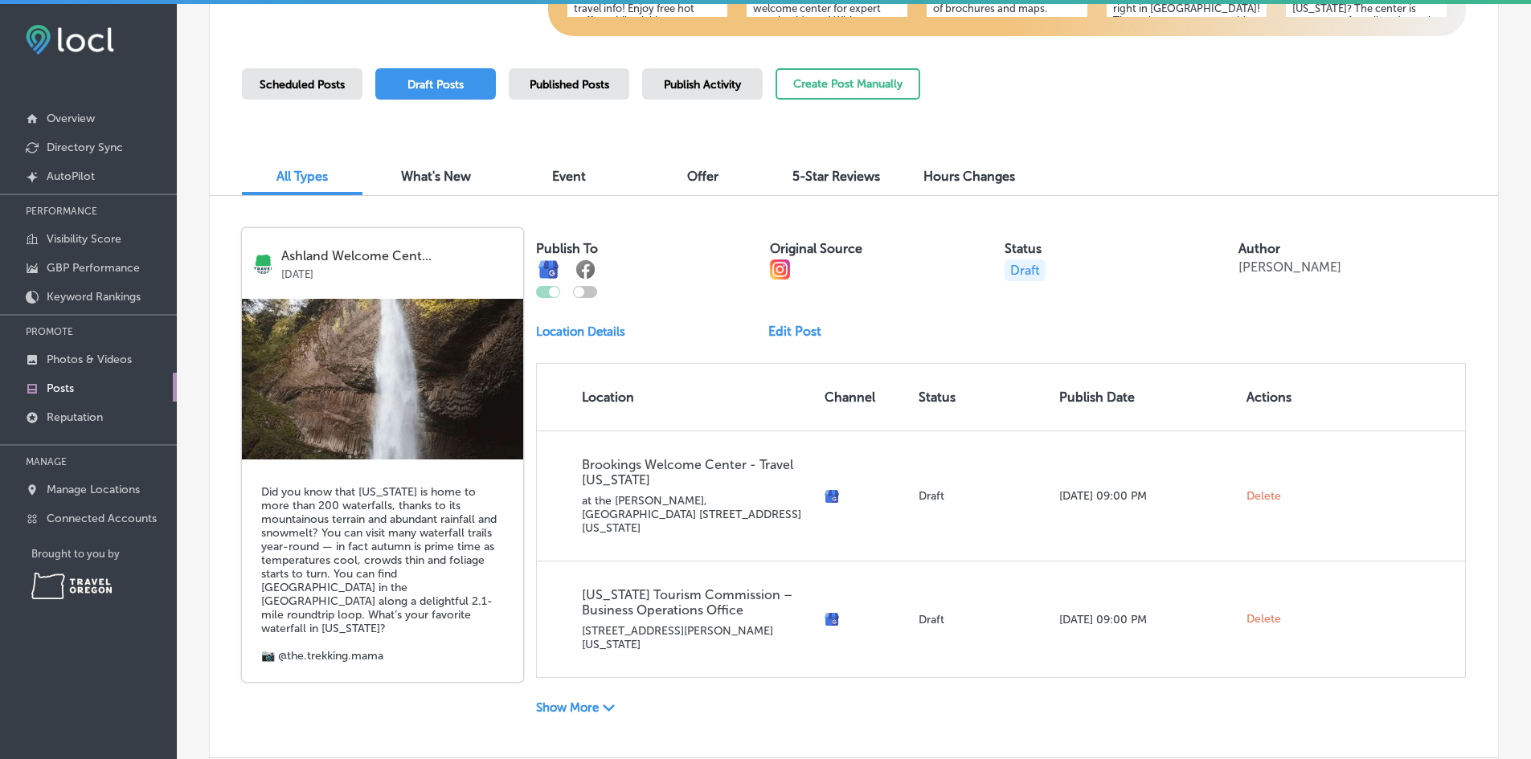
scroll to position [417, 0]
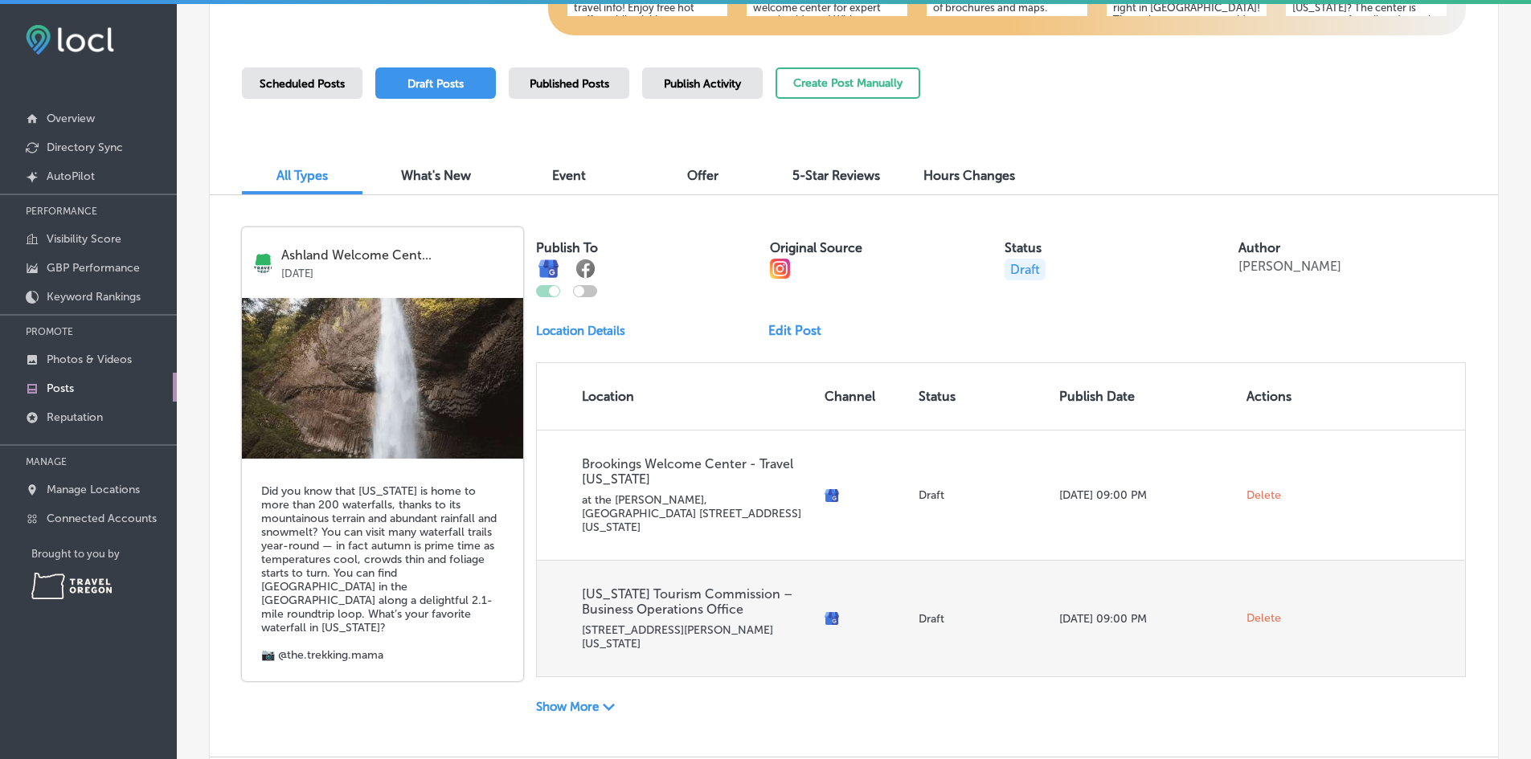
click at [1248, 611] on span "Delete" at bounding box center [1263, 618] width 35 height 14
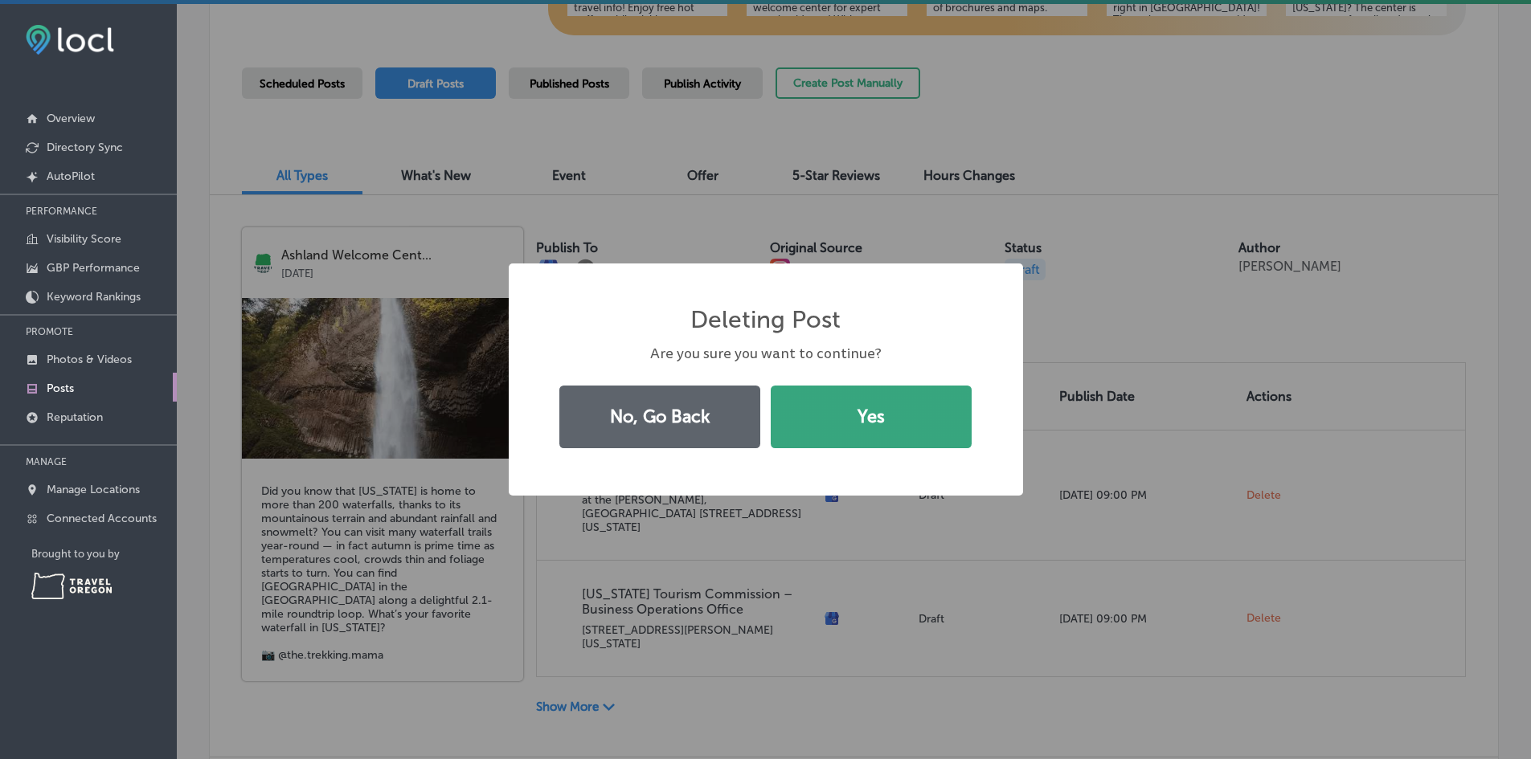
click at [868, 411] on button "Yes" at bounding box center [870, 417] width 201 height 63
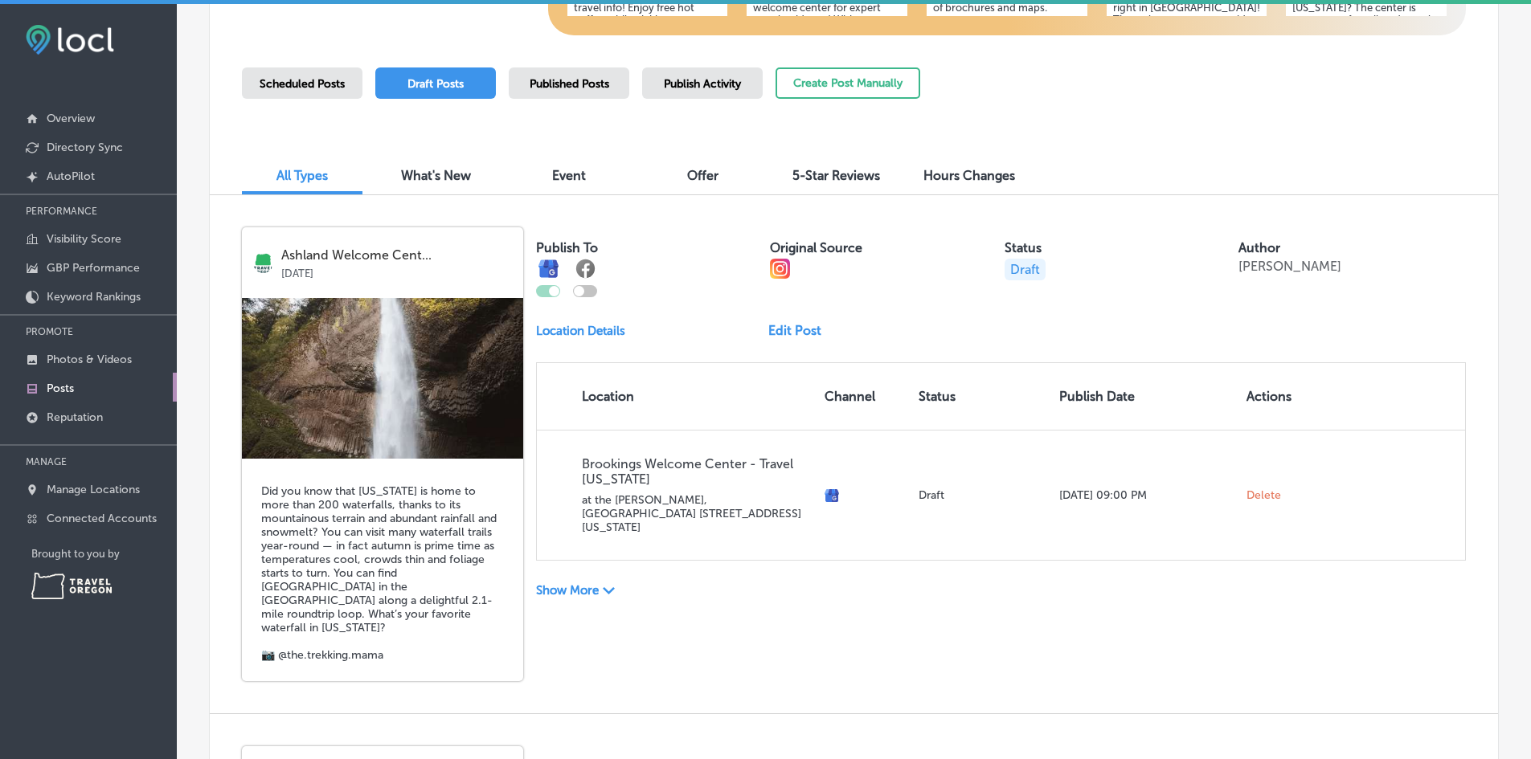
click at [604, 587] on icon "Path Created with Sketch." at bounding box center [609, 590] width 12 height 7
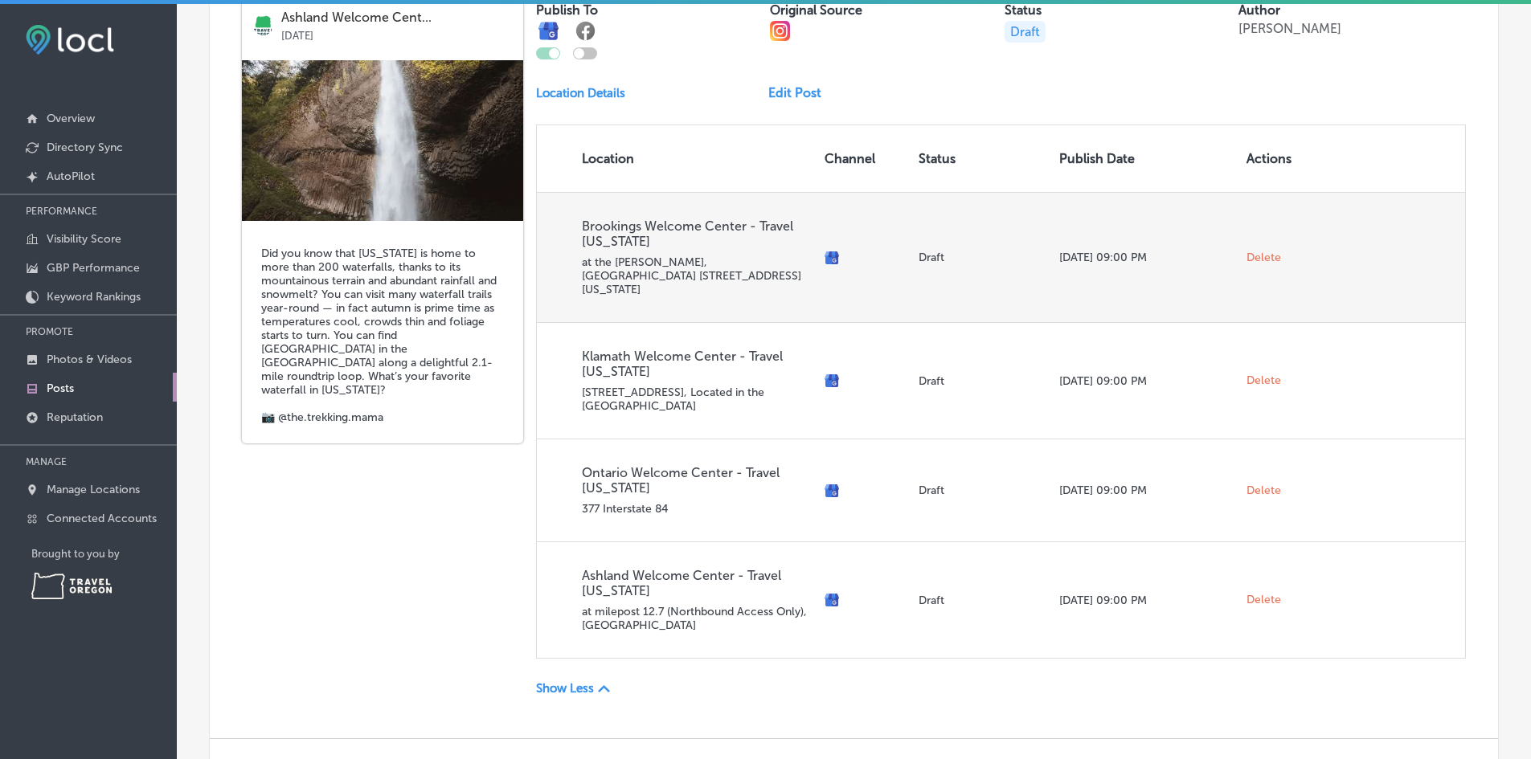
scroll to position [658, 0]
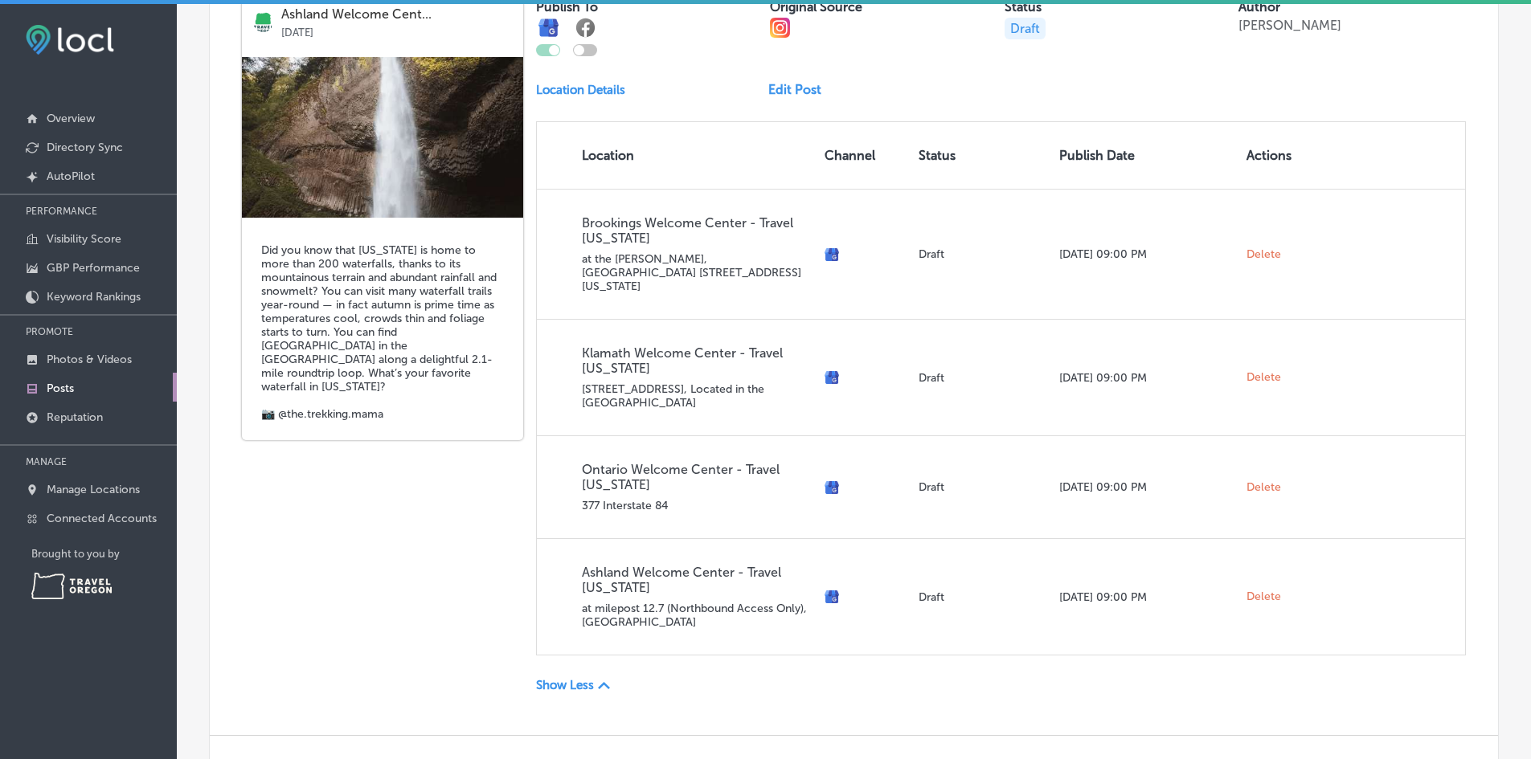
click at [352, 587] on div "Ashland Welcome Cent... [DATE] Did you know that [US_STATE] is home to more tha…" at bounding box center [854, 344] width 1288 height 781
click at [569, 678] on p "Show Less" at bounding box center [565, 685] width 58 height 14
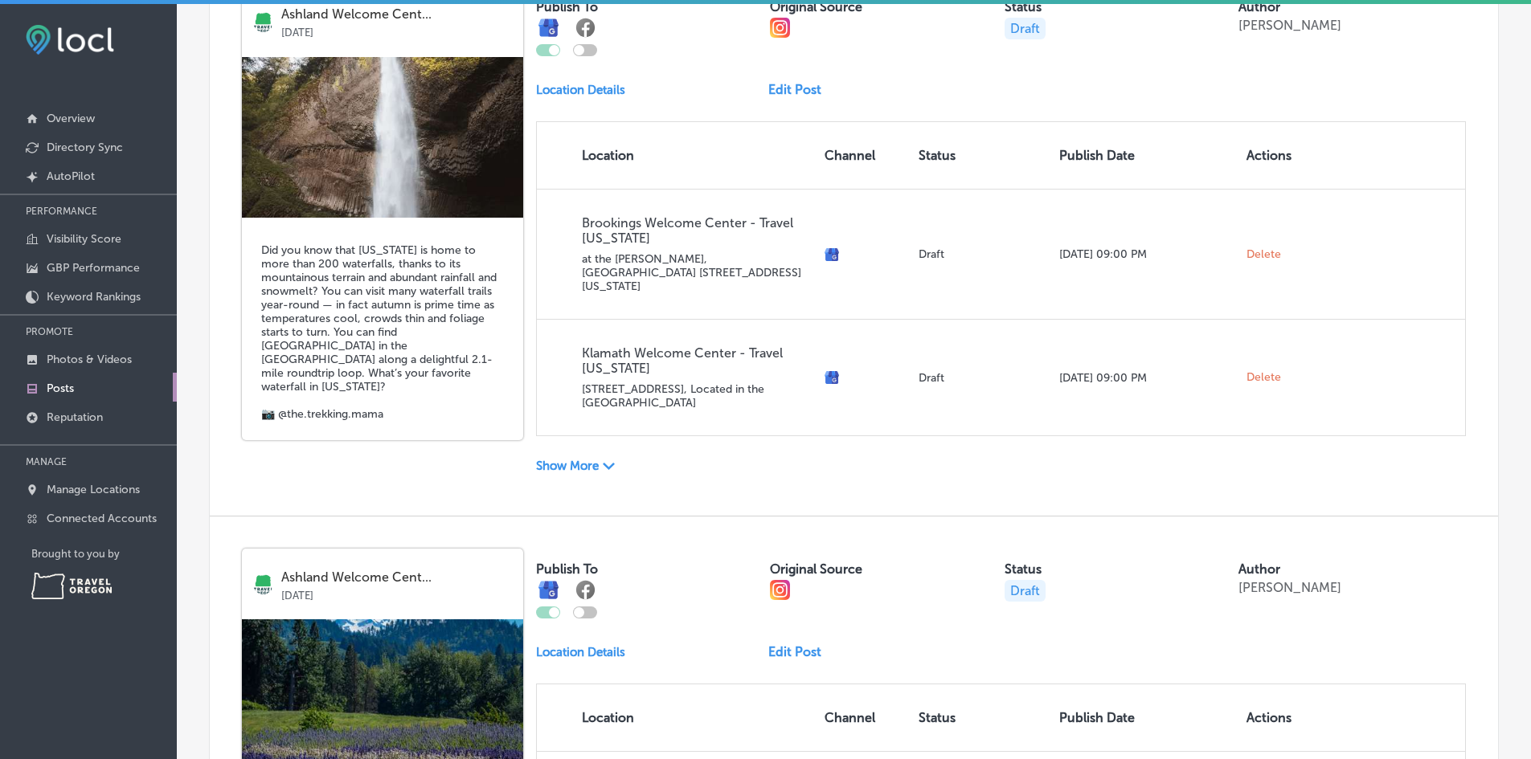
scroll to position [979, 0]
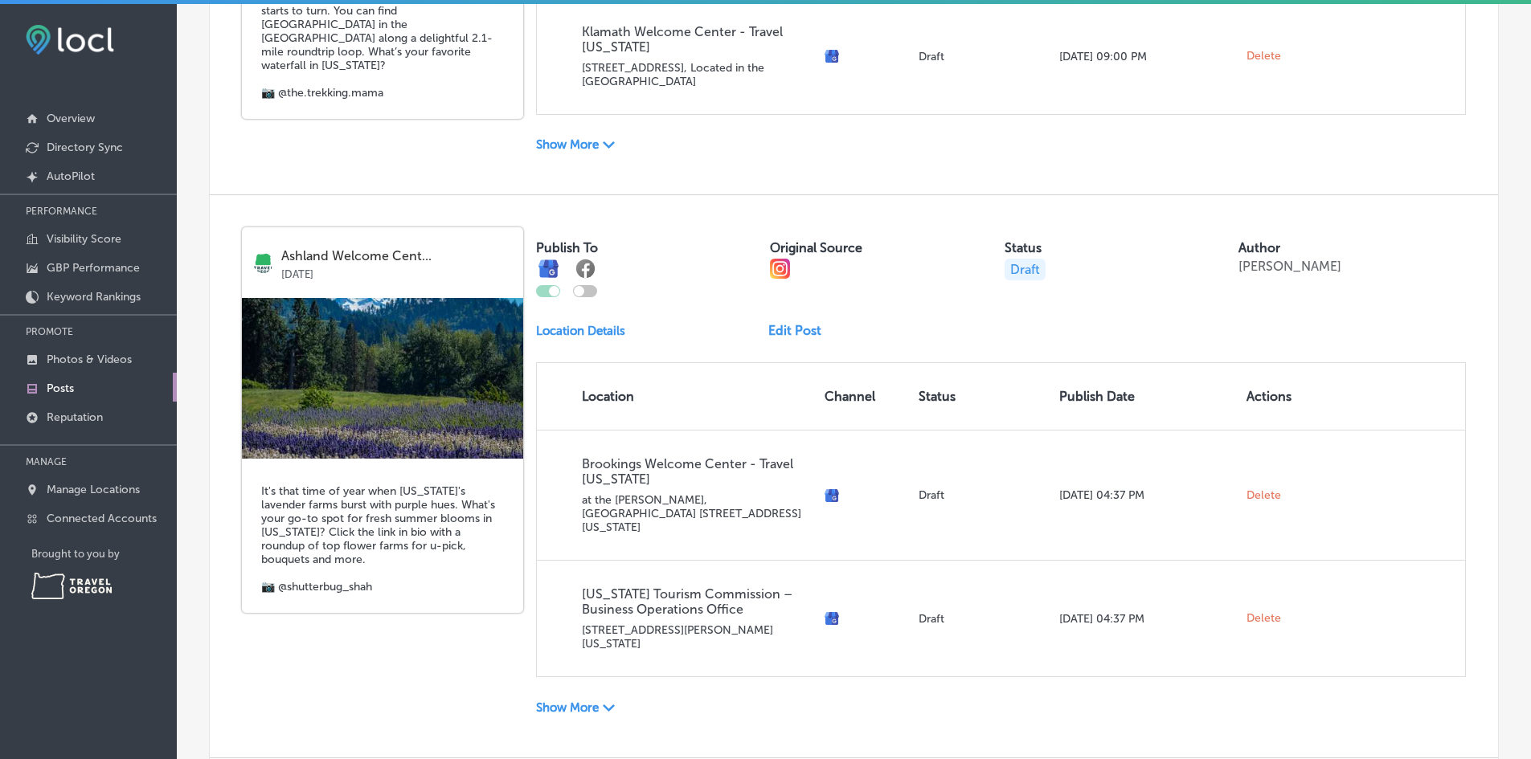
click at [584, 701] on p "Show More" at bounding box center [567, 708] width 63 height 14
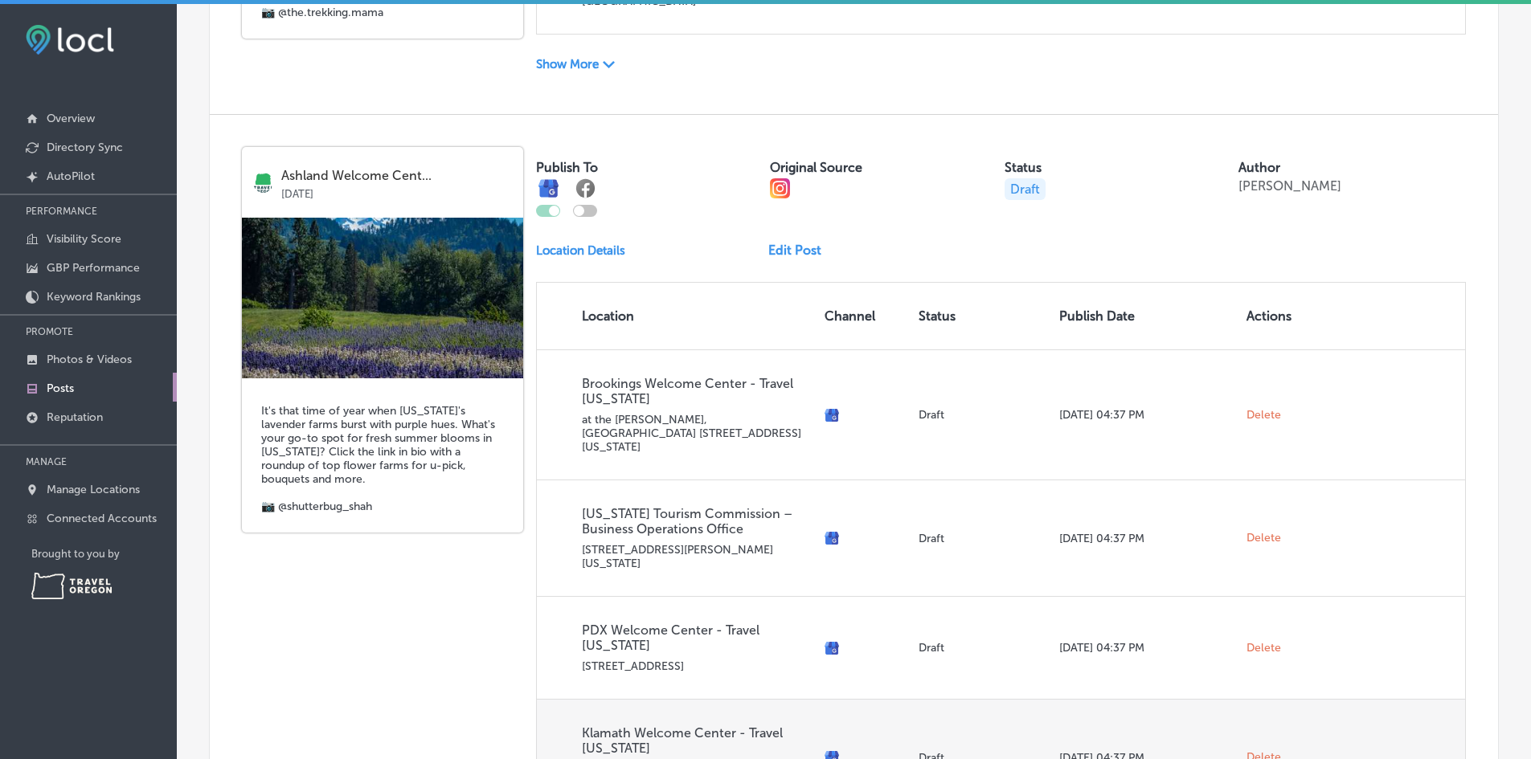
scroll to position [1381, 0]
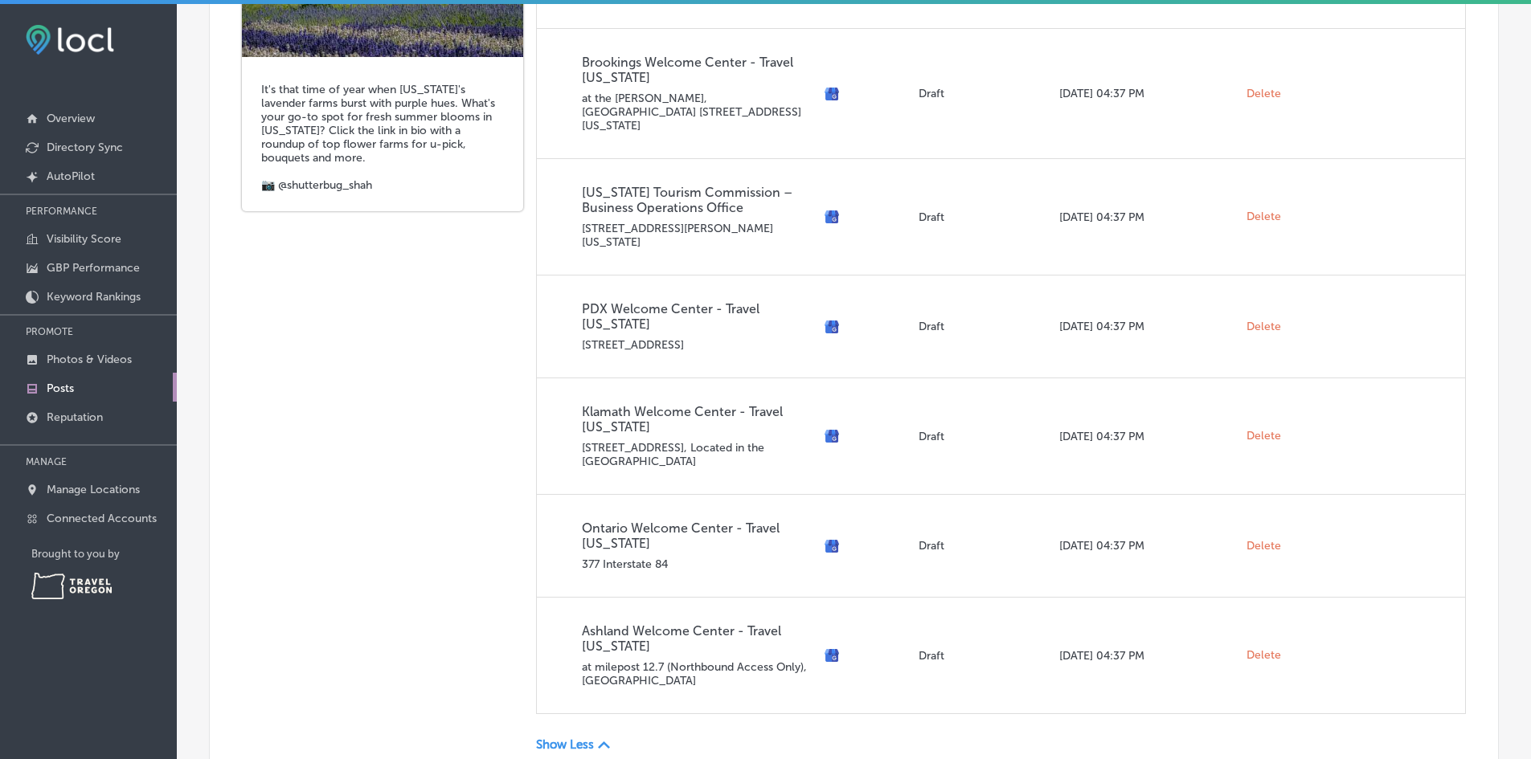
click at [590, 738] on p "Show Less" at bounding box center [565, 745] width 58 height 14
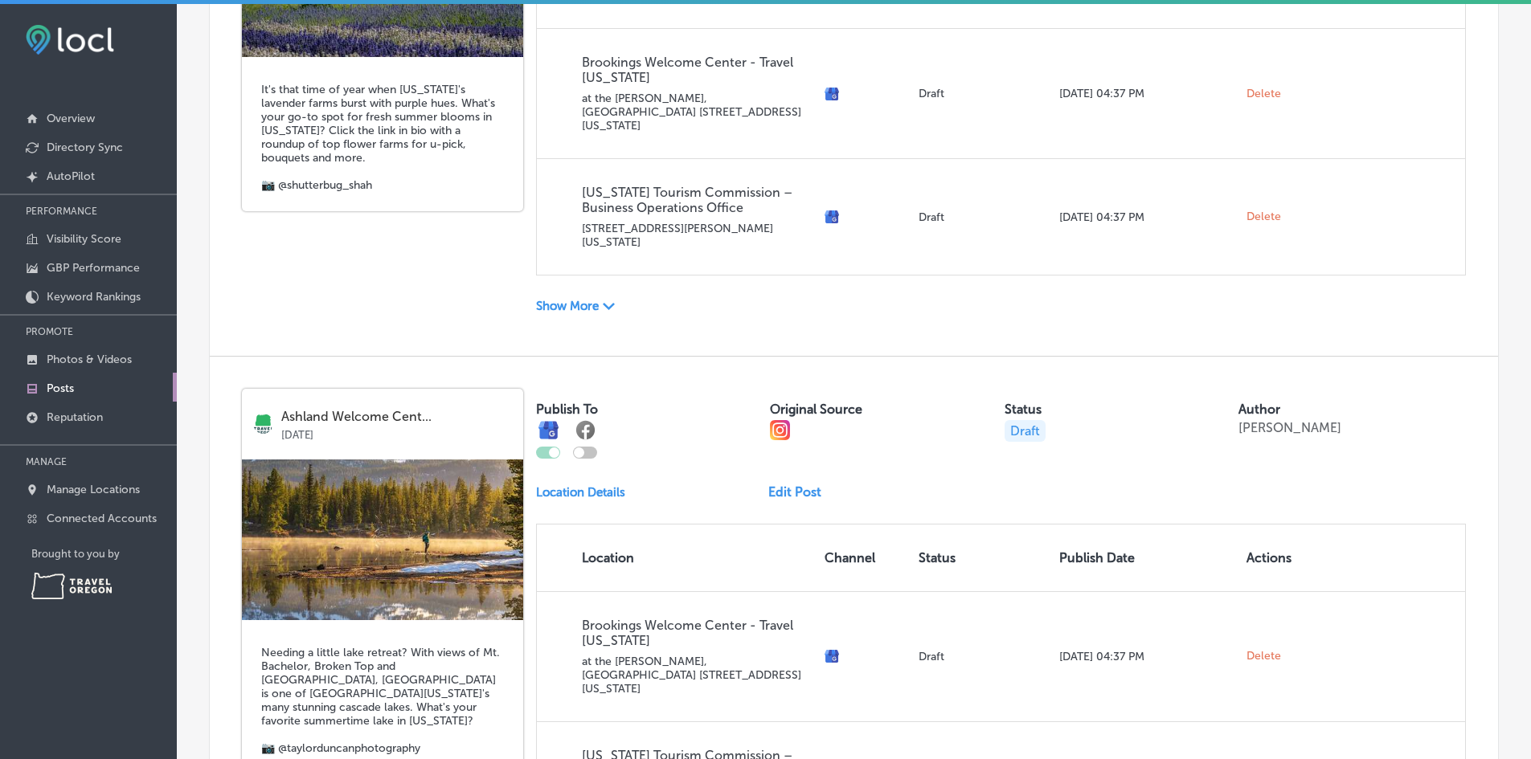
scroll to position [1611, 0]
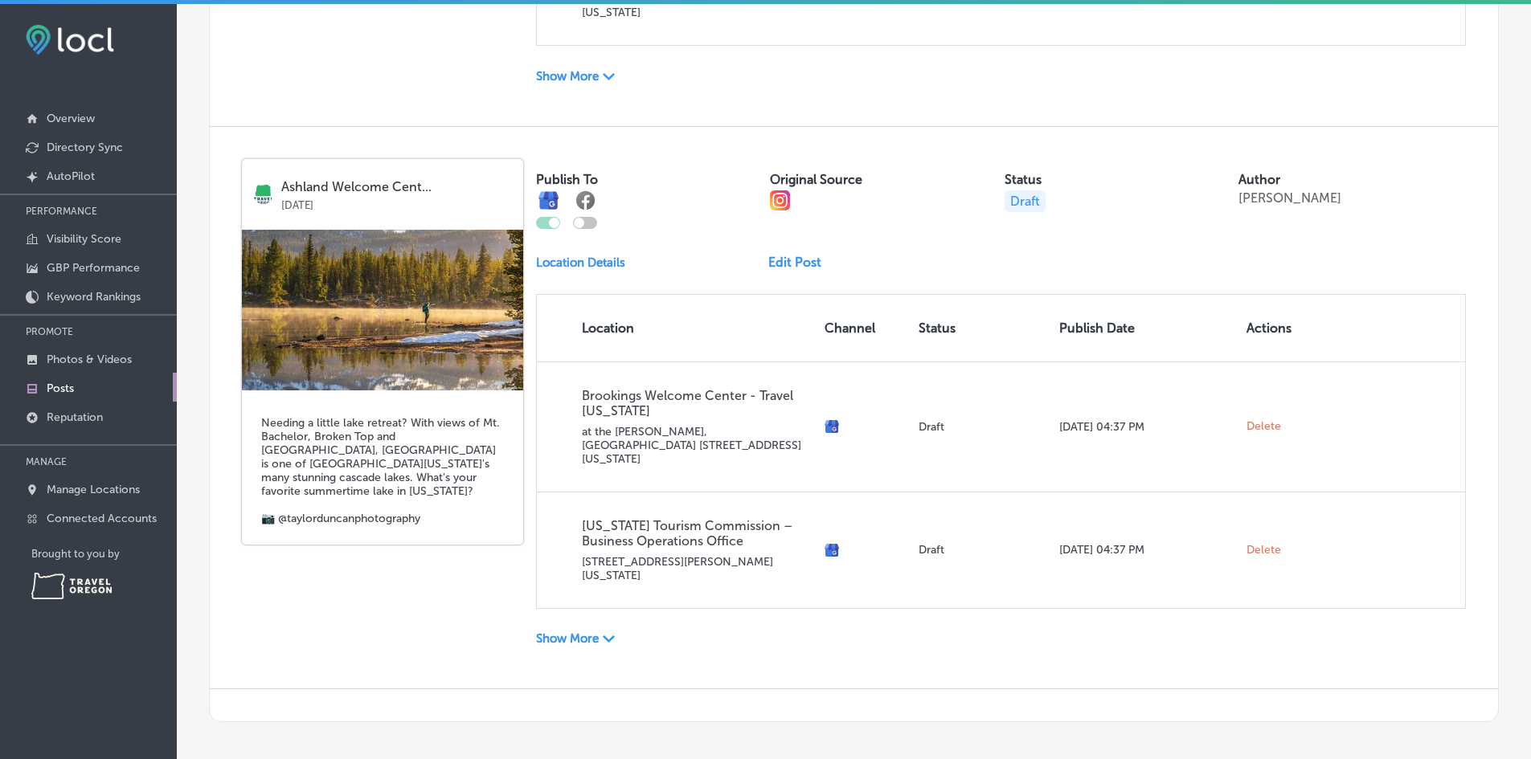
click at [594, 579] on div "Publish To Original Source Status Draft Author [PERSON_NAME] Location Details E…" at bounding box center [1001, 407] width 930 height 497
click at [591, 631] on p "Show More" at bounding box center [567, 638] width 63 height 14
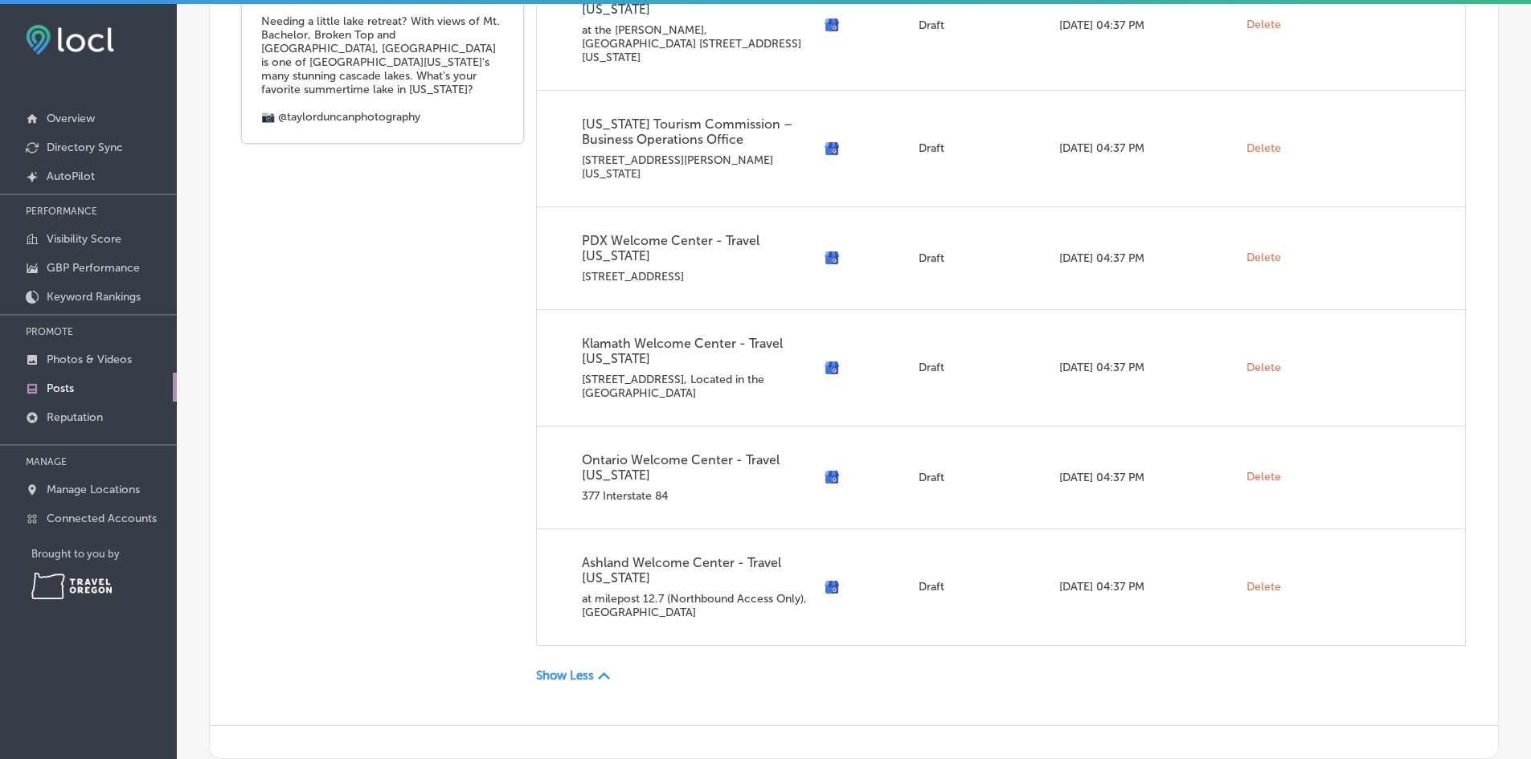
click at [581, 668] on p "Show Less" at bounding box center [565, 675] width 58 height 14
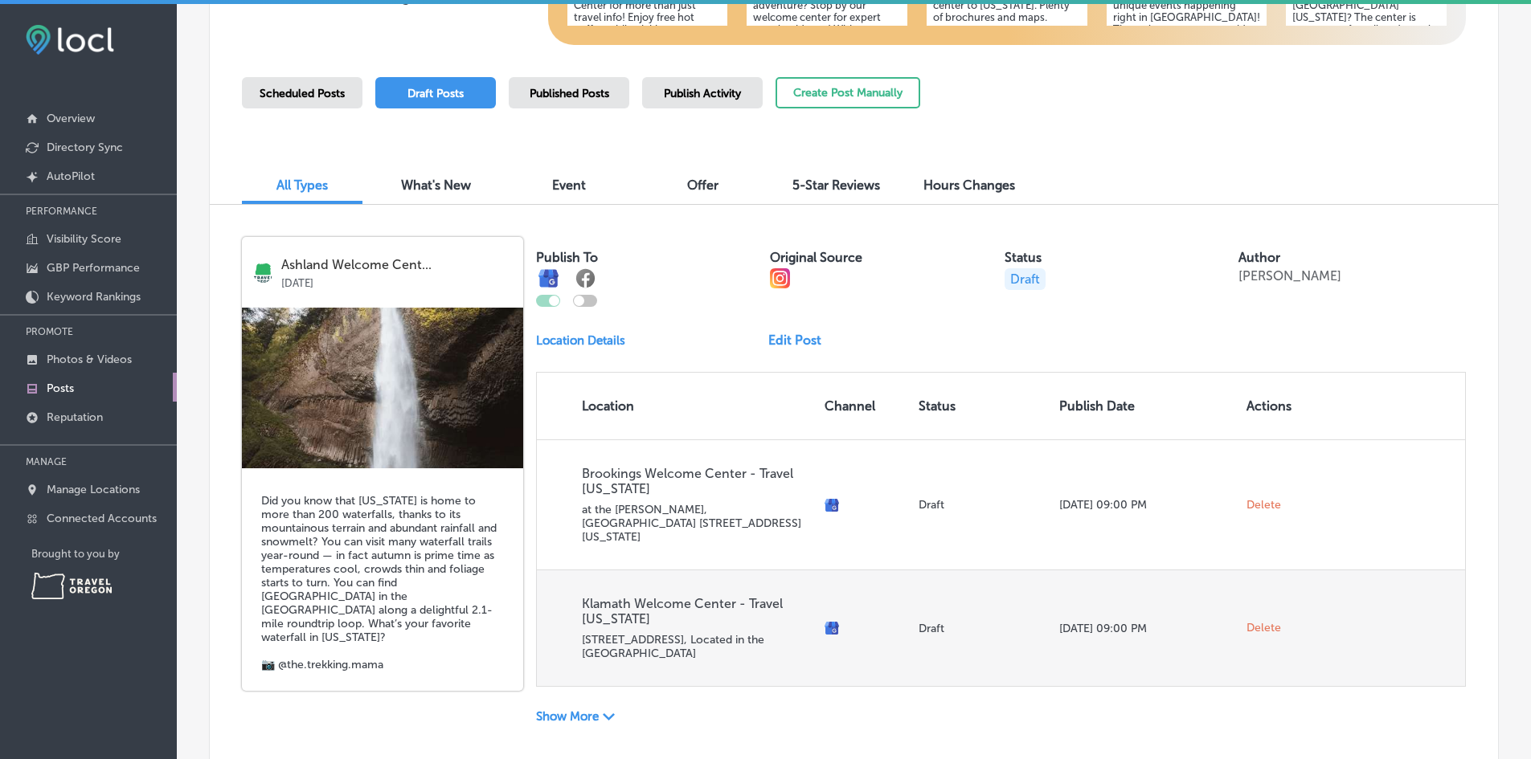
scroll to position [406, 0]
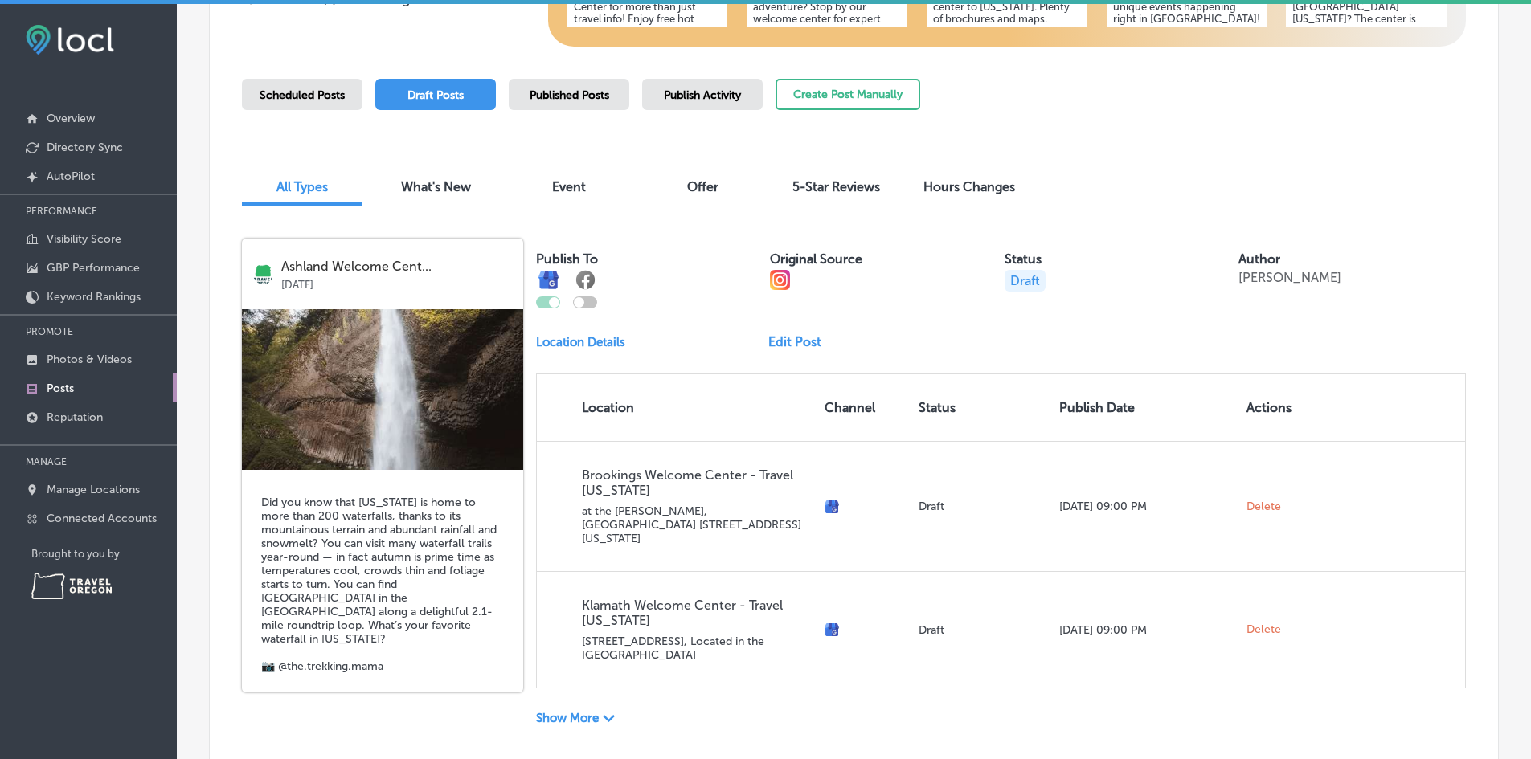
click at [596, 711] on p "Show More" at bounding box center [567, 718] width 63 height 14
click at [786, 346] on link "Edit Post" at bounding box center [801, 341] width 66 height 15
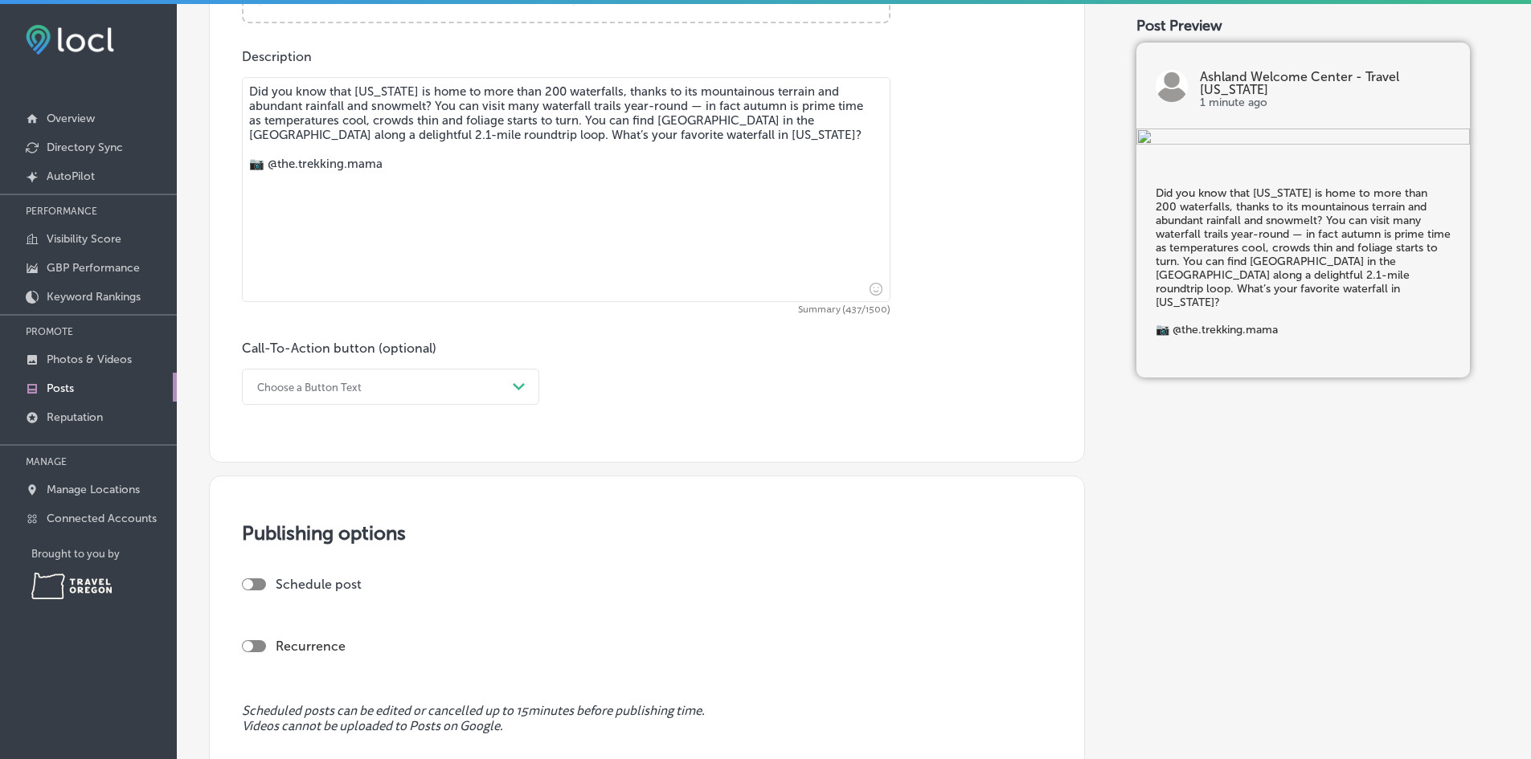
scroll to position [803, 0]
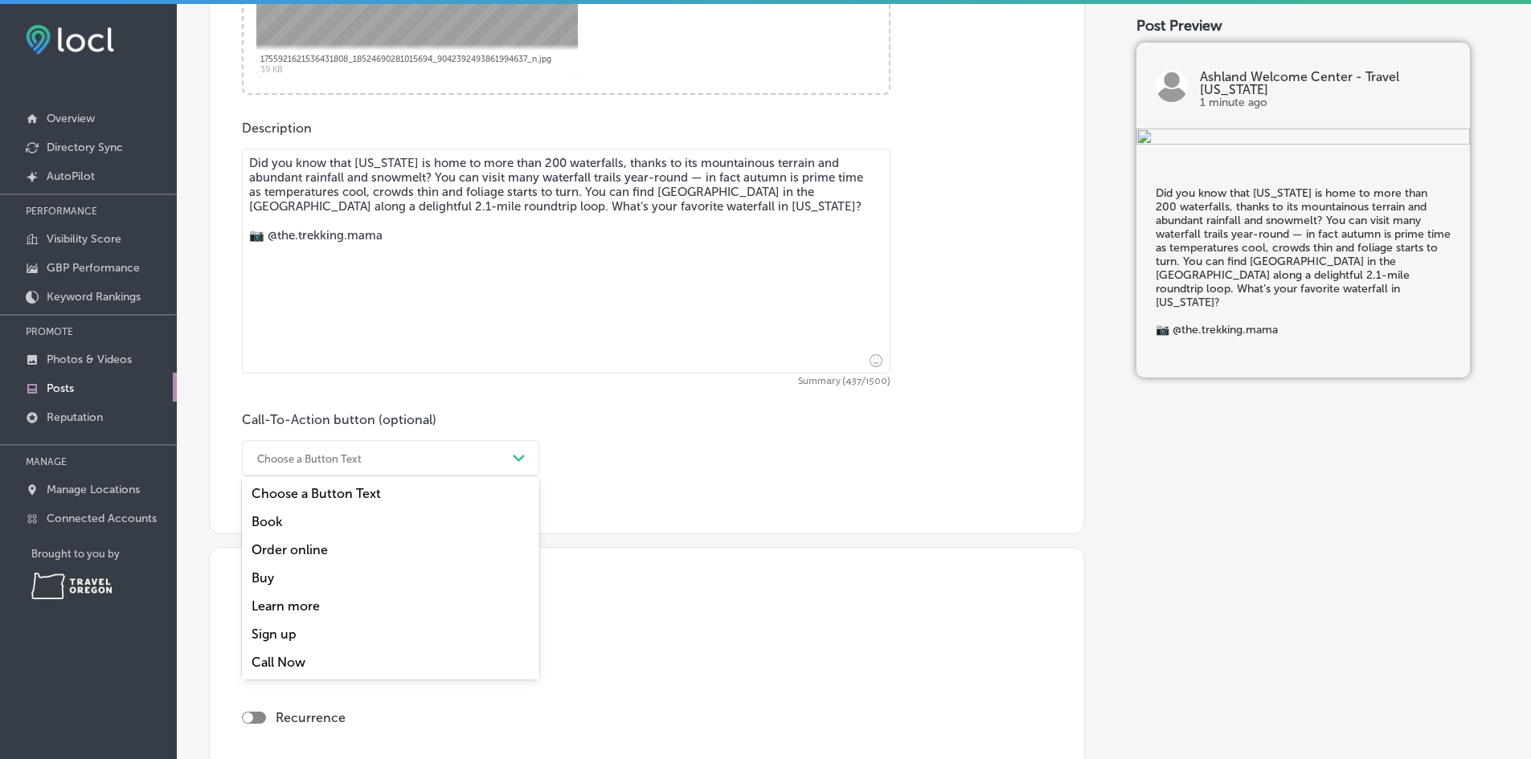
click at [443, 454] on div "Choose a Button Text" at bounding box center [377, 458] width 257 height 25
click at [309, 606] on div "Learn more" at bounding box center [390, 606] width 297 height 28
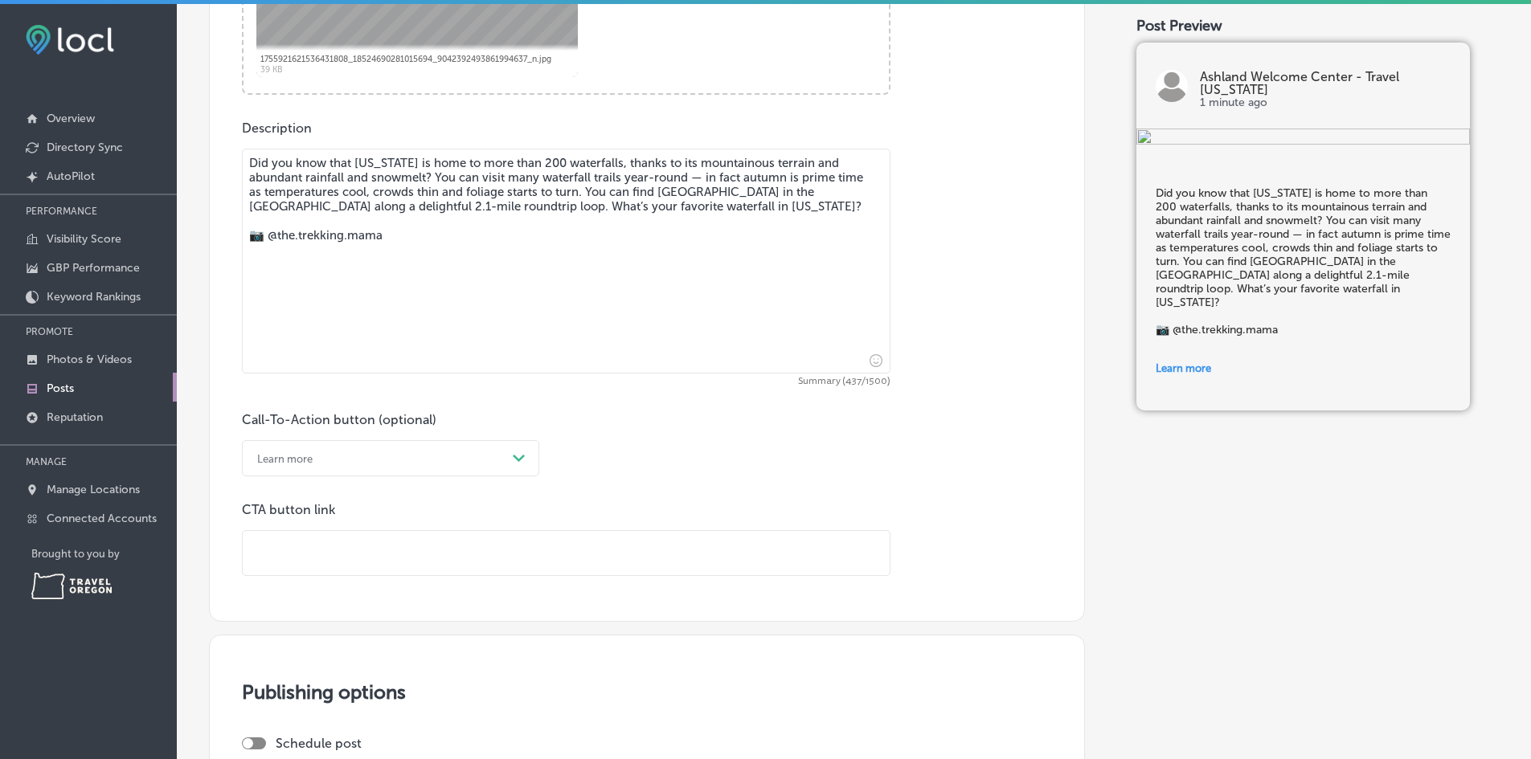
click at [320, 552] on input "text" at bounding box center [566, 553] width 647 height 44
paste input "[URL][DOMAIN_NAME]"
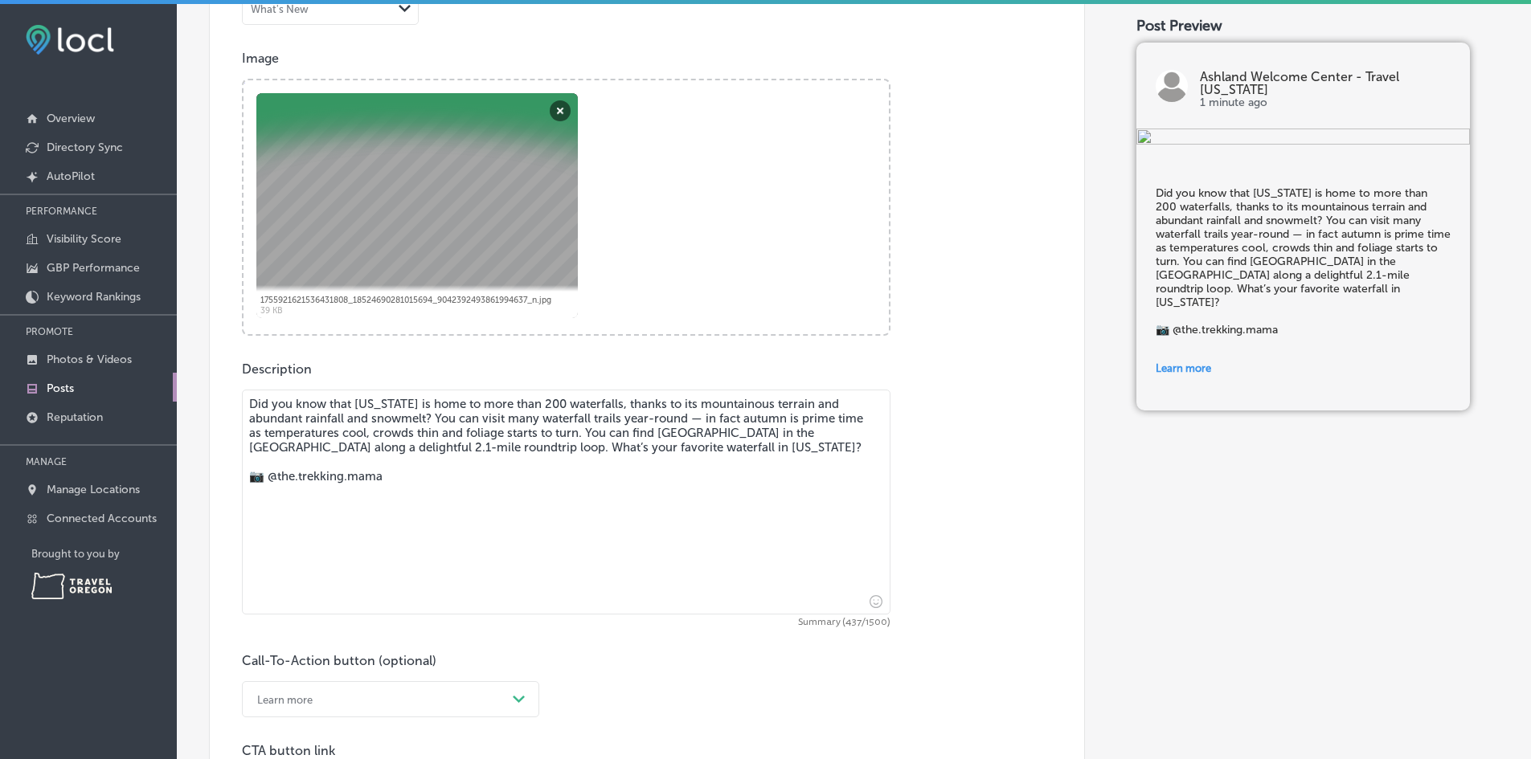
scroll to position [321, 0]
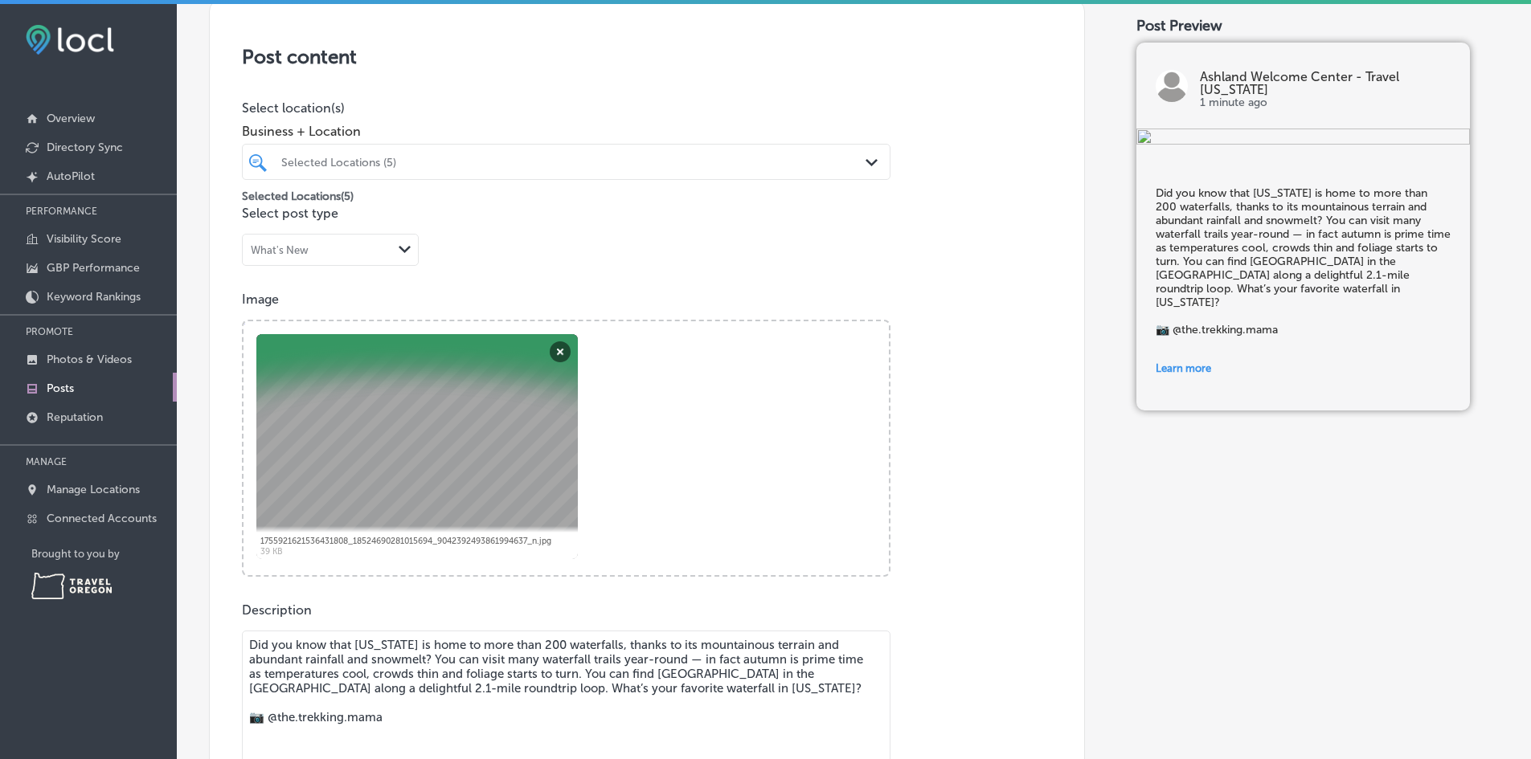
type input "[URL][DOMAIN_NAME]"
drag, startPoint x: 373, startPoint y: 721, endPoint x: 272, endPoint y: 730, distance: 100.8
click at [272, 730] on textarea "Did you know that [US_STATE] is home to more than 200 waterfalls, thanks to its…" at bounding box center [566, 743] width 648 height 225
paste textarea "[PERSON_NAME]"
drag, startPoint x: 770, startPoint y: 689, endPoint x: 521, endPoint y: 688, distance: 249.1
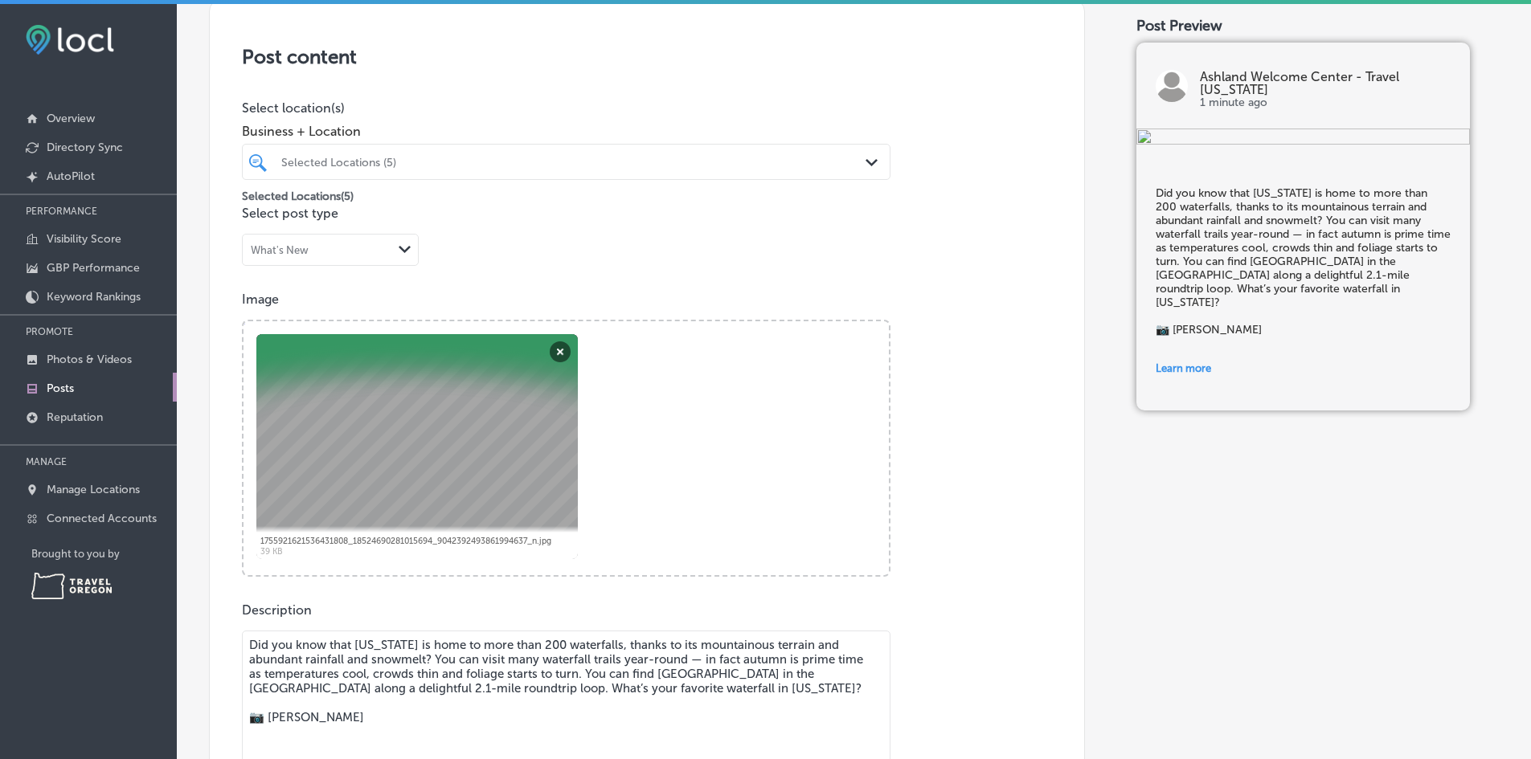
click at [521, 688] on textarea "Did you know that [US_STATE] is home to more than 200 waterfalls, thanks to its…" at bounding box center [566, 743] width 648 height 225
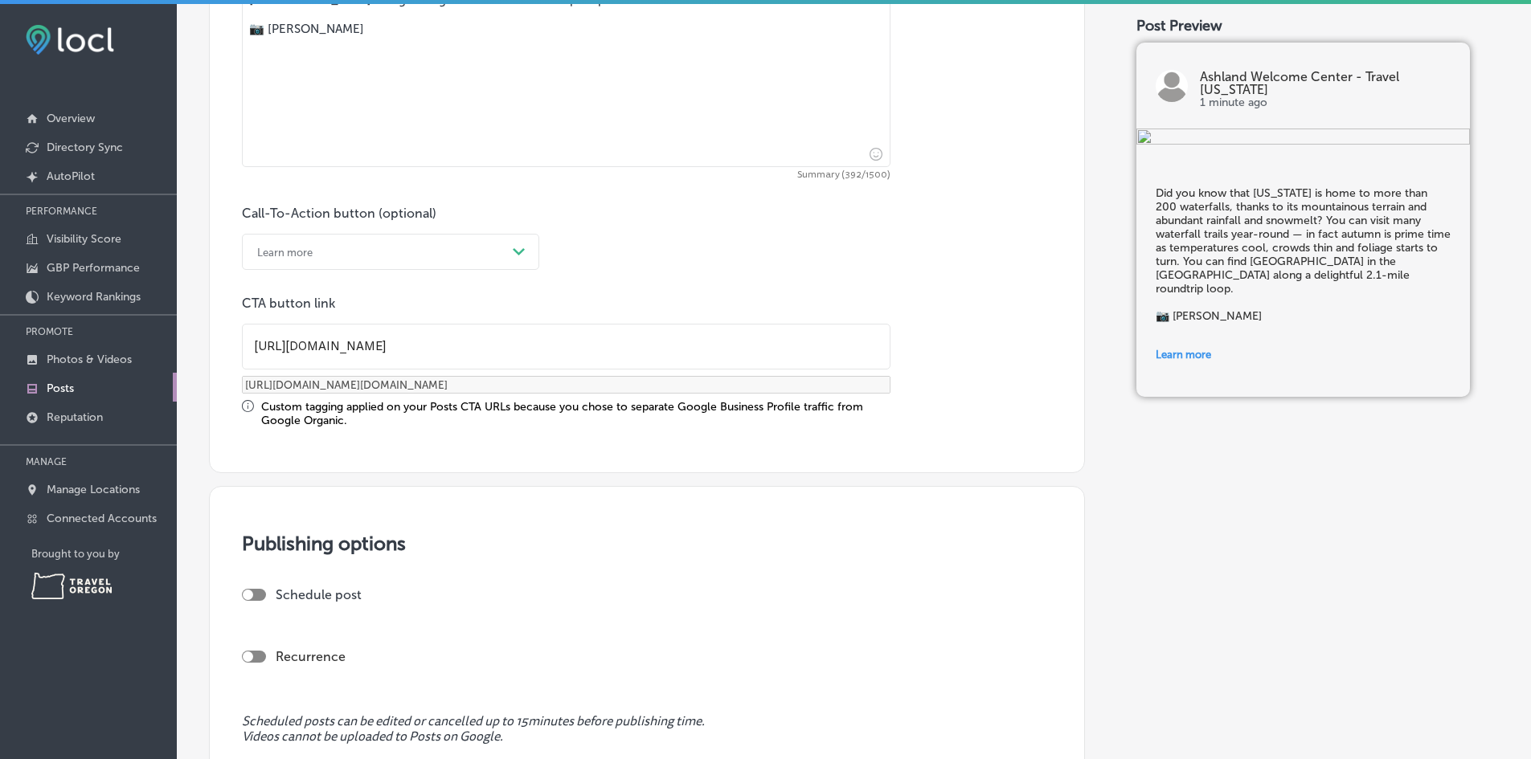
scroll to position [1125, 0]
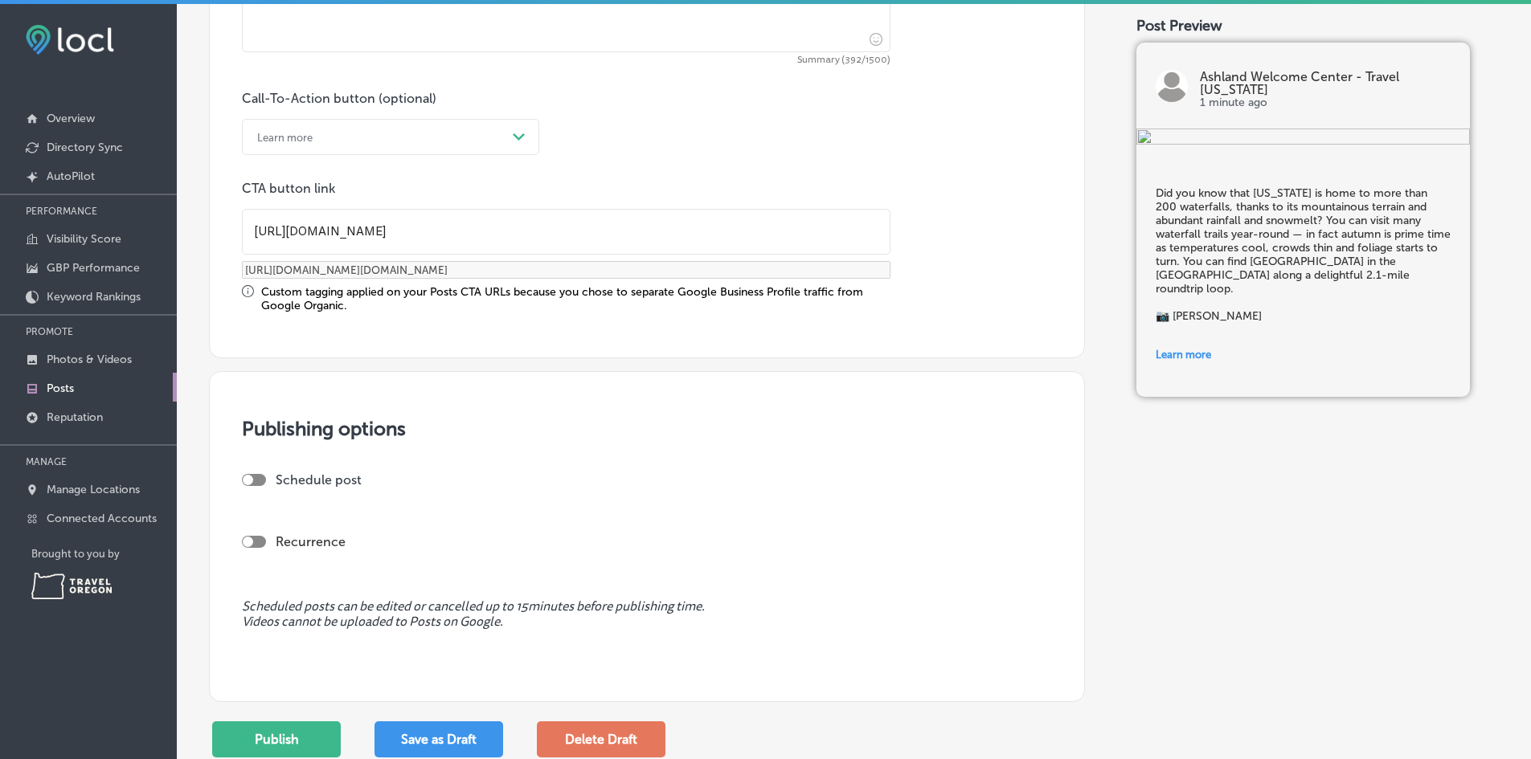
type textarea "Did you know that [US_STATE] is home to more than 200 waterfalls, thanks to its…"
click at [250, 482] on div at bounding box center [248, 480] width 10 height 10
checkbox input "true"
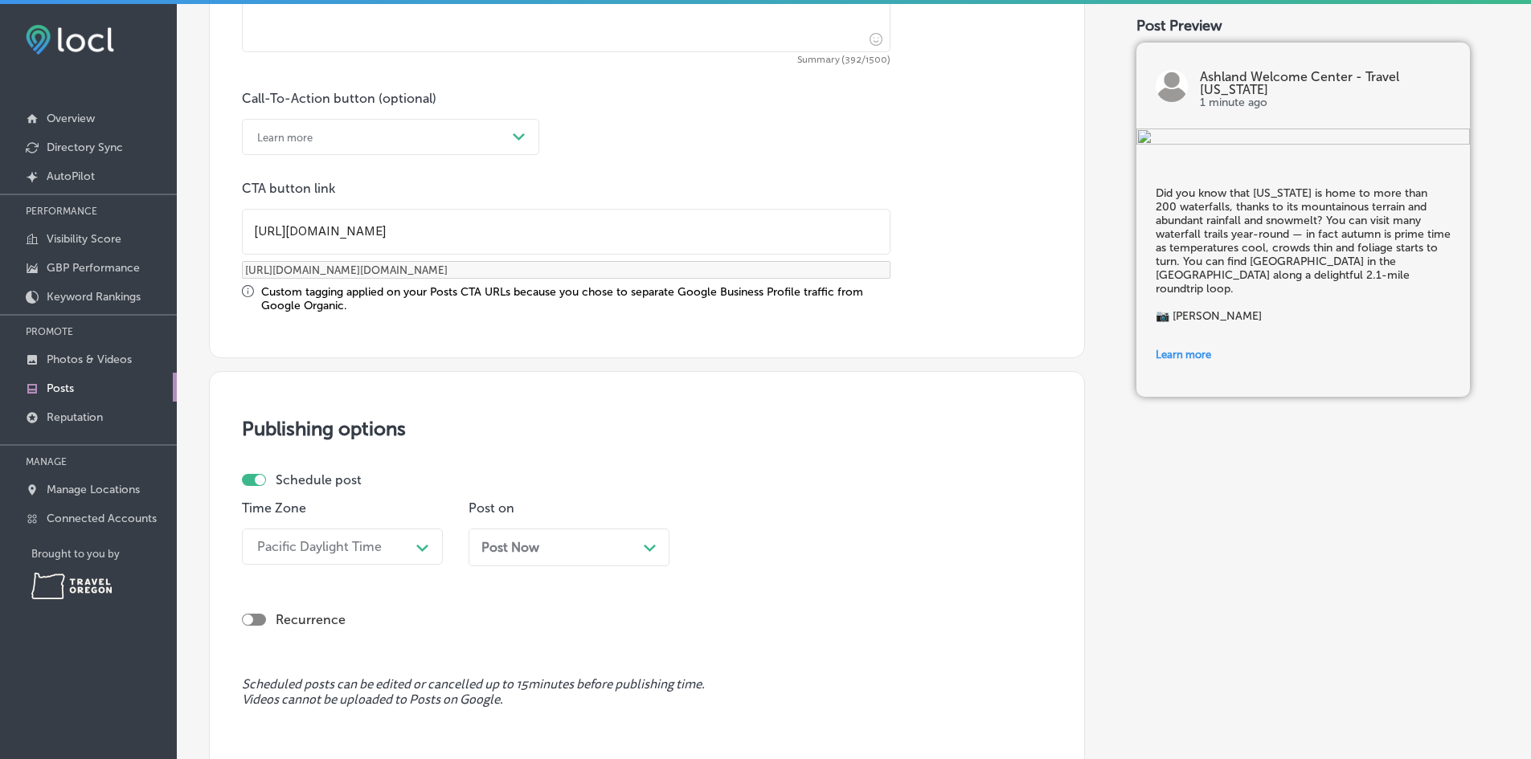
click at [592, 538] on div "Post Now Path Created with Sketch." at bounding box center [568, 548] width 201 height 38
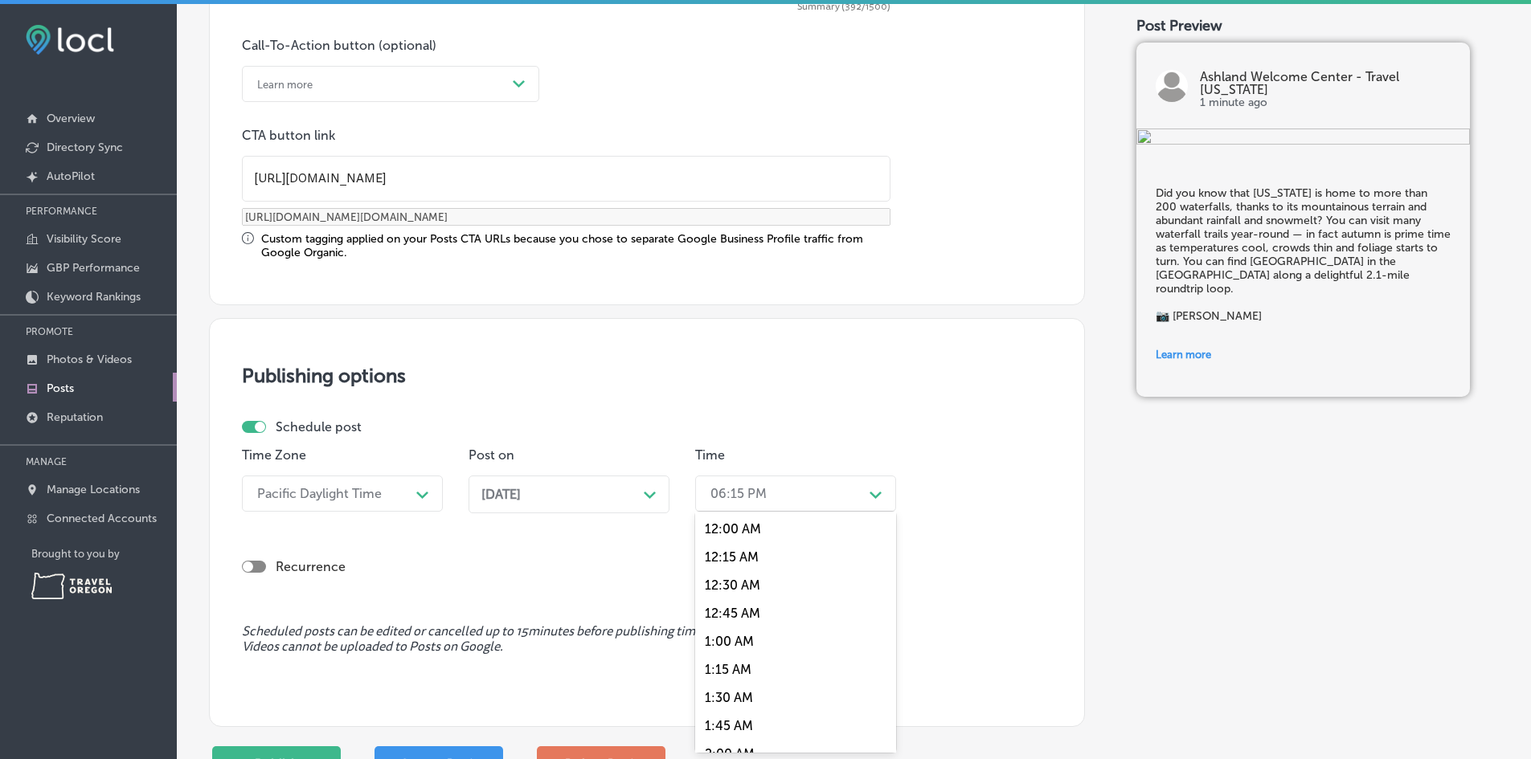
click at [751, 512] on div "option 12:15 AM focused, 2 of 96. 96 results available. Use Up and Down to choo…" at bounding box center [795, 494] width 201 height 36
click at [738, 595] on div "12:00 PM" at bounding box center [795, 593] width 201 height 28
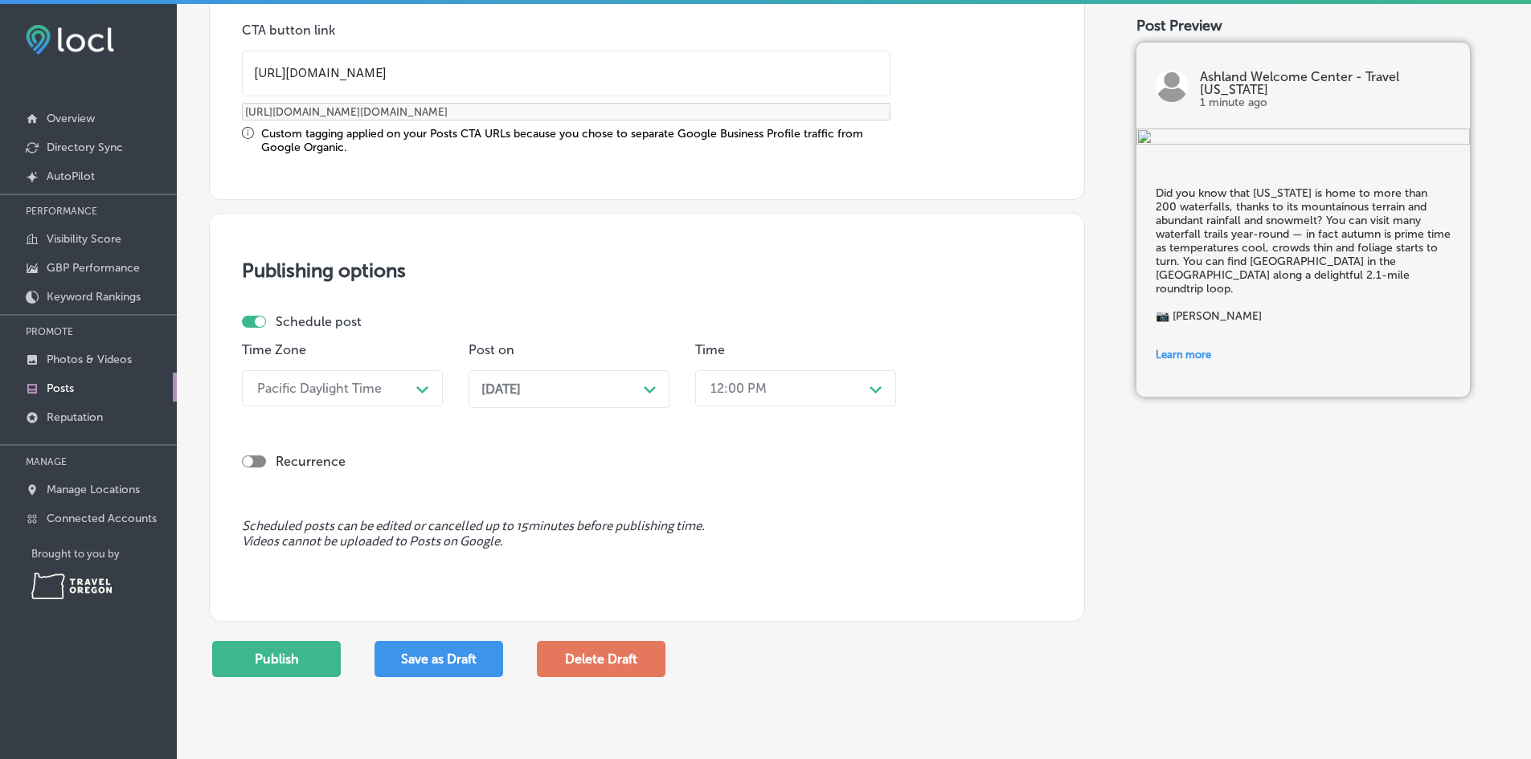
scroll to position [1419, 0]
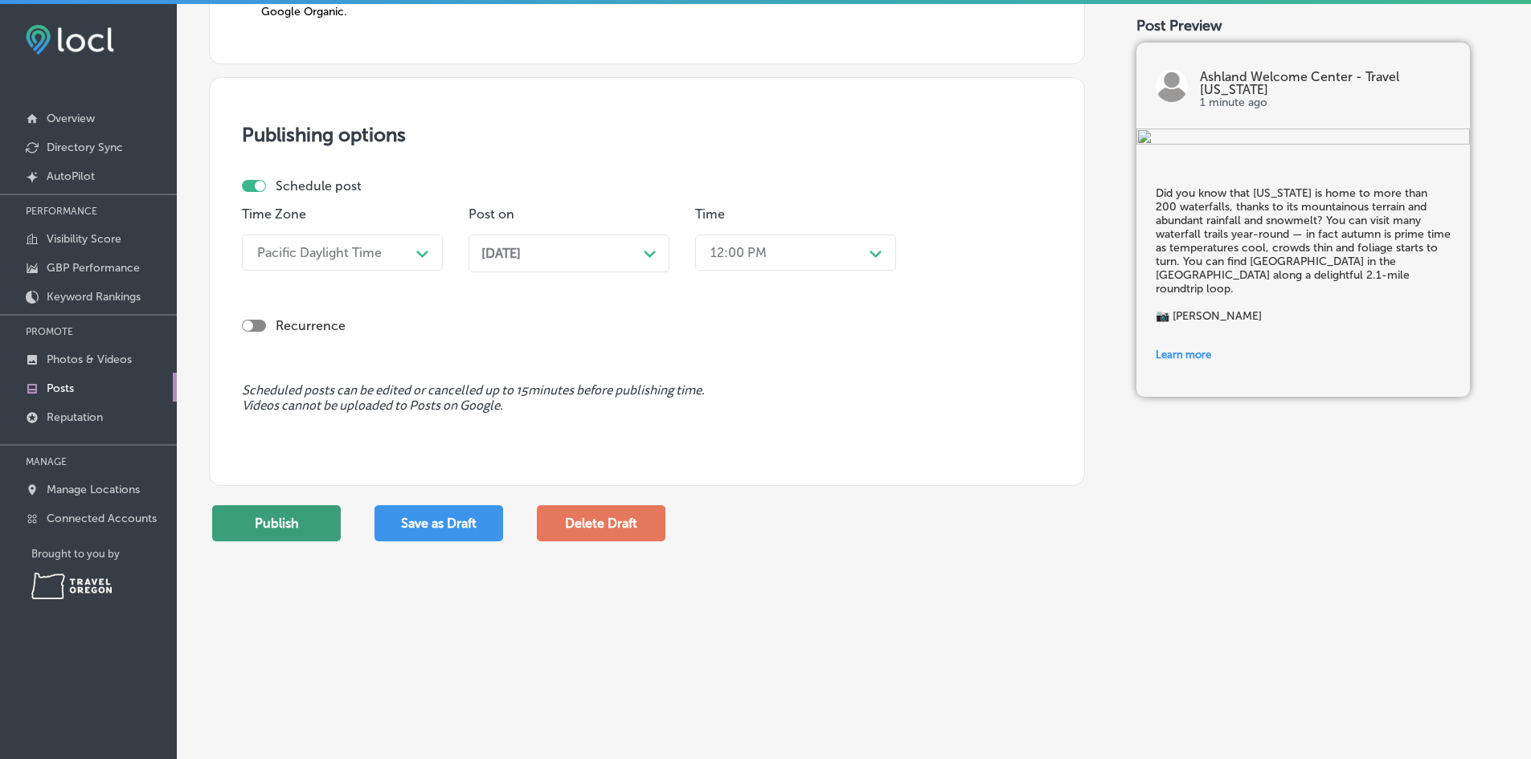
click at [290, 528] on button "Publish" at bounding box center [276, 523] width 129 height 36
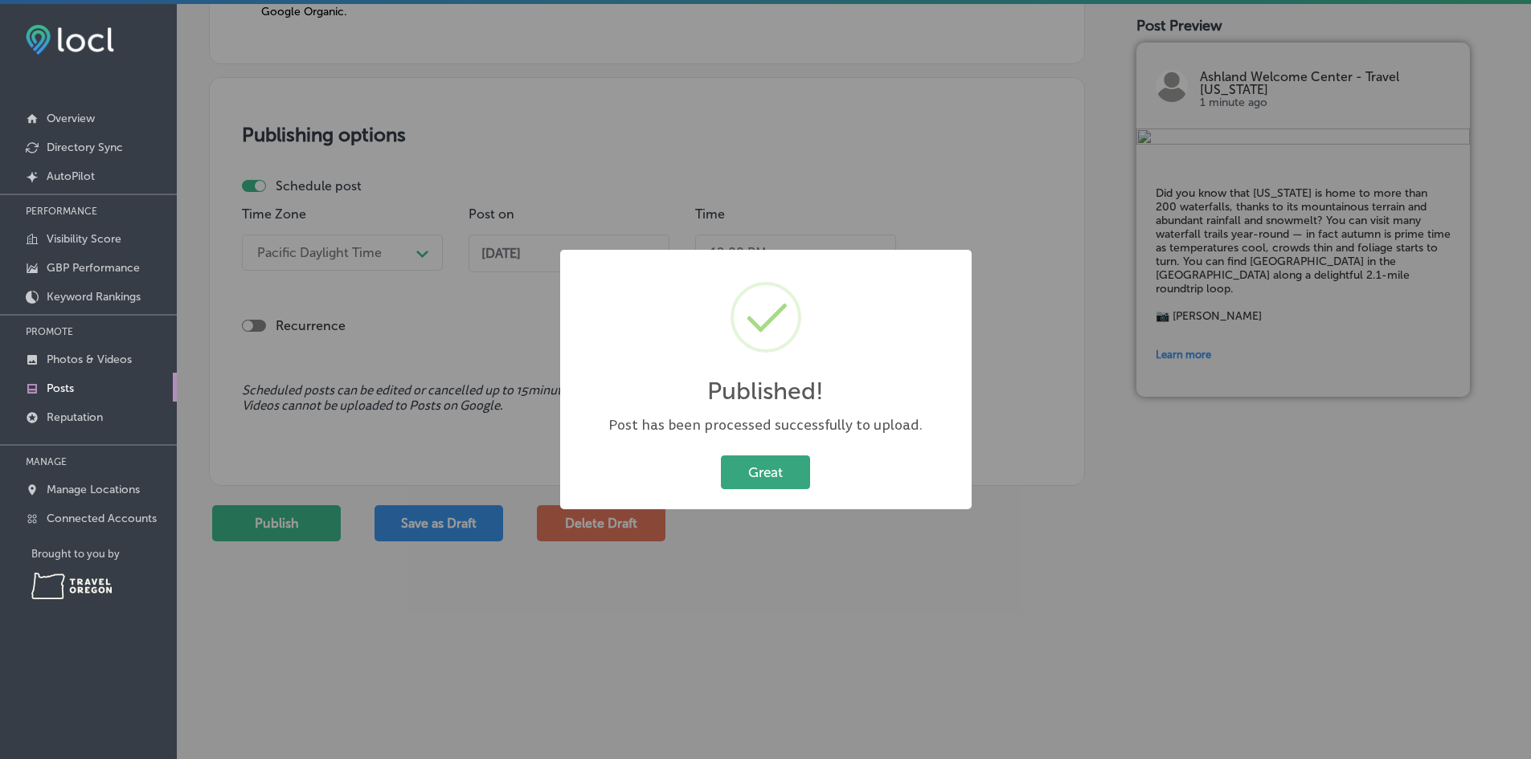
click at [784, 468] on button "Great" at bounding box center [765, 472] width 89 height 33
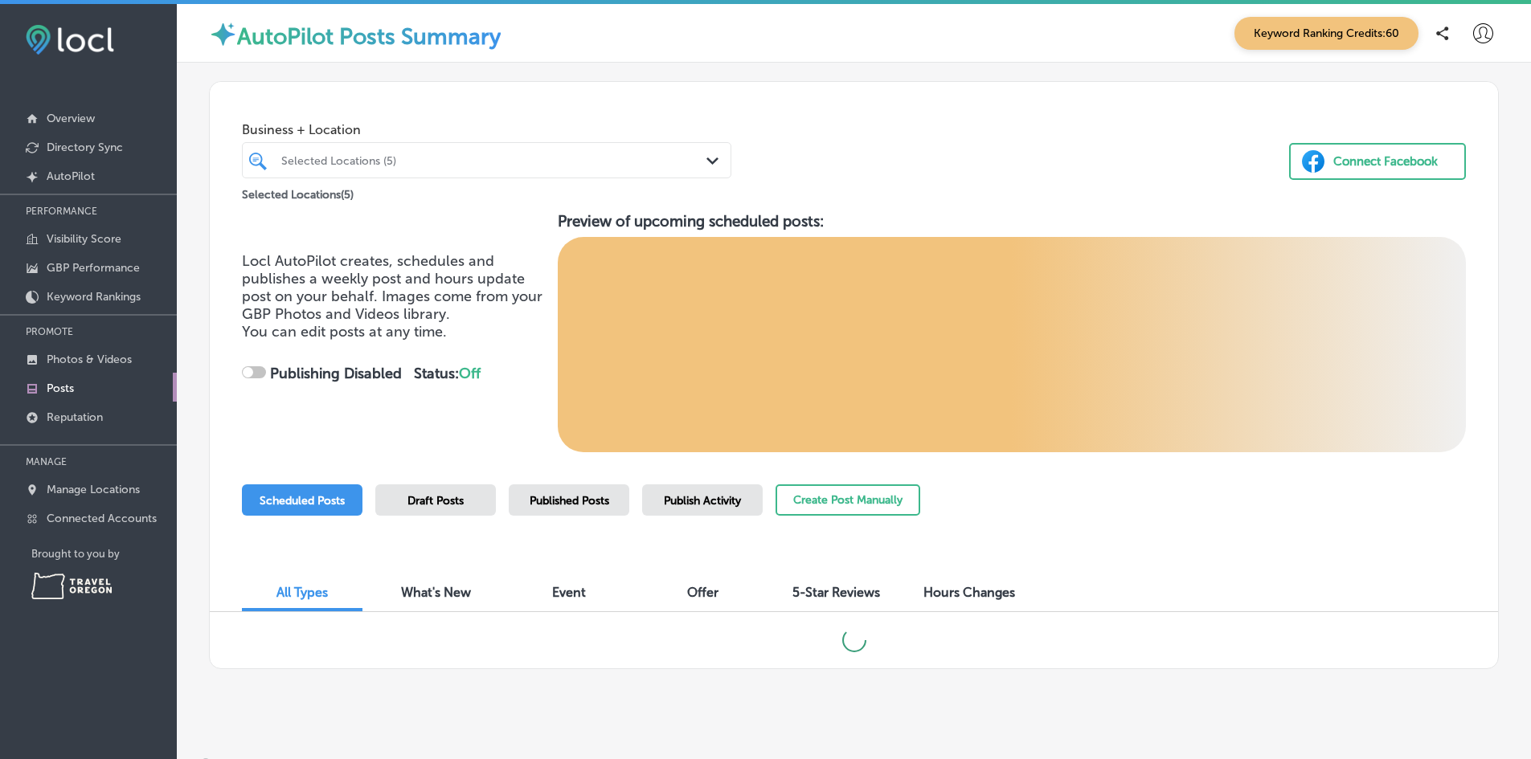
checkbox input "true"
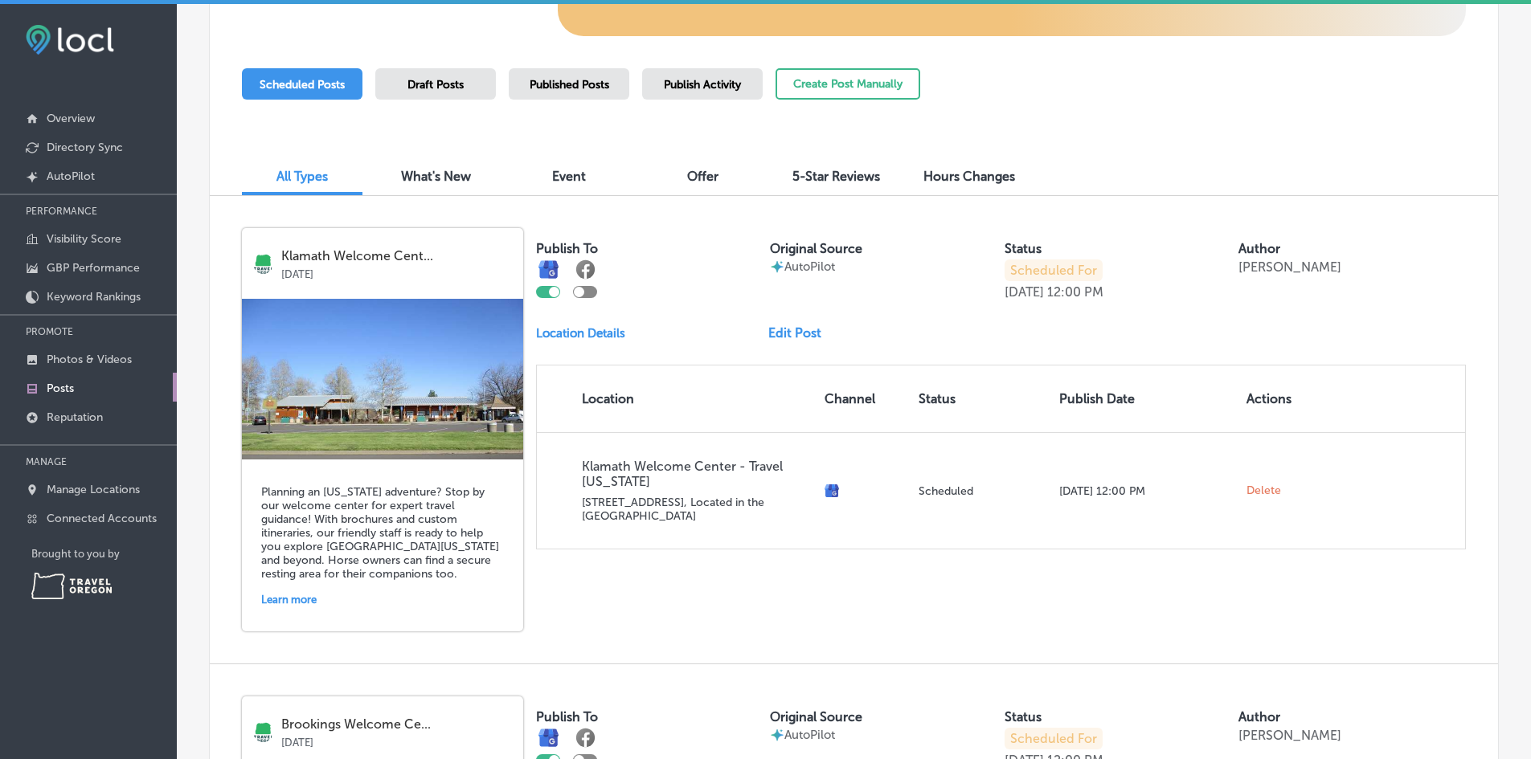
scroll to position [417, 0]
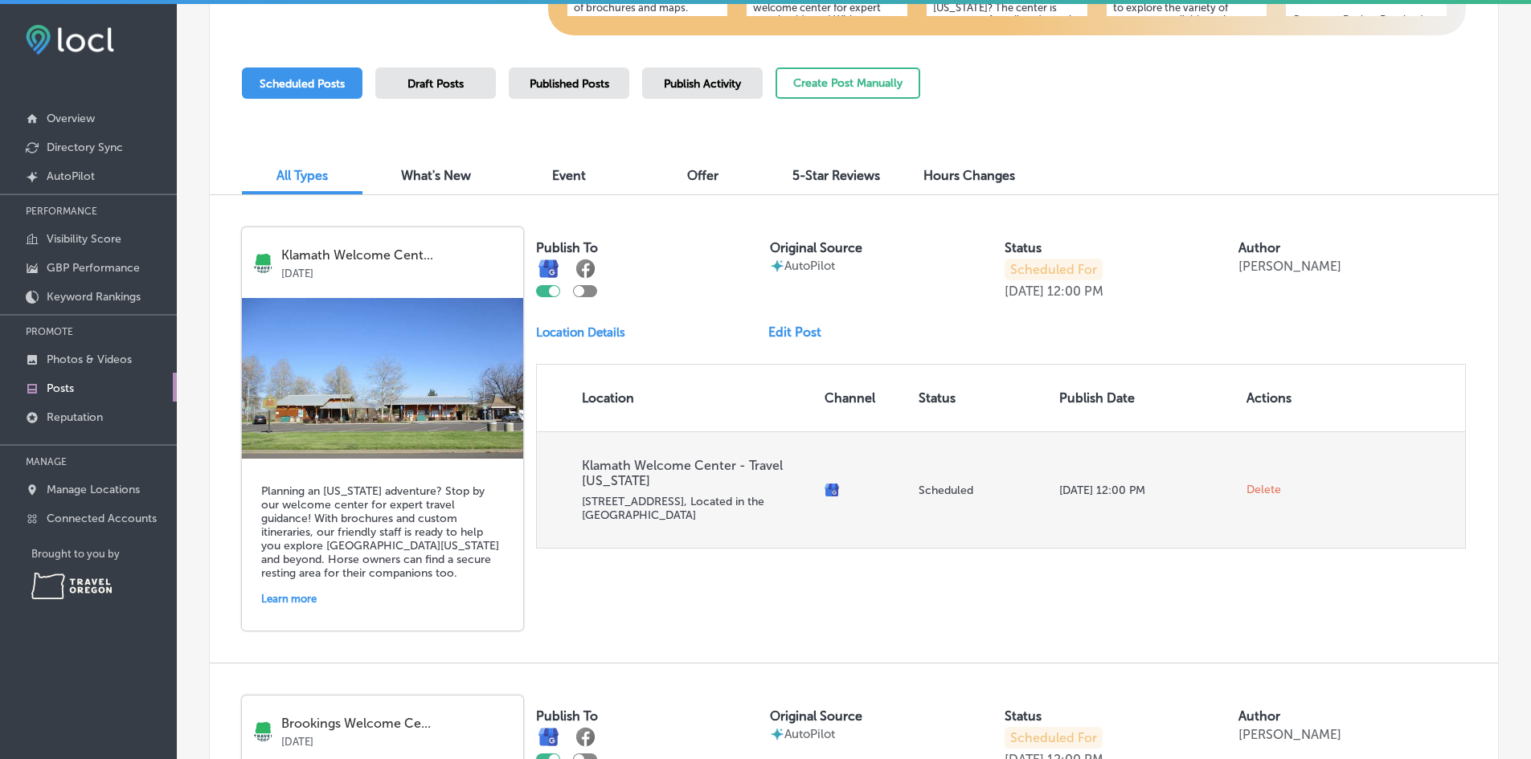
click at [1088, 492] on p "[DATE] 12:00 PM" at bounding box center [1146, 491] width 174 height 14
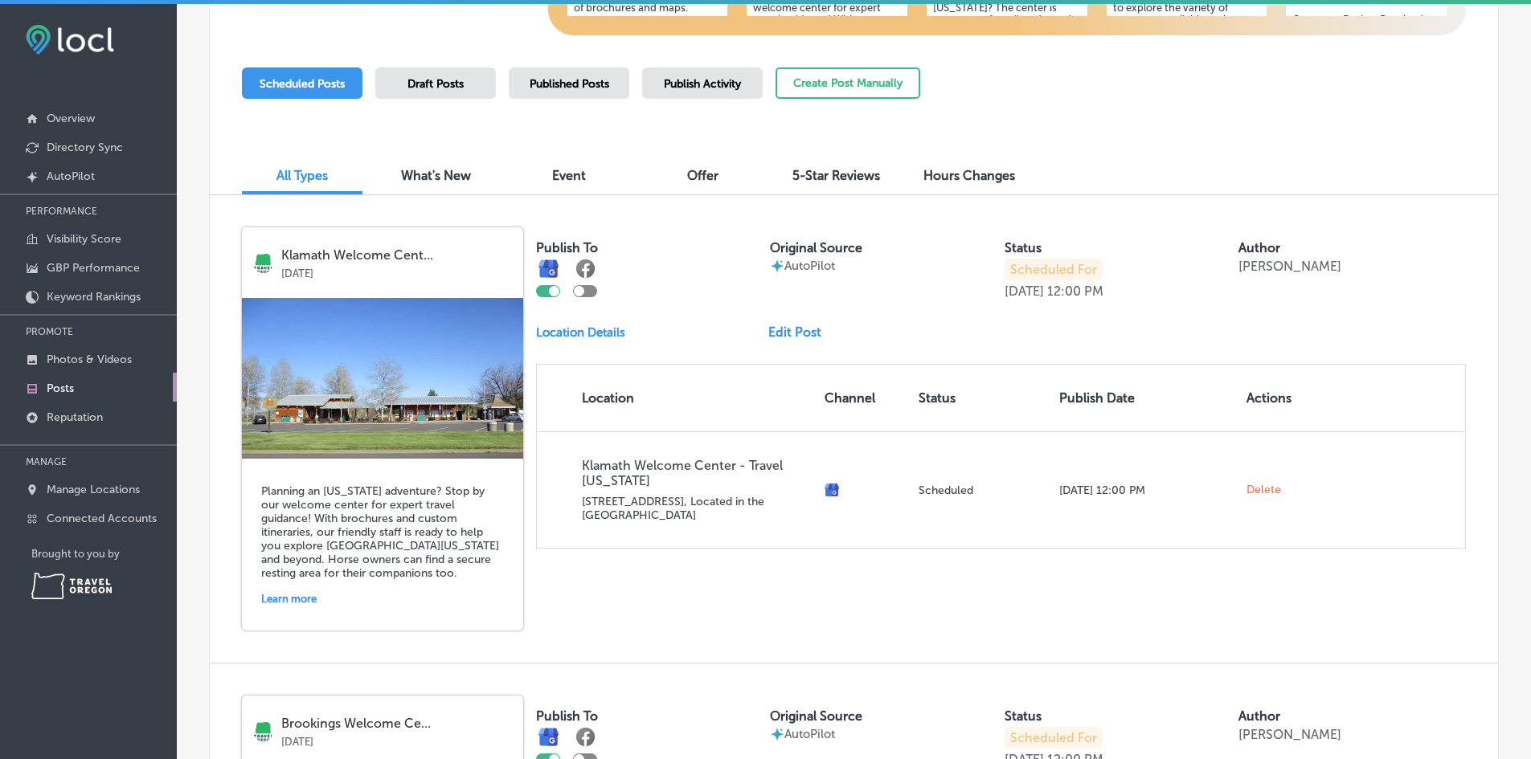
click at [795, 333] on link "Edit Post" at bounding box center [801, 332] width 66 height 15
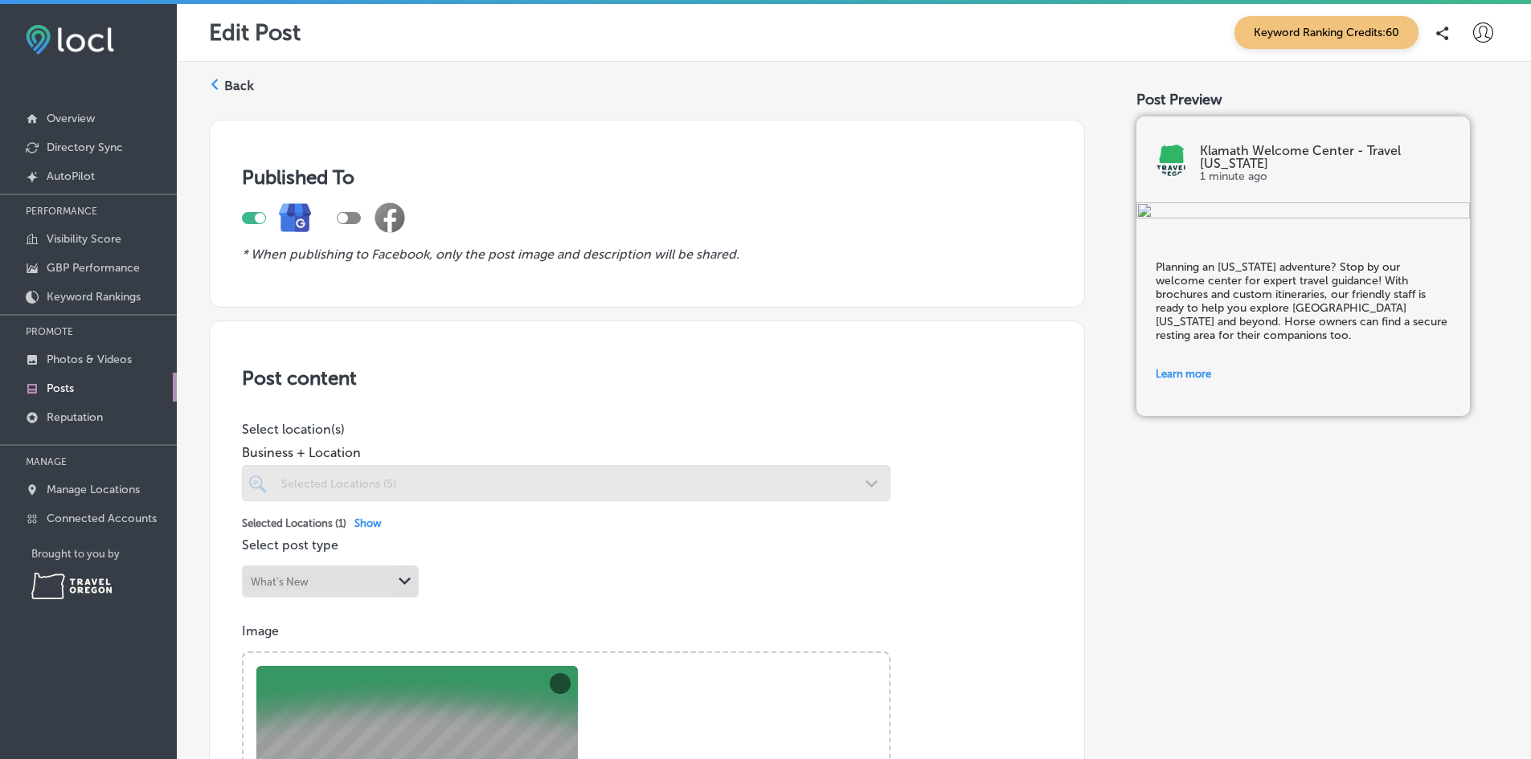
click at [249, 86] on label "Back" at bounding box center [239, 86] width 30 height 18
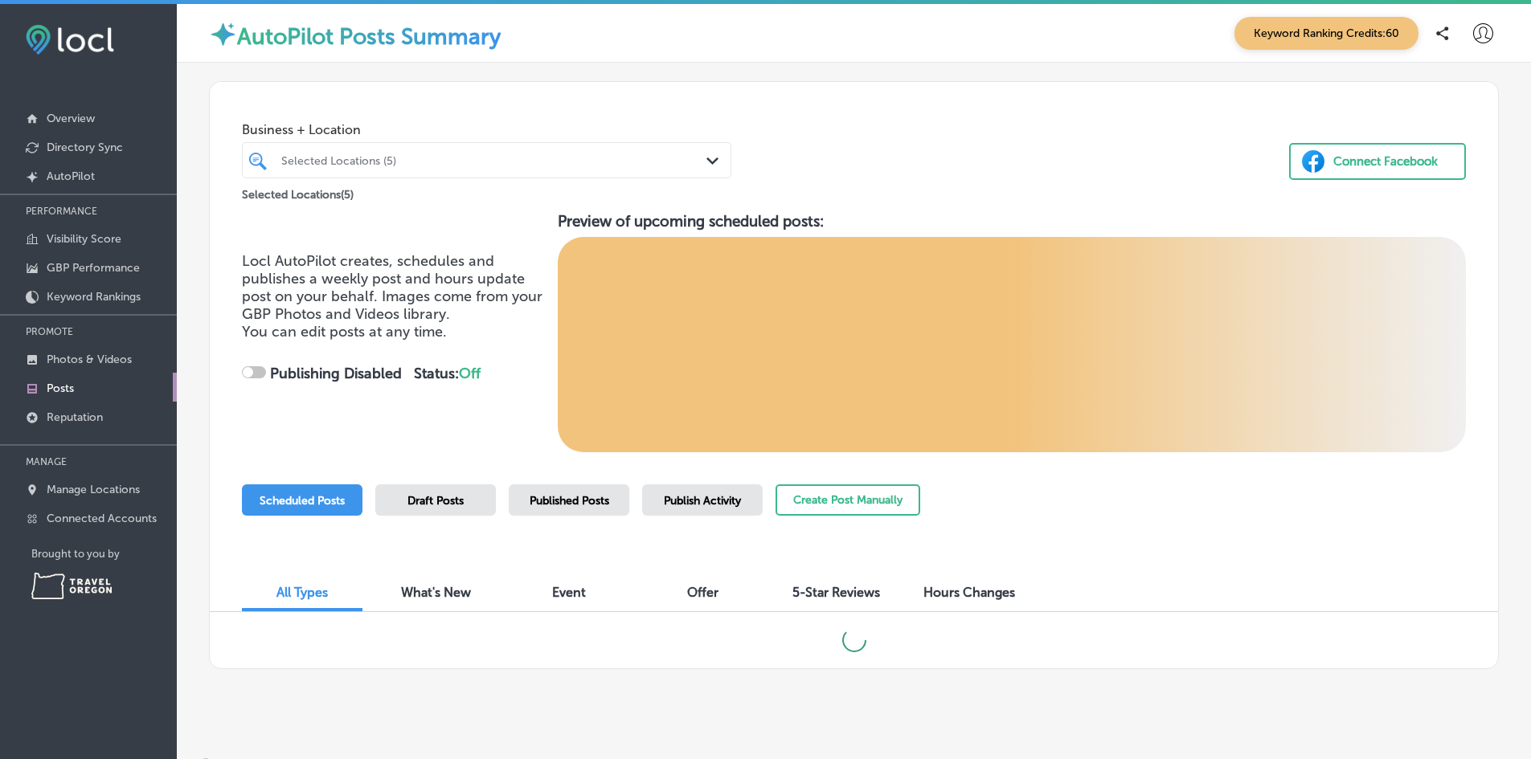
checkbox input "true"
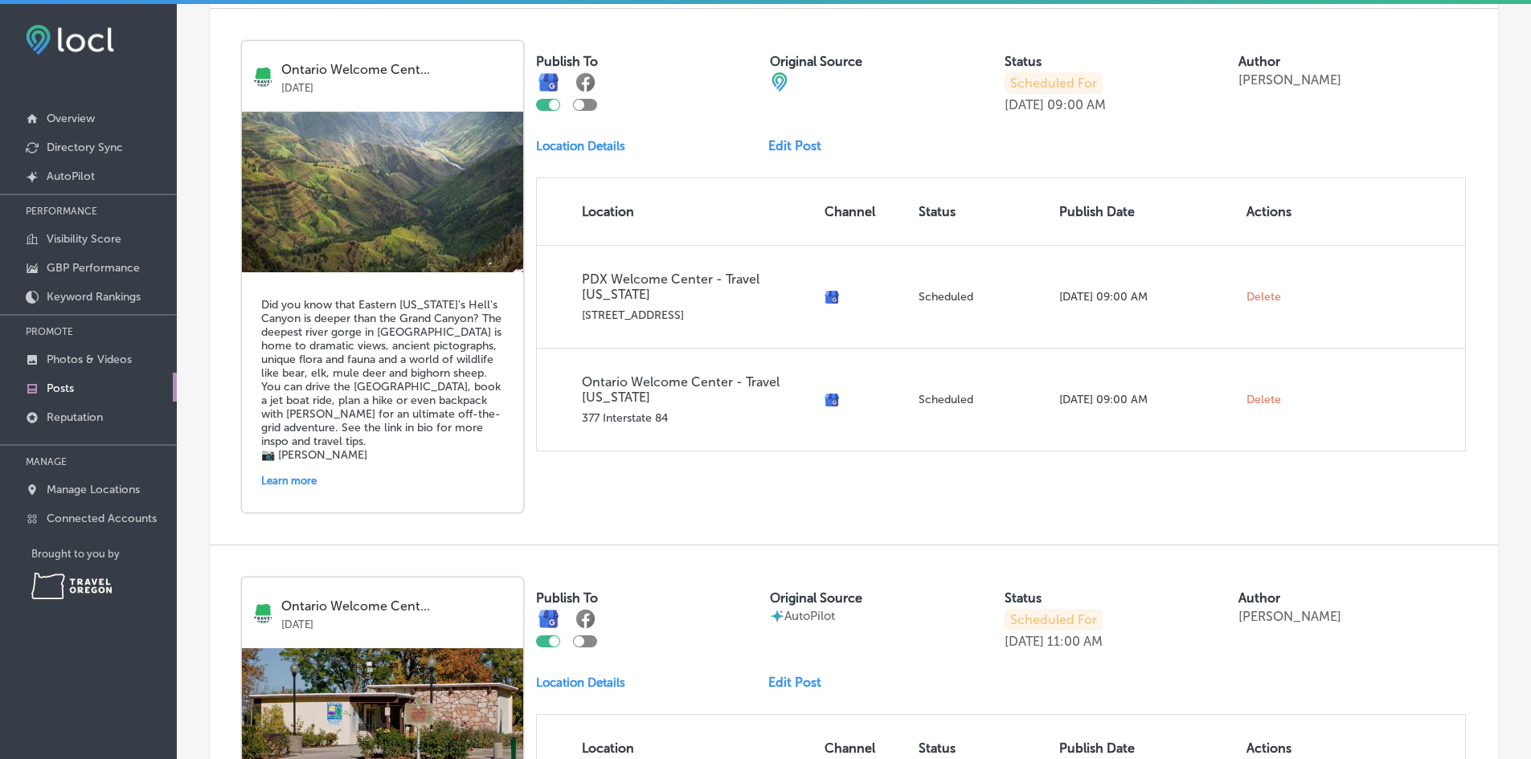
scroll to position [1768, 0]
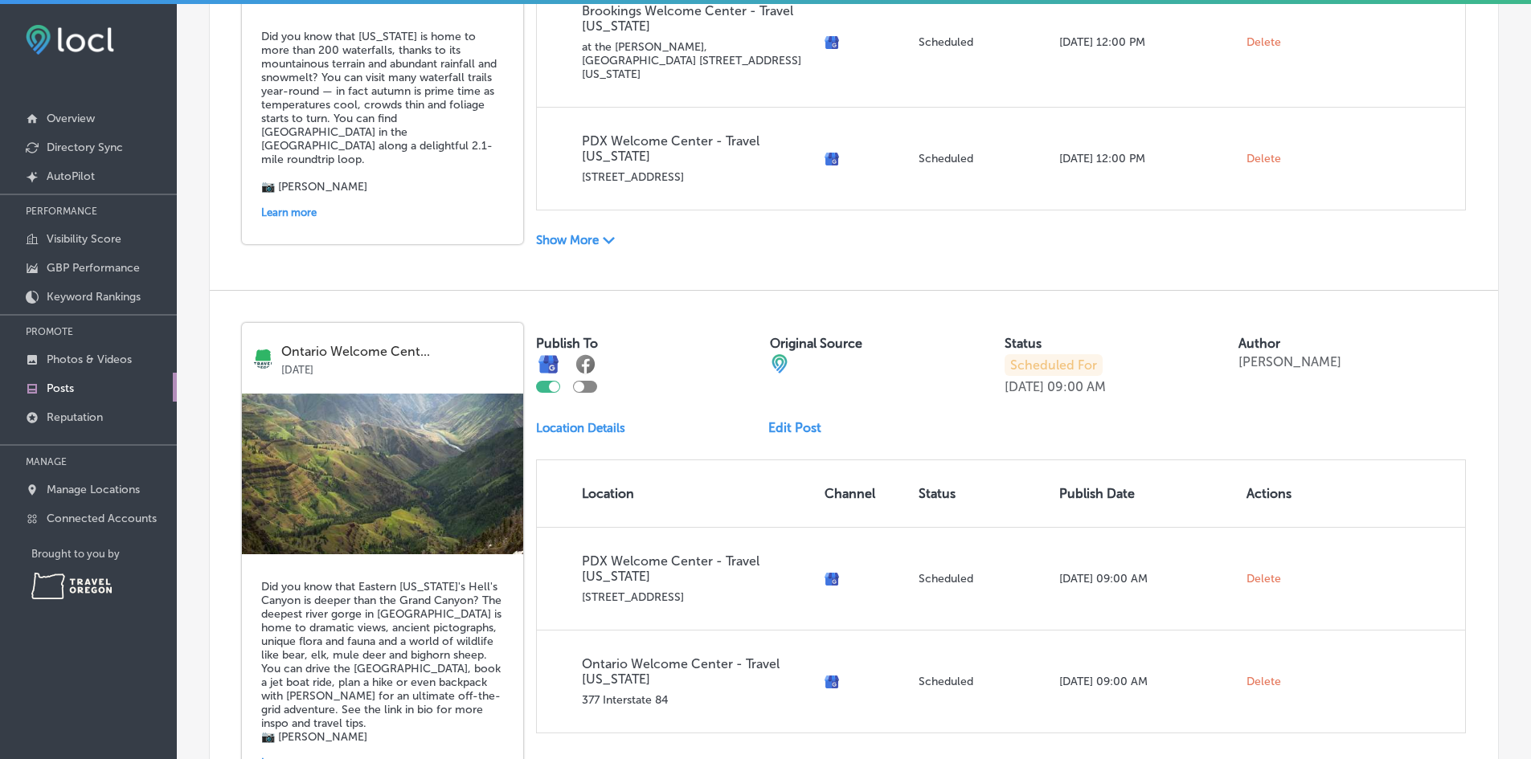
click at [785, 420] on link "Edit Post" at bounding box center [801, 427] width 66 height 15
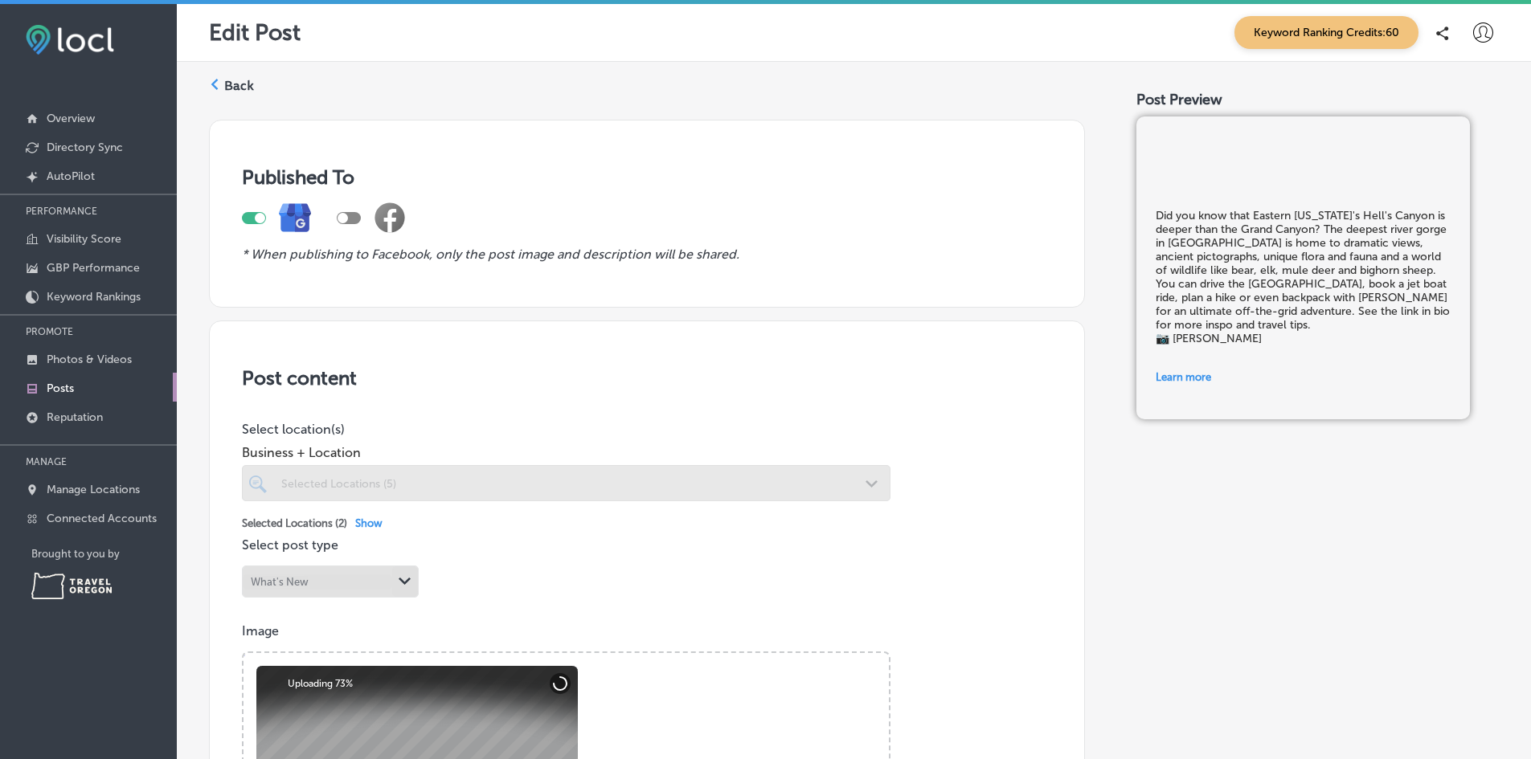
checkbox input "true"
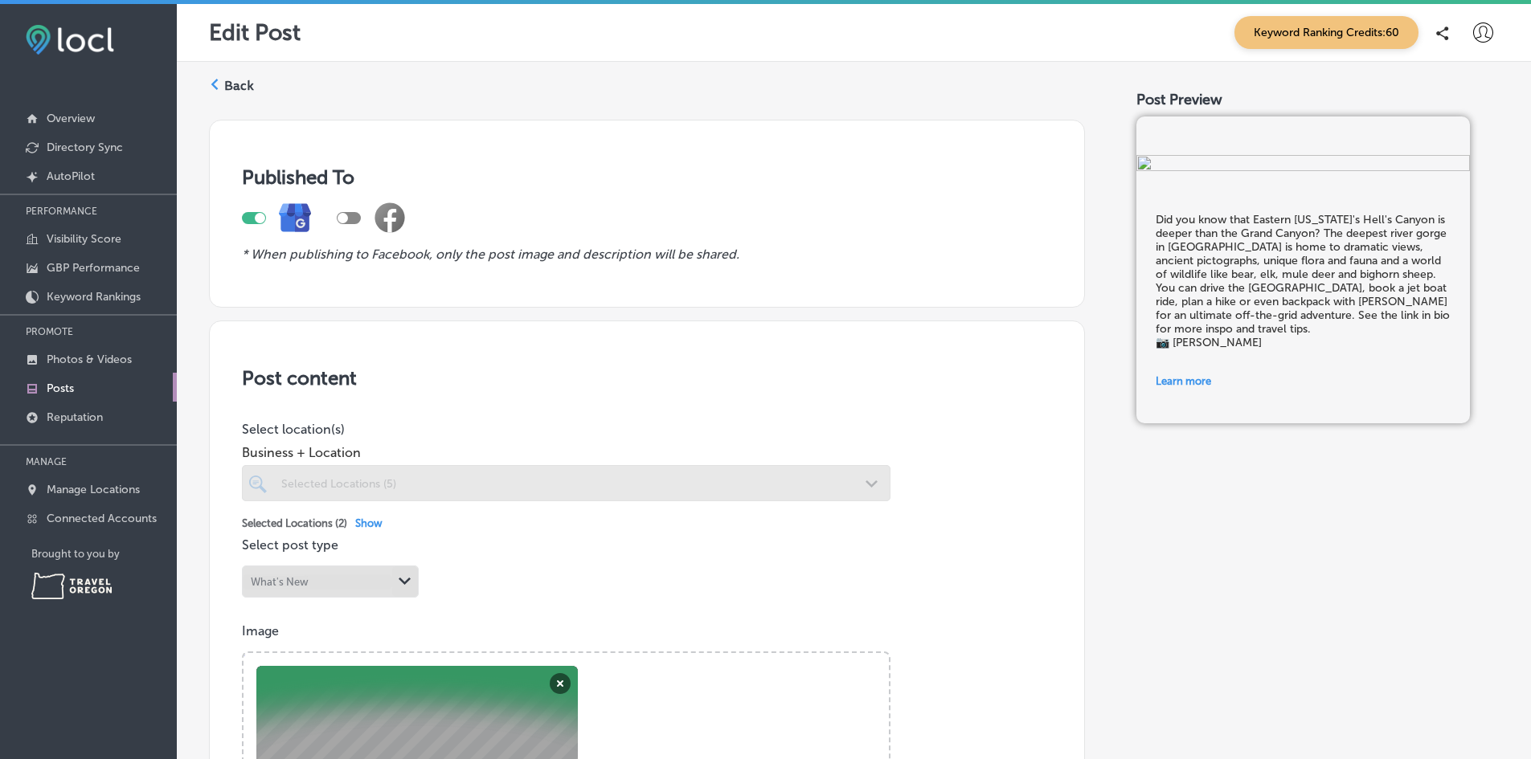
click at [248, 86] on label "Back" at bounding box center [239, 86] width 30 height 18
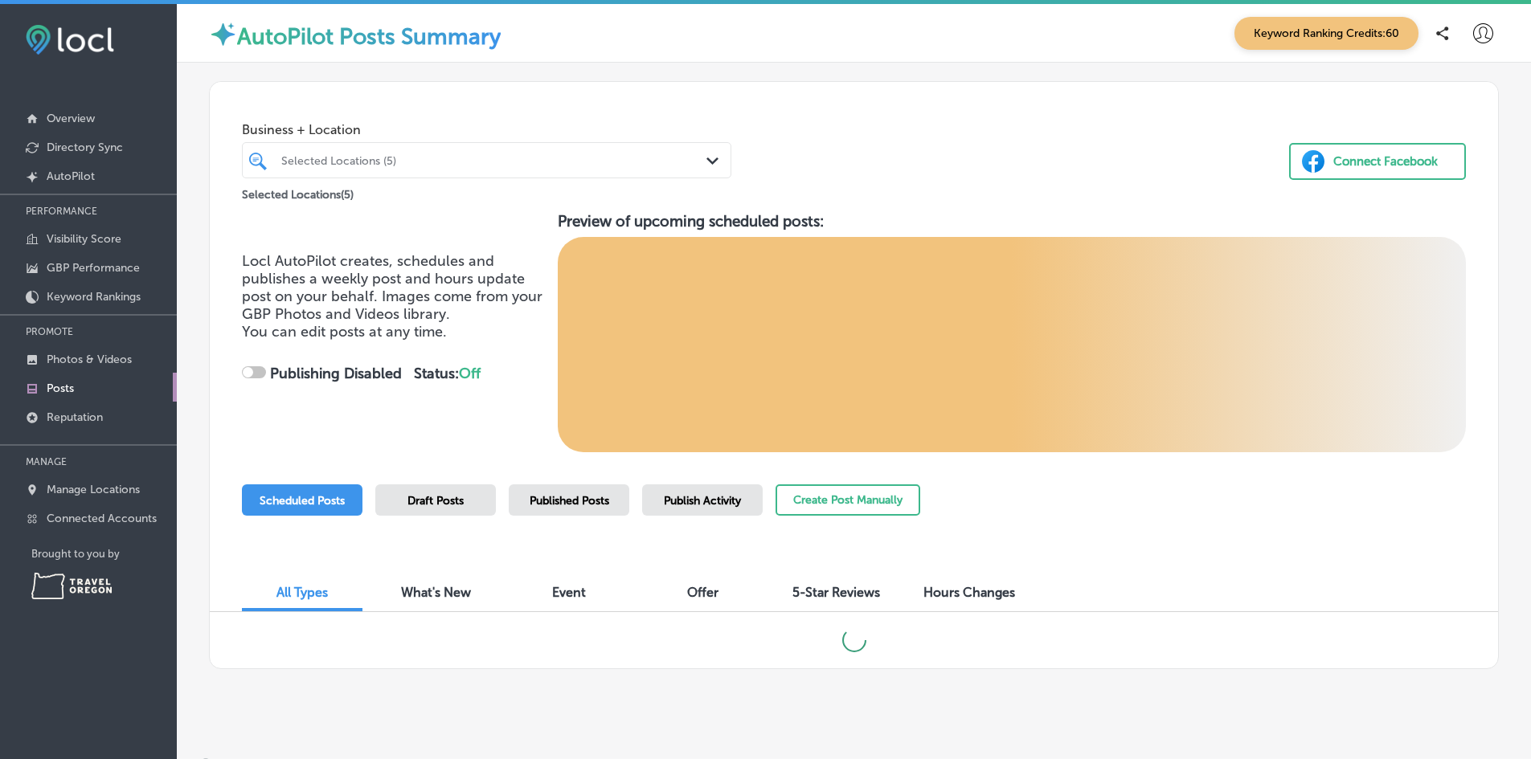
checkbox input "true"
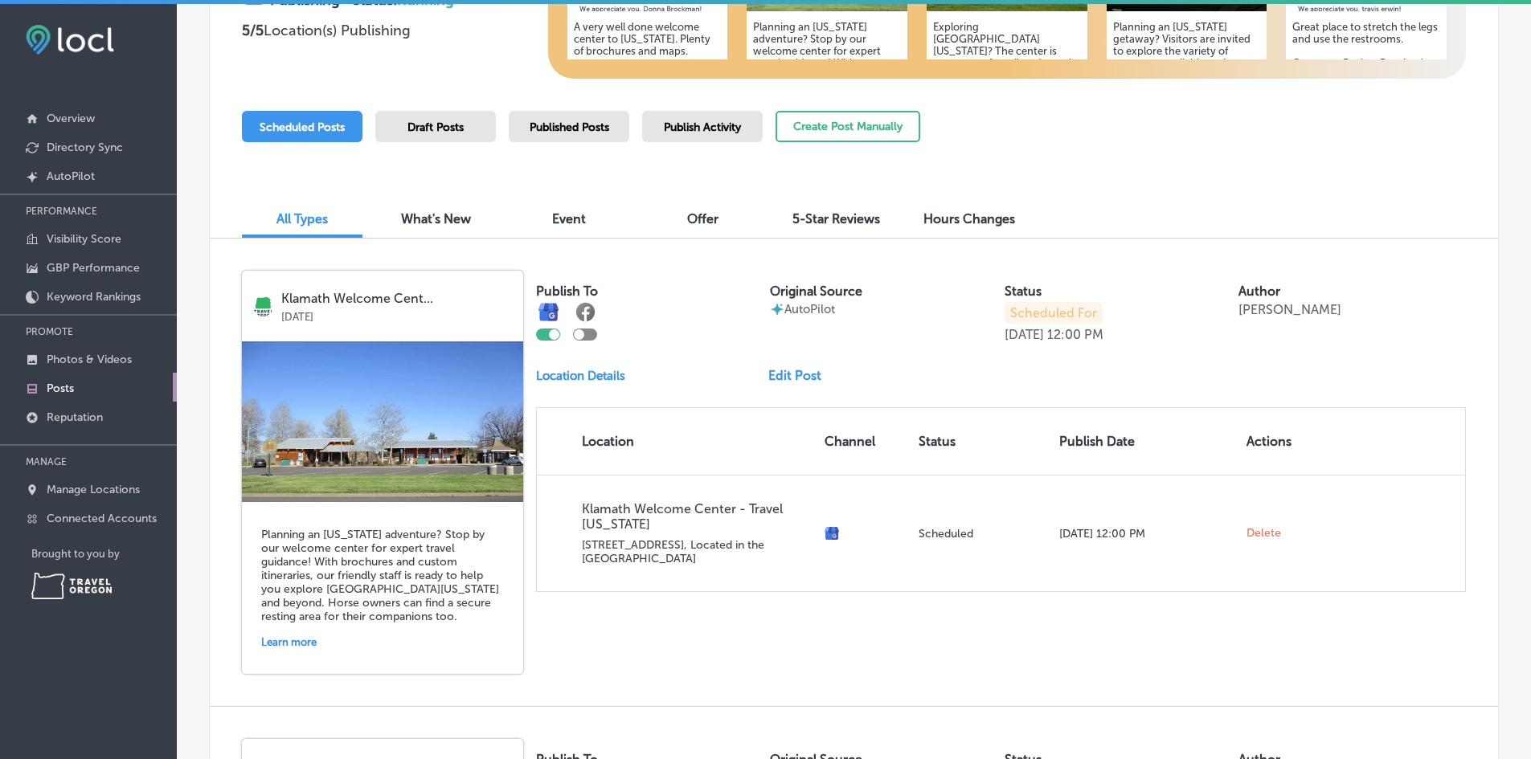
scroll to position [482, 0]
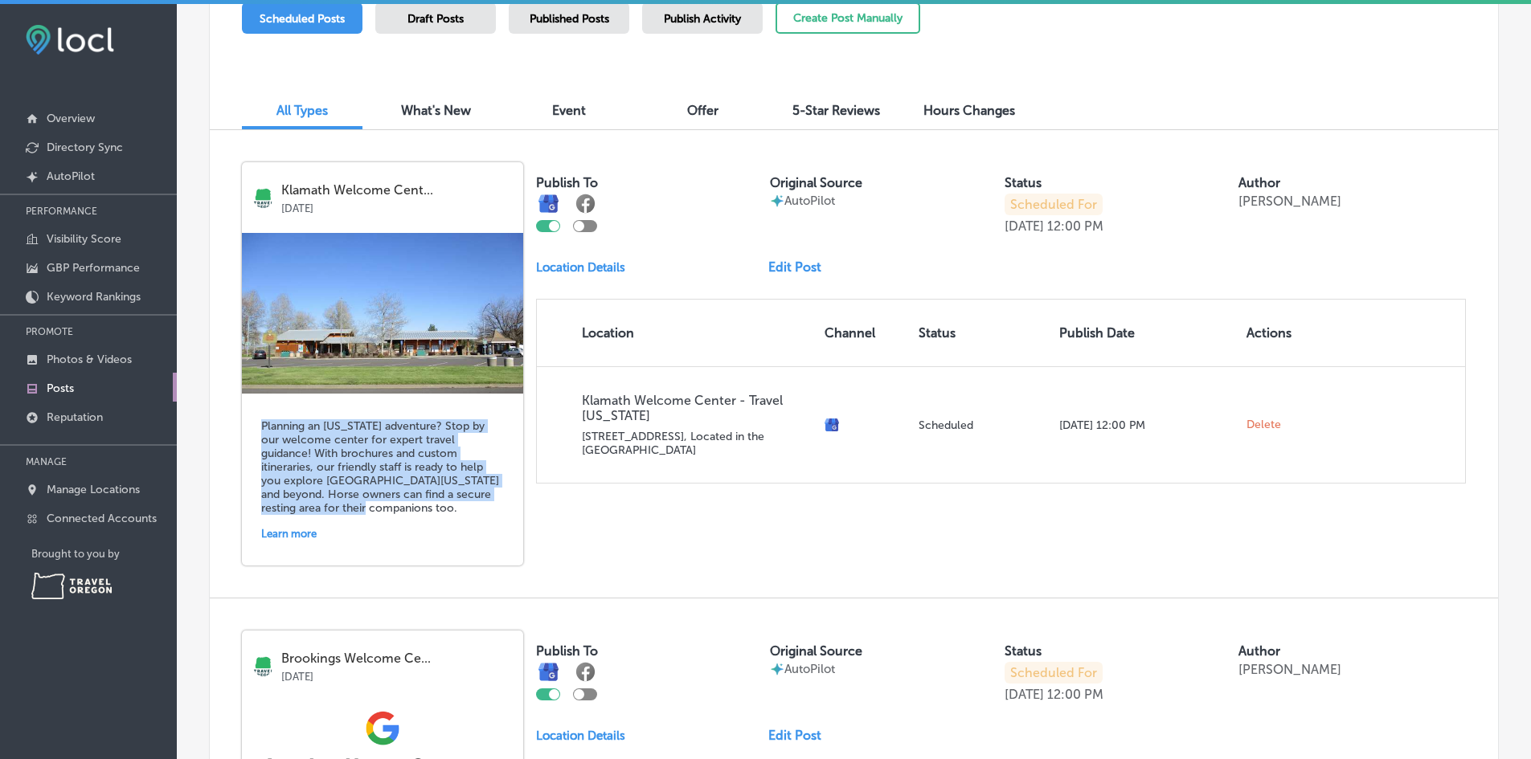
drag, startPoint x: 354, startPoint y: 504, endPoint x: 255, endPoint y: 422, distance: 128.4
click at [255, 422] on div "Planning an [US_STATE] adventure? Stop by our welcome center for expert travel …" at bounding box center [382, 480] width 281 height 172
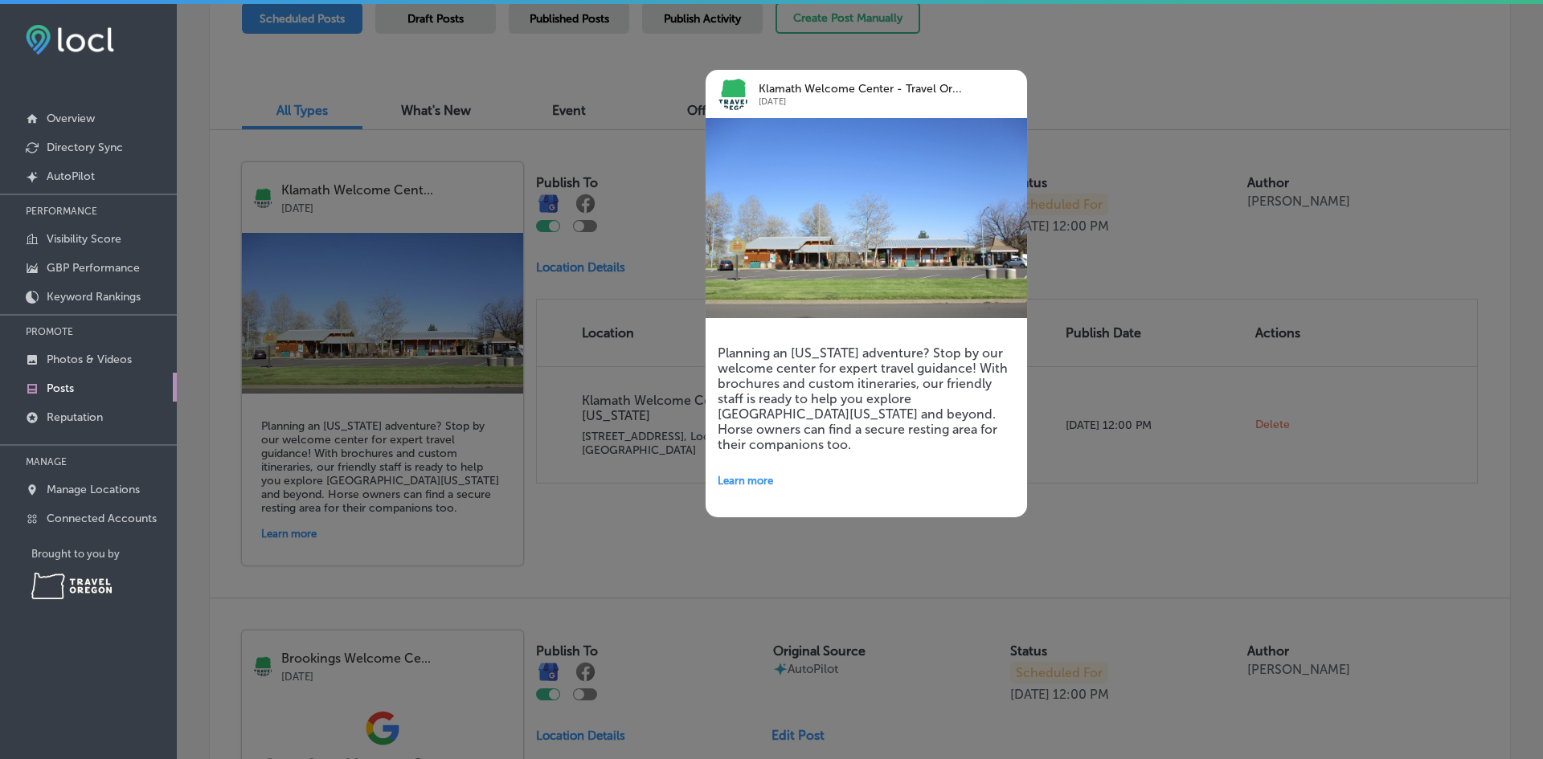
drag, startPoint x: 285, startPoint y: 433, endPoint x: 385, endPoint y: 516, distance: 129.5
click at [385, 516] on div at bounding box center [771, 379] width 1543 height 759
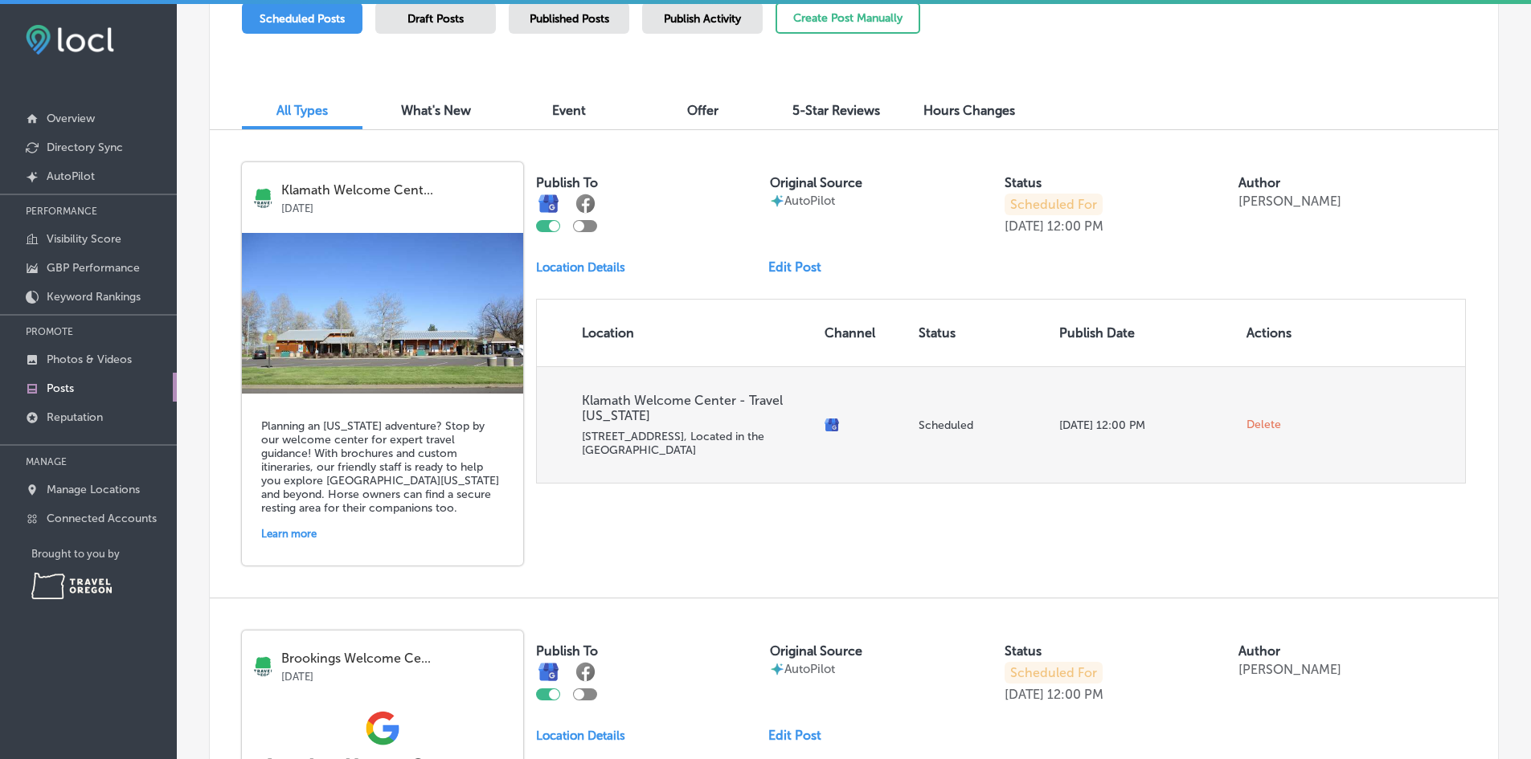
click at [1251, 423] on span "Delete" at bounding box center [1263, 425] width 35 height 14
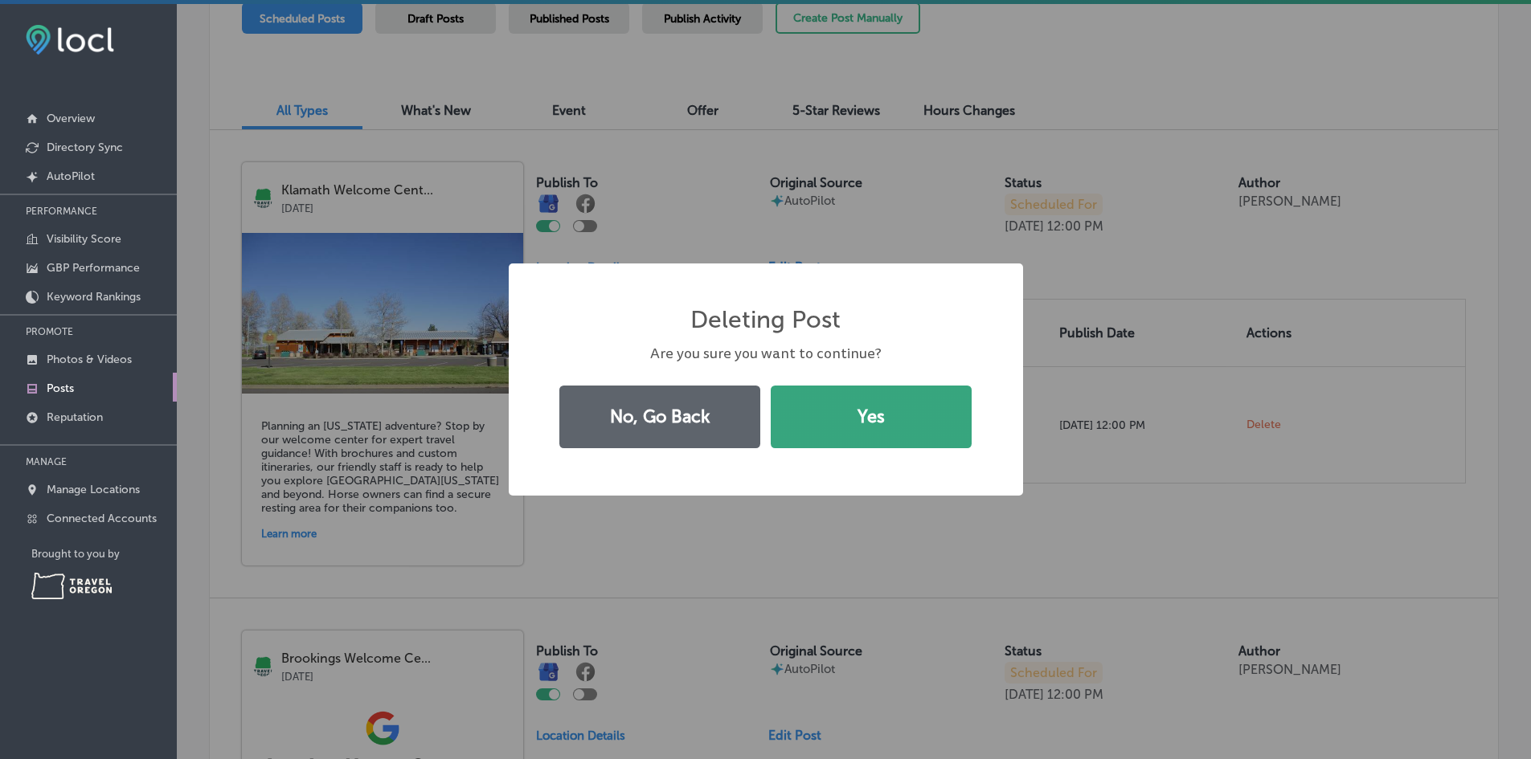
click at [835, 421] on button "Yes" at bounding box center [870, 417] width 201 height 63
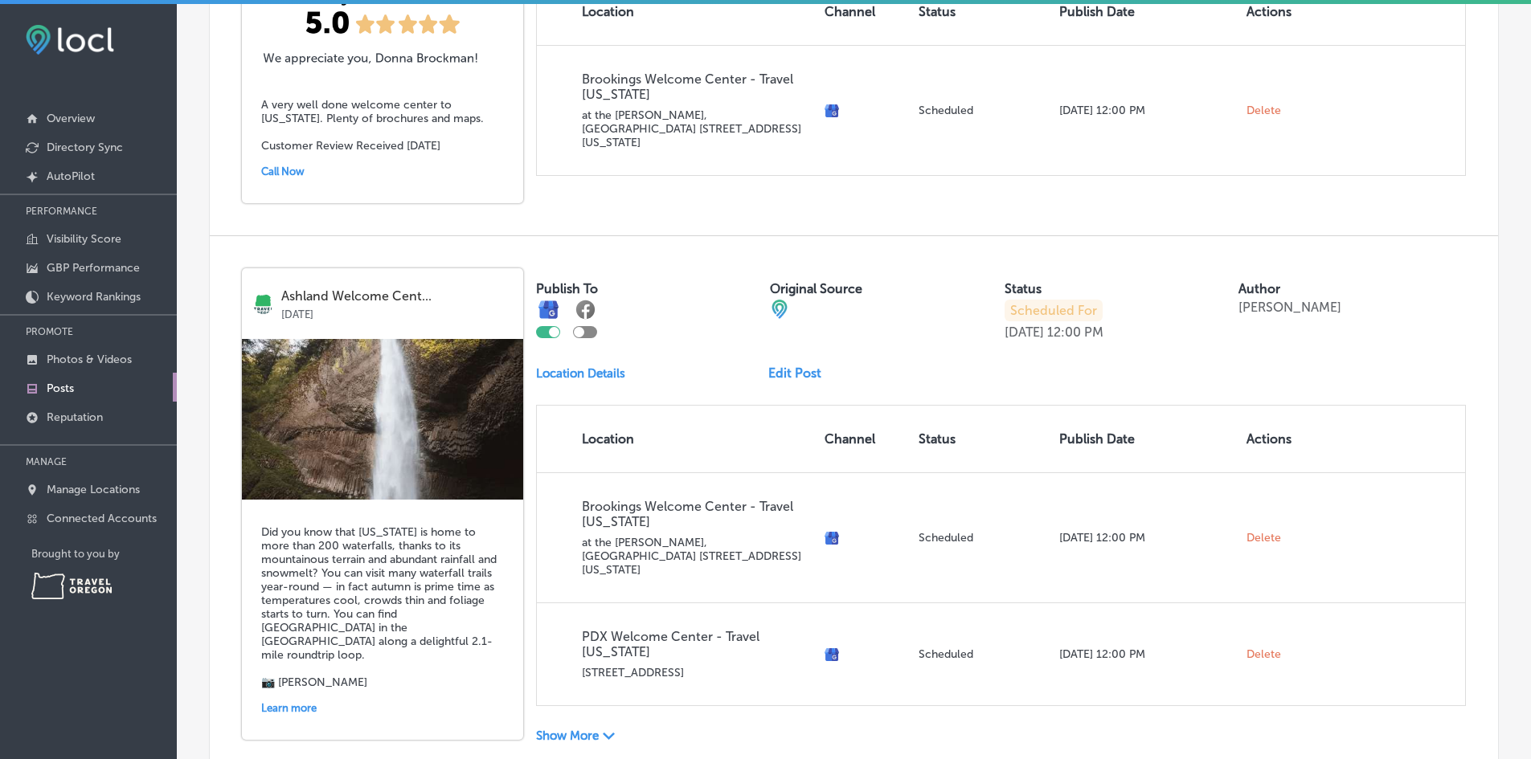
scroll to position [964, 0]
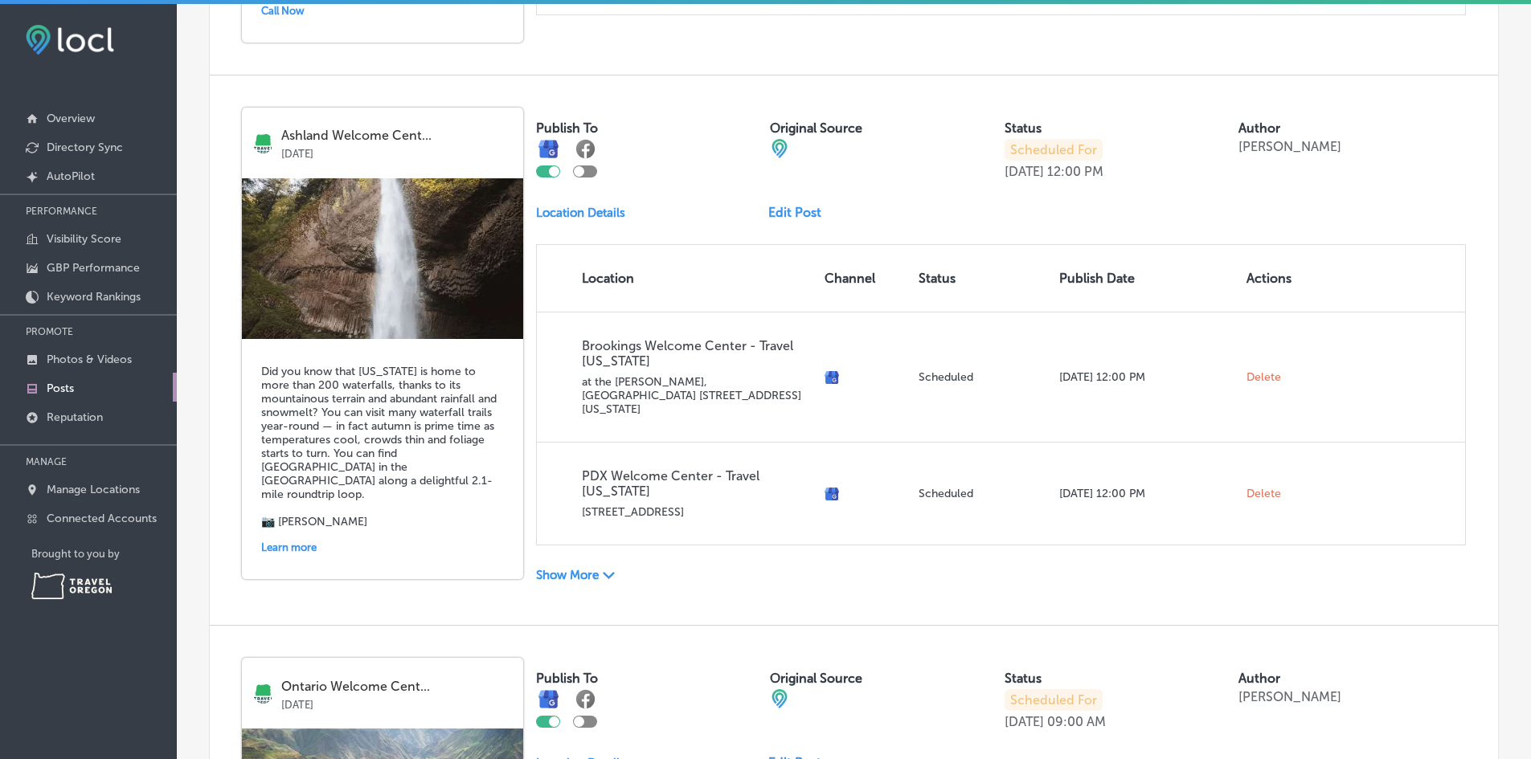
click at [589, 568] on p "Show More" at bounding box center [567, 575] width 63 height 14
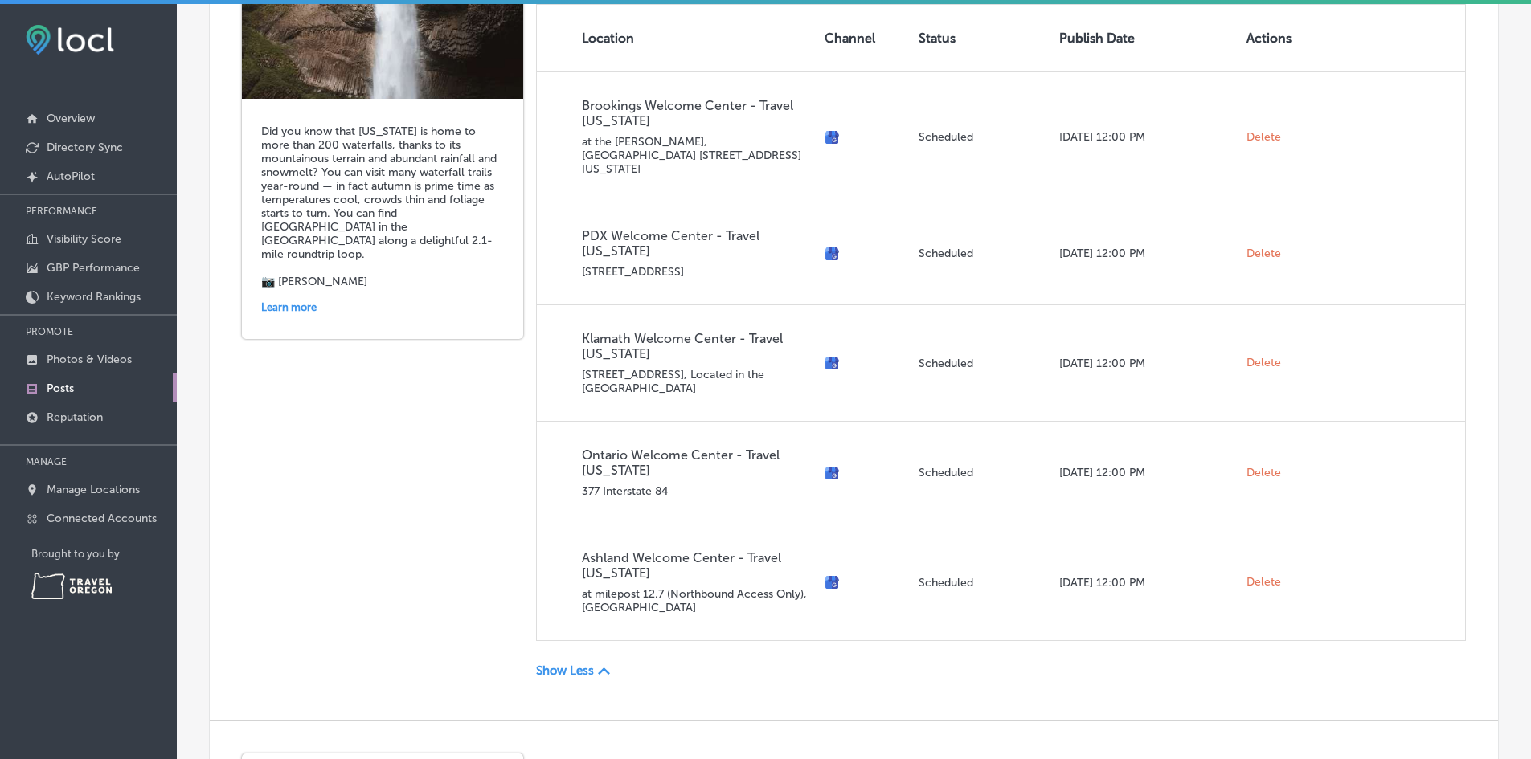
scroll to position [1205, 0]
drag, startPoint x: 586, startPoint y: 643, endPoint x: 577, endPoint y: 638, distance: 10.1
click at [585, 663] on p "Show Less" at bounding box center [565, 670] width 58 height 14
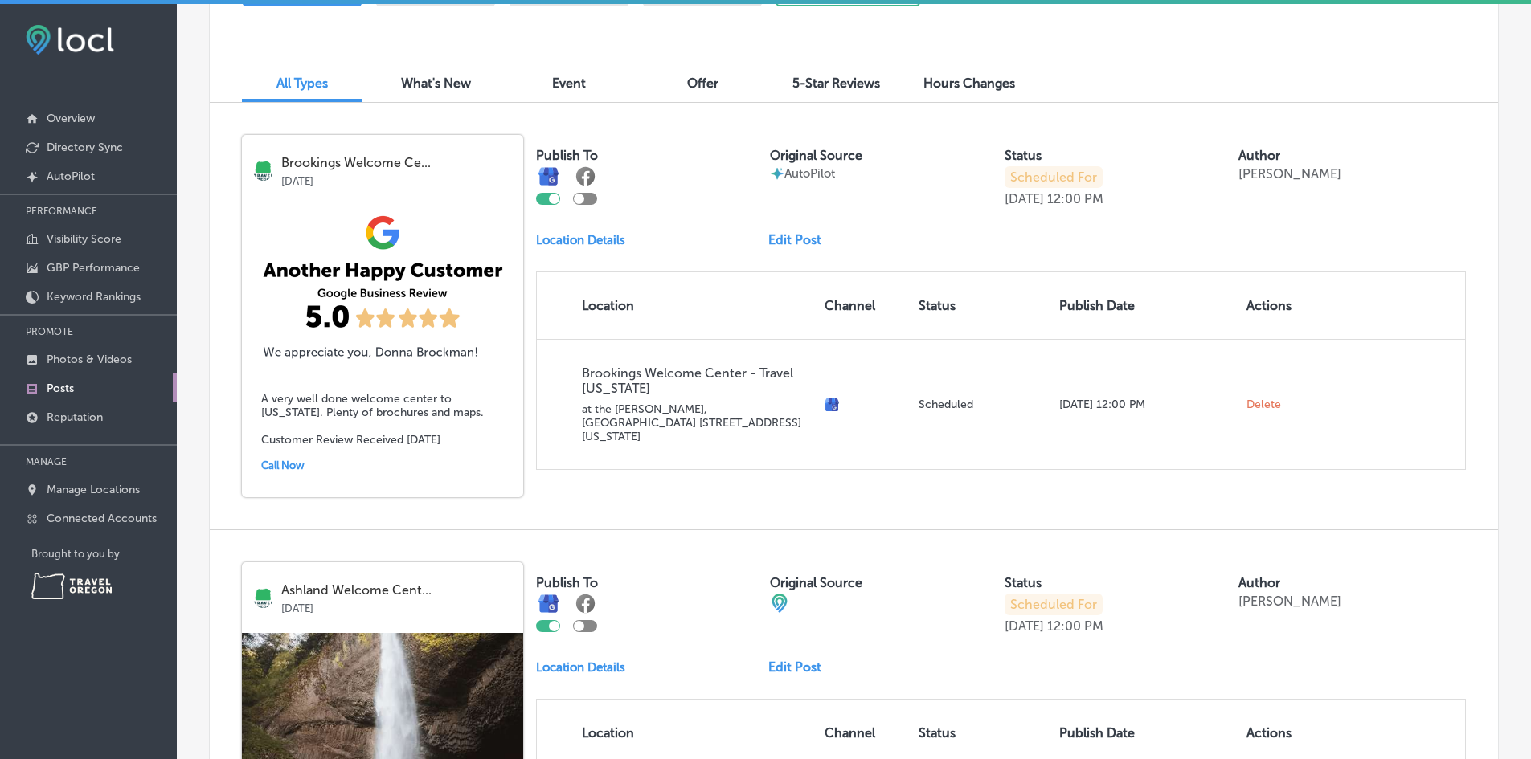
scroll to position [482, 0]
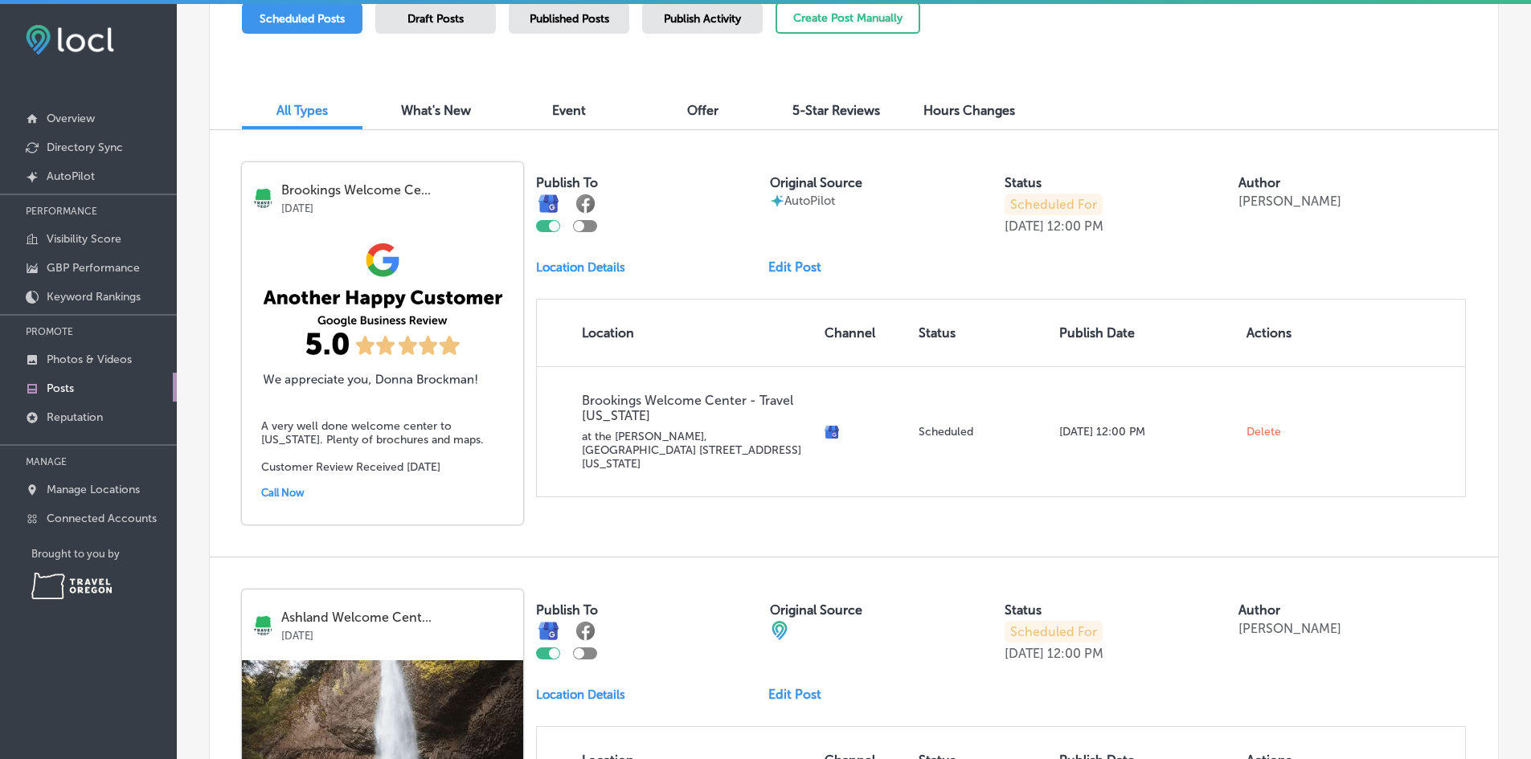
click at [791, 264] on link "Edit Post" at bounding box center [801, 267] width 66 height 15
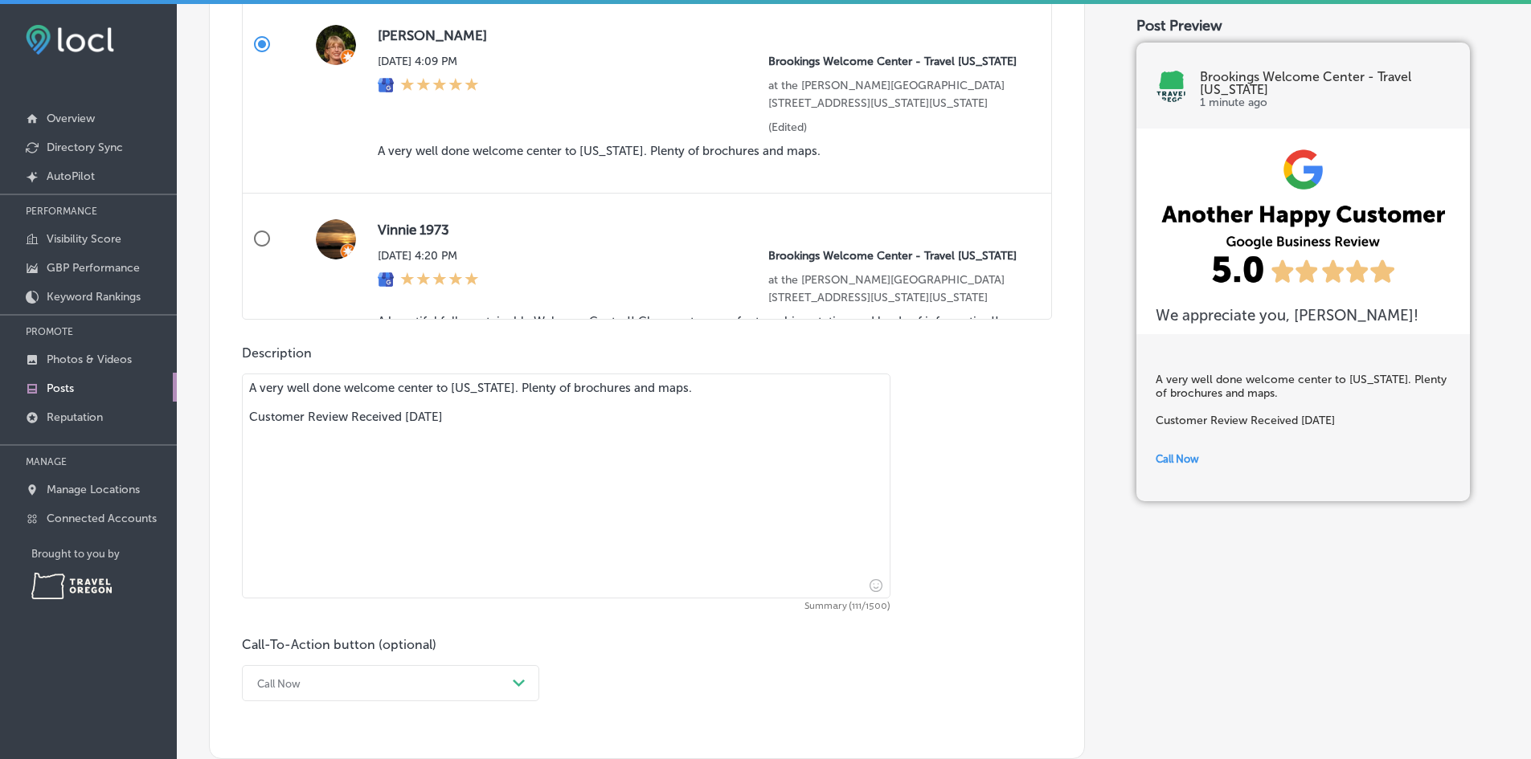
scroll to position [1125, 0]
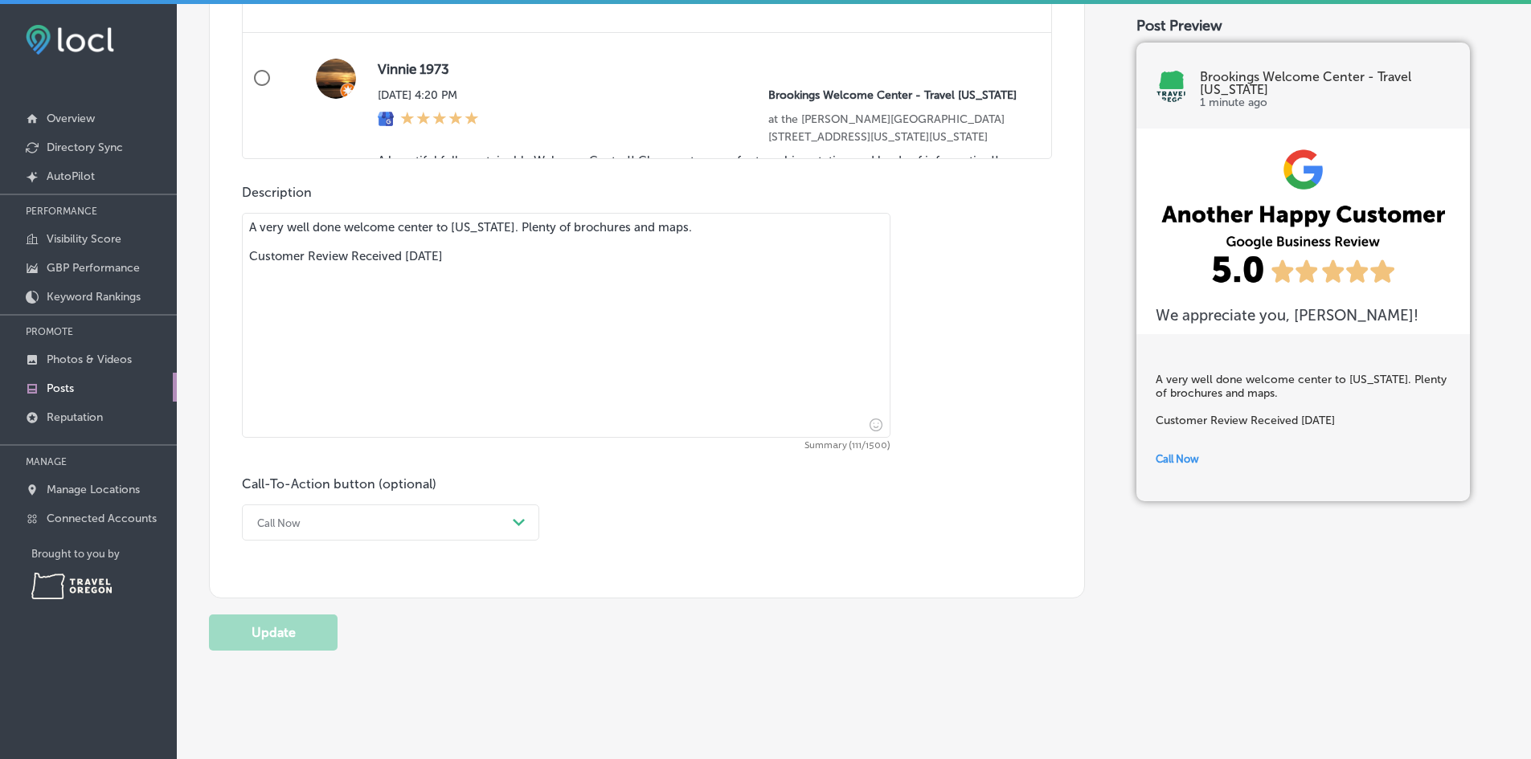
click at [494, 529] on div "Call Now" at bounding box center [377, 522] width 257 height 25
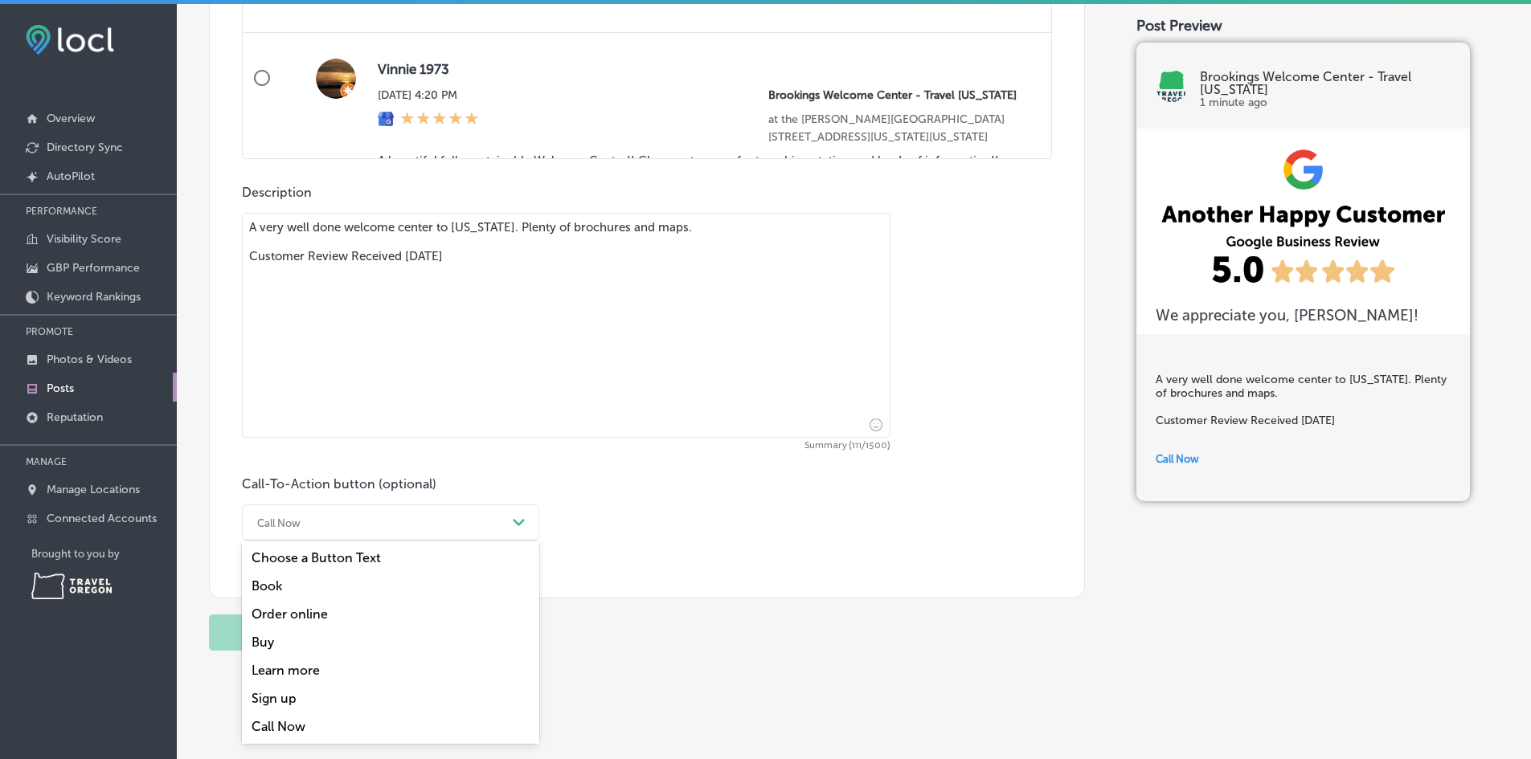
click at [320, 670] on div "Learn more" at bounding box center [390, 670] width 297 height 28
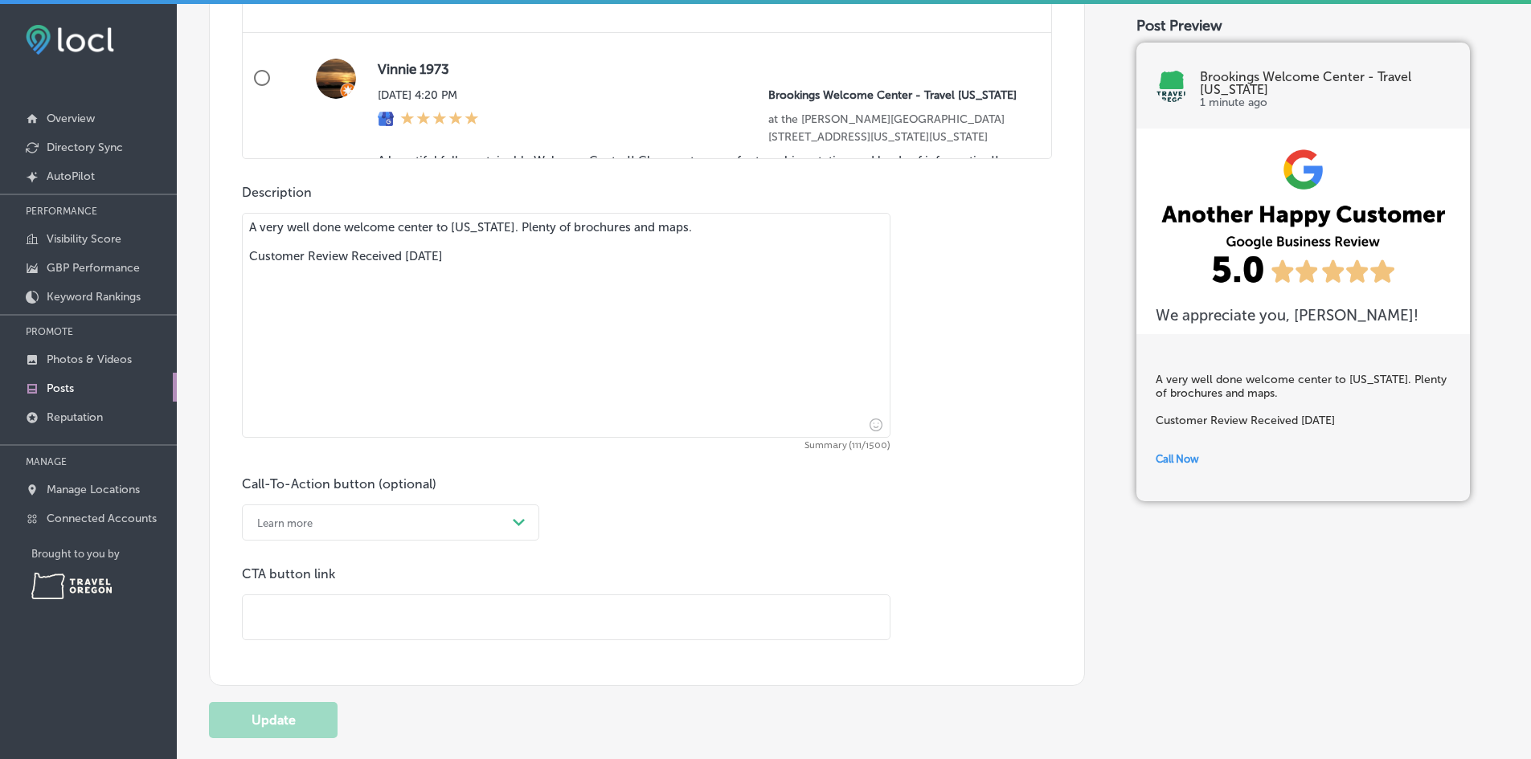
click at [363, 618] on input "text" at bounding box center [566, 617] width 647 height 44
paste input "[URL][DOMAIN_NAME][US_STATE]"
type input "[URL][DOMAIN_NAME][US_STATE]"
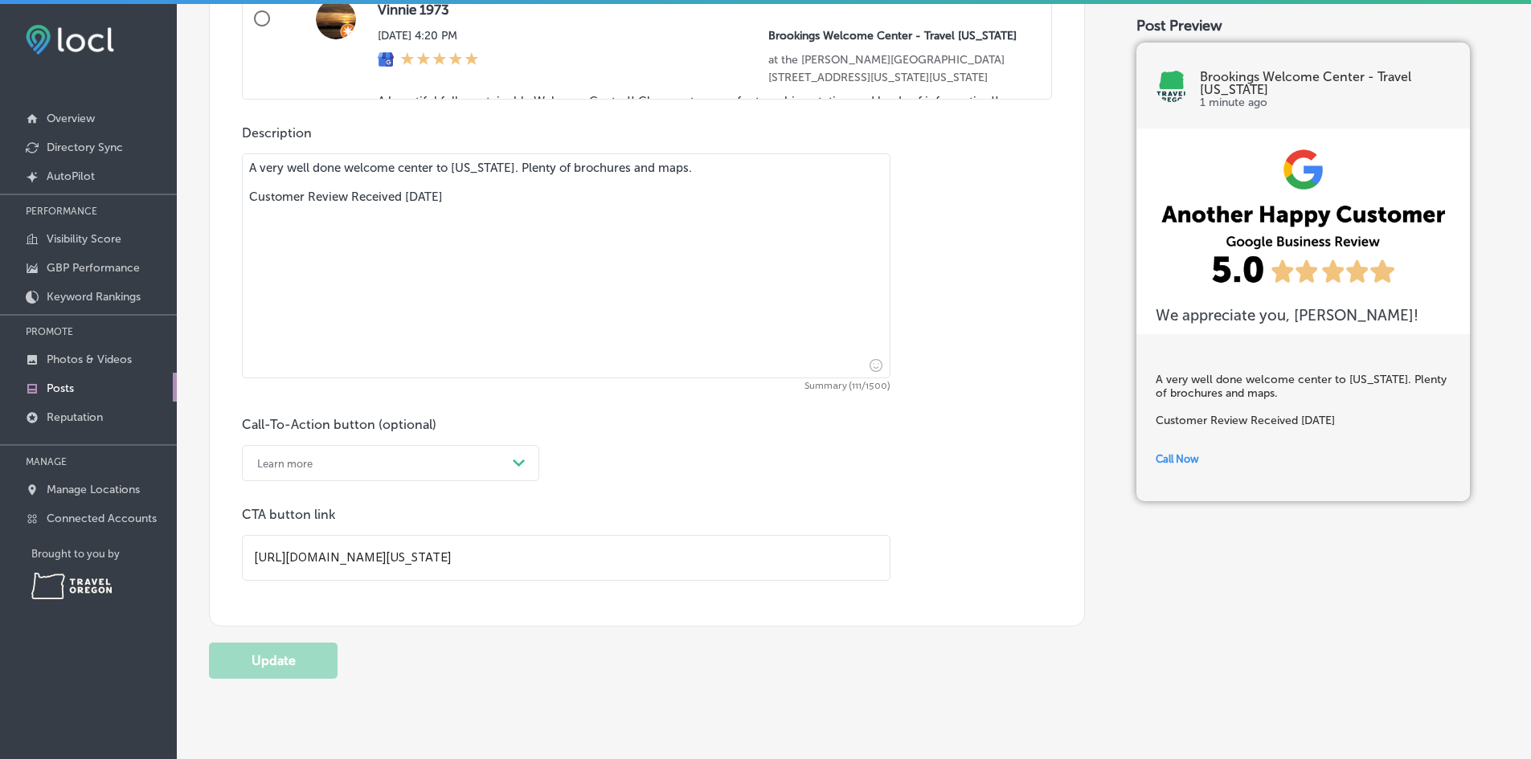
scroll to position [1240, 0]
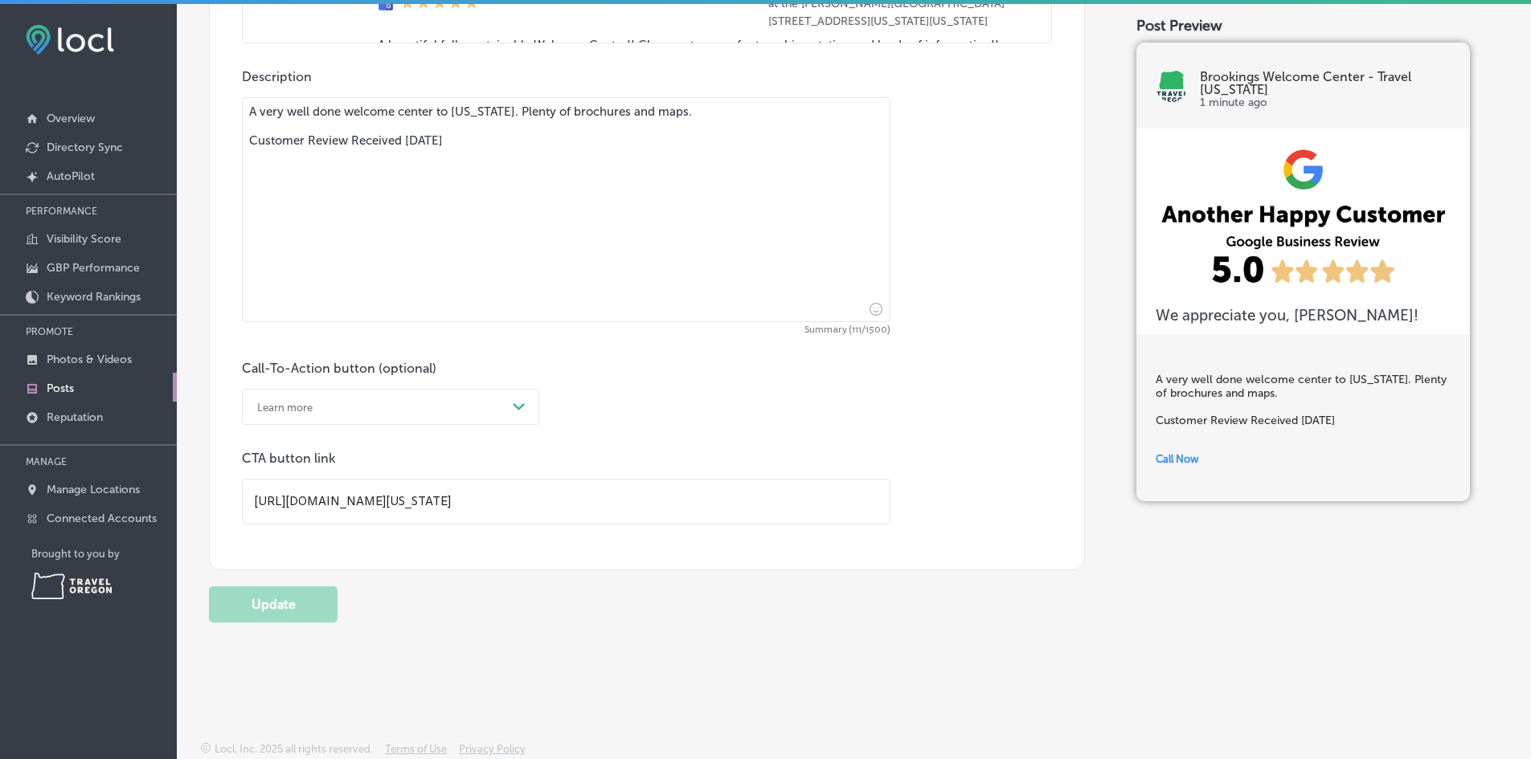
click at [774, 504] on input "[URL][DOMAIN_NAME][US_STATE]" at bounding box center [566, 502] width 647 height 44
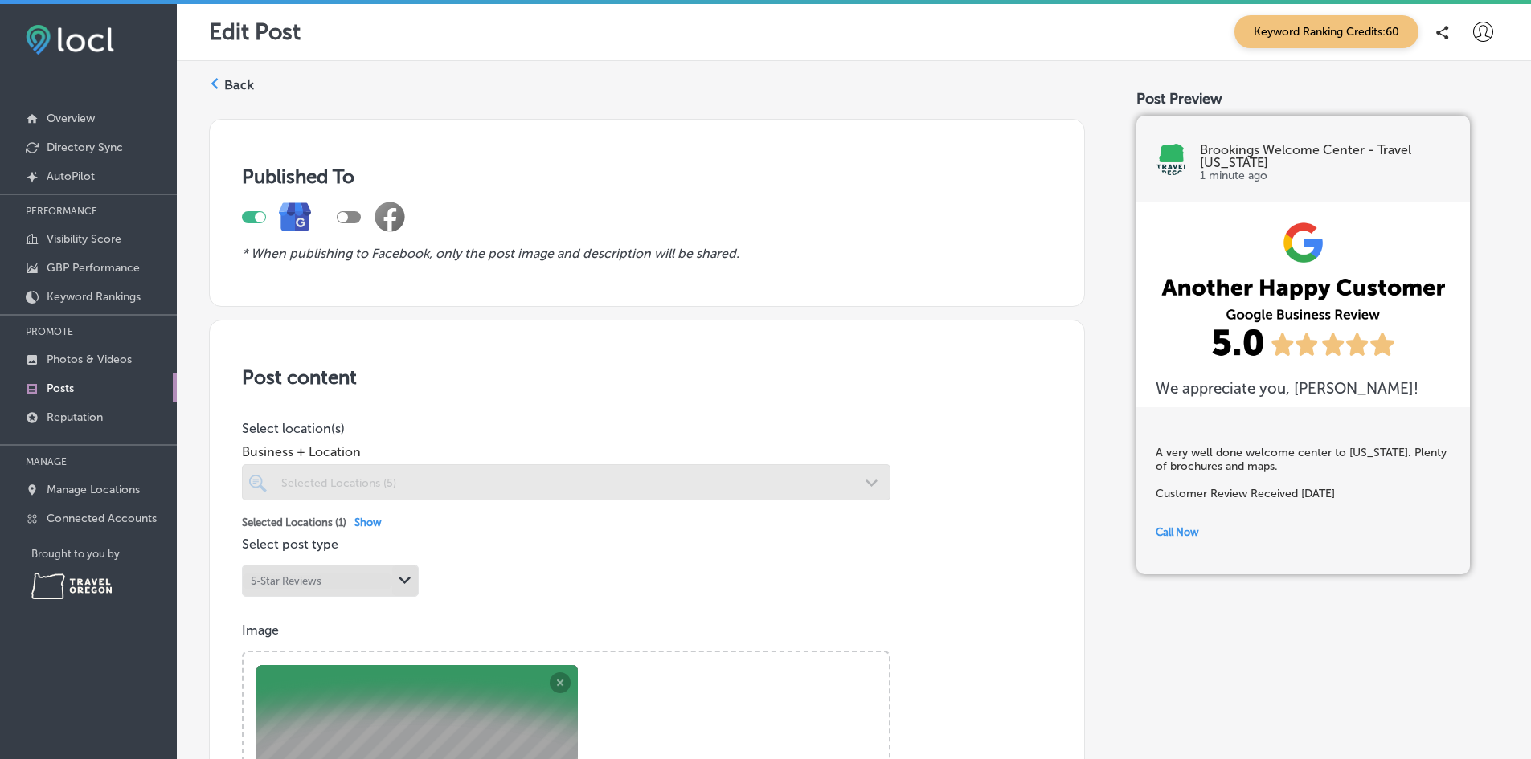
scroll to position [0, 0]
click at [504, 499] on div at bounding box center [566, 483] width 648 height 36
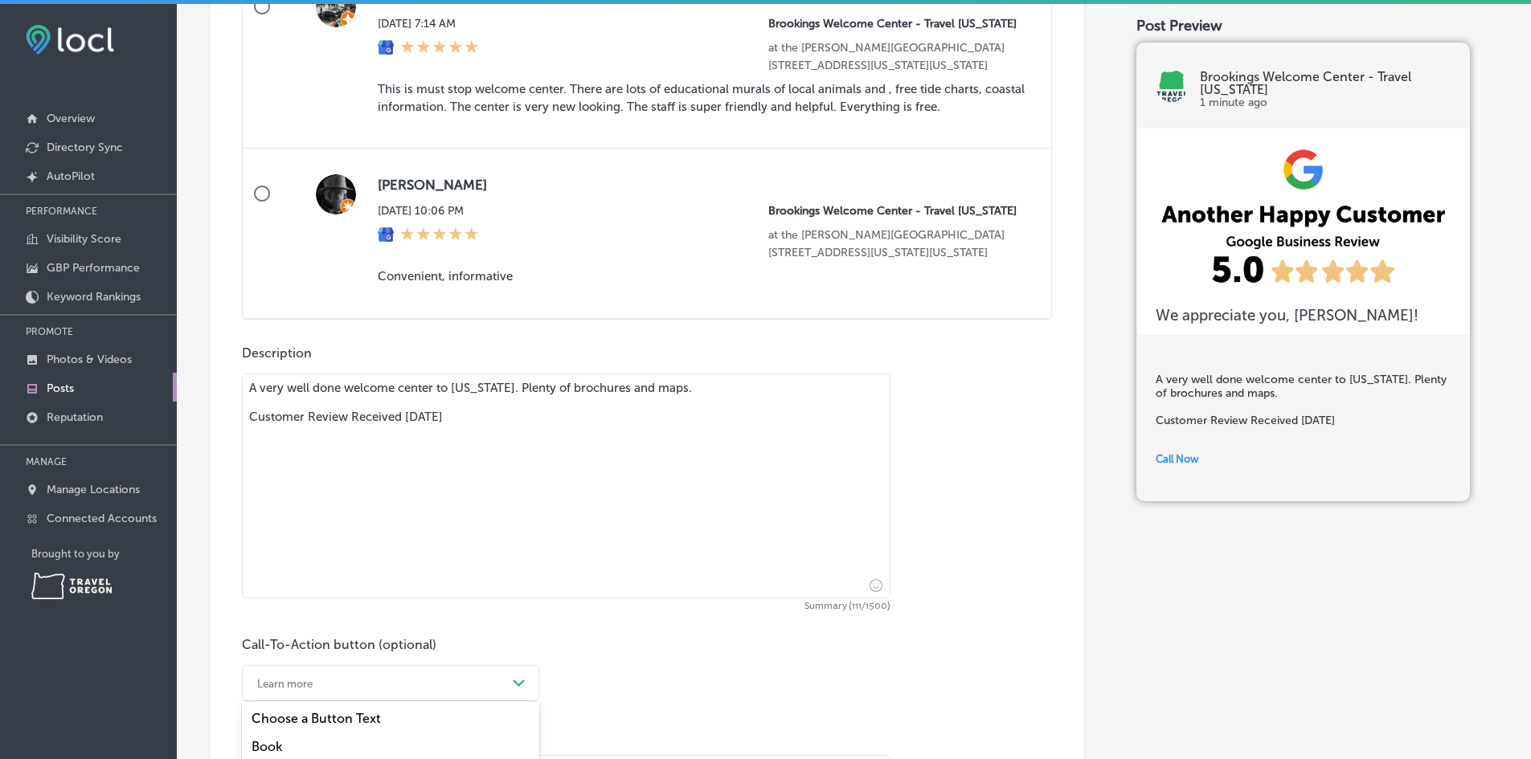
scroll to position [1116, 0]
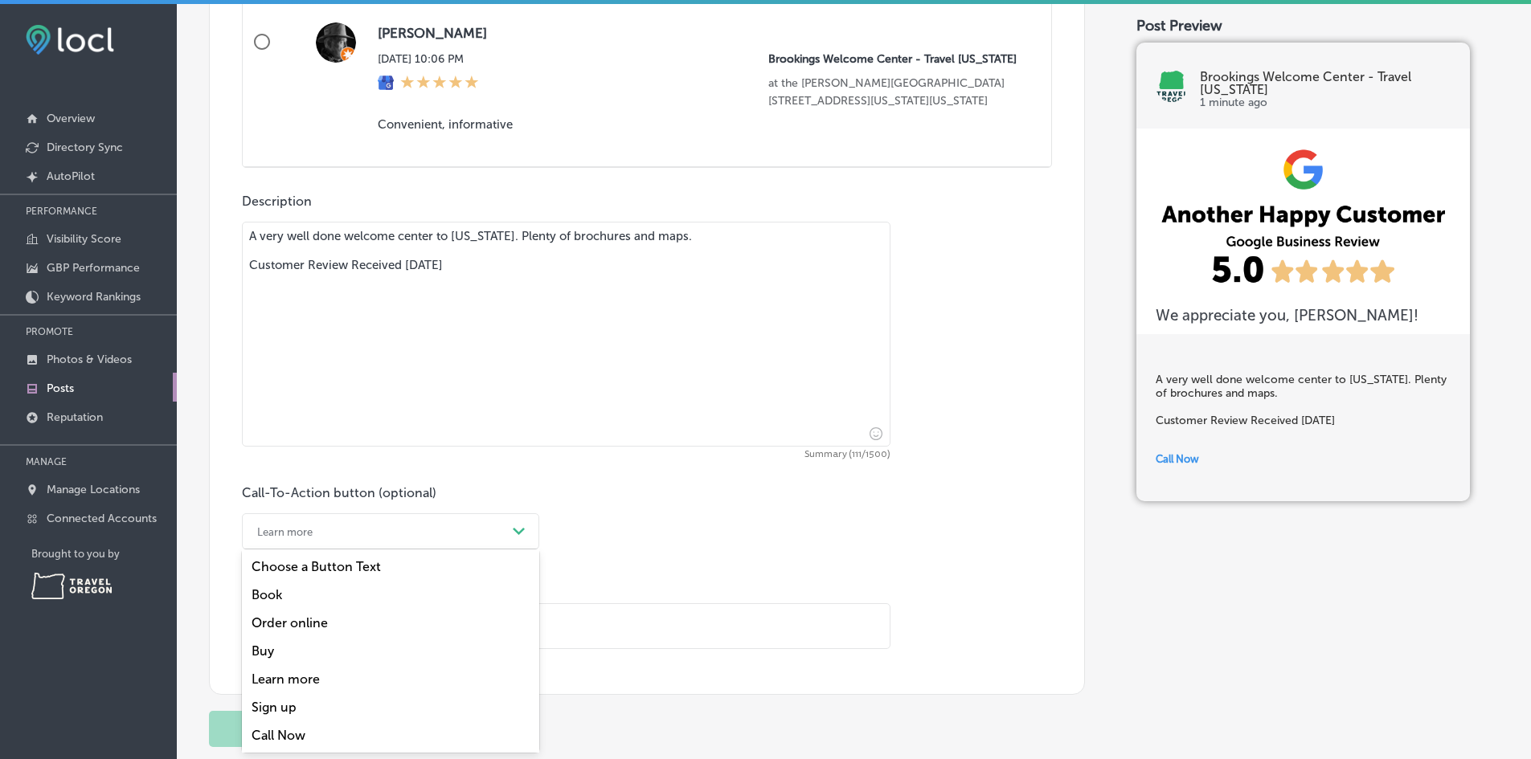
click at [442, 550] on div "option Learn more, selected. option Learn more focused, 5 of 7. 7 results avail…" at bounding box center [390, 531] width 297 height 36
click at [285, 677] on div "Learn more" at bounding box center [390, 679] width 297 height 28
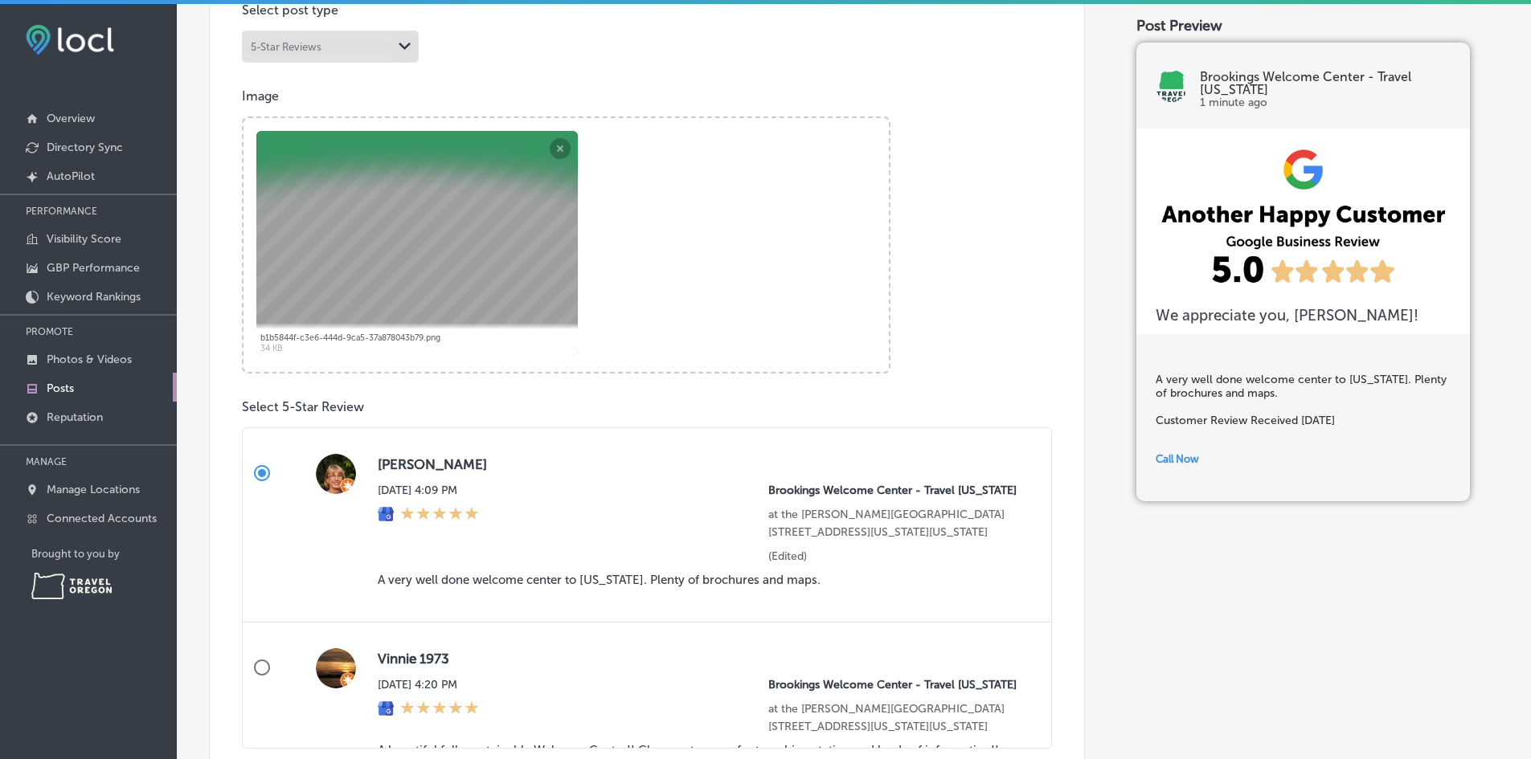
scroll to position [643, 0]
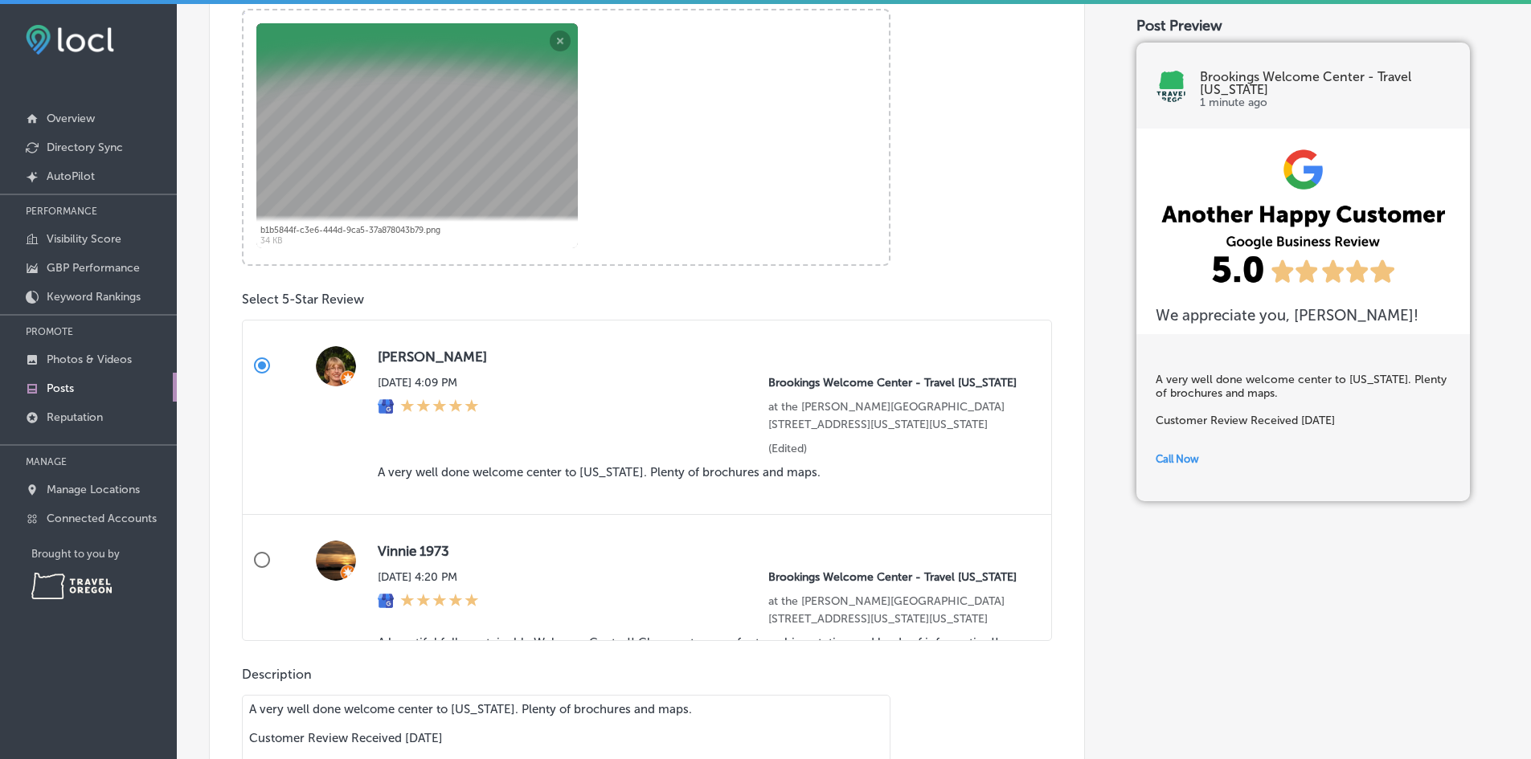
click at [262, 579] on input "Vinnie 1973 [DATE] 4:20 PM Brookings Welcome Center - Travel [US_STATE] at the …" at bounding box center [262, 560] width 39 height 39
radio input "true"
type textarea "A beautiful fully sustainable Welcome Center!! Clean restrooms, foot washing st…"
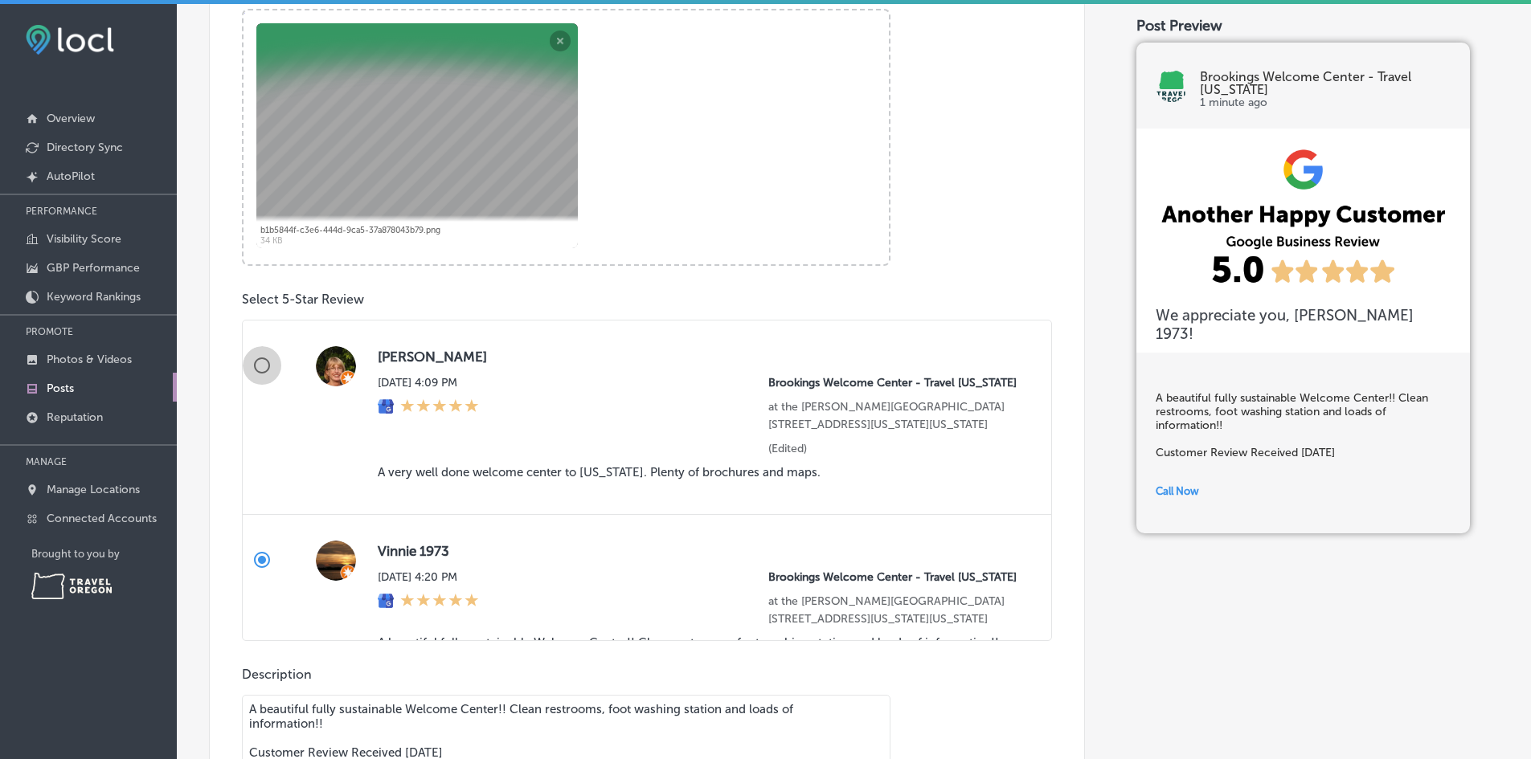
click at [264, 373] on input "[PERSON_NAME] [DATE] 4:09 PM Brookings Welcome Center - Travel [US_STATE] at th…" at bounding box center [262, 365] width 39 height 39
radio input "true"
type textarea "A very well done welcome center to [US_STATE]. Plenty of brochures and maps. Cu…"
radio input "false"
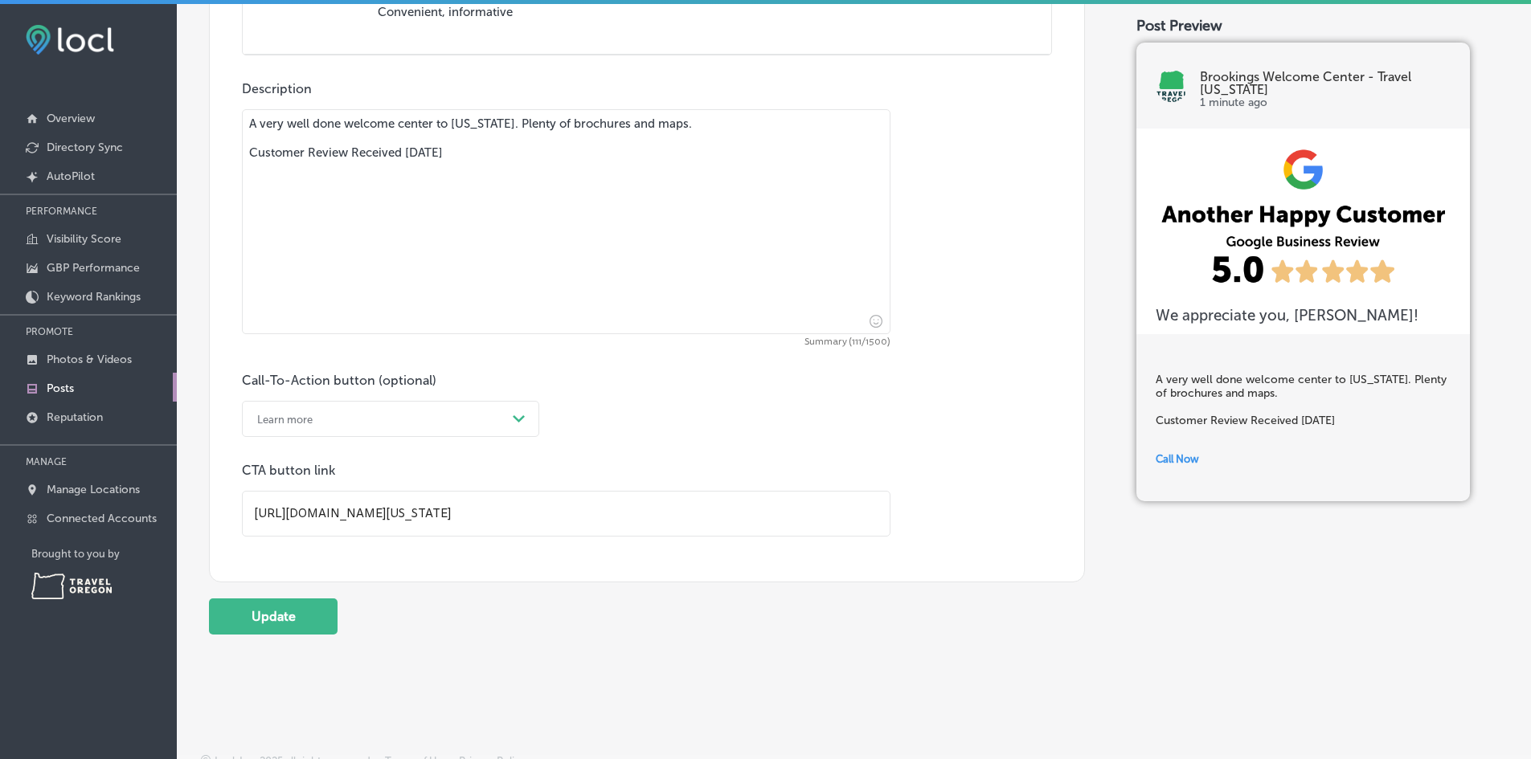
scroll to position [1240, 0]
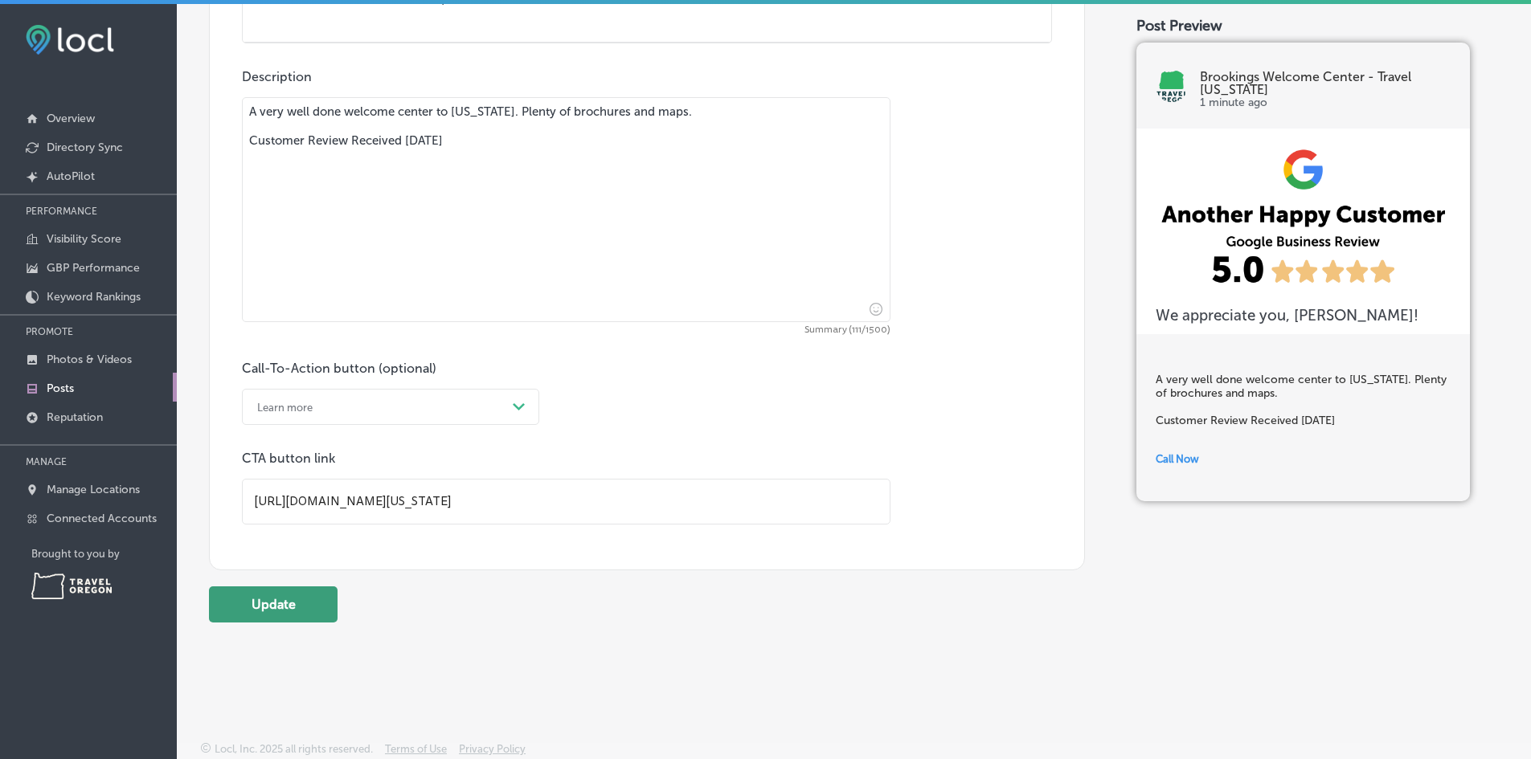
click at [317, 600] on button "Update" at bounding box center [273, 604] width 129 height 36
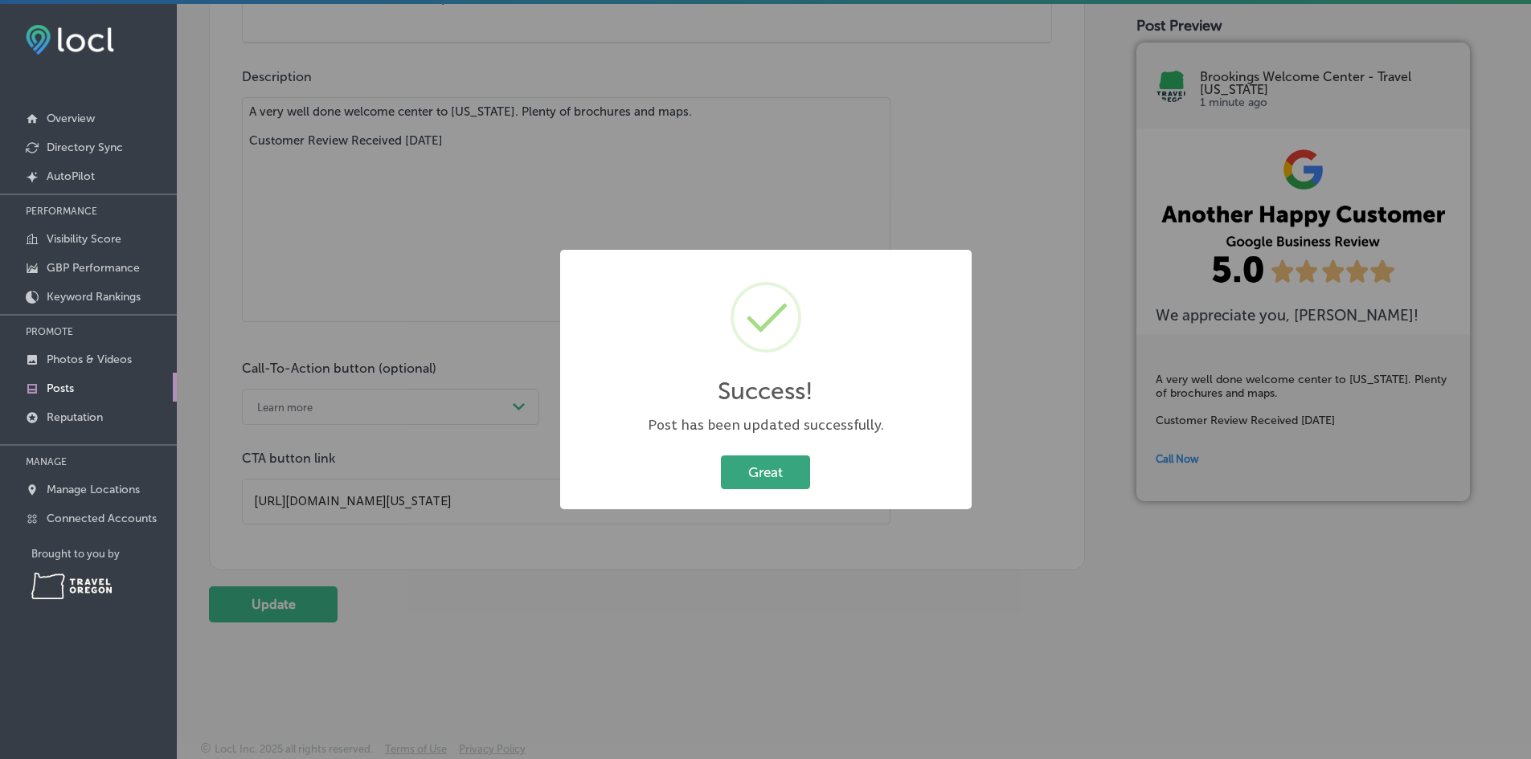
click at [779, 487] on button "Great" at bounding box center [765, 472] width 89 height 33
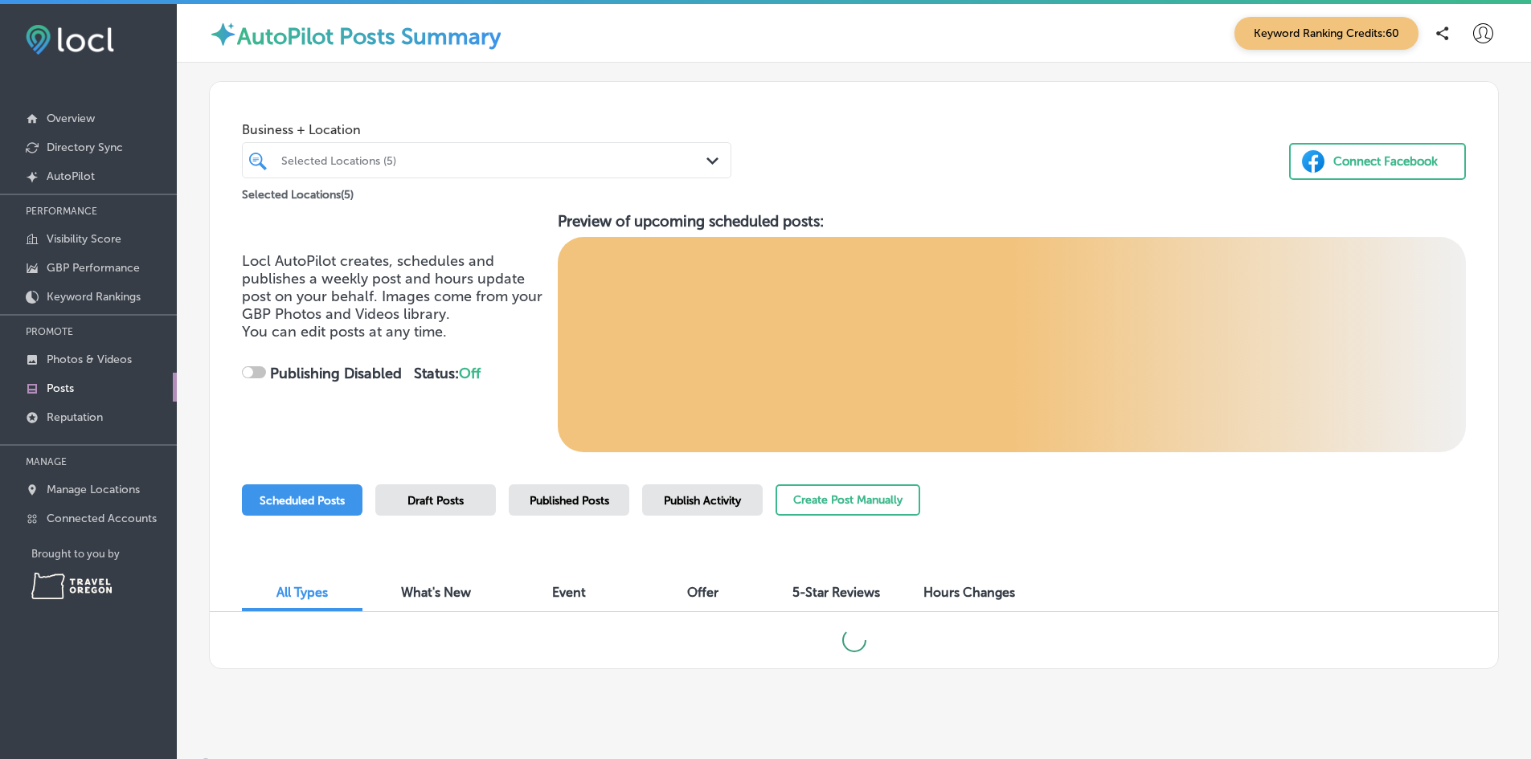
checkbox input "true"
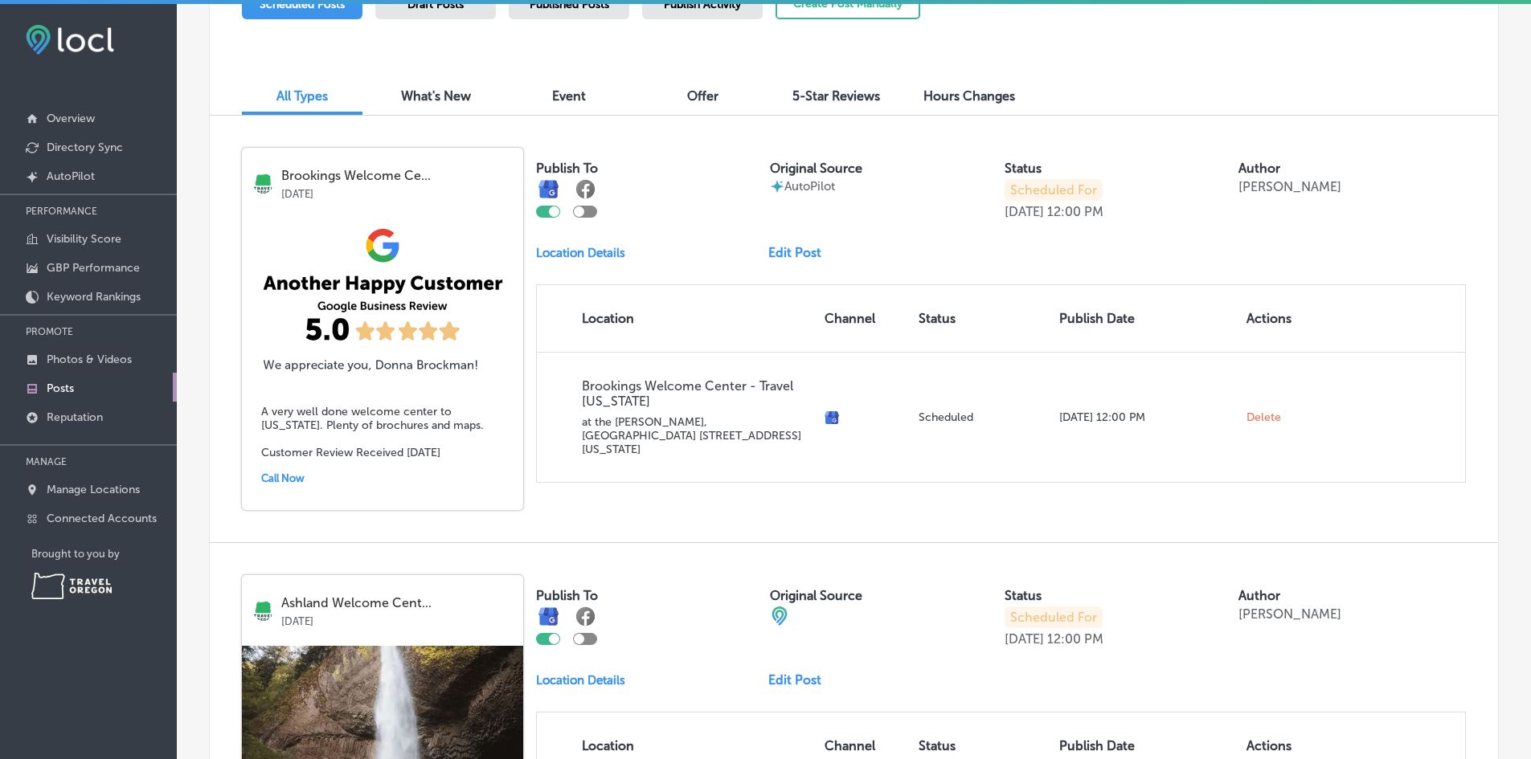
scroll to position [497, 0]
click at [811, 254] on link "Edit Post" at bounding box center [801, 251] width 66 height 15
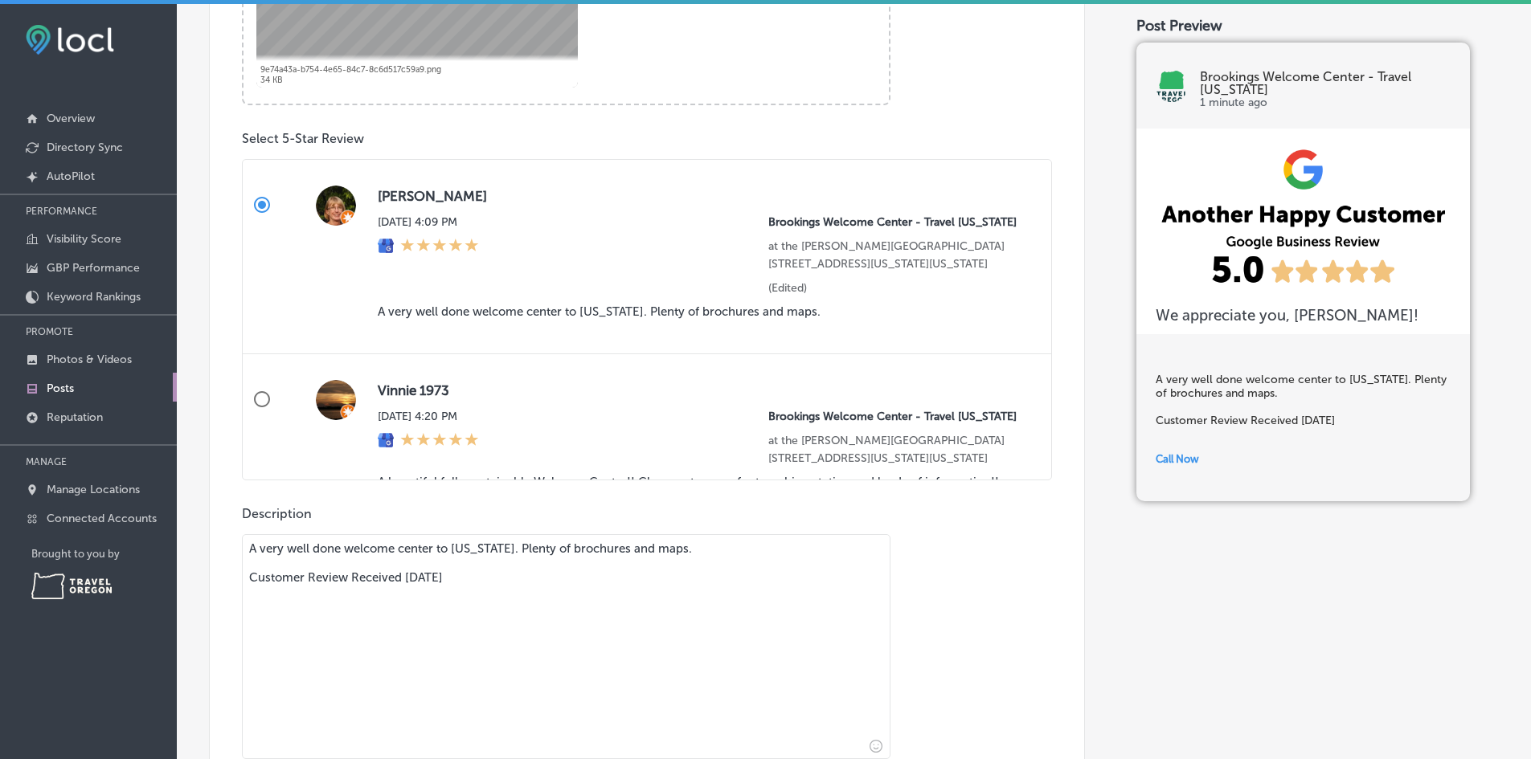
scroll to position [1153, 0]
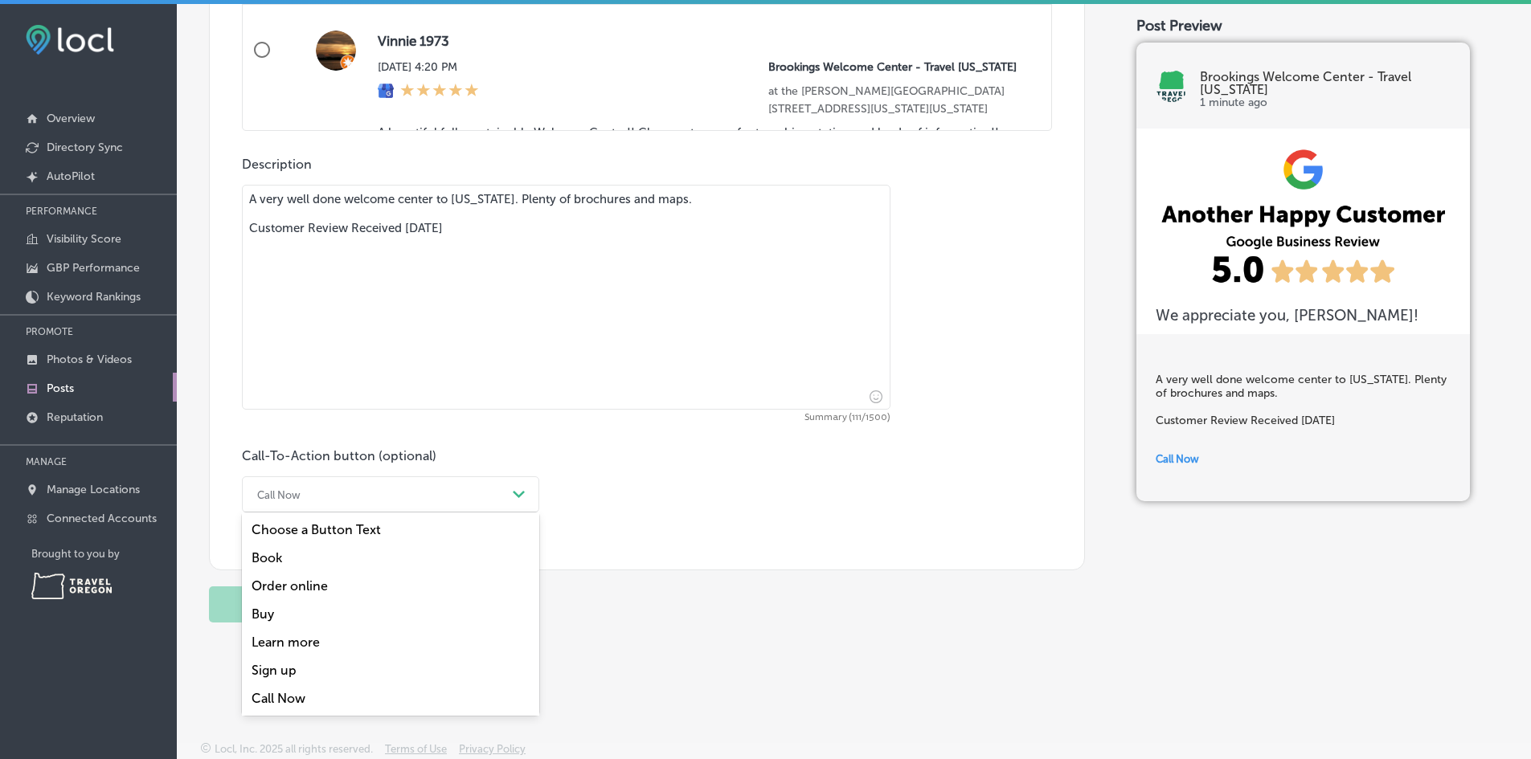
click at [459, 493] on div "Call Now" at bounding box center [377, 494] width 257 height 25
click at [324, 648] on div "Learn more" at bounding box center [390, 642] width 297 height 28
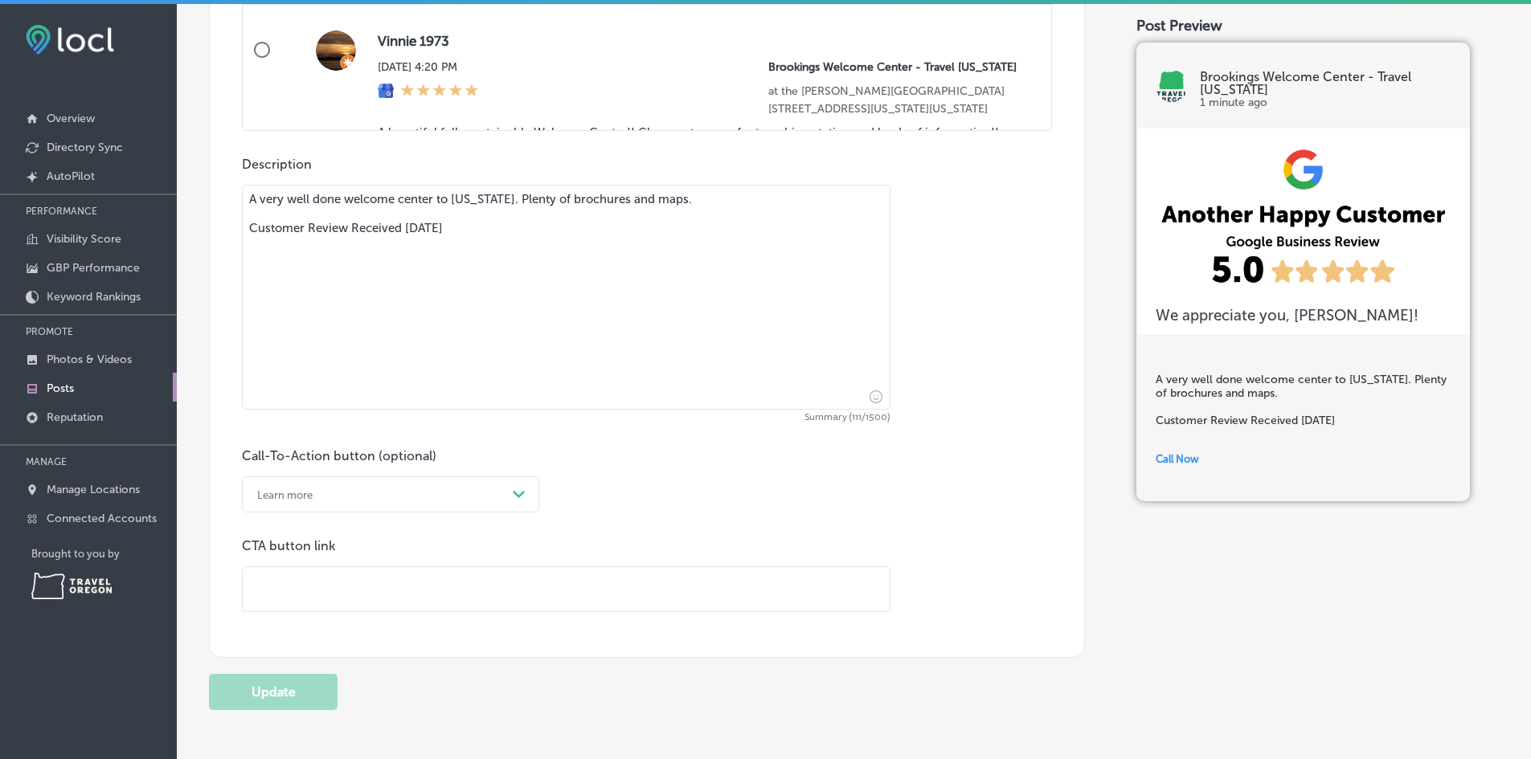
click at [307, 597] on input "text" at bounding box center [566, 589] width 647 height 44
paste input "[URL][DOMAIN_NAME][US_STATE]"
type input "[URL][DOMAIN_NAME][US_STATE]"
click at [374, 581] on input "[URL][DOMAIN_NAME][US_STATE]" at bounding box center [566, 589] width 647 height 44
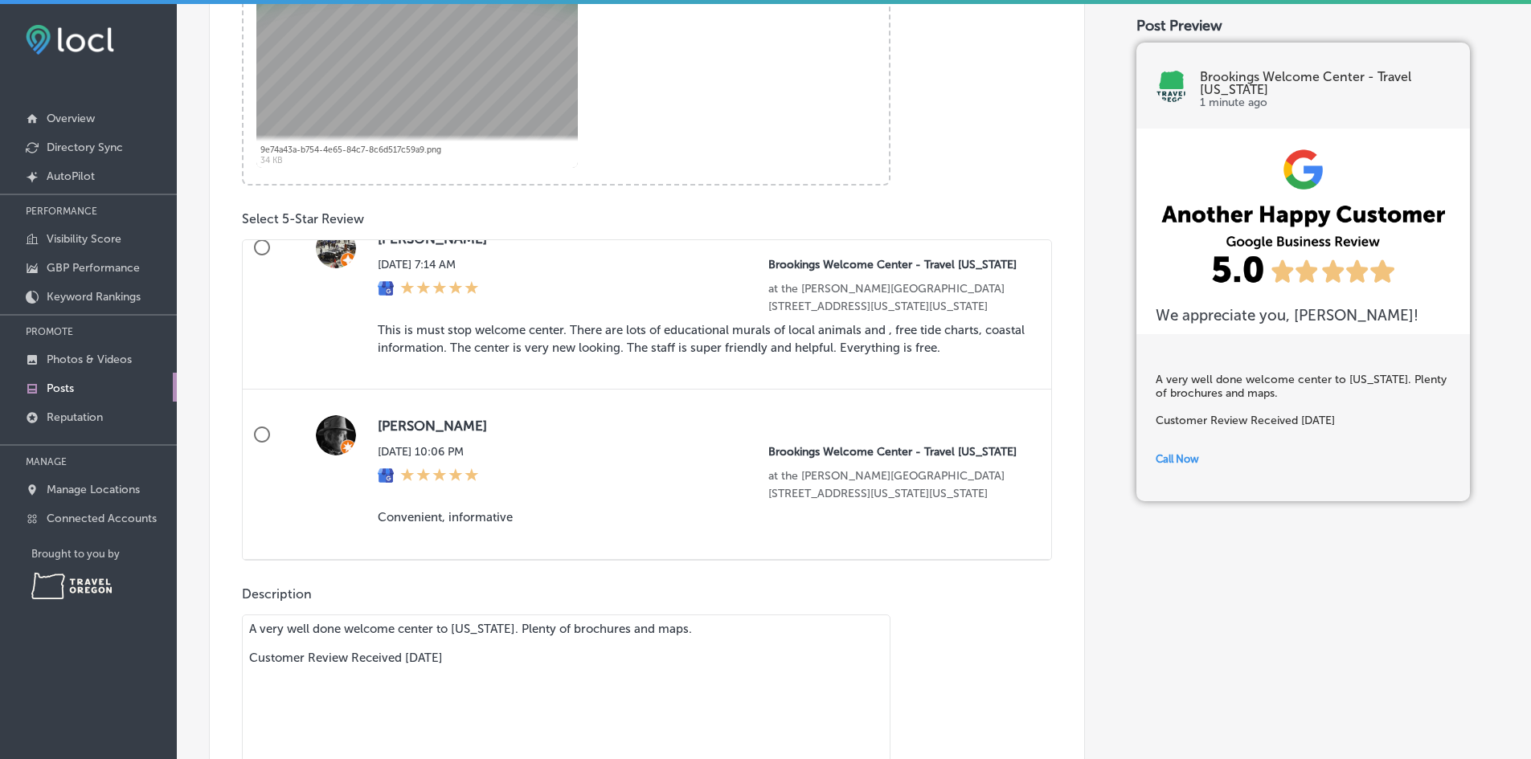
scroll to position [473, 0]
click at [265, 416] on input "[PERSON_NAME][DATE] 10:06 PM Brookings Welcome Center - Travel [US_STATE] at th…" at bounding box center [262, 434] width 39 height 39
radio input "true"
type textarea "Convenient, informative Customer Review Received [DATE]"
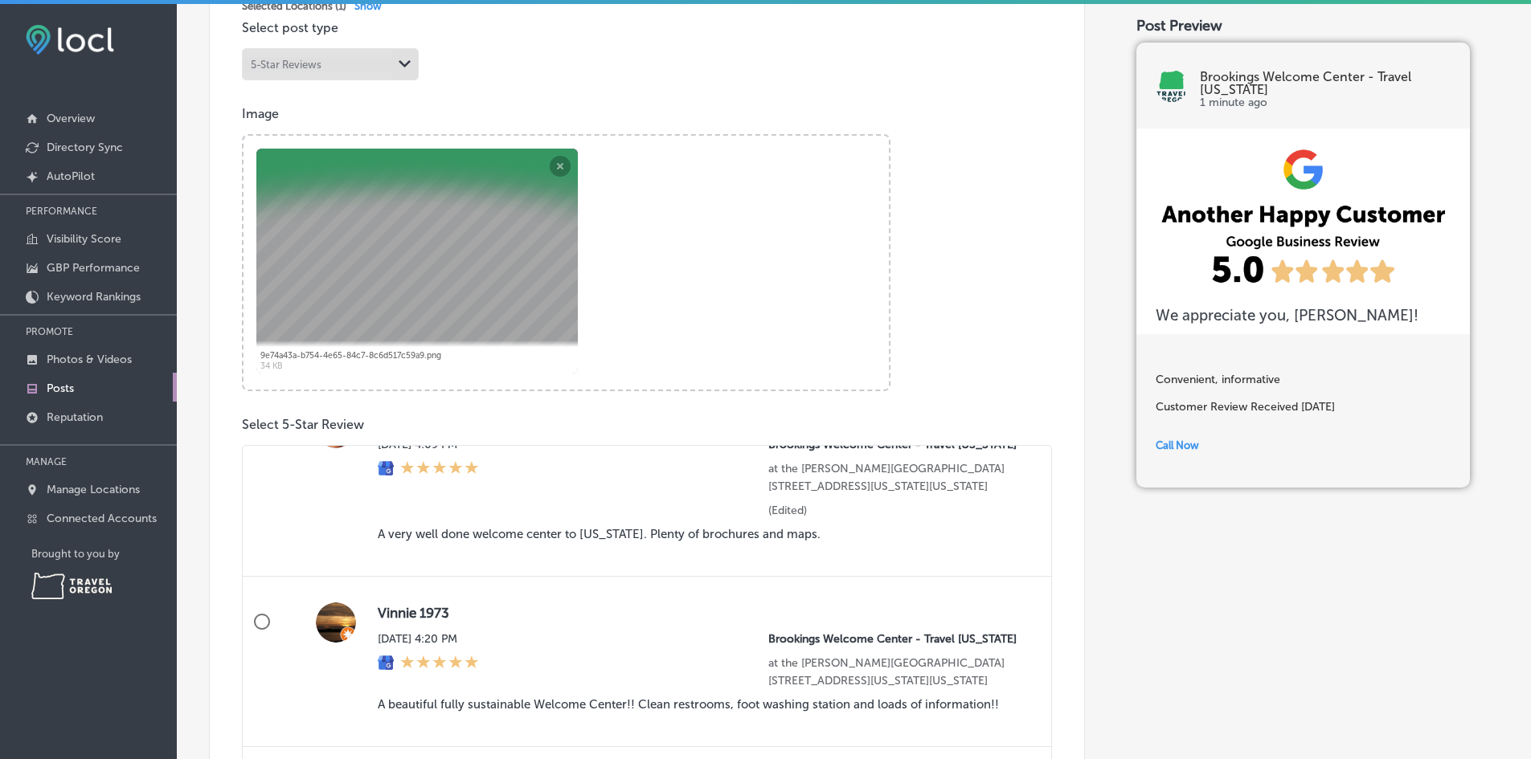
scroll to position [0, 0]
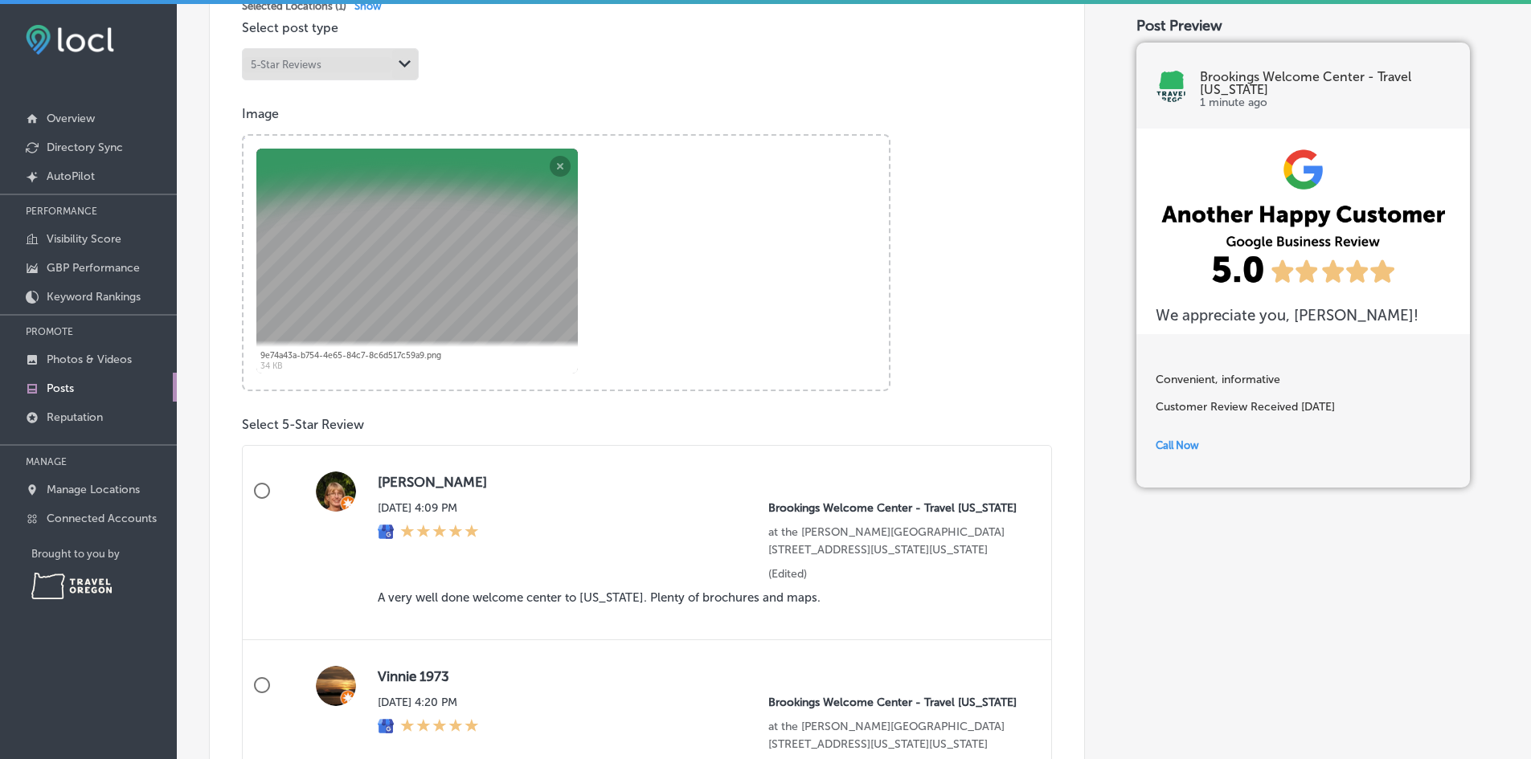
click at [255, 486] on input "[PERSON_NAME] [DATE] 4:09 PM Brookings Welcome Center - Travel [US_STATE] at th…" at bounding box center [262, 491] width 39 height 39
radio input "true"
type textarea "A very well done welcome center to [US_STATE]. Plenty of brochures and maps. Cu…"
radio input "false"
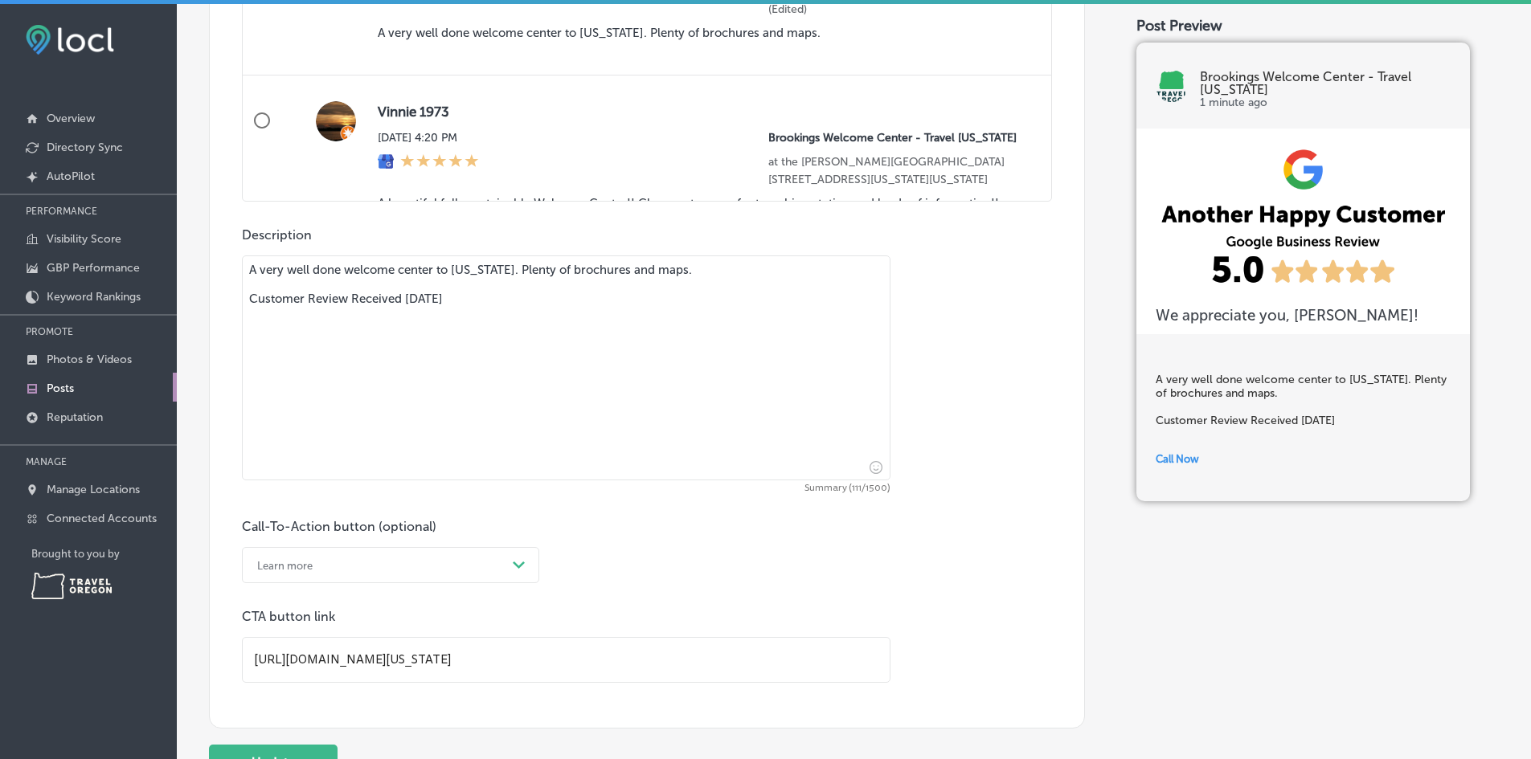
scroll to position [1240, 0]
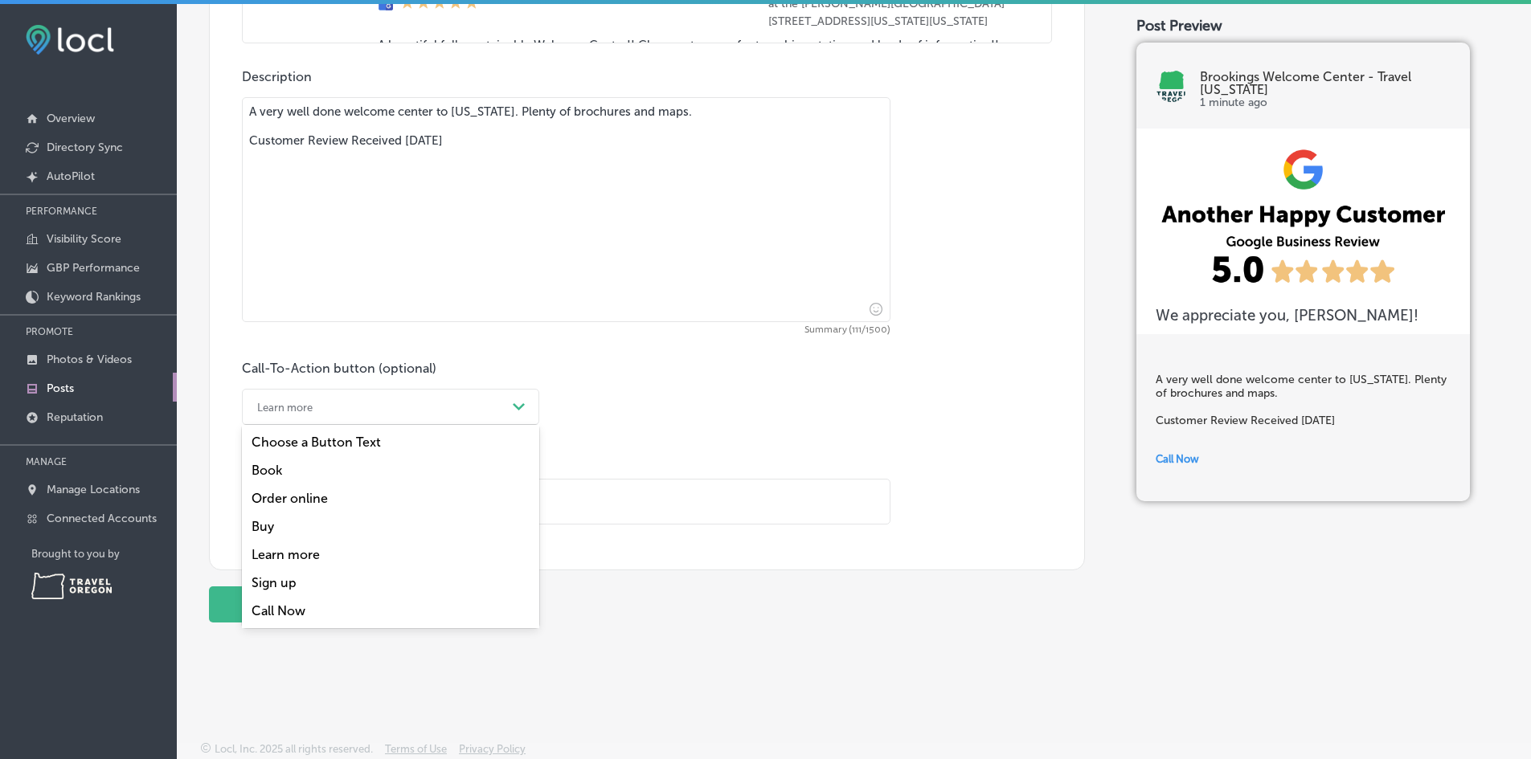
click at [376, 411] on div "Learn more" at bounding box center [377, 406] width 257 height 25
click at [284, 613] on div "Call Now" at bounding box center [390, 611] width 297 height 28
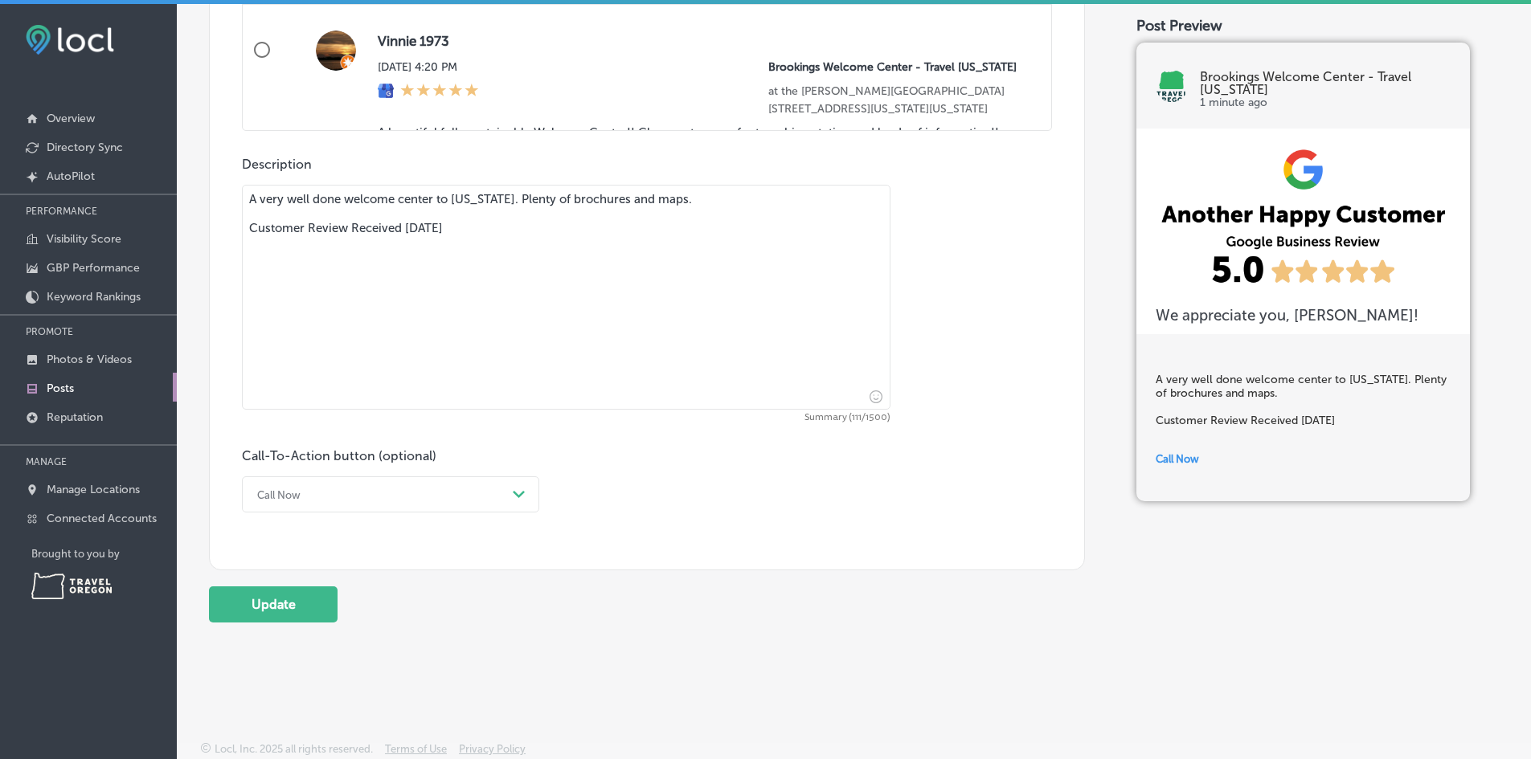
scroll to position [1153, 0]
click at [282, 604] on button "Update" at bounding box center [273, 604] width 129 height 36
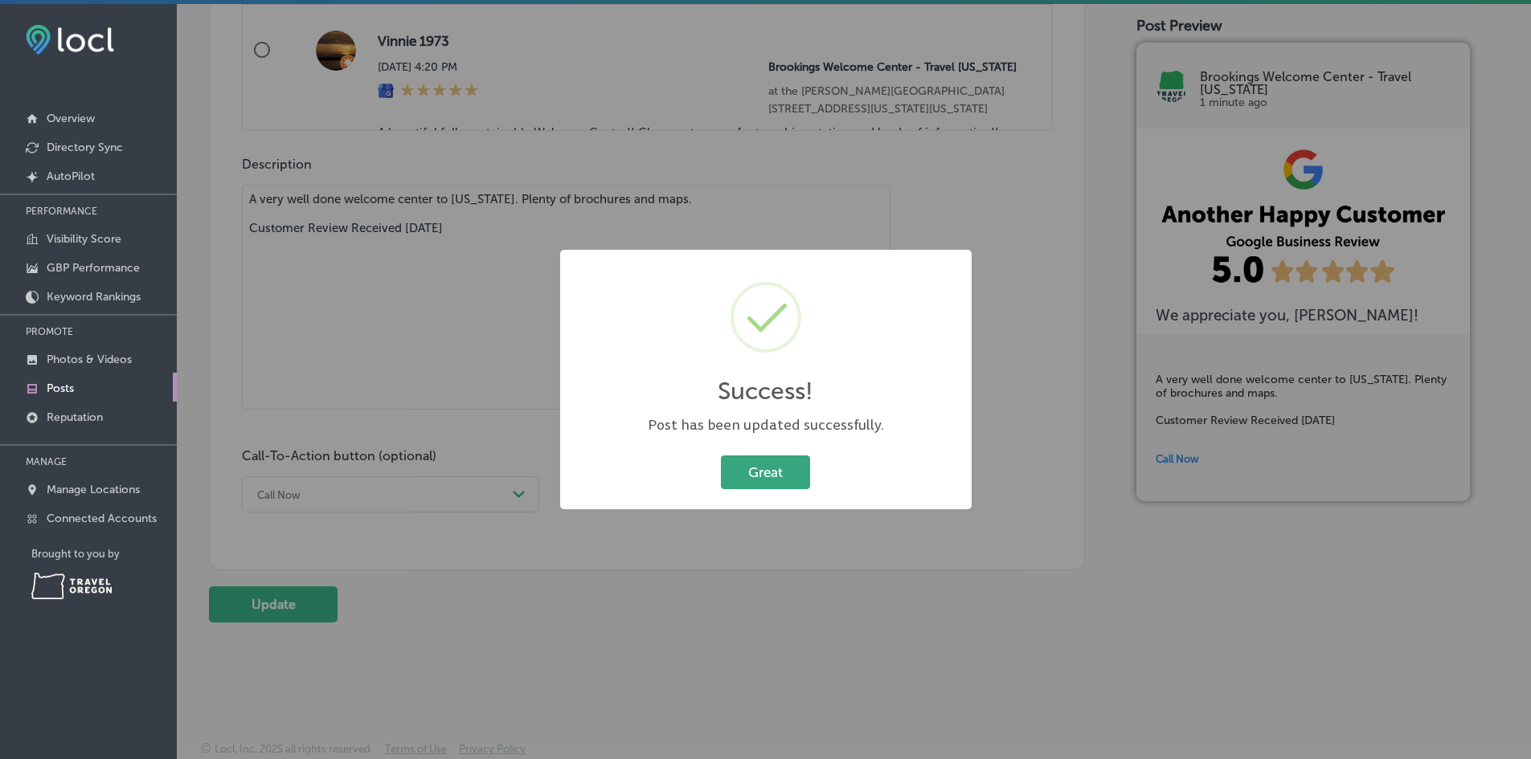
click at [754, 468] on button "Great" at bounding box center [765, 472] width 89 height 33
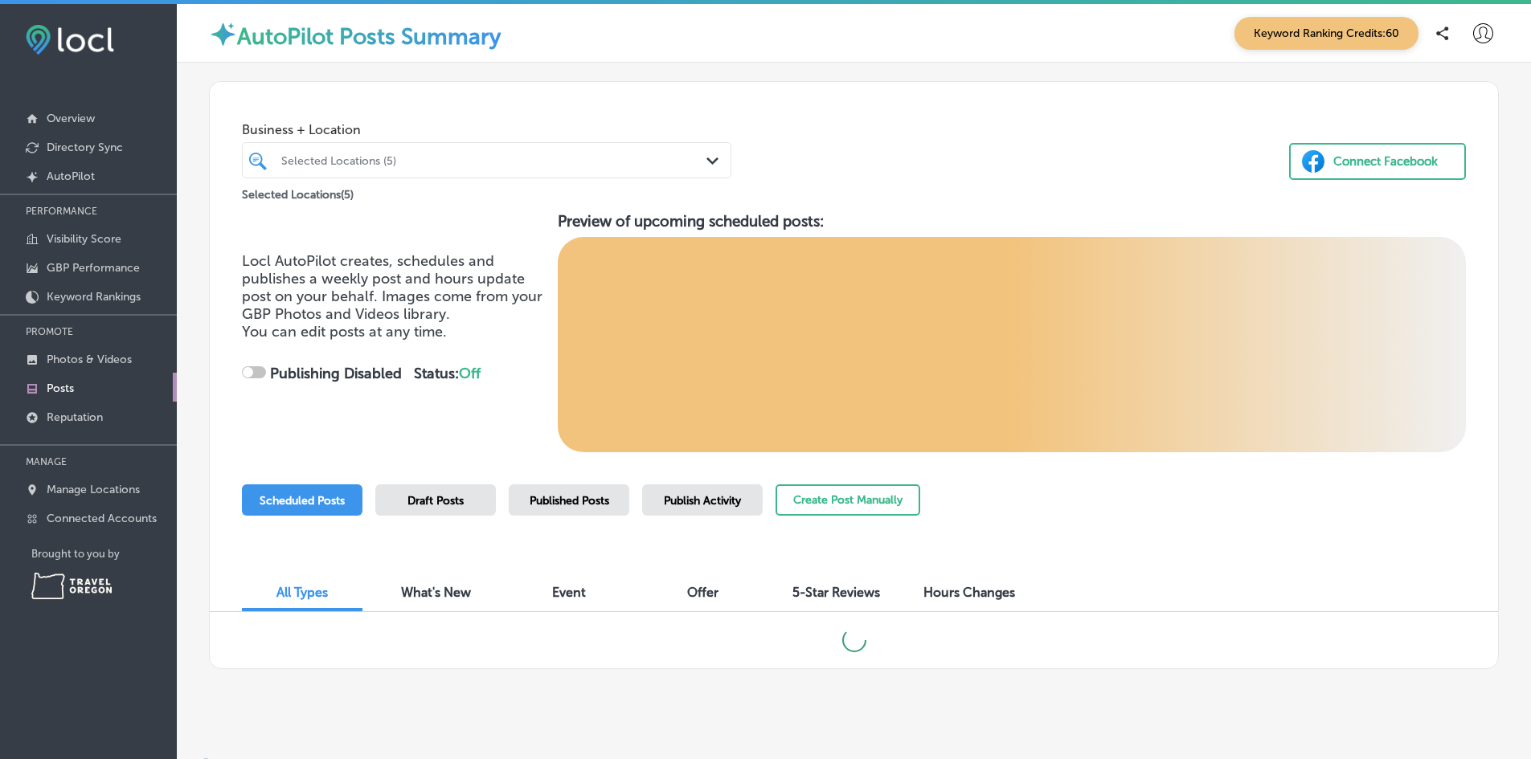
checkbox input "true"
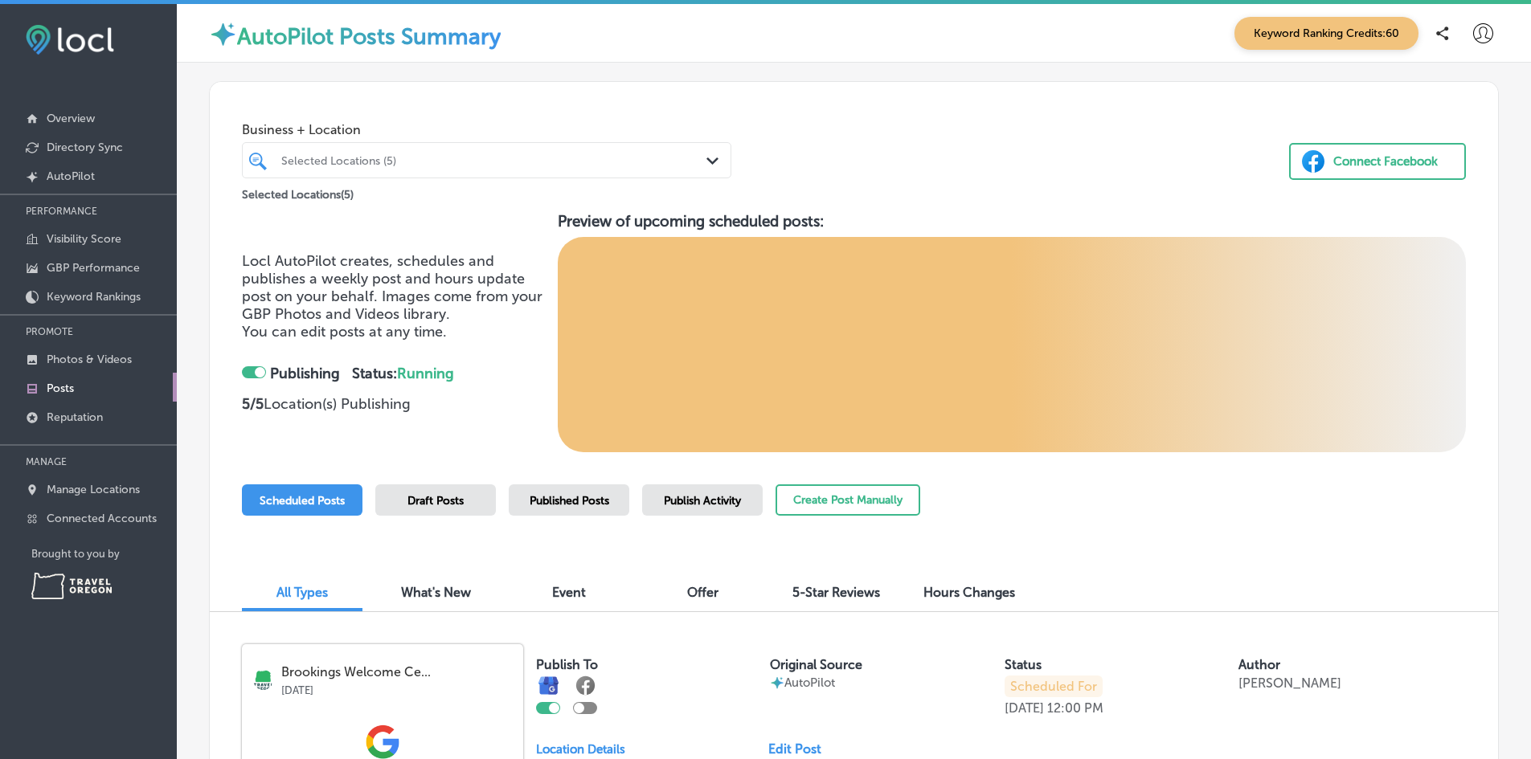
scroll to position [482, 0]
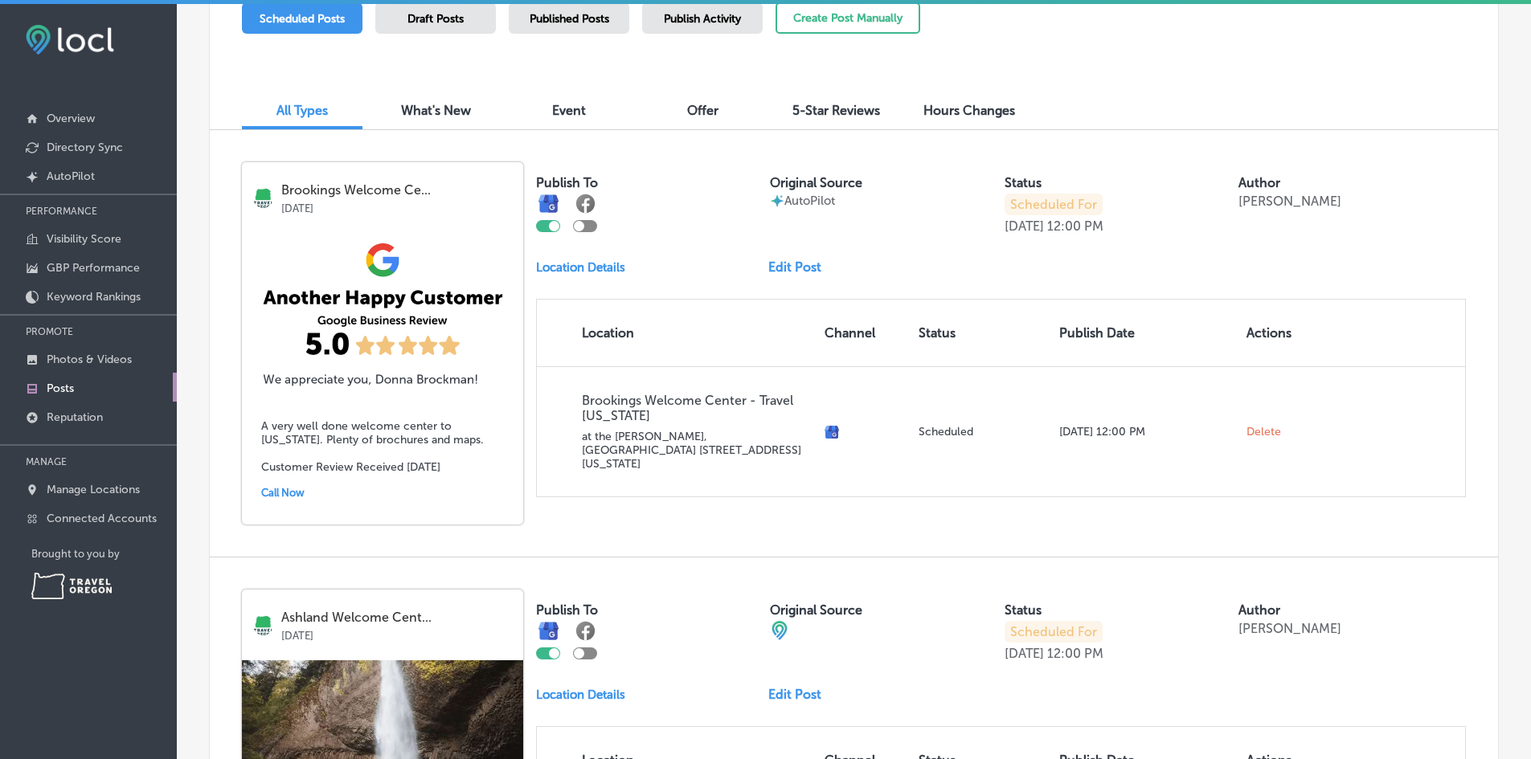
click at [797, 270] on link "Edit Post" at bounding box center [801, 267] width 66 height 15
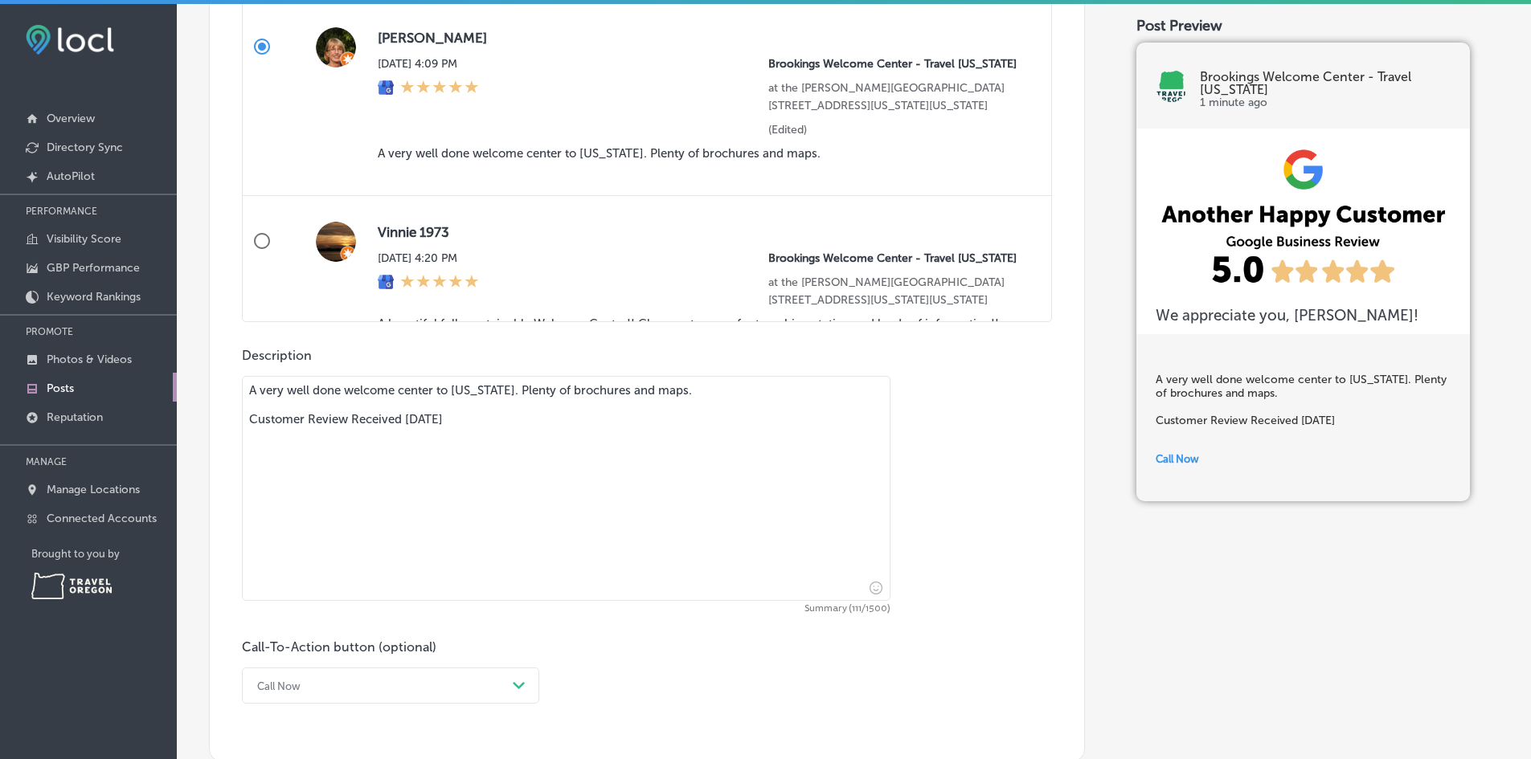
scroll to position [1153, 0]
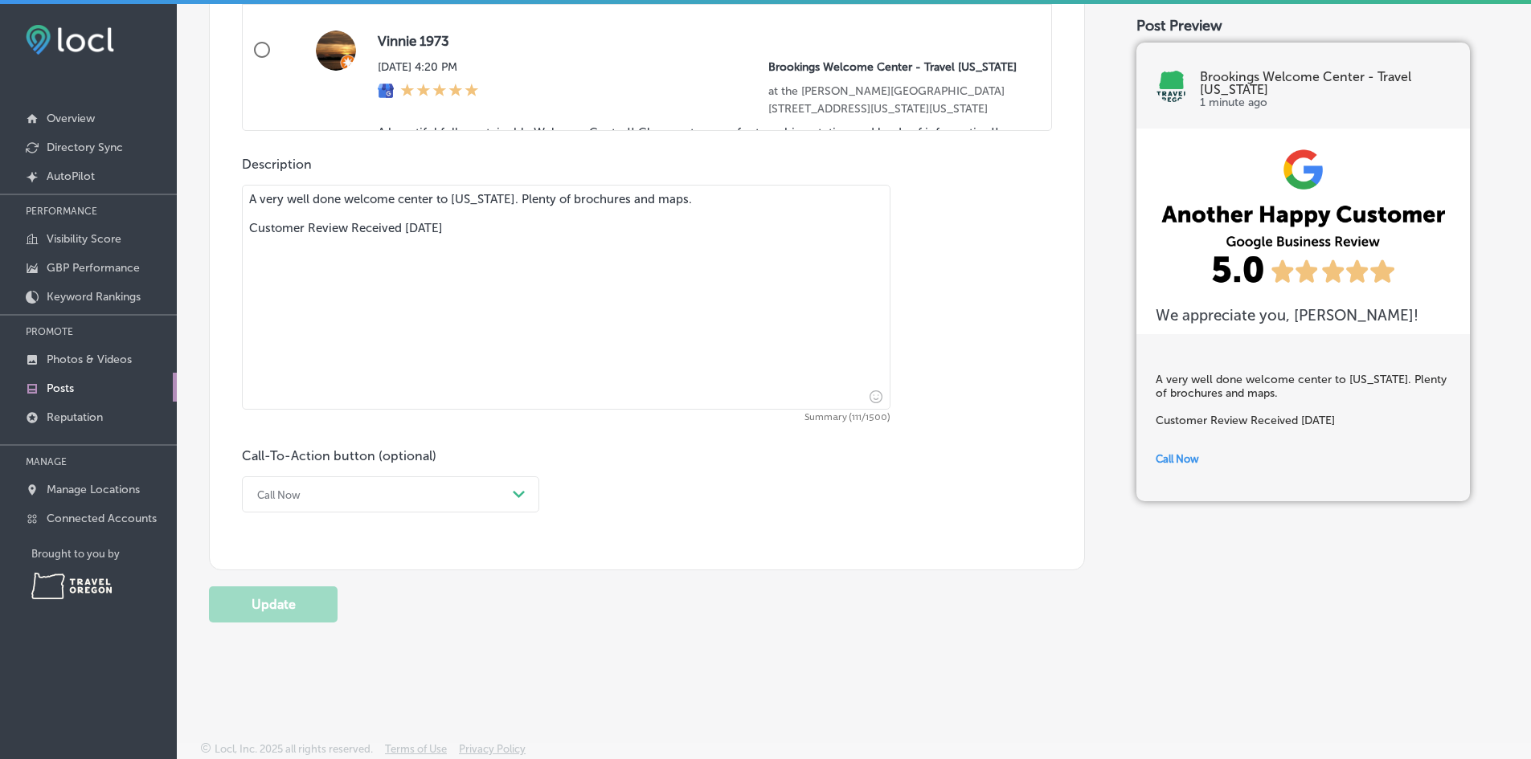
click at [335, 500] on div "Call Now" at bounding box center [377, 494] width 257 height 25
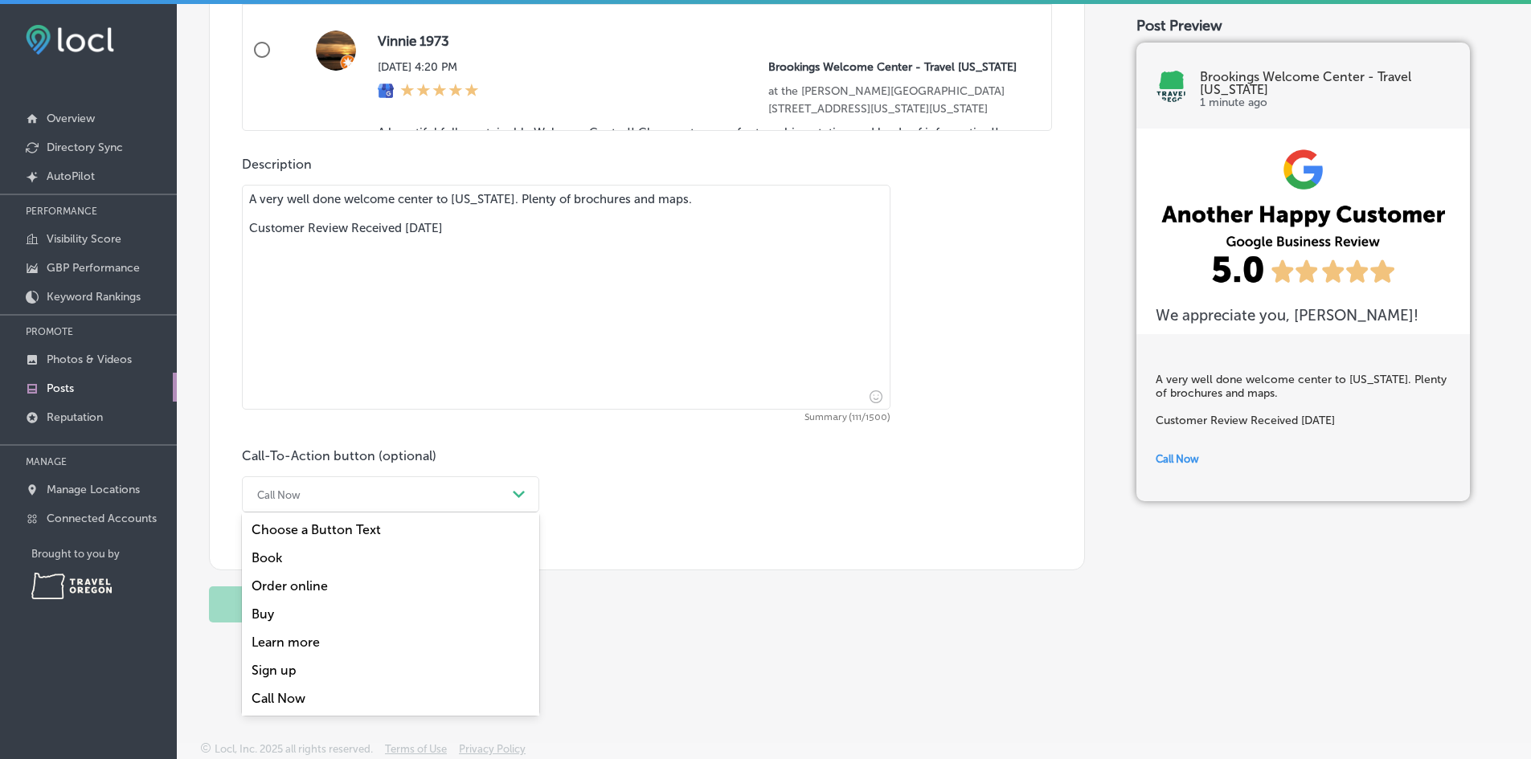
click at [303, 643] on div "Learn more" at bounding box center [390, 642] width 297 height 28
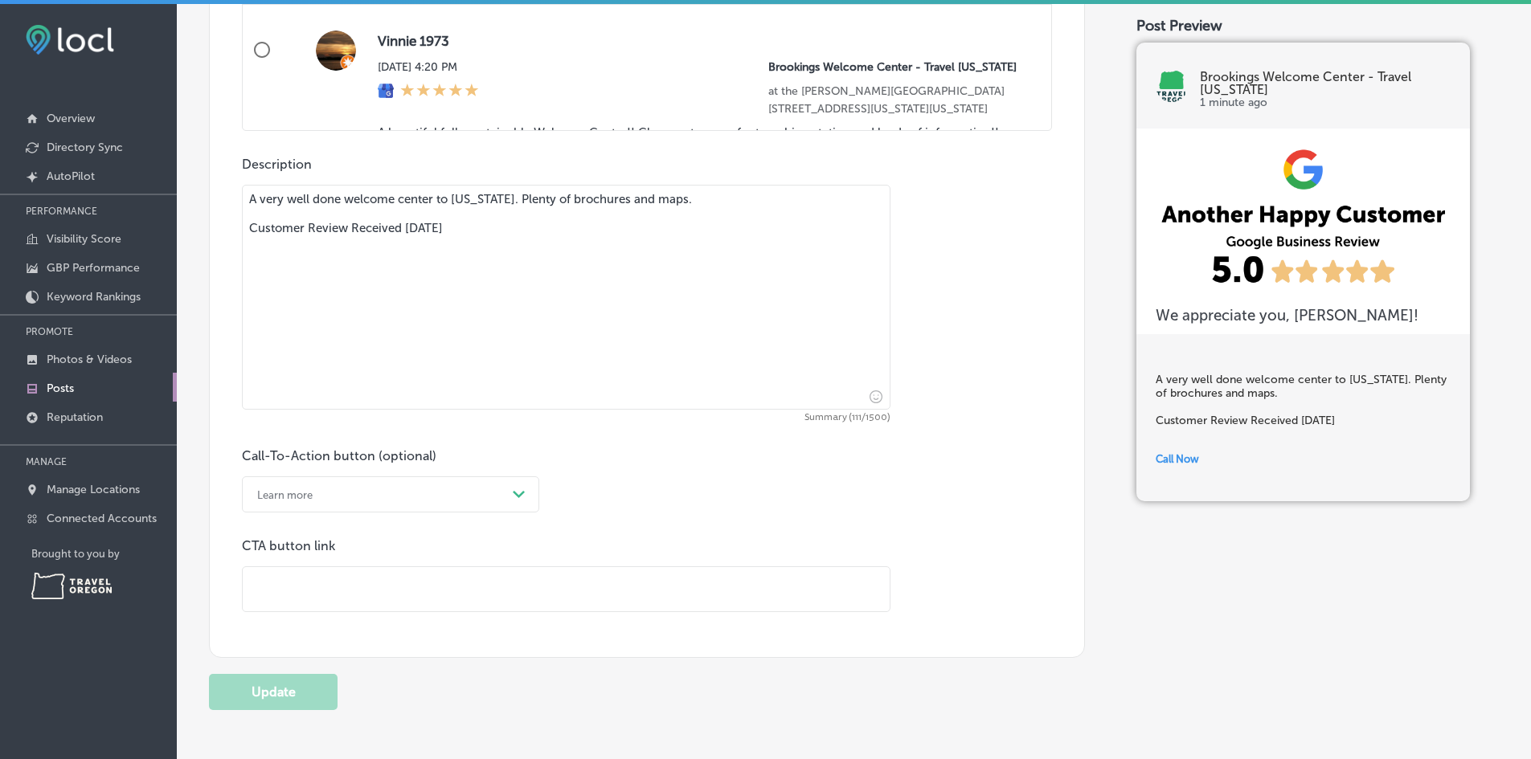
click at [317, 587] on input "text" at bounding box center [566, 589] width 647 height 44
paste input "[URL][DOMAIN_NAME][US_STATE]"
click at [257, 586] on input "[URL][DOMAIN_NAME][US_STATE]" at bounding box center [566, 589] width 647 height 44
click at [617, 588] on input "[URL][DOMAIN_NAME][US_STATE]" at bounding box center [566, 589] width 647 height 44
type input "[URL][DOMAIN_NAME][US_STATE]"
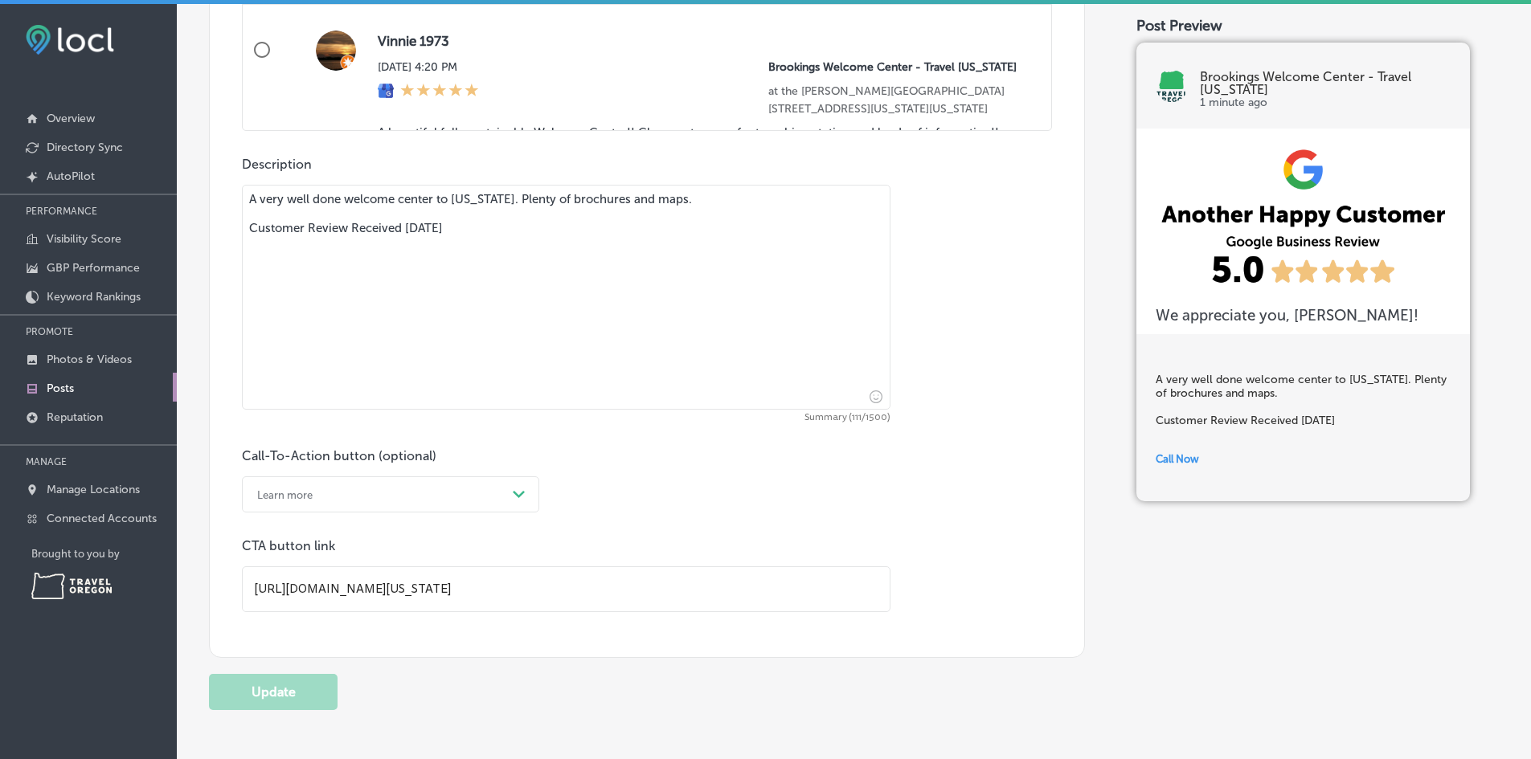
click at [492, 341] on textarea "A very well done welcome center to [US_STATE]. Plenty of brochures and maps. Cu…" at bounding box center [566, 297] width 648 height 225
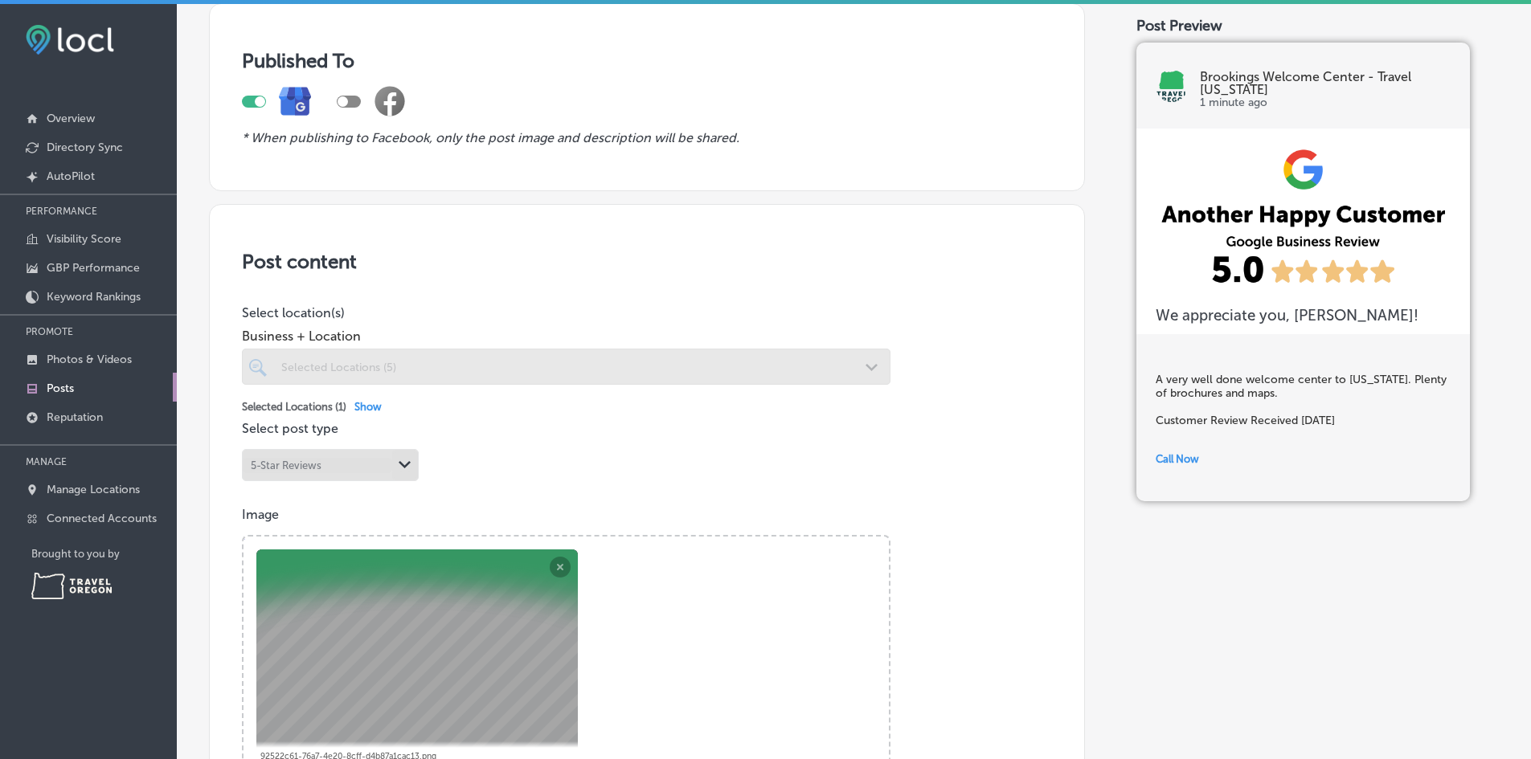
scroll to position [0, 0]
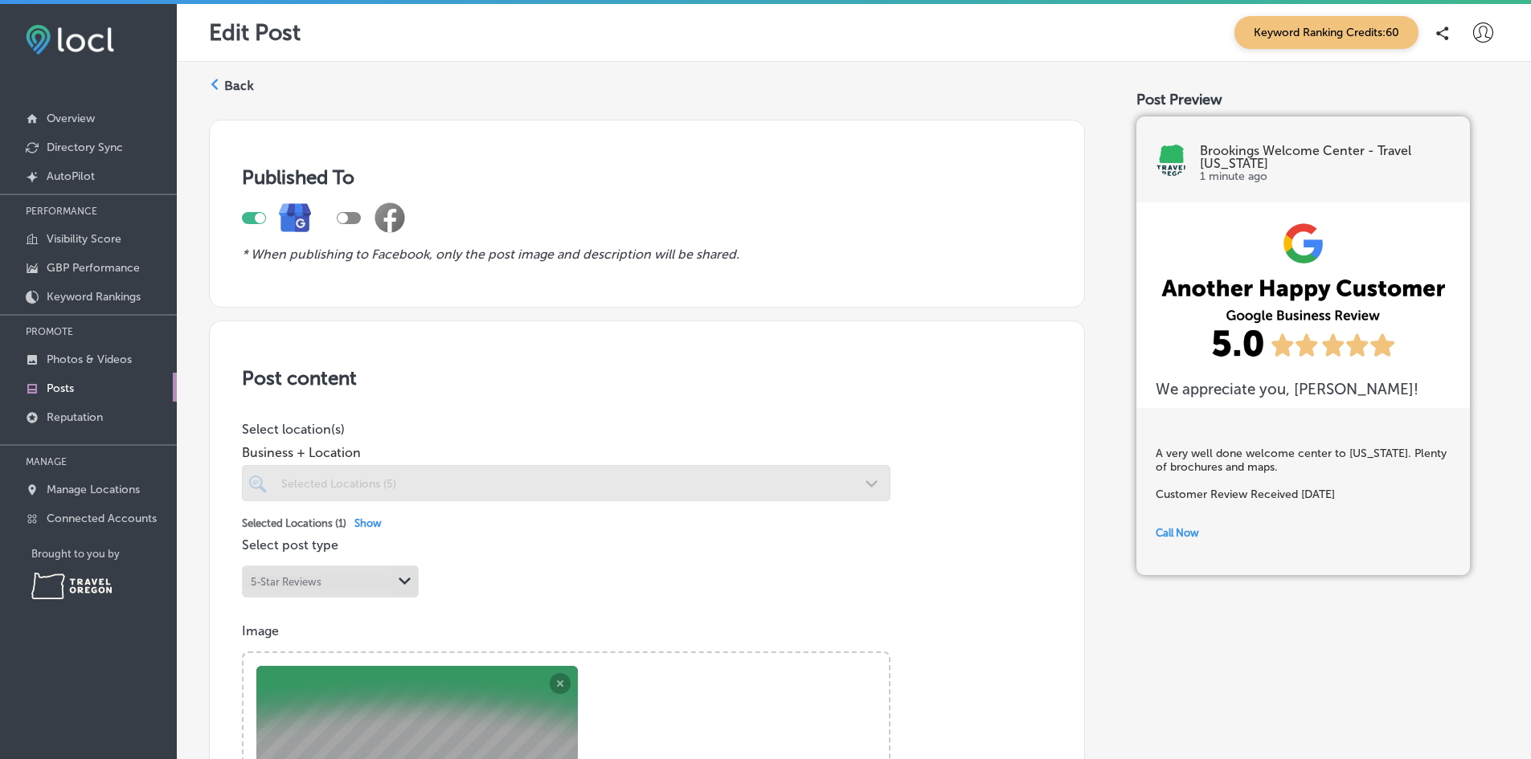
click at [1031, 628] on p "Image" at bounding box center [647, 630] width 810 height 15
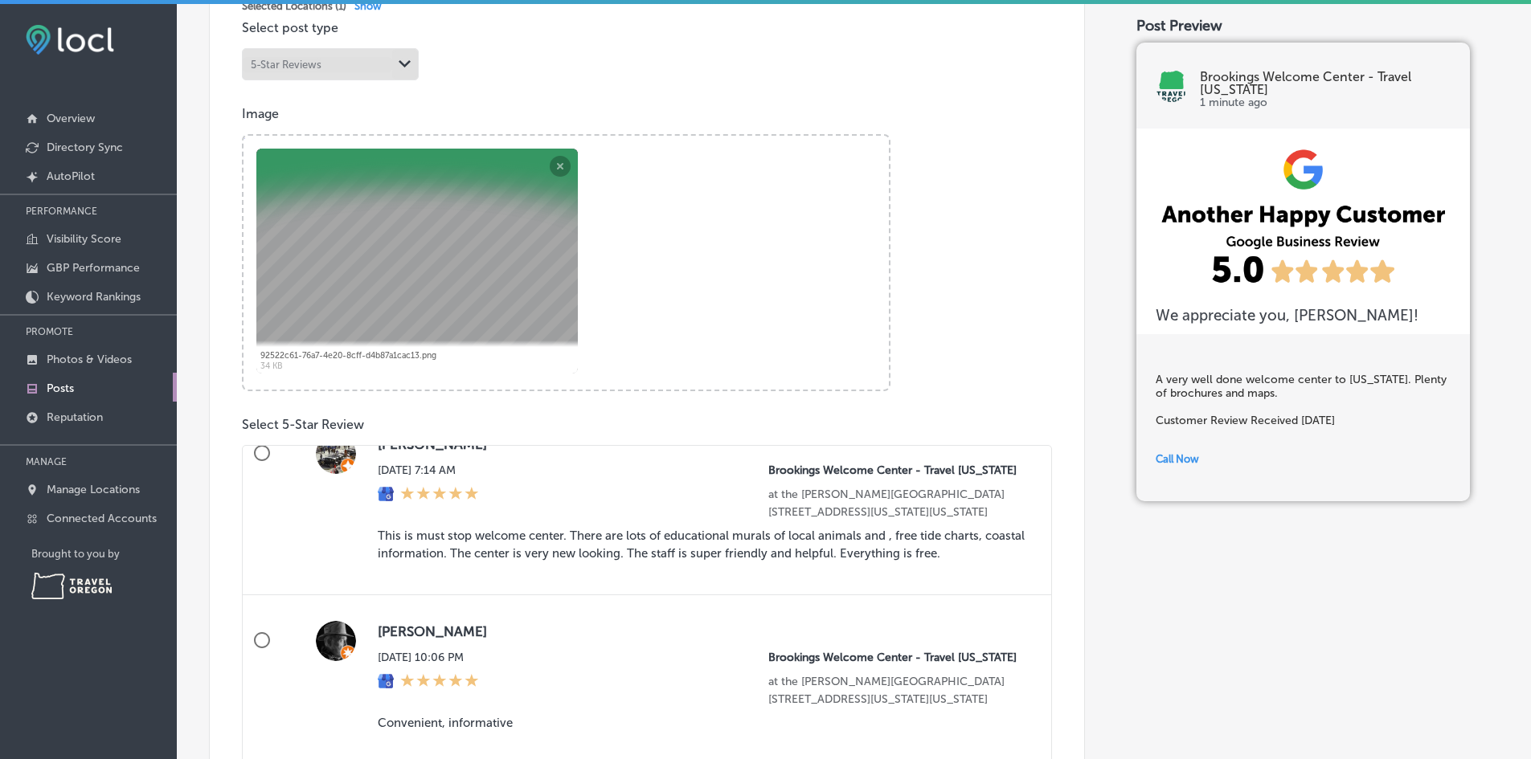
scroll to position [196, 0]
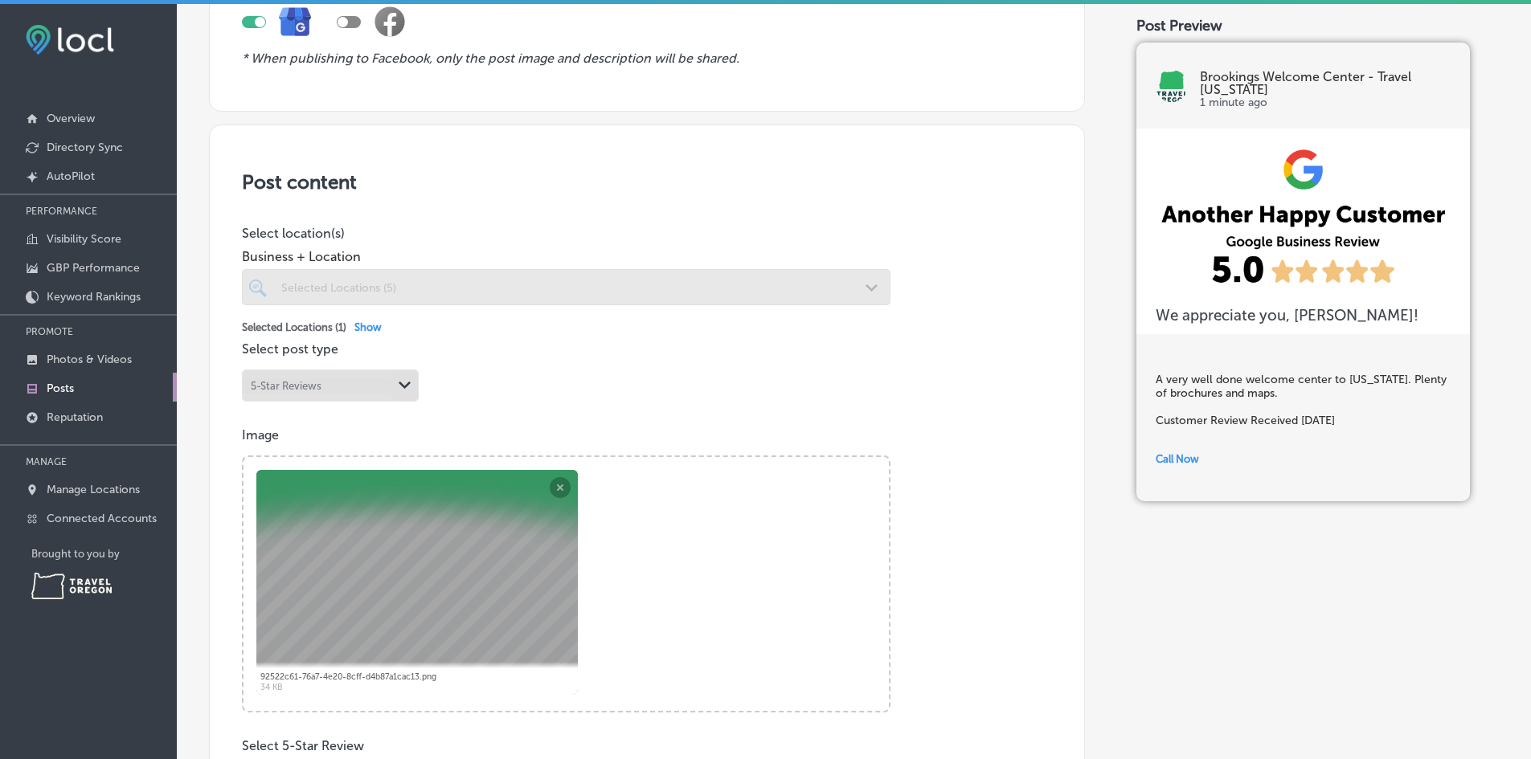
click at [636, 512] on div "Powered by PQINA Browse Or drag and drop a photo 92522c61-76a7-4e20-8cff-d4b87a…" at bounding box center [566, 584] width 648 height 257
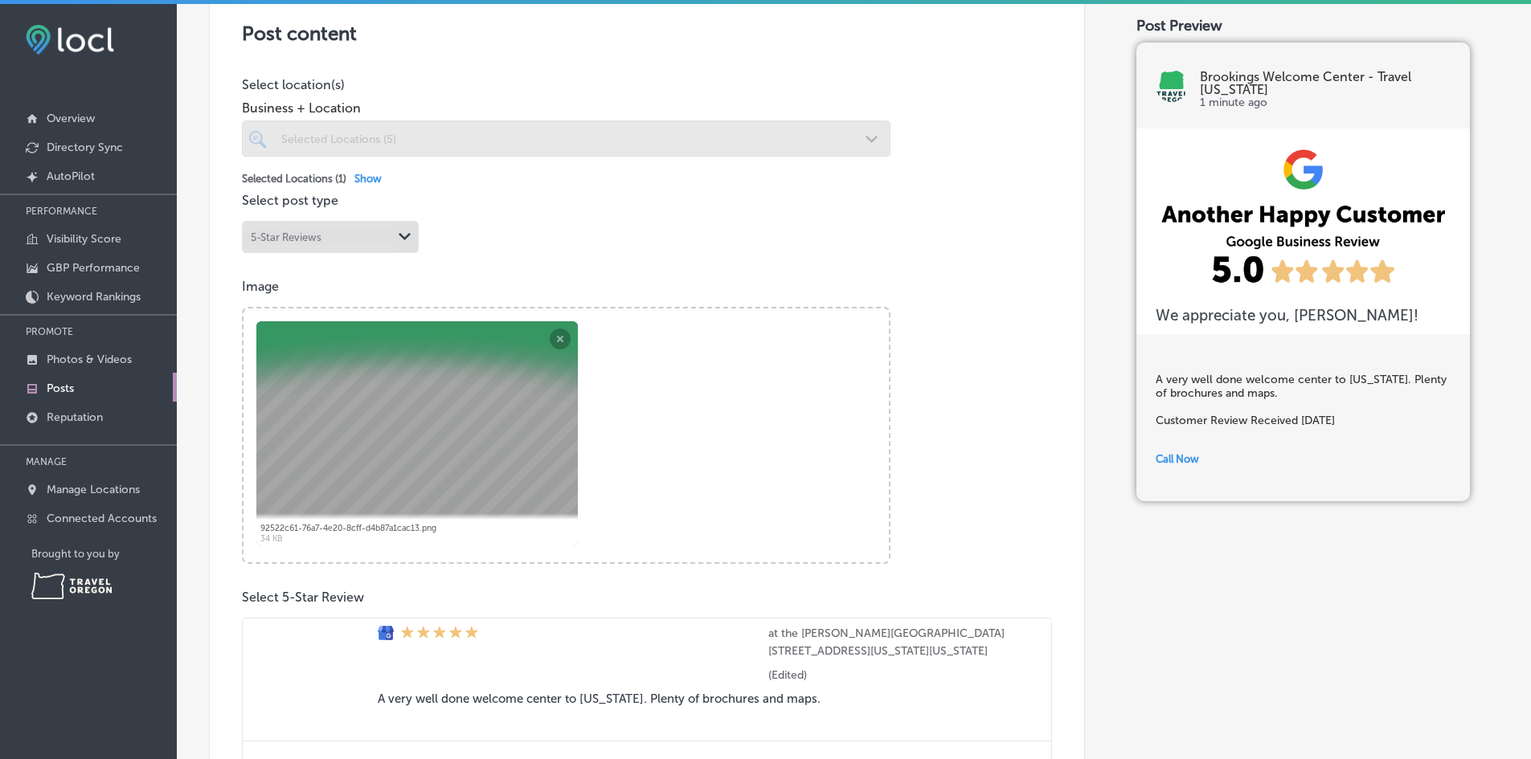
scroll to position [35, 0]
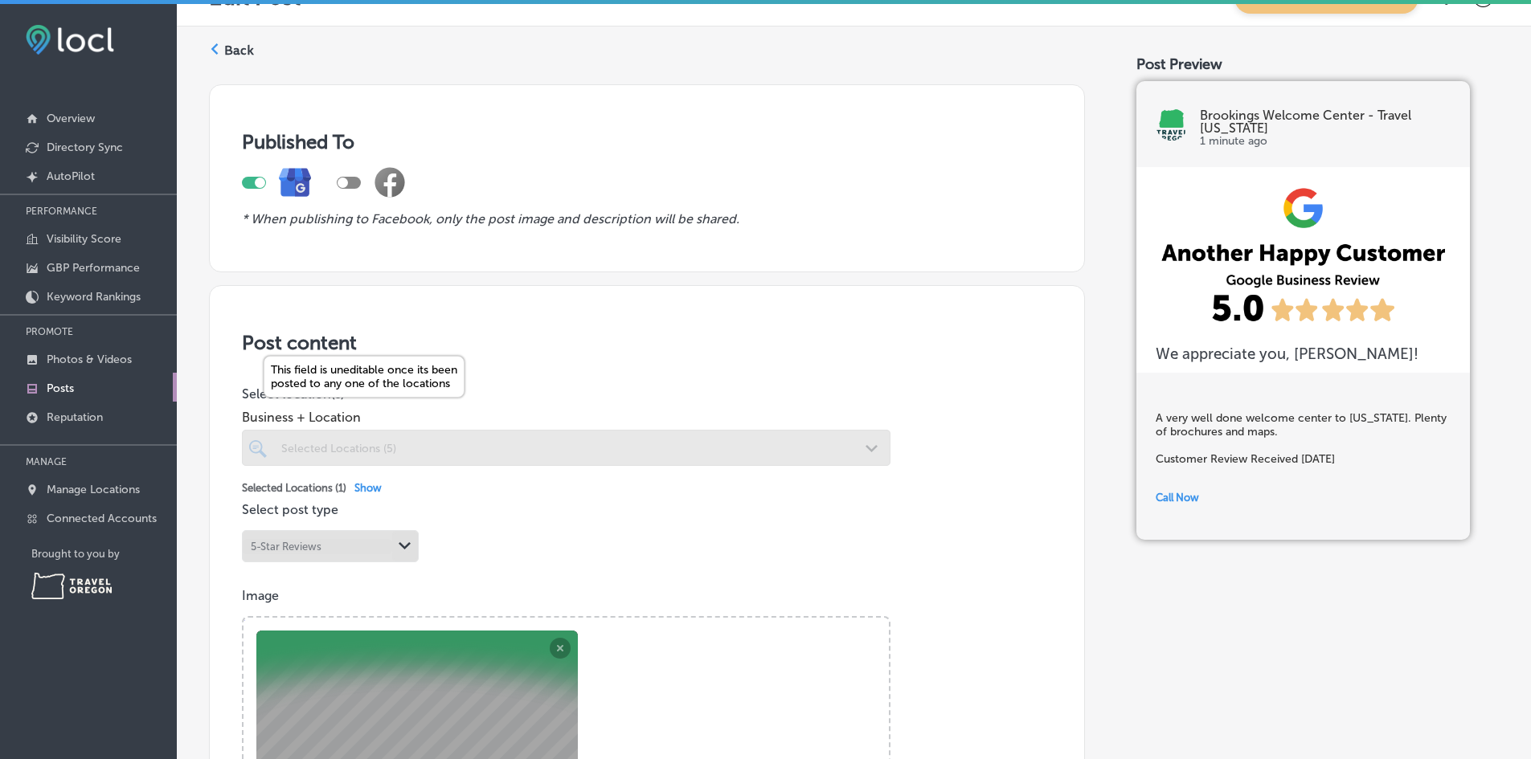
click at [433, 458] on div at bounding box center [566, 448] width 648 height 36
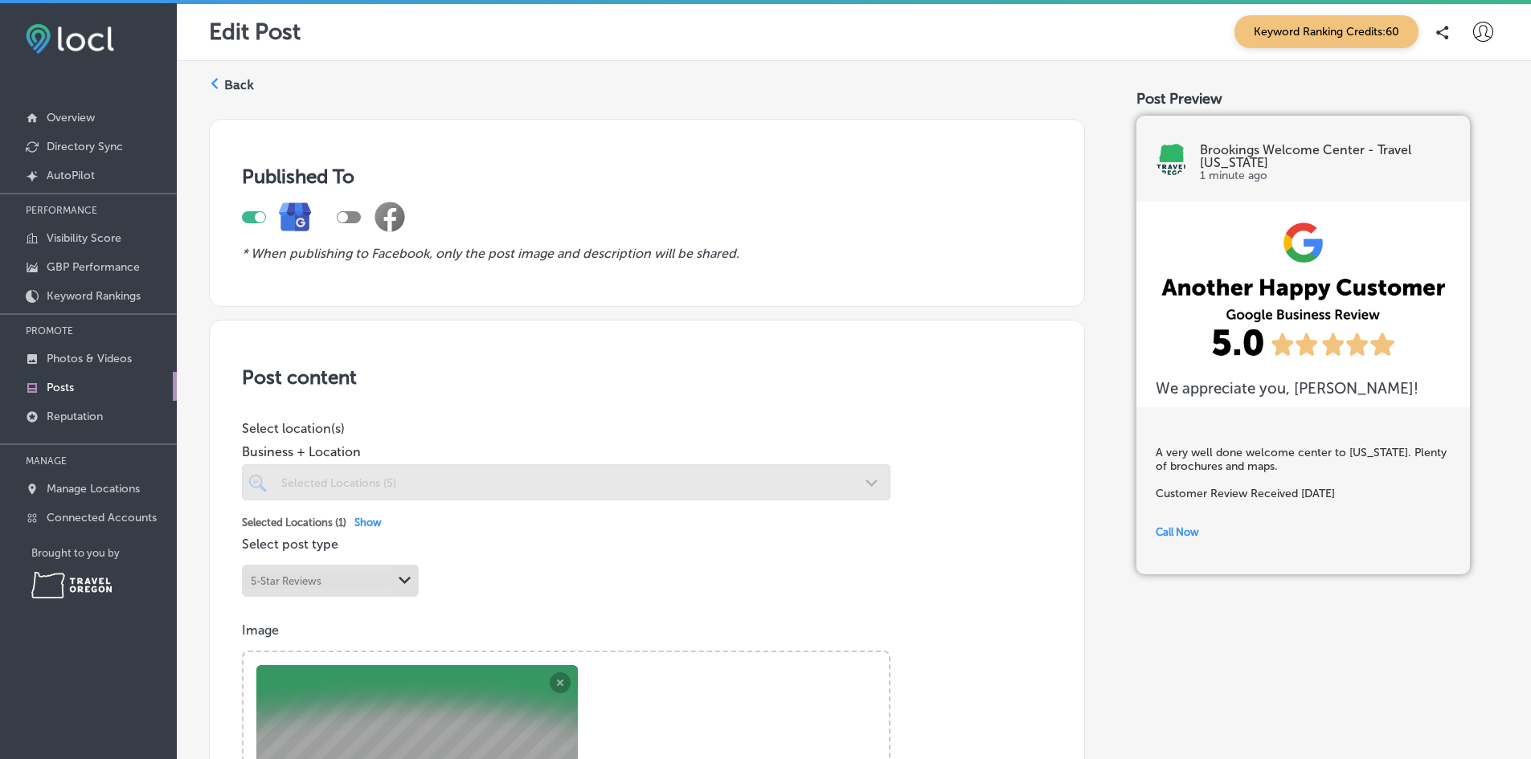
scroll to position [0, 0]
click at [239, 92] on label "Back" at bounding box center [239, 86] width 30 height 18
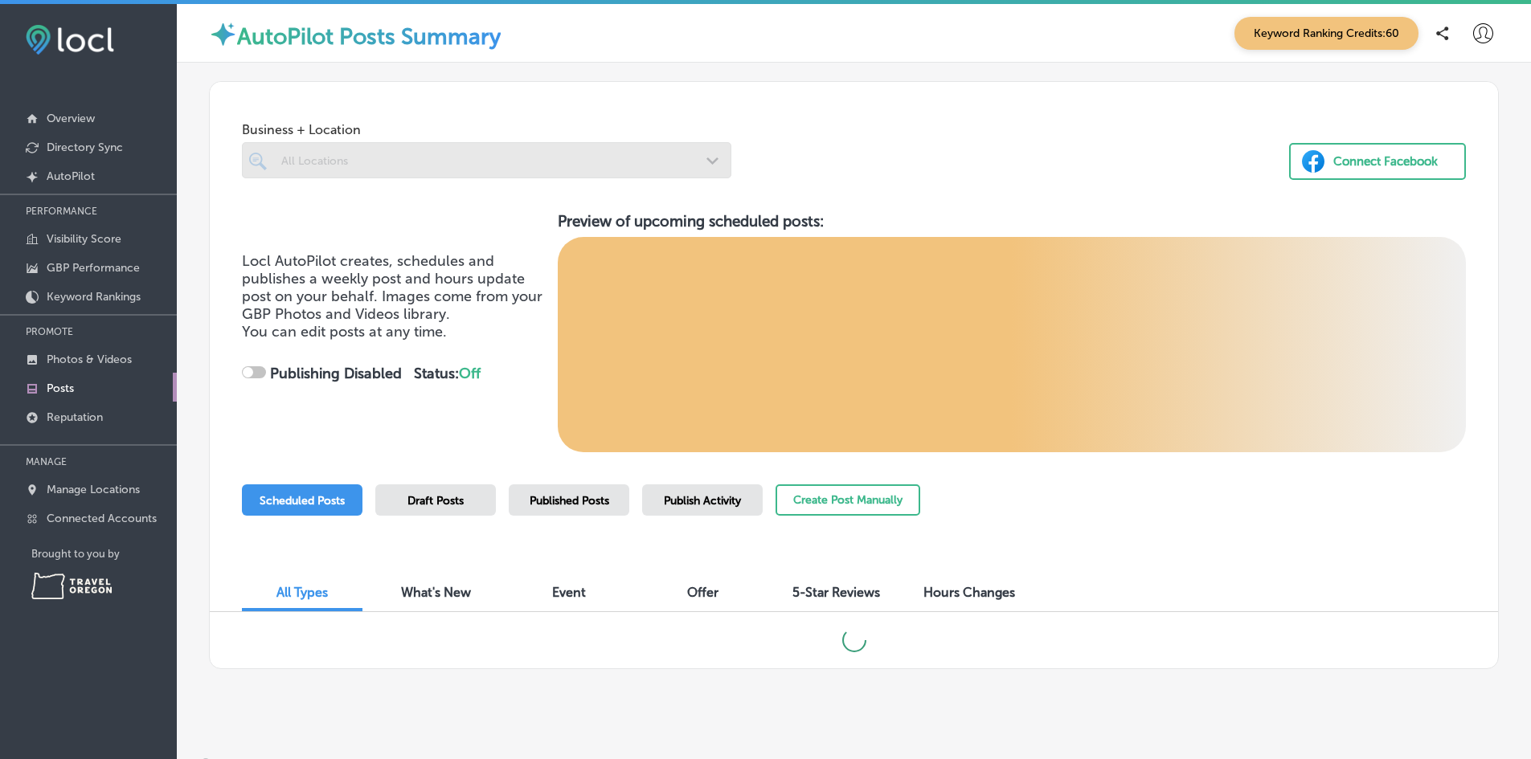
checkbox input "true"
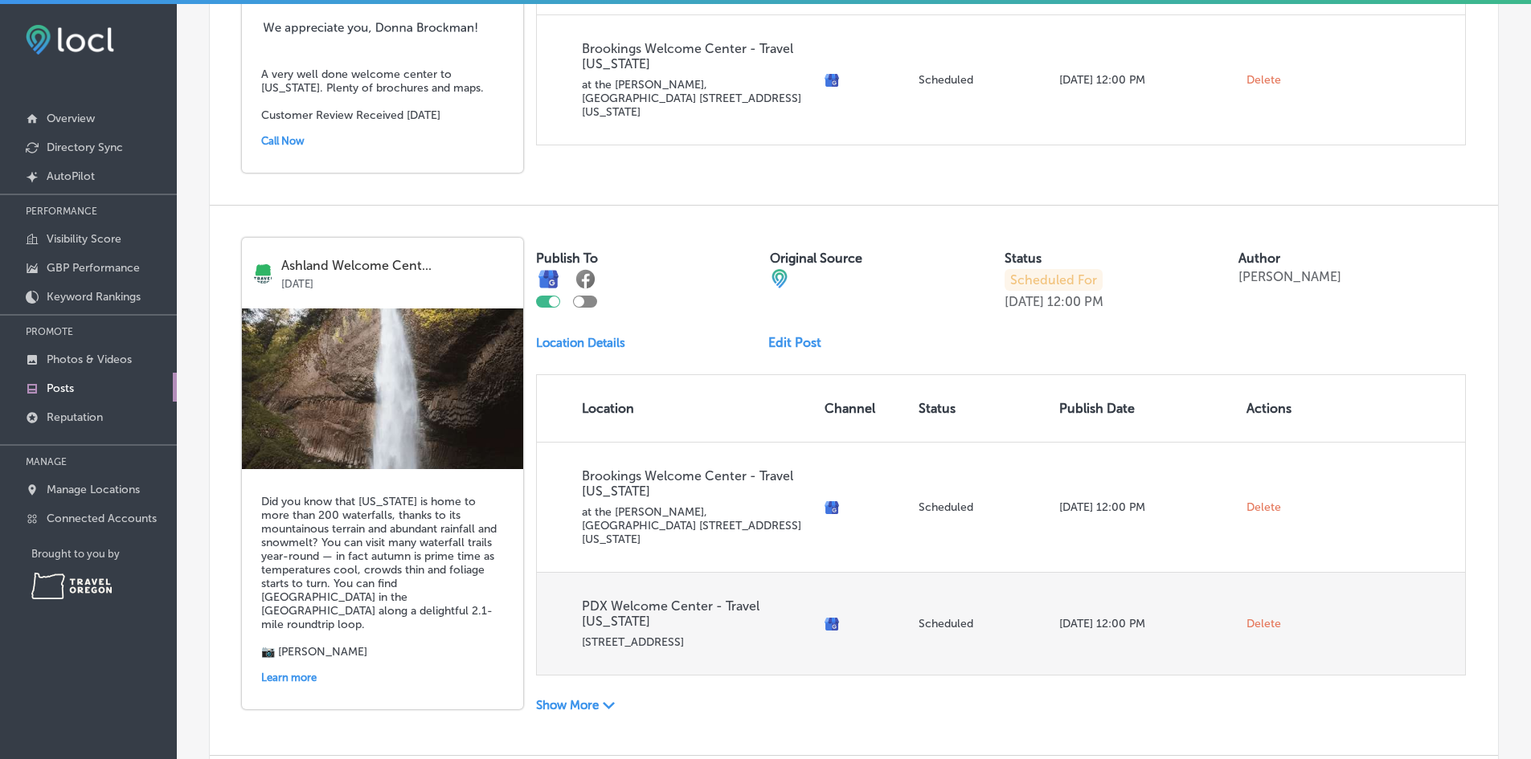
scroll to position [884, 0]
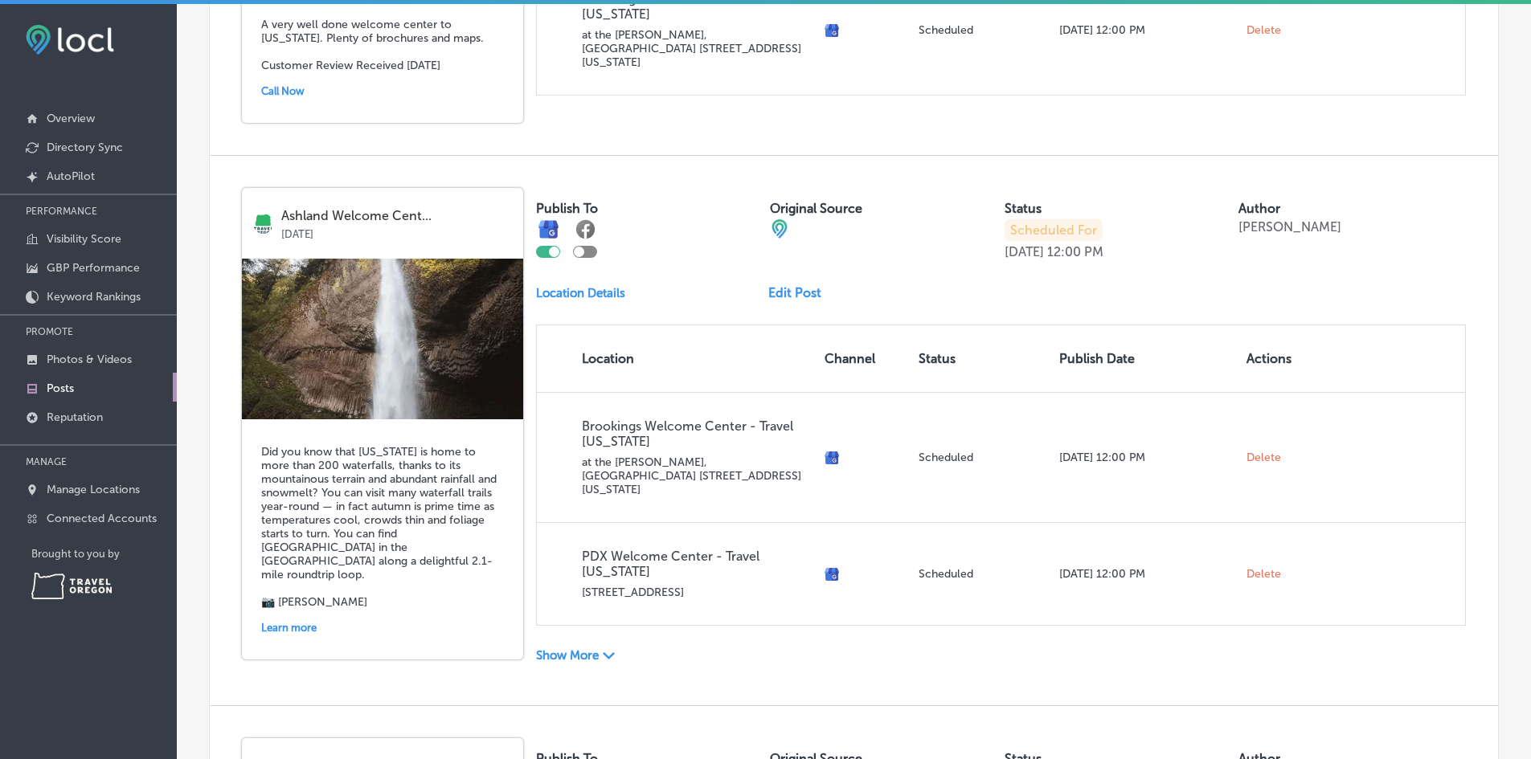
click at [615, 652] on polygon at bounding box center [609, 655] width 12 height 7
